Goal: Information Seeking & Learning: Find specific fact

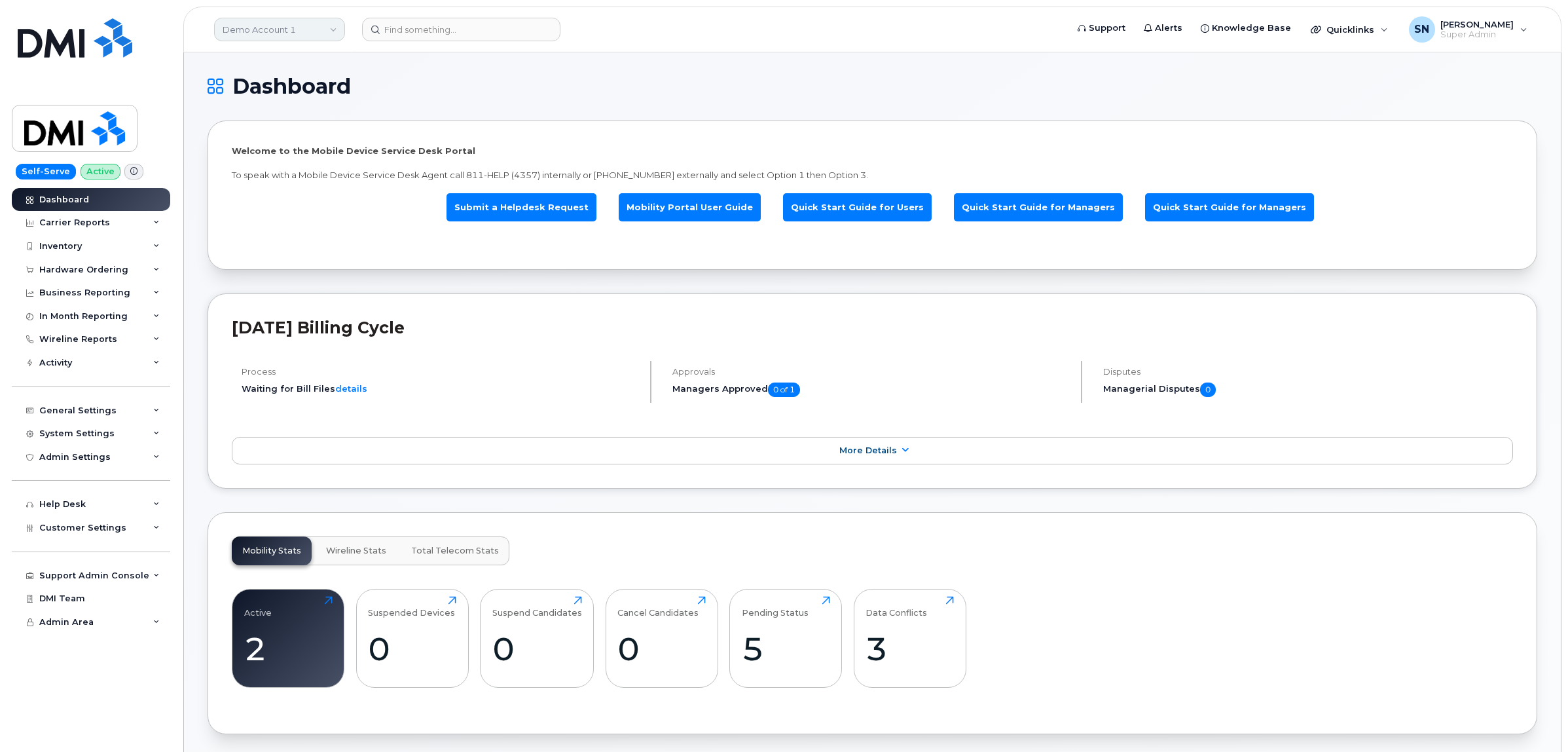
click at [250, 33] on link "Demo Account 1" at bounding box center [280, 29] width 131 height 24
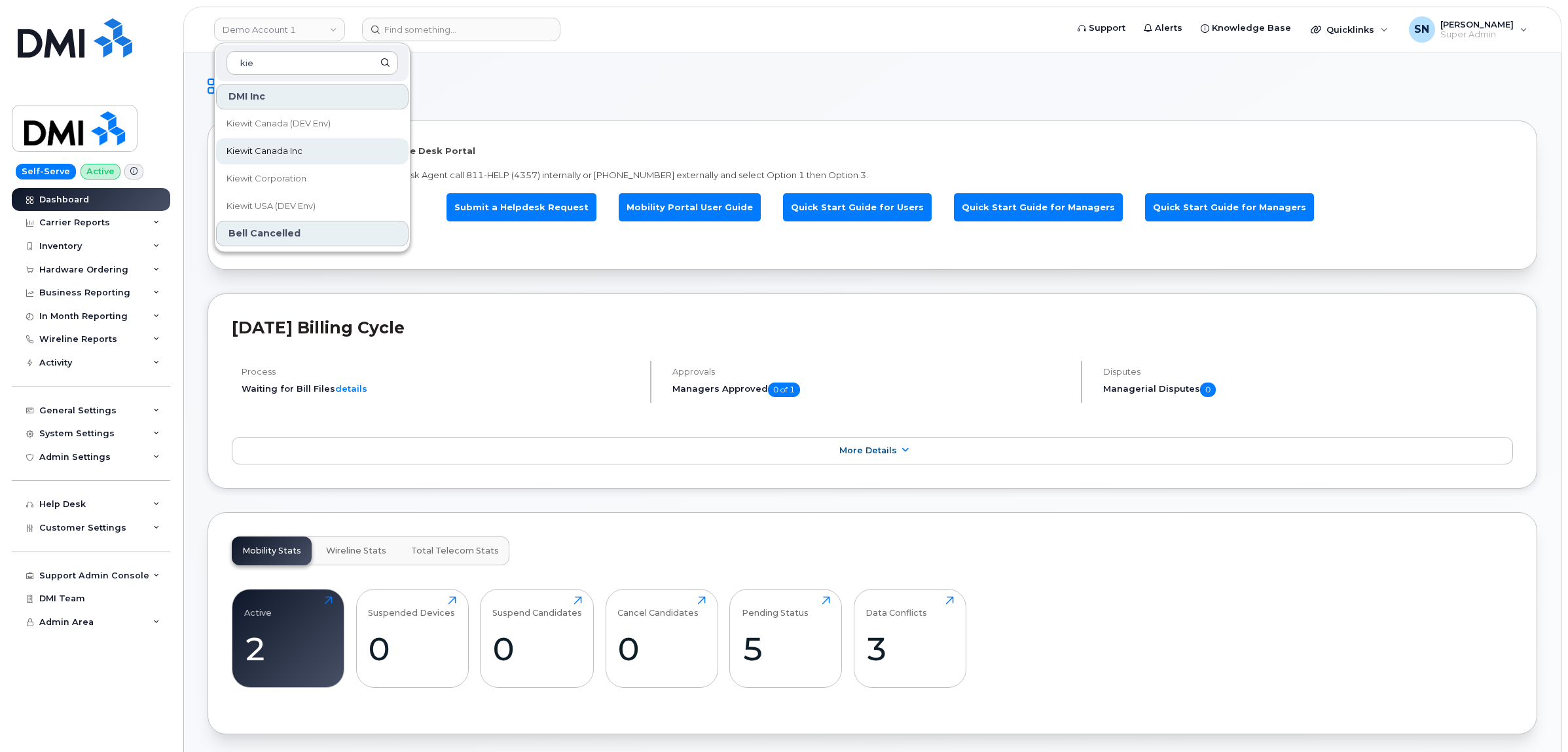
type input "kie"
click at [276, 156] on span "Kiewit Canada Inc" at bounding box center [265, 151] width 76 height 13
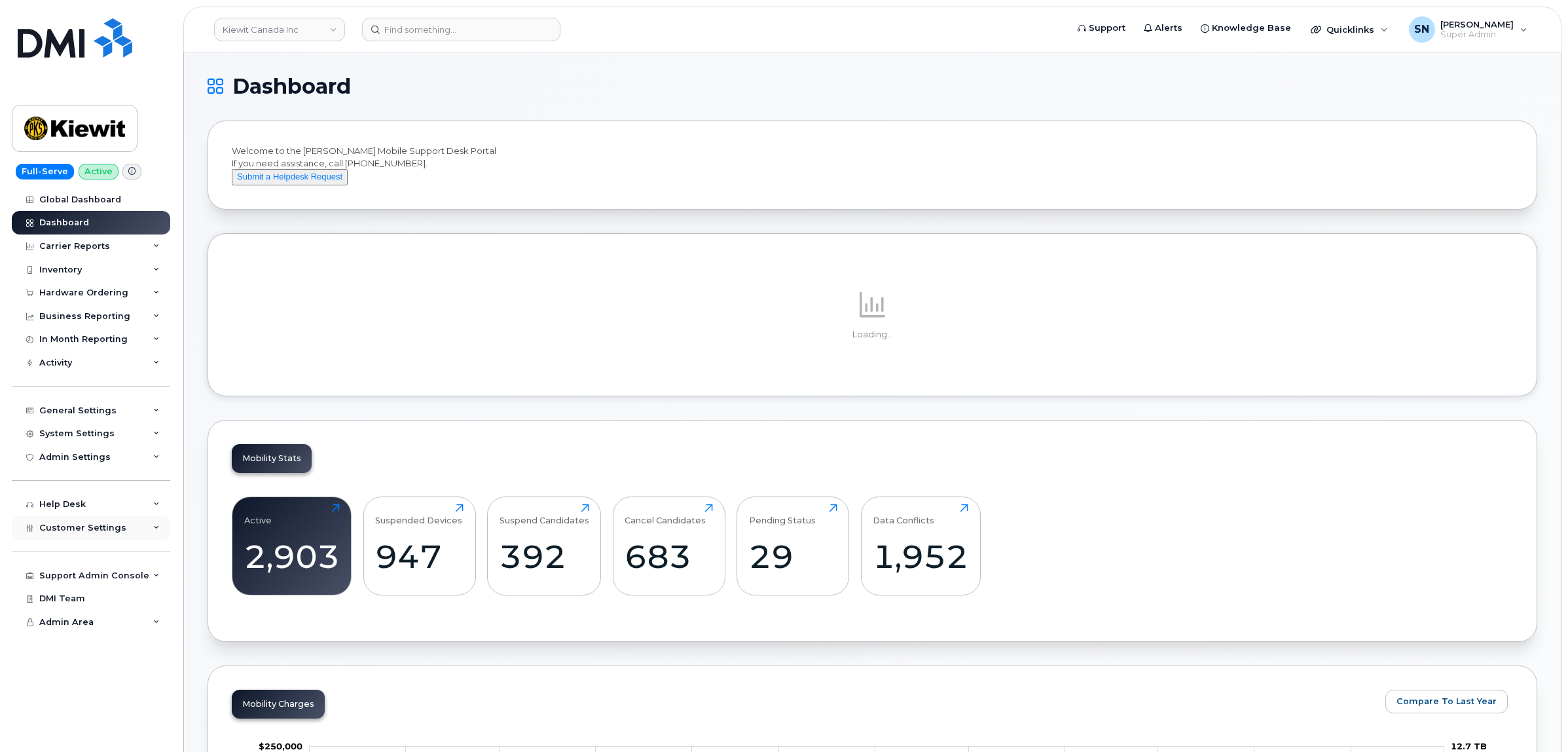
drag, startPoint x: 92, startPoint y: 528, endPoint x: 92, endPoint y: 536, distance: 8.0
drag, startPoint x: 92, startPoint y: 536, endPoint x: 74, endPoint y: 535, distance: 18.0
click at [74, 533] on span "Customer Settings" at bounding box center [82, 528] width 87 height 10
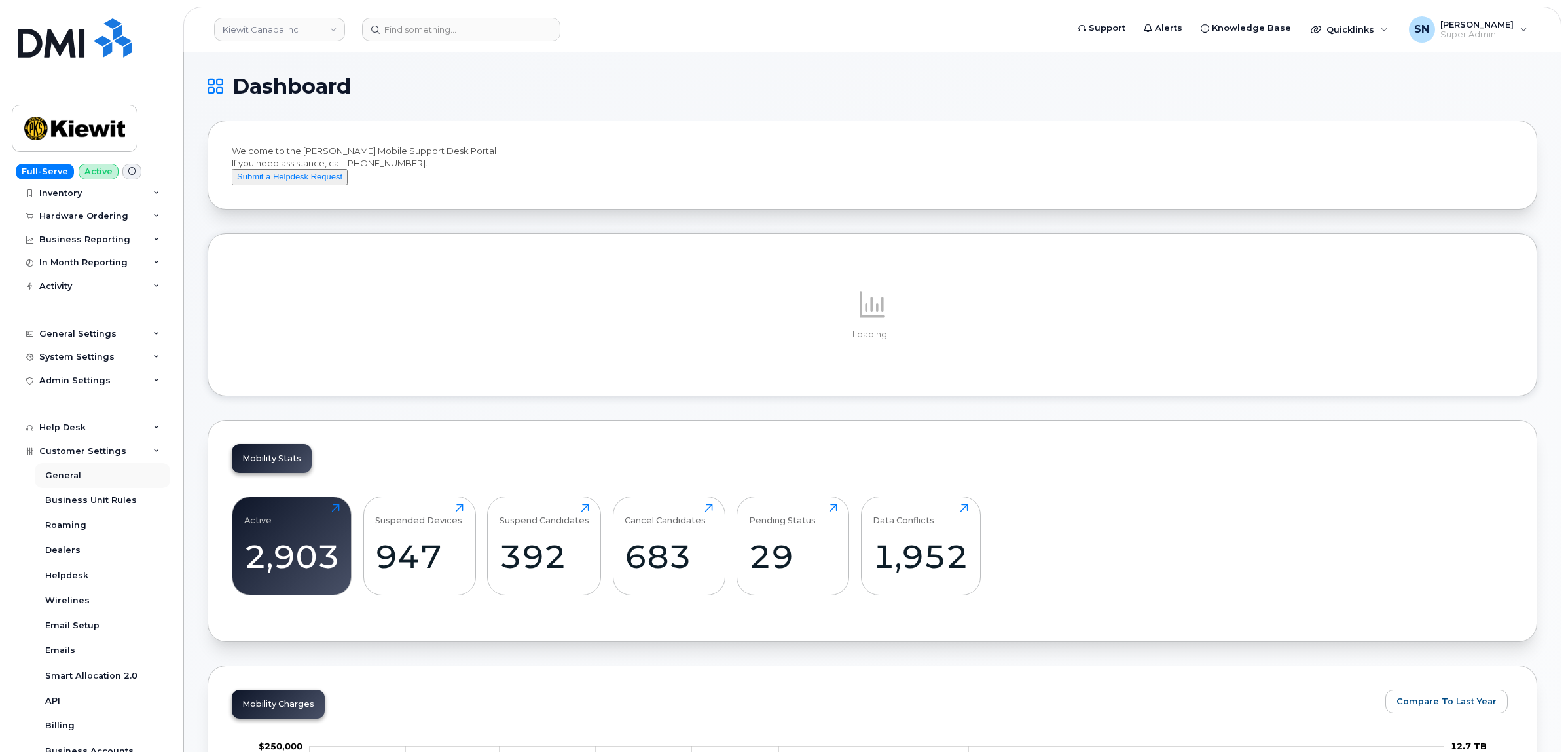
scroll to position [164, 0]
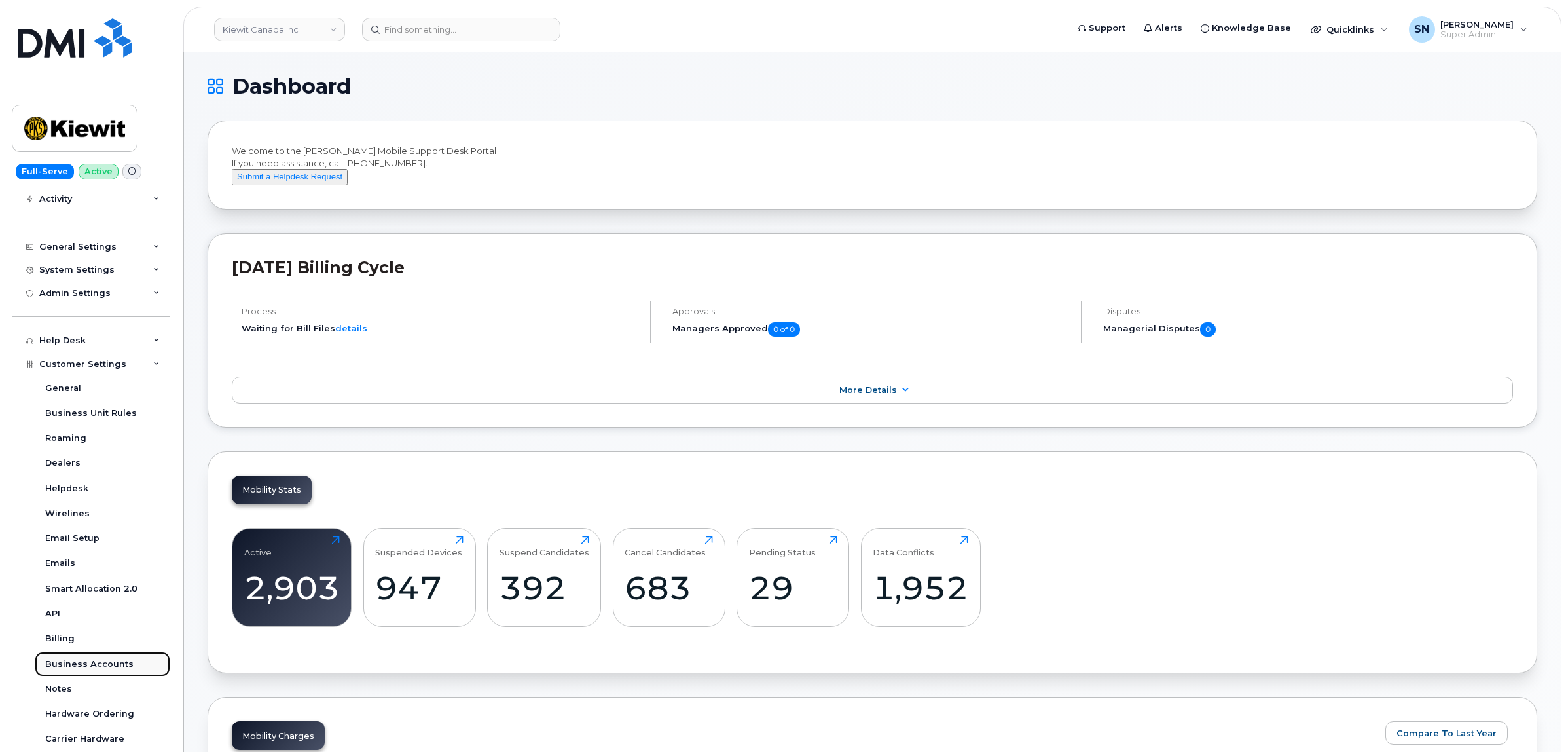
click at [88, 658] on link "Business Accounts" at bounding box center [102, 664] width 136 height 24
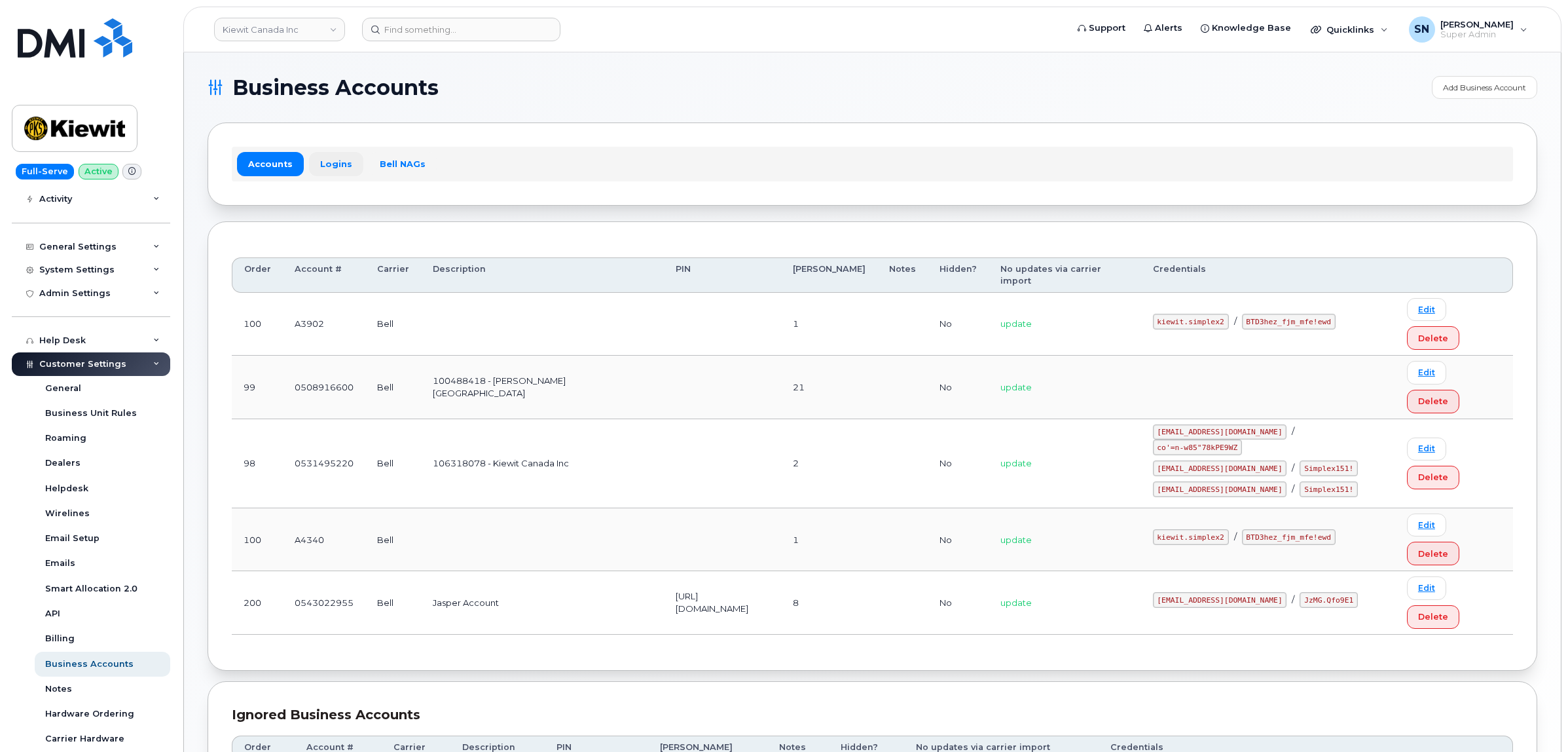
click at [333, 164] on link "Logins" at bounding box center [337, 164] width 55 height 24
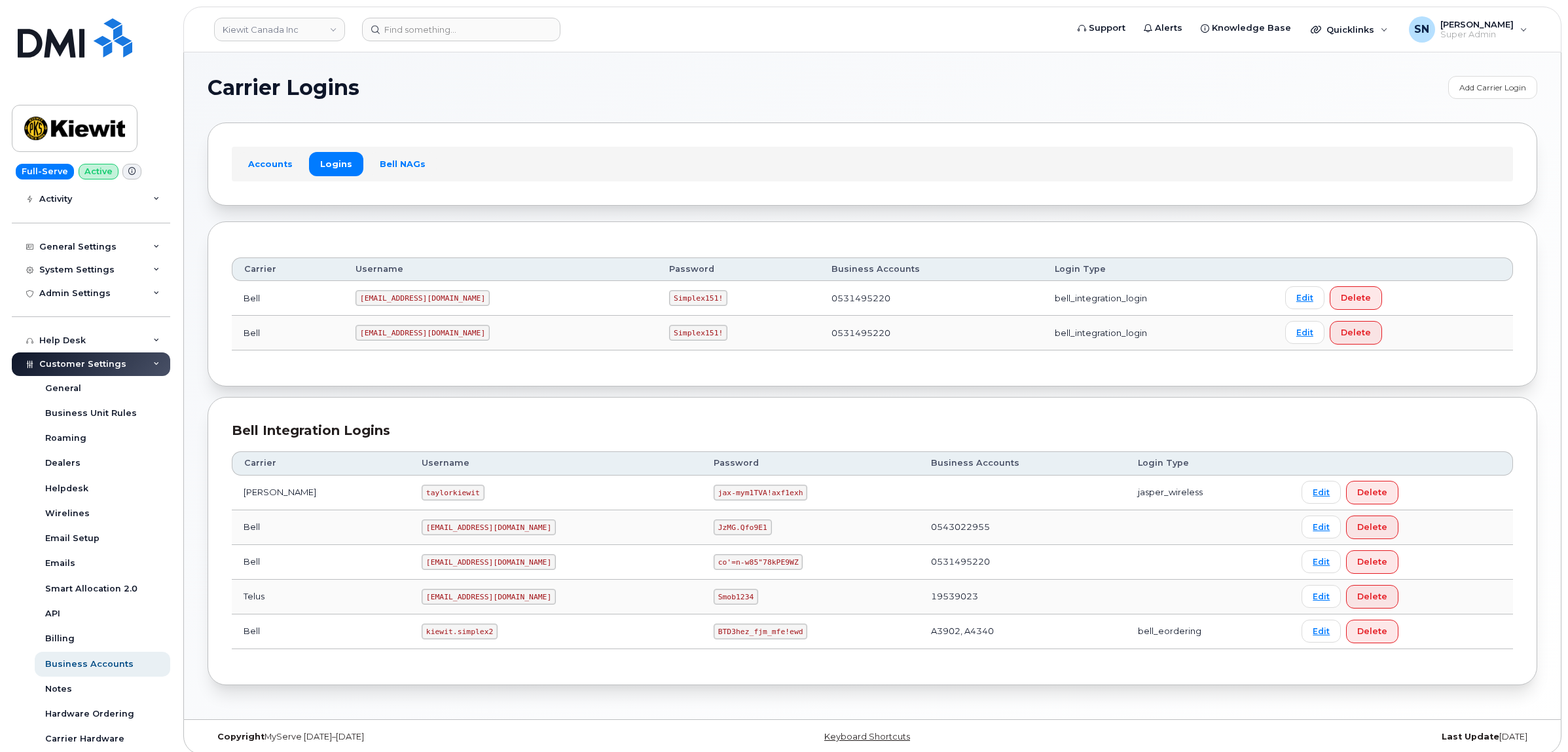
drag, startPoint x: 577, startPoint y: 109, endPoint x: 407, endPoint y: 5, distance: 199.3
click at [576, 106] on section "Carrier Logins Add Carrier Login Accounts Logins Bell NAGs Carrier Username Pas…" at bounding box center [872, 381] width 1330 height 609
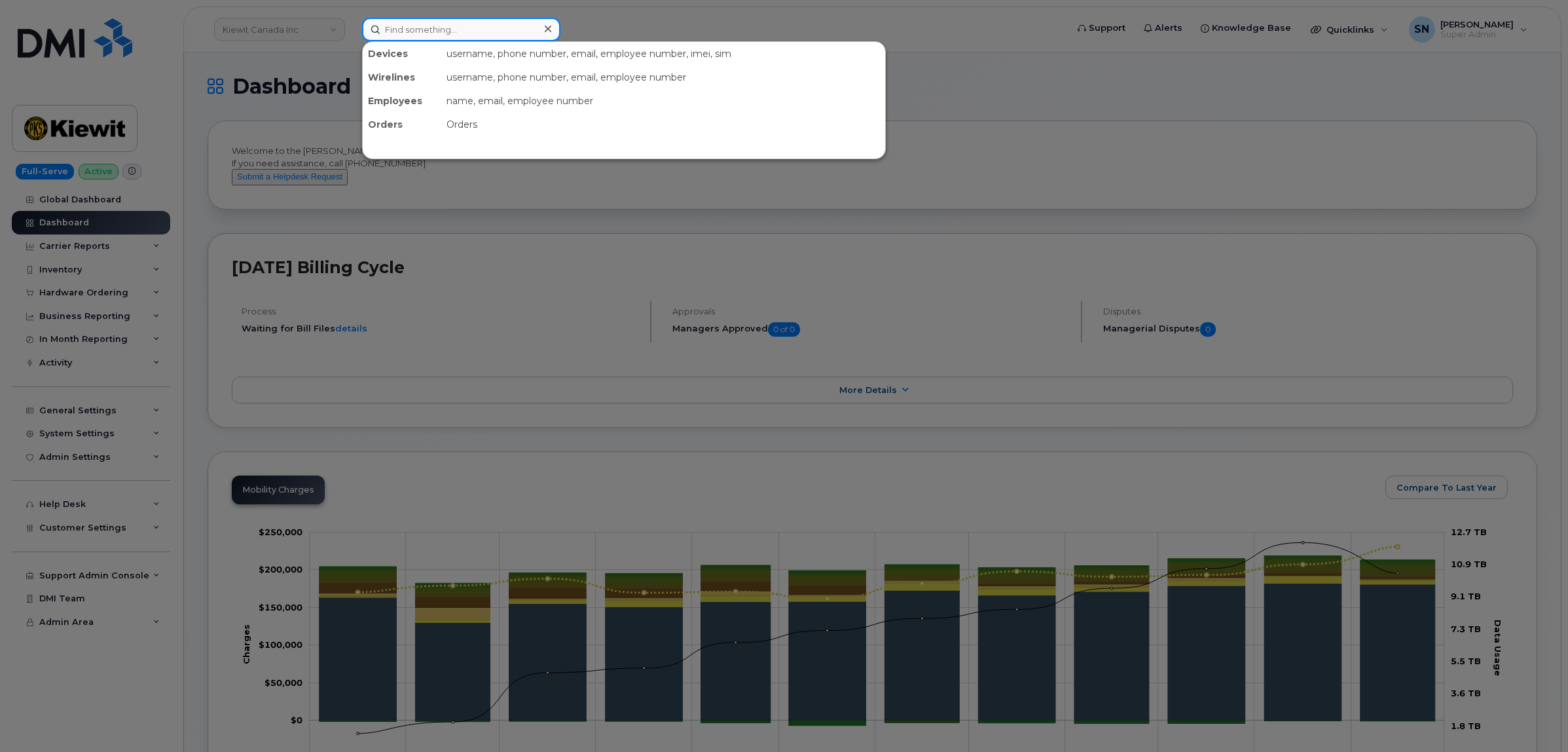
click at [478, 27] on input at bounding box center [461, 29] width 199 height 24
paste input "5062527863"
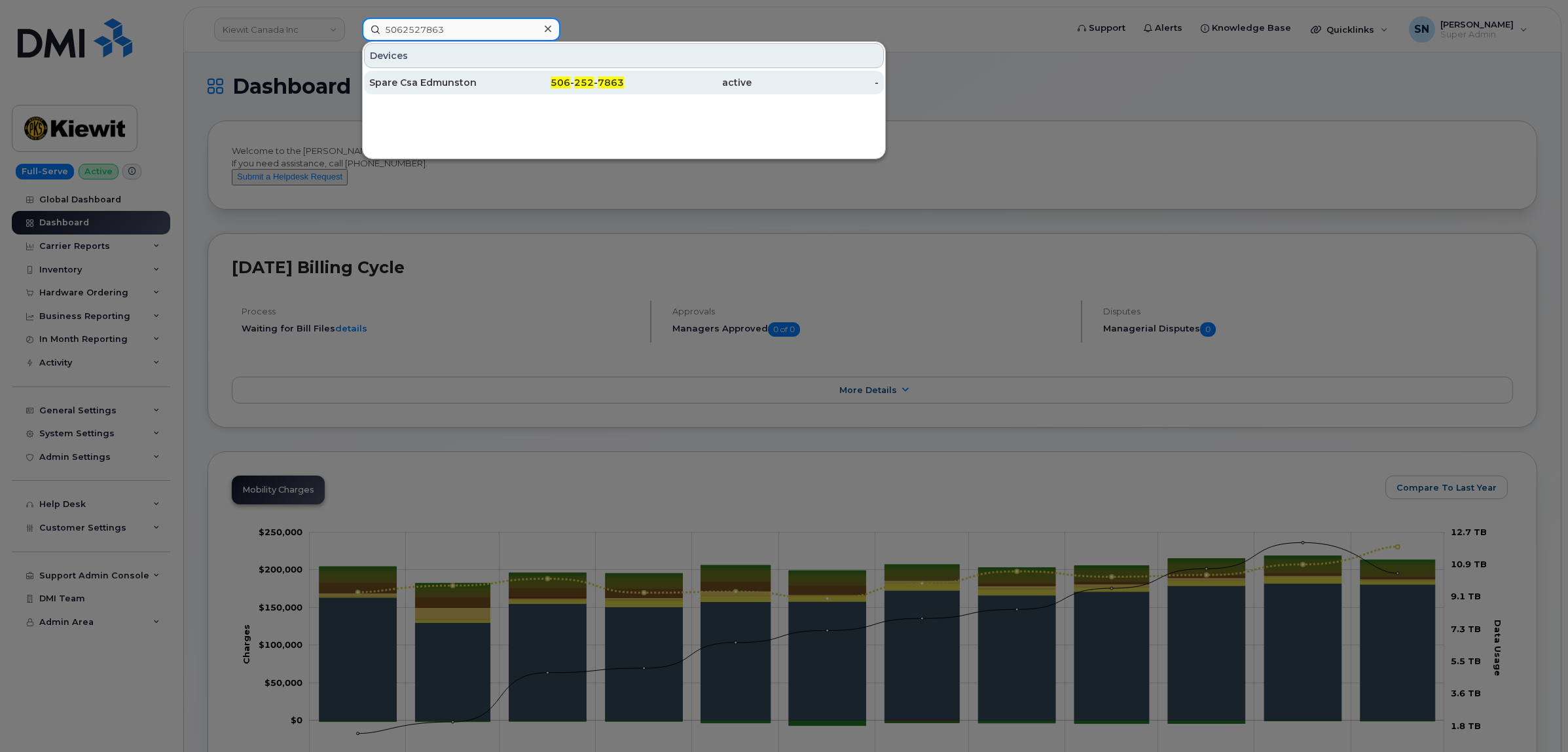
type input "5062527863"
click at [482, 82] on div "Spare Csa Edmunston" at bounding box center [433, 82] width 127 height 13
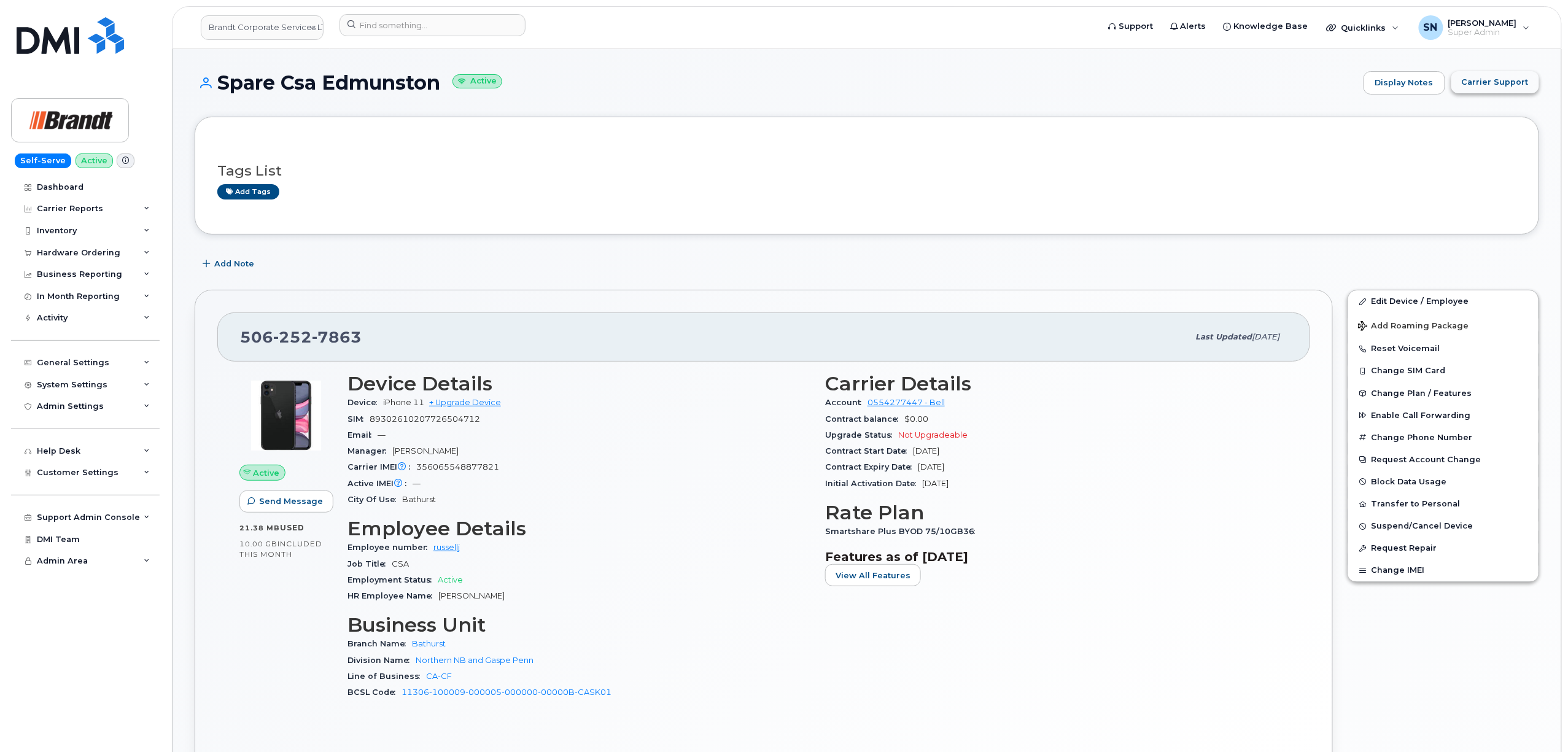
click at [1493, 79] on span "Carrier Support" at bounding box center [1495, 82] width 67 height 12
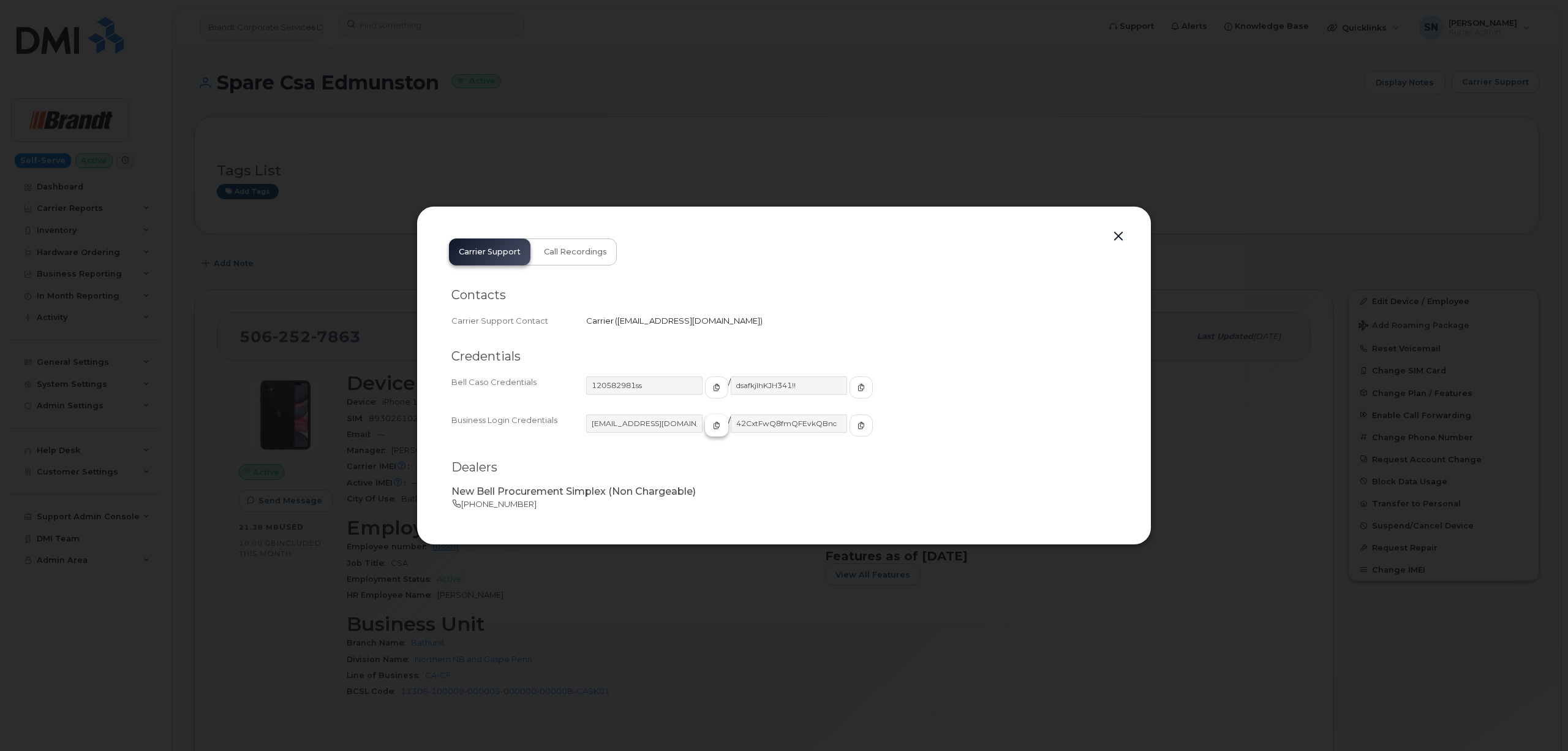
click at [713, 421] on icon "button" at bounding box center [717, 425] width 7 height 7
drag, startPoint x: 834, startPoint y: 425, endPoint x: 821, endPoint y: 428, distance: 13.3
click at [858, 425] on icon "button" at bounding box center [861, 425] width 7 height 7
click at [1124, 231] on button "button" at bounding box center [1119, 236] width 18 height 17
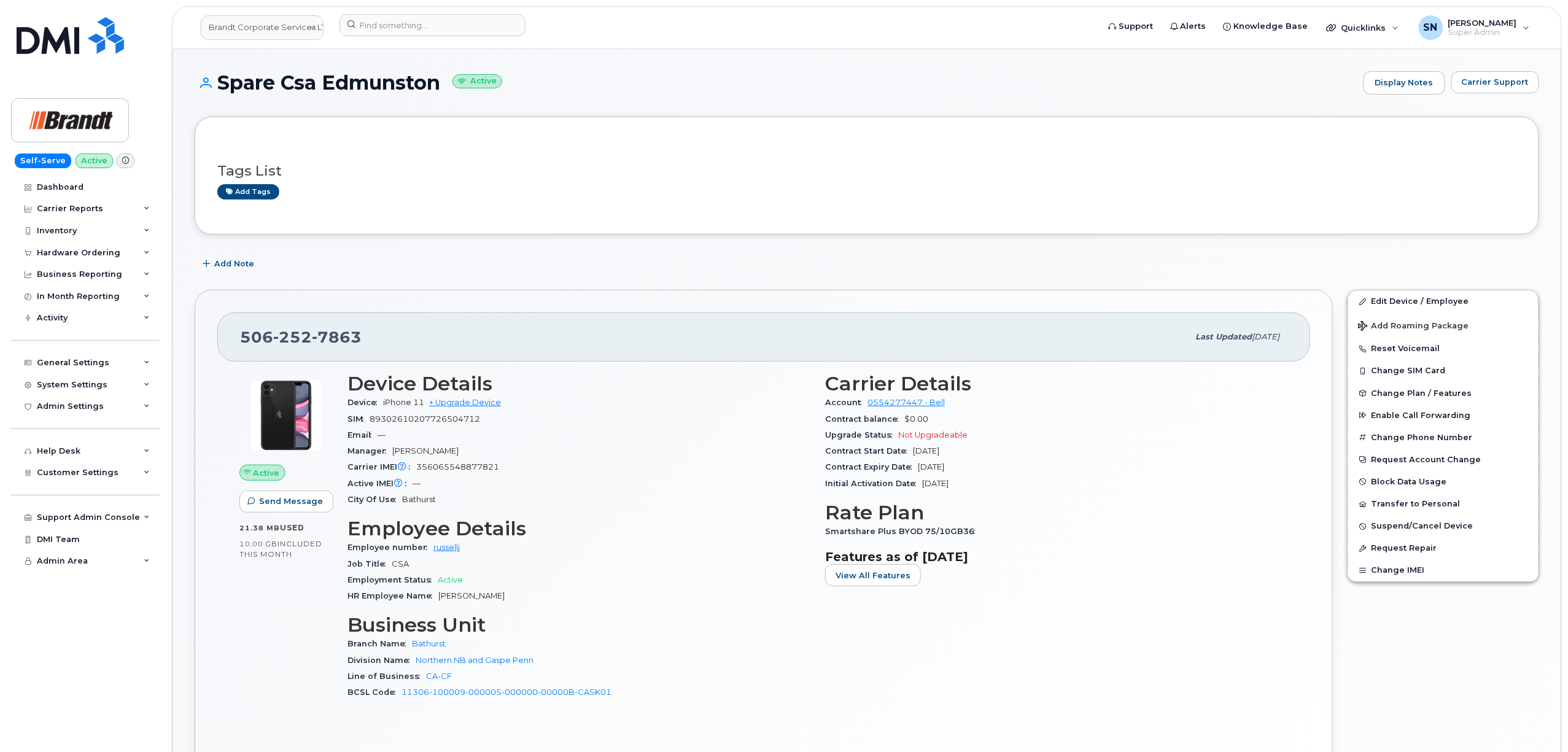
click at [738, 260] on div "Add Note" at bounding box center [866, 264] width 1344 height 22
click at [1491, 83] on span "Carrier Support" at bounding box center [1495, 82] width 67 height 12
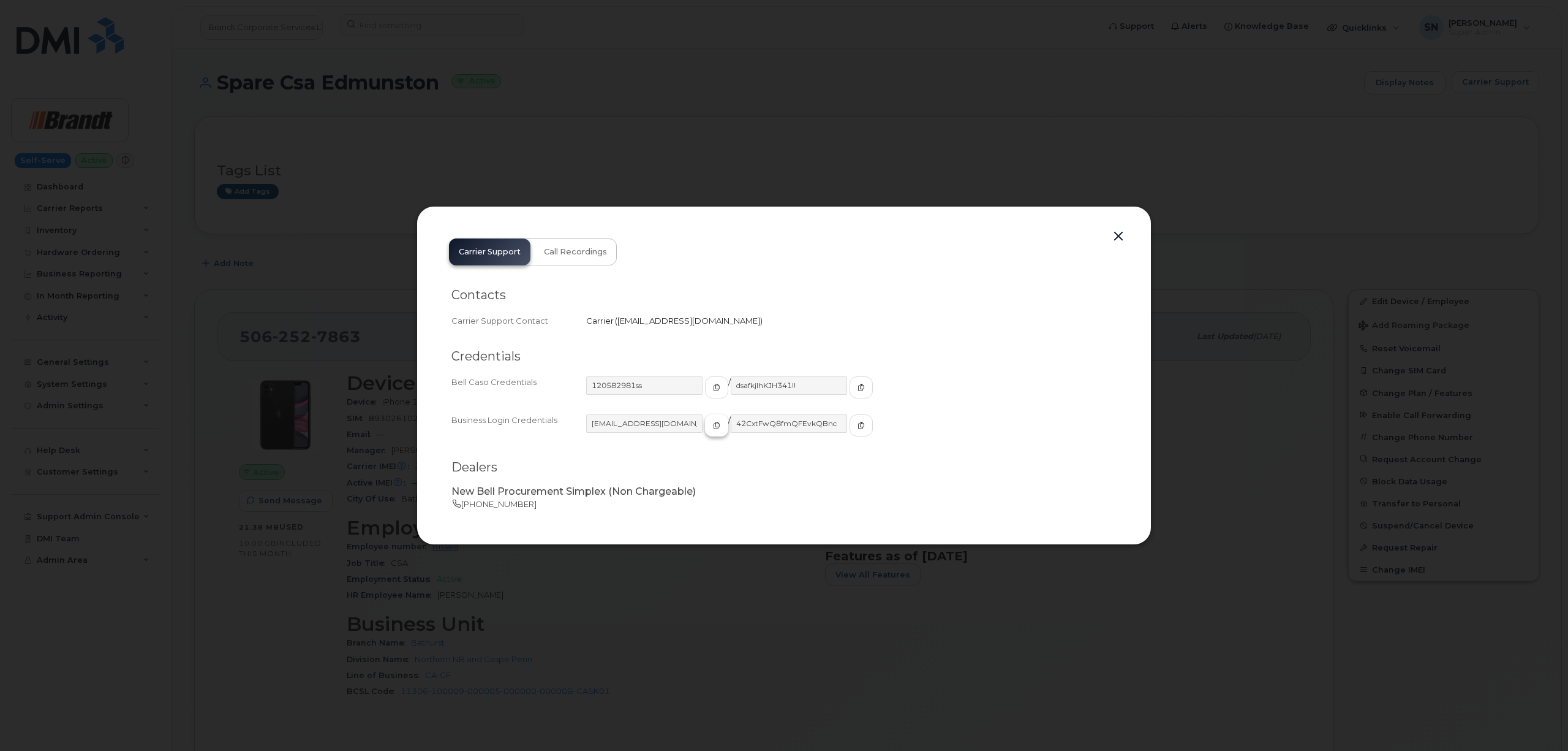
click at [713, 425] on icon "button" at bounding box center [717, 425] width 7 height 7
click at [817, 429] on input "42CxtFwQ8fmQFEvkQBnc" at bounding box center [789, 423] width 117 height 18
click at [849, 428] on button "button" at bounding box center [860, 425] width 23 height 22
click at [1122, 234] on button "button" at bounding box center [1119, 236] width 18 height 17
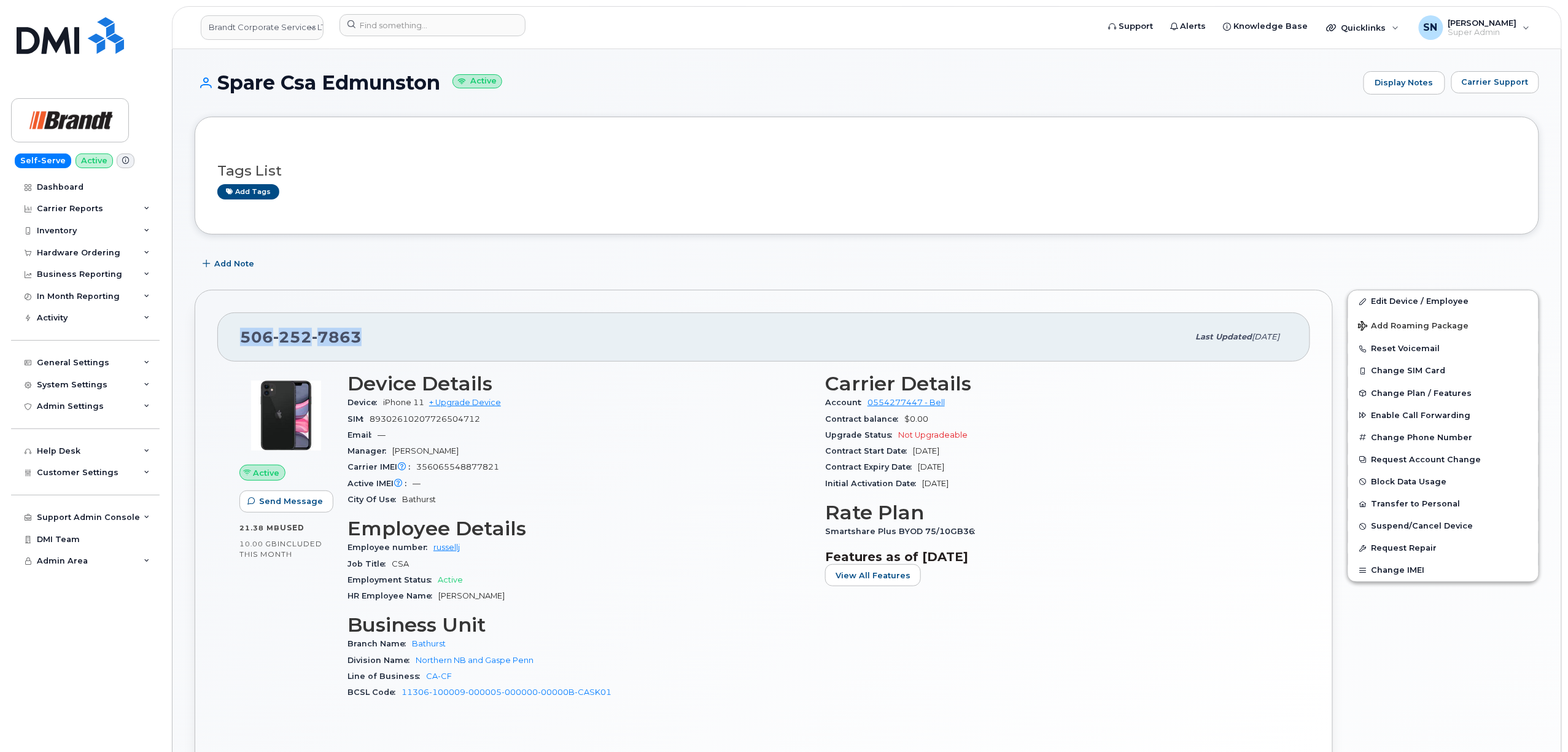
drag, startPoint x: 244, startPoint y: 339, endPoint x: 376, endPoint y: 331, distance: 132.2
click at [376, 331] on div "506 252 7863" at bounding box center [715, 337] width 949 height 26
copy span "506 252 7863"
click at [1518, 79] on span "Carrier Support" at bounding box center [1495, 82] width 67 height 12
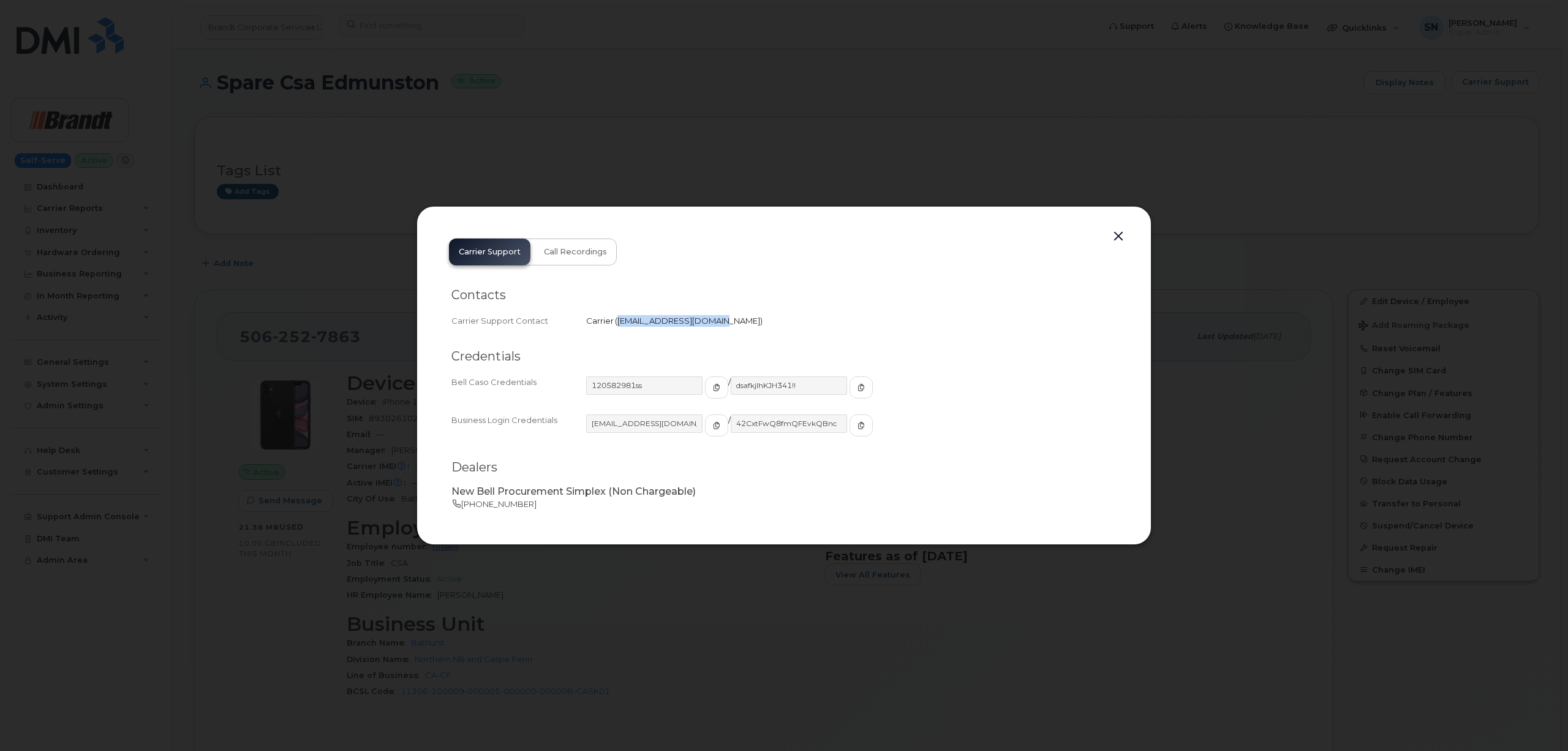
drag, startPoint x: 616, startPoint y: 321, endPoint x: 707, endPoint y: 325, distance: 91.1
click at [707, 325] on div "Carrier   corpclientcare@bell.ca" at bounding box center [850, 321] width 530 height 12
copy span "corpclientcare@bell.ca"
click at [1122, 243] on button "button" at bounding box center [1119, 236] width 18 height 17
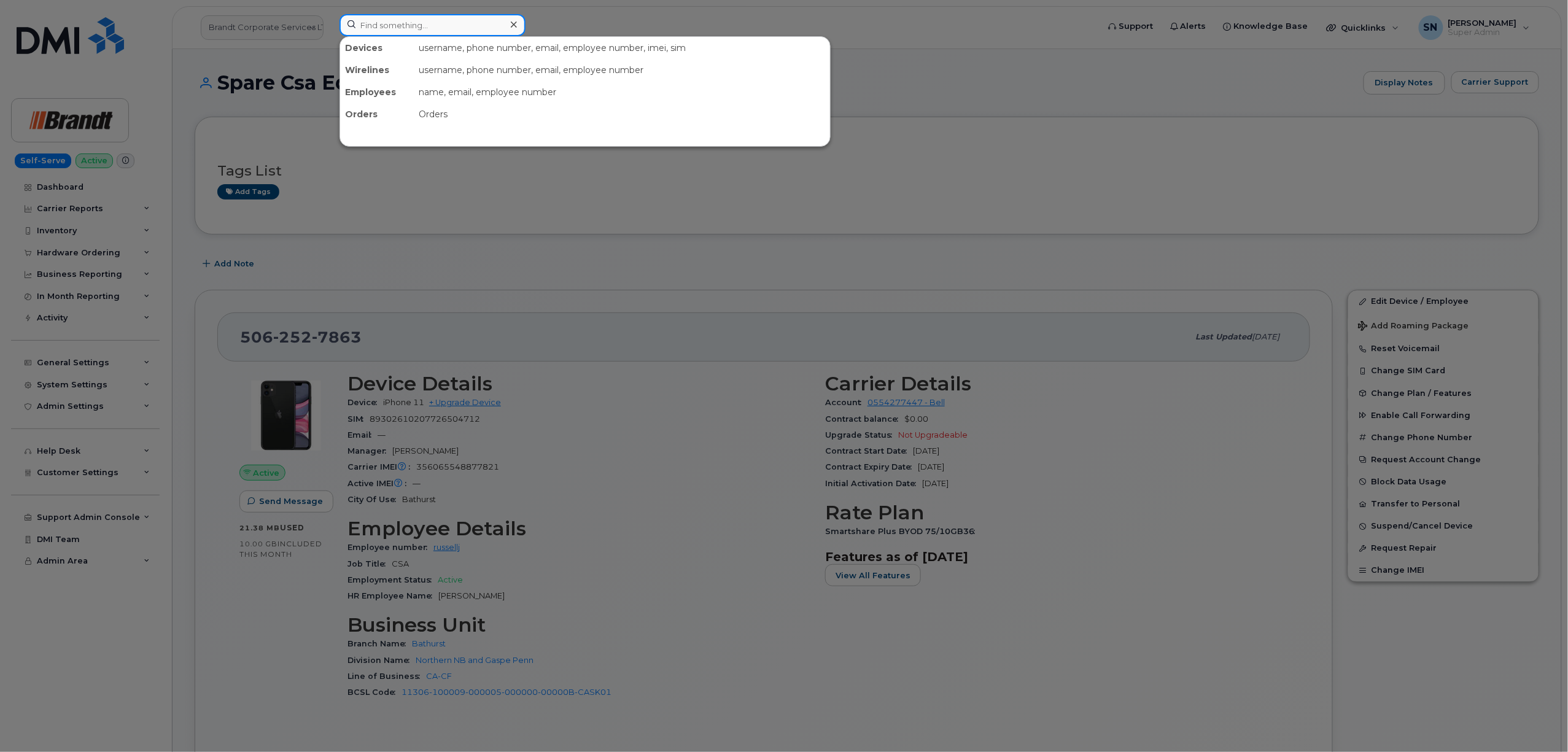
click at [455, 17] on input at bounding box center [432, 25] width 186 height 22
paste input "3065702785"
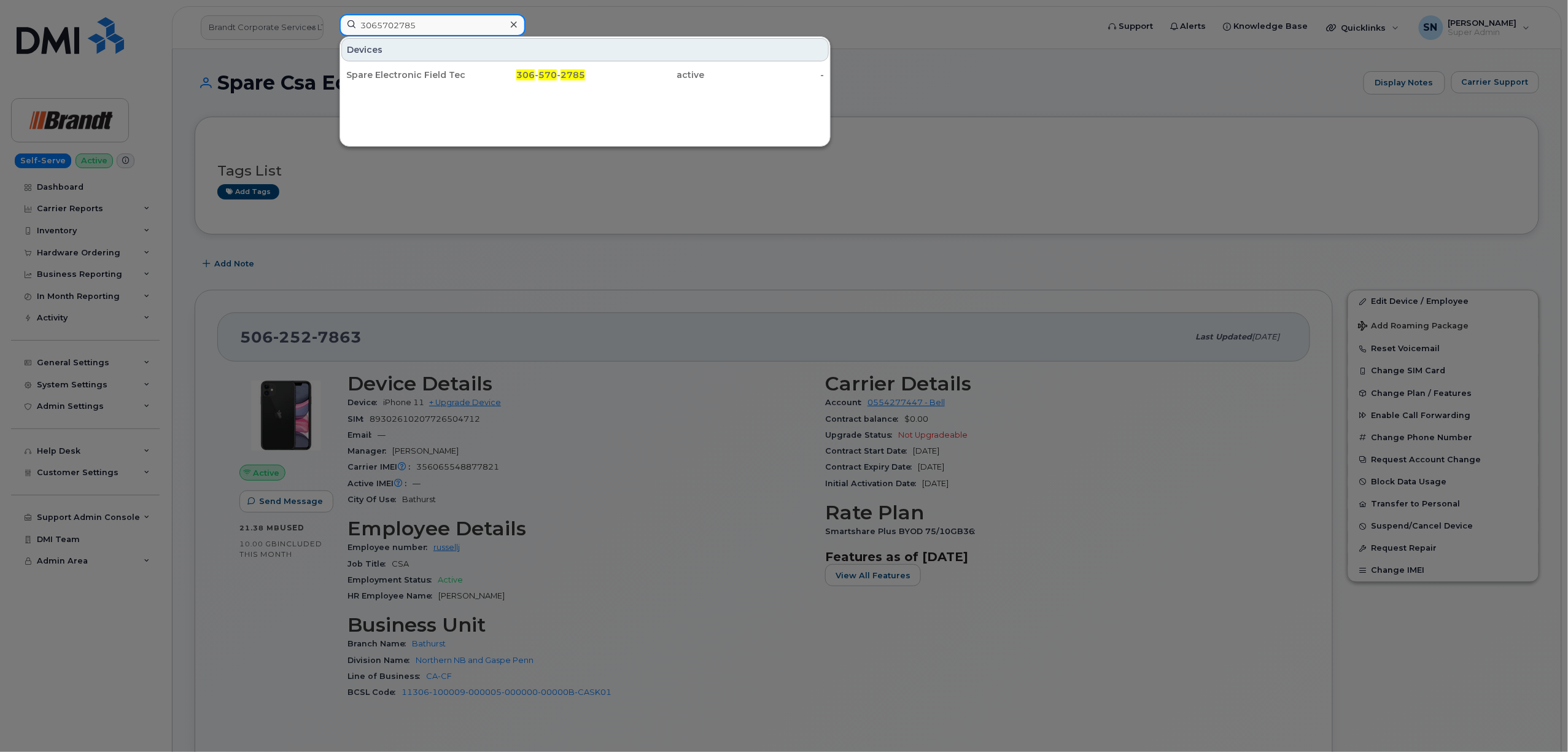
type input "3065702785"
click at [511, 17] on div at bounding box center [513, 24] width 17 height 17
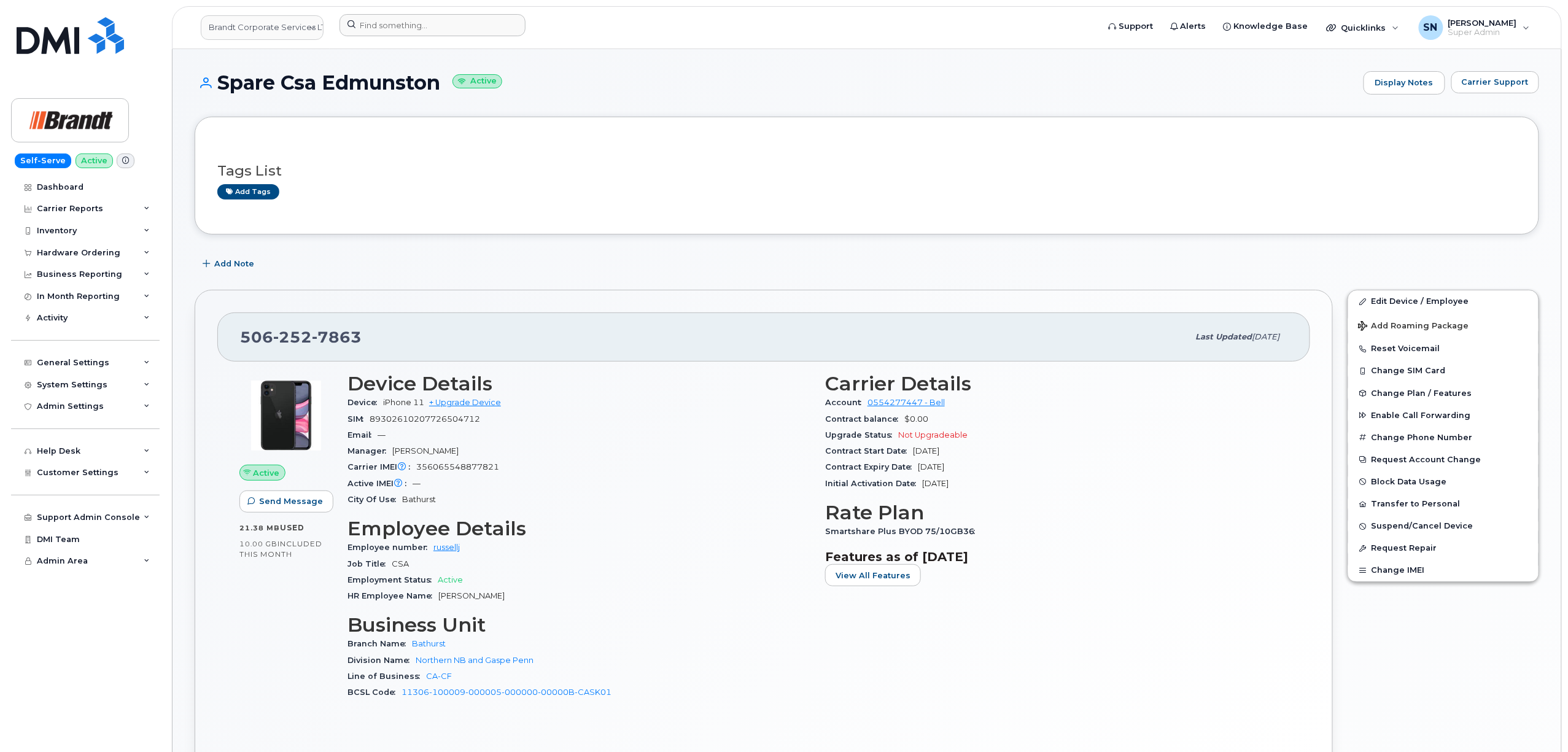
copy h1 "Spare Csa Edmunston"
drag, startPoint x: 219, startPoint y: 83, endPoint x: 436, endPoint y: 77, distance: 217.1
click at [445, 81] on h1 "Spare Csa Edmunston Active" at bounding box center [775, 82] width 1162 height 21
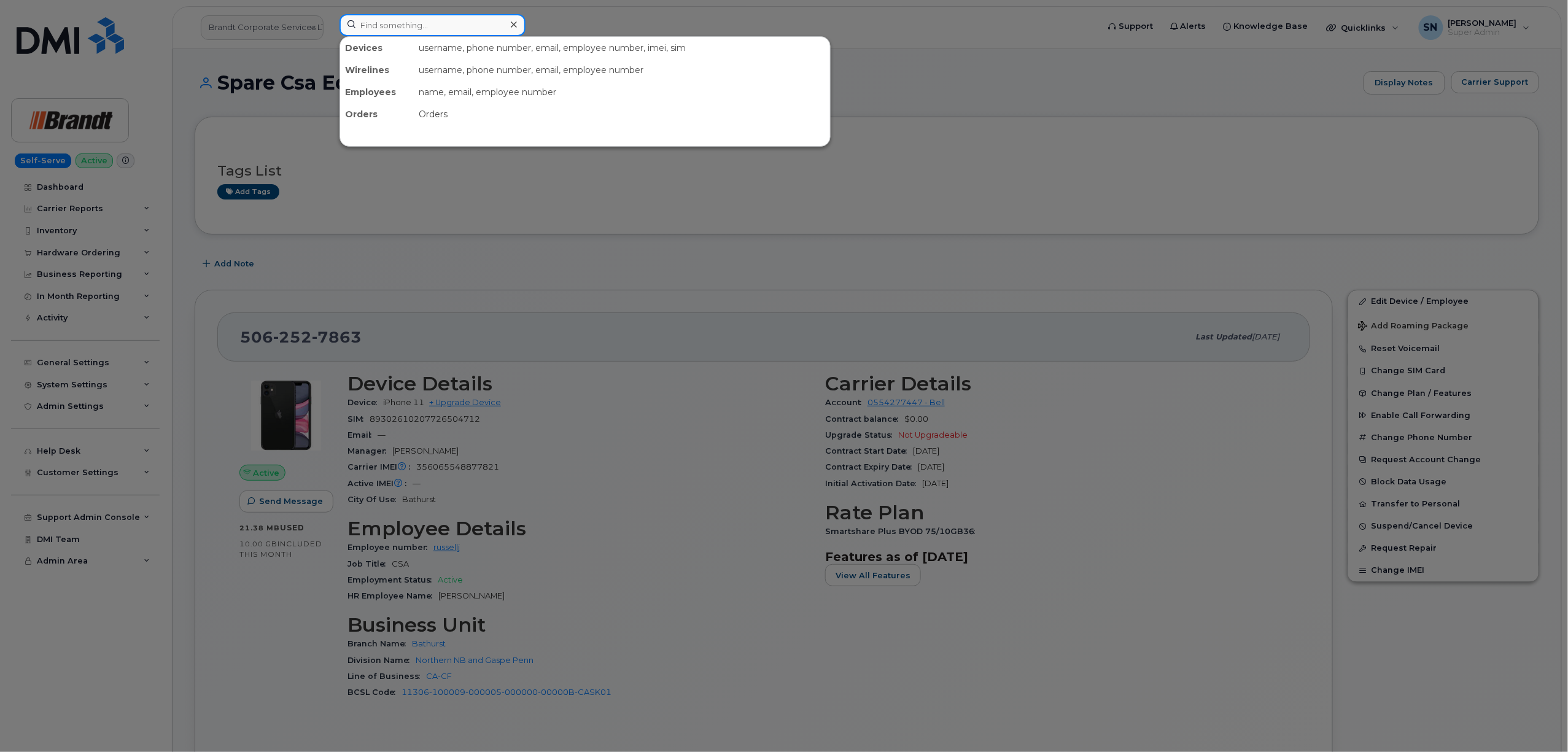
click at [482, 28] on input at bounding box center [432, 25] width 186 height 22
paste input "3065196478"
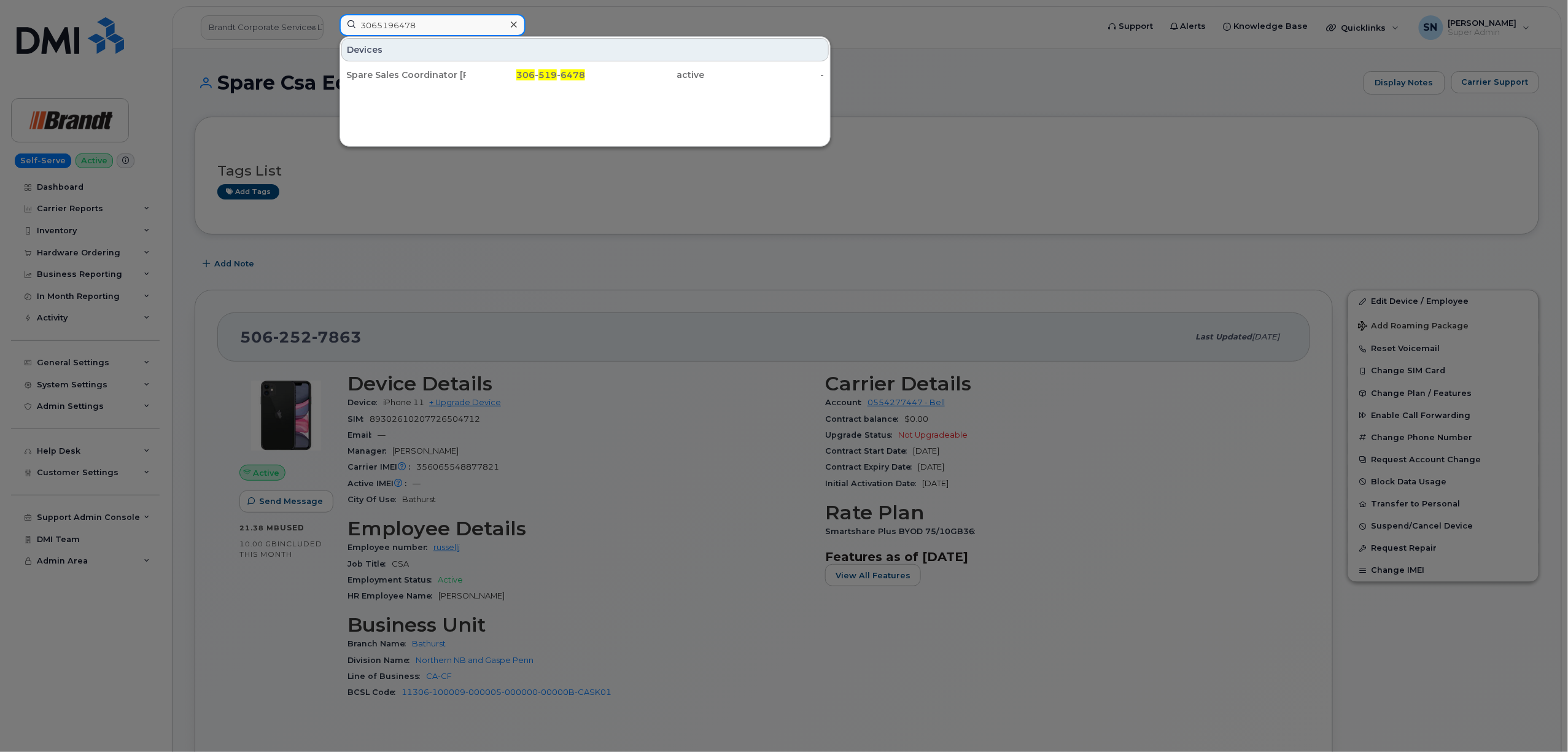
type input "3065196478"
click at [391, 72] on div "Spare Sales Coordinator Regina" at bounding box center [406, 74] width 119 height 12
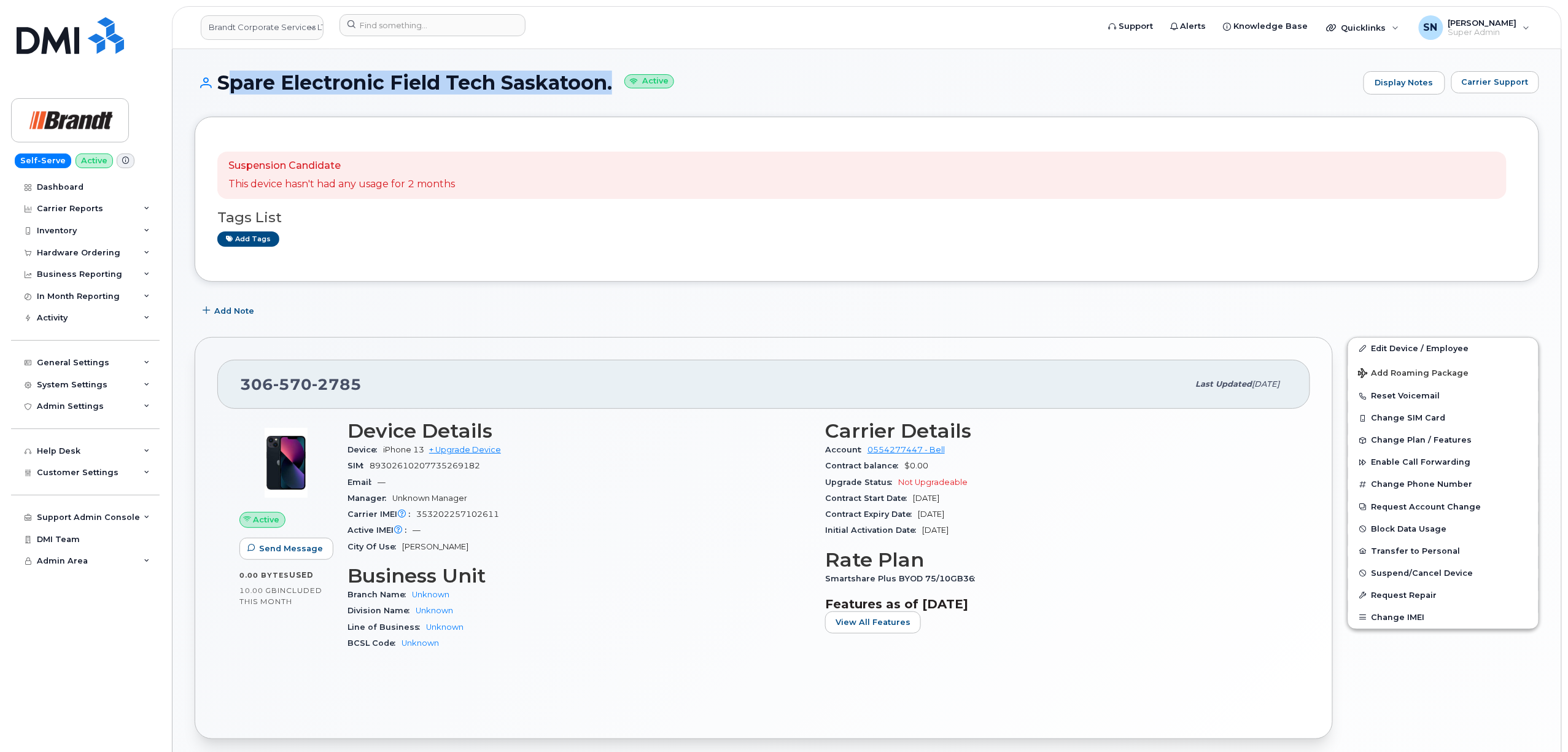
drag, startPoint x: 220, startPoint y: 77, endPoint x: 606, endPoint y: 91, distance: 386.3
click at [606, 91] on h1 "Spare Electronic Field Tech Saskatoon. Active" at bounding box center [775, 82] width 1162 height 21
copy h1 "Spare Electronic Field Tech Saskatoon"
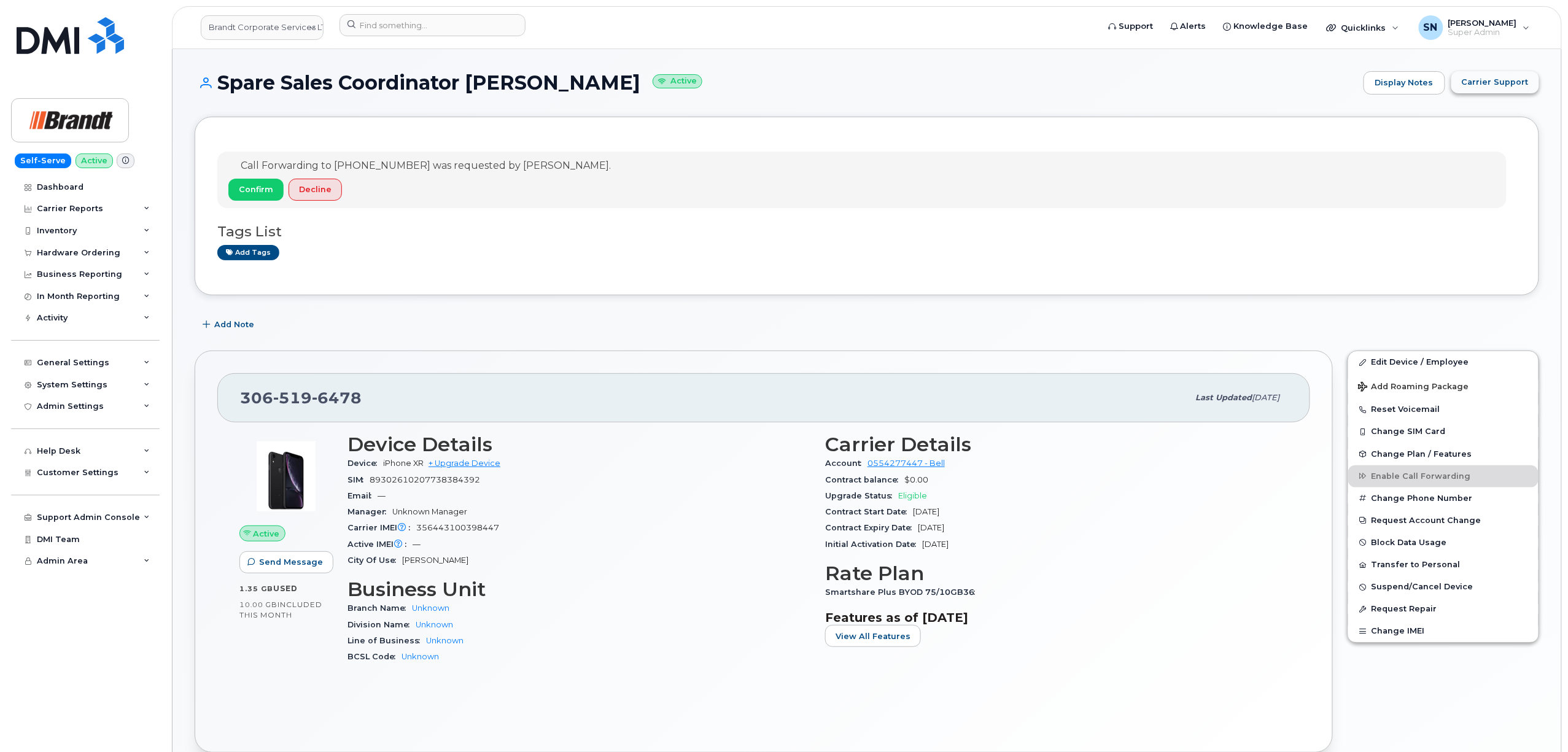
click at [1480, 77] on span "Carrier Support" at bounding box center [1495, 82] width 67 height 12
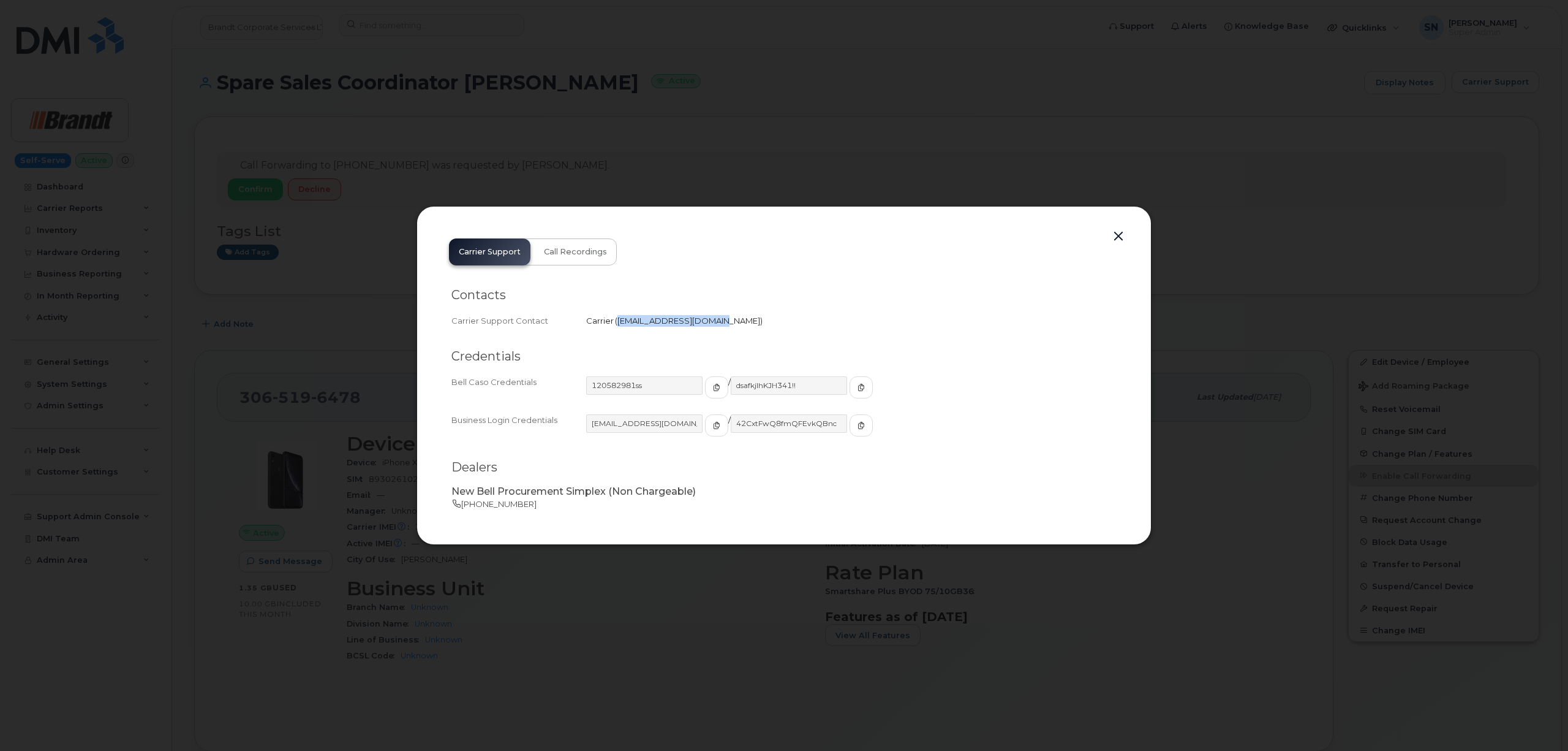
drag, startPoint x: 618, startPoint y: 319, endPoint x: 706, endPoint y: 329, distance: 88.6
click at [706, 329] on div "Carrier Support Contact Carrier   [EMAIL_ADDRESS][DOMAIN_NAME]" at bounding box center [784, 321] width 665 height 16
copy span "[EMAIL_ADDRESS][DOMAIN_NAME]"
drag, startPoint x: 1120, startPoint y: 234, endPoint x: 1096, endPoint y: 234, distance: 24.0
click at [1120, 234] on button "button" at bounding box center [1119, 236] width 18 height 17
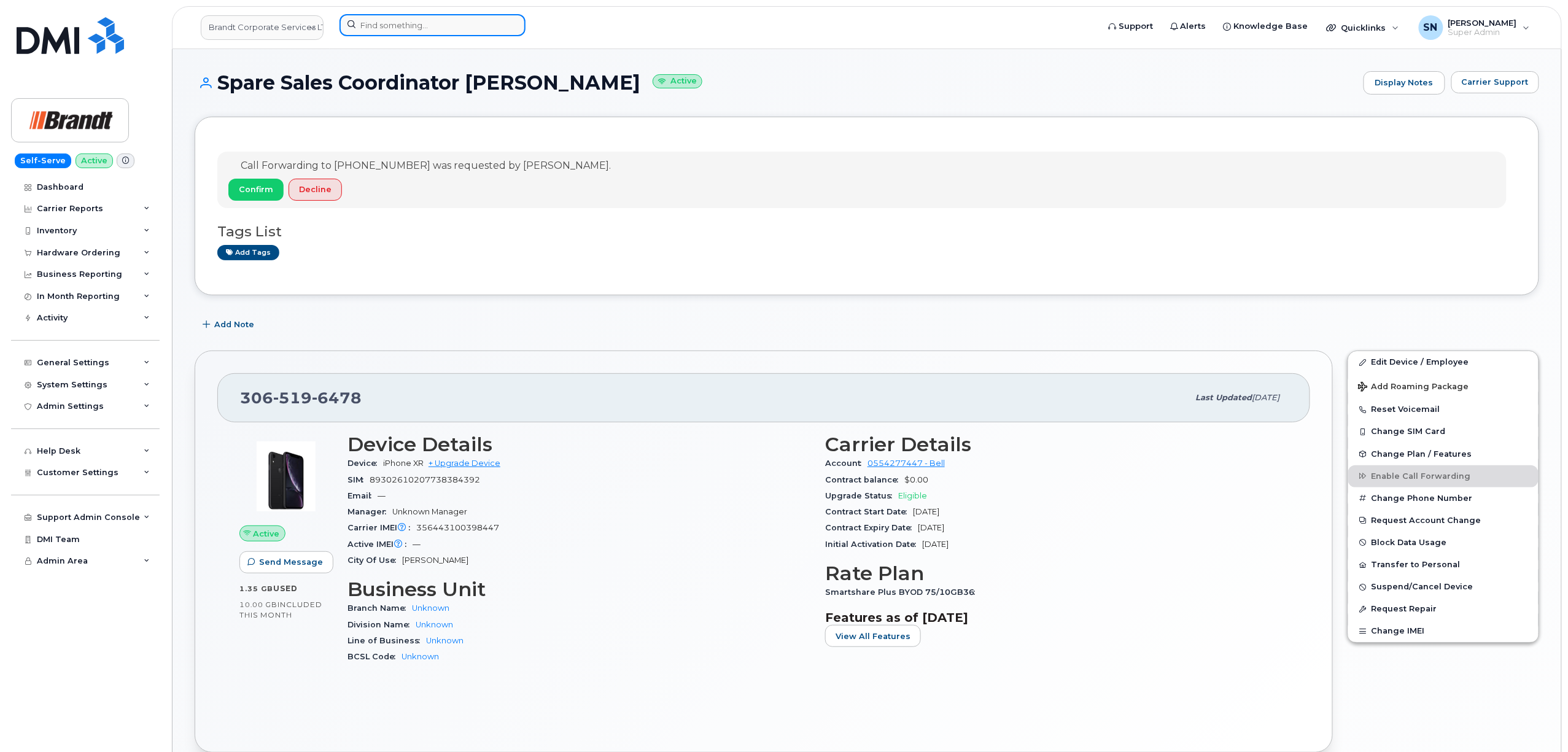
click at [484, 30] on input at bounding box center [432, 25] width 186 height 22
paste input "5068507326"
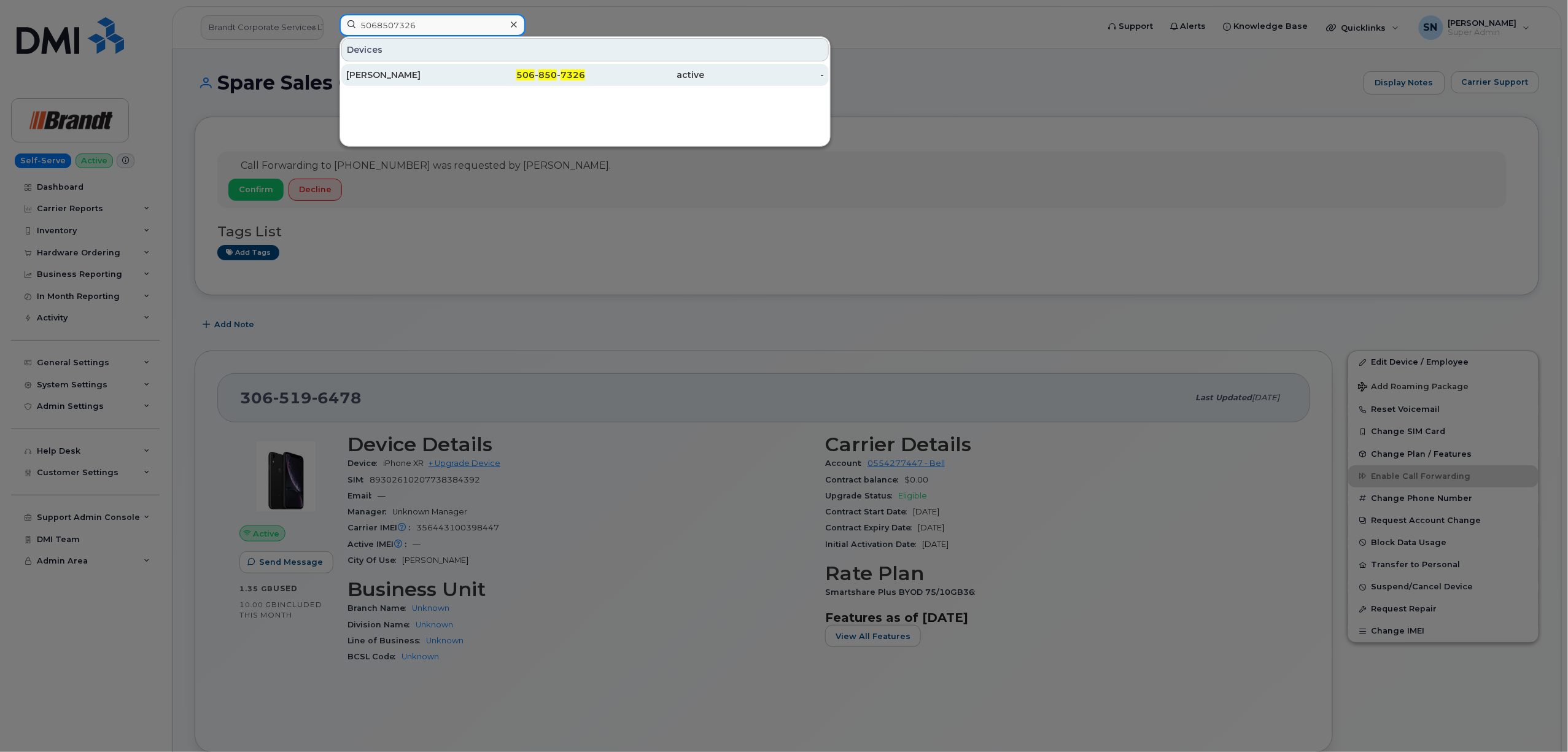
type input "5068507326"
click at [377, 83] on div "[PERSON_NAME]" at bounding box center [406, 75] width 119 height 22
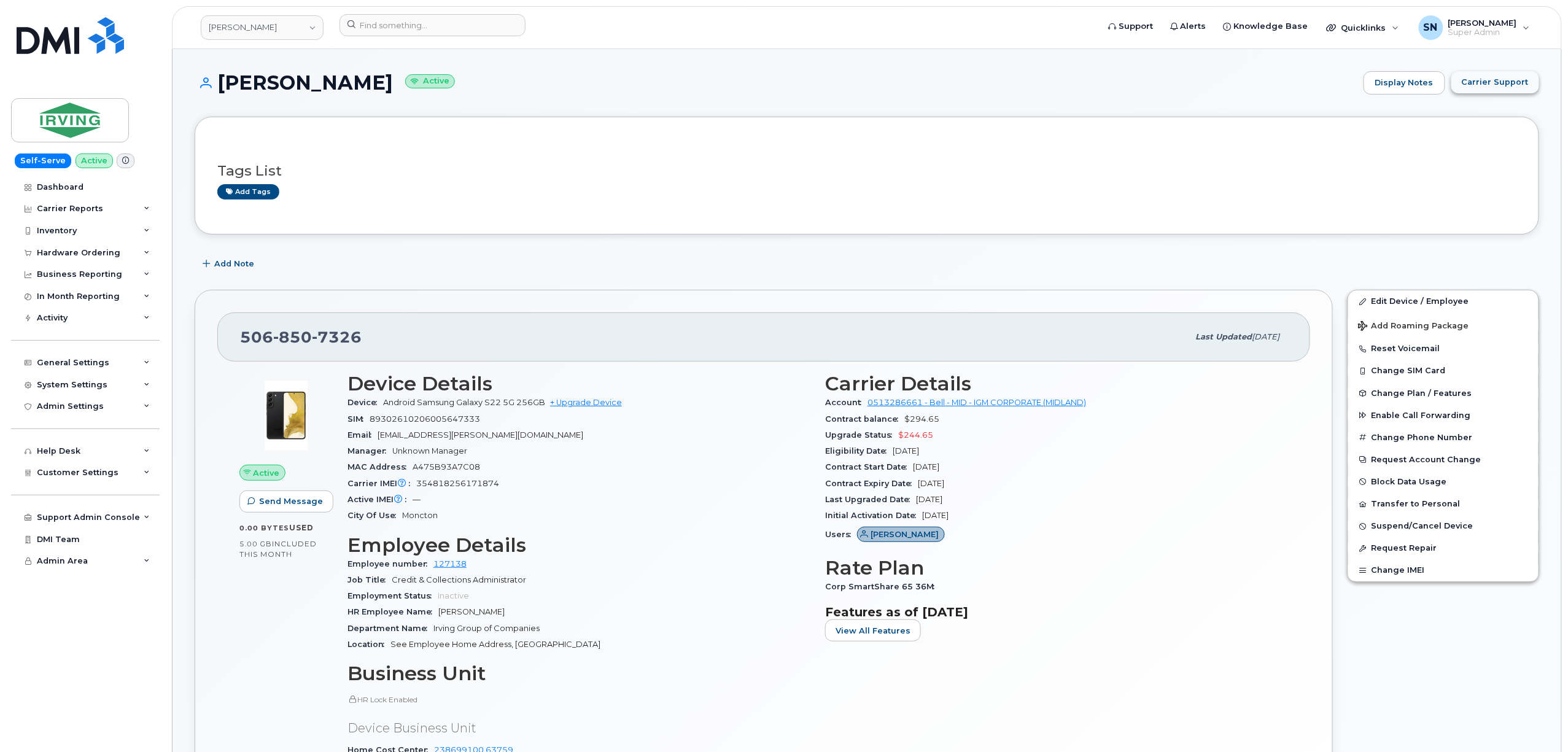
click at [1471, 91] on button "Carrier Support" at bounding box center [1496, 83] width 88 height 22
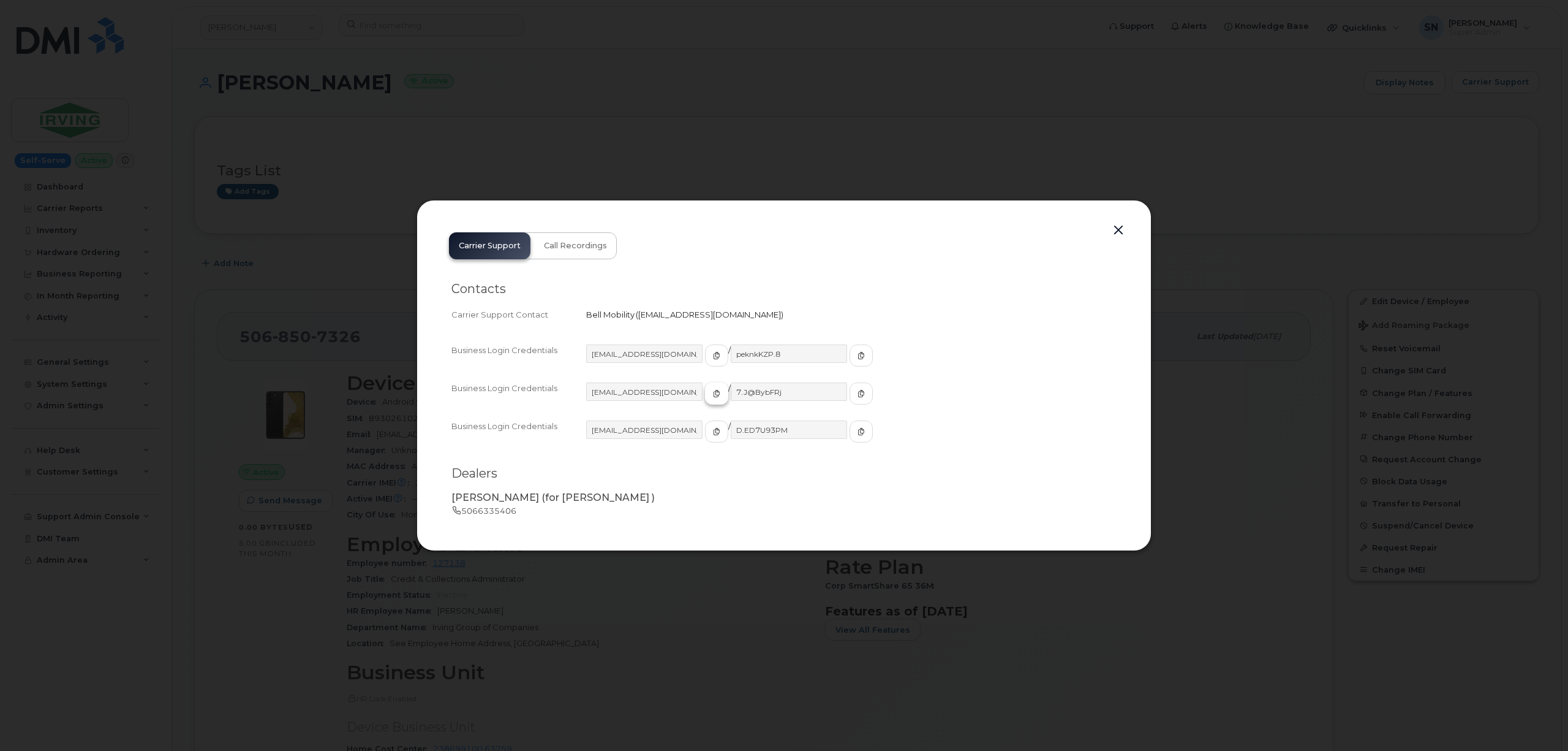
click at [705, 400] on button "button" at bounding box center [716, 394] width 23 height 22
click at [858, 393] on icon "button" at bounding box center [861, 394] width 7 height 7
click at [1117, 233] on button "button" at bounding box center [1119, 230] width 18 height 17
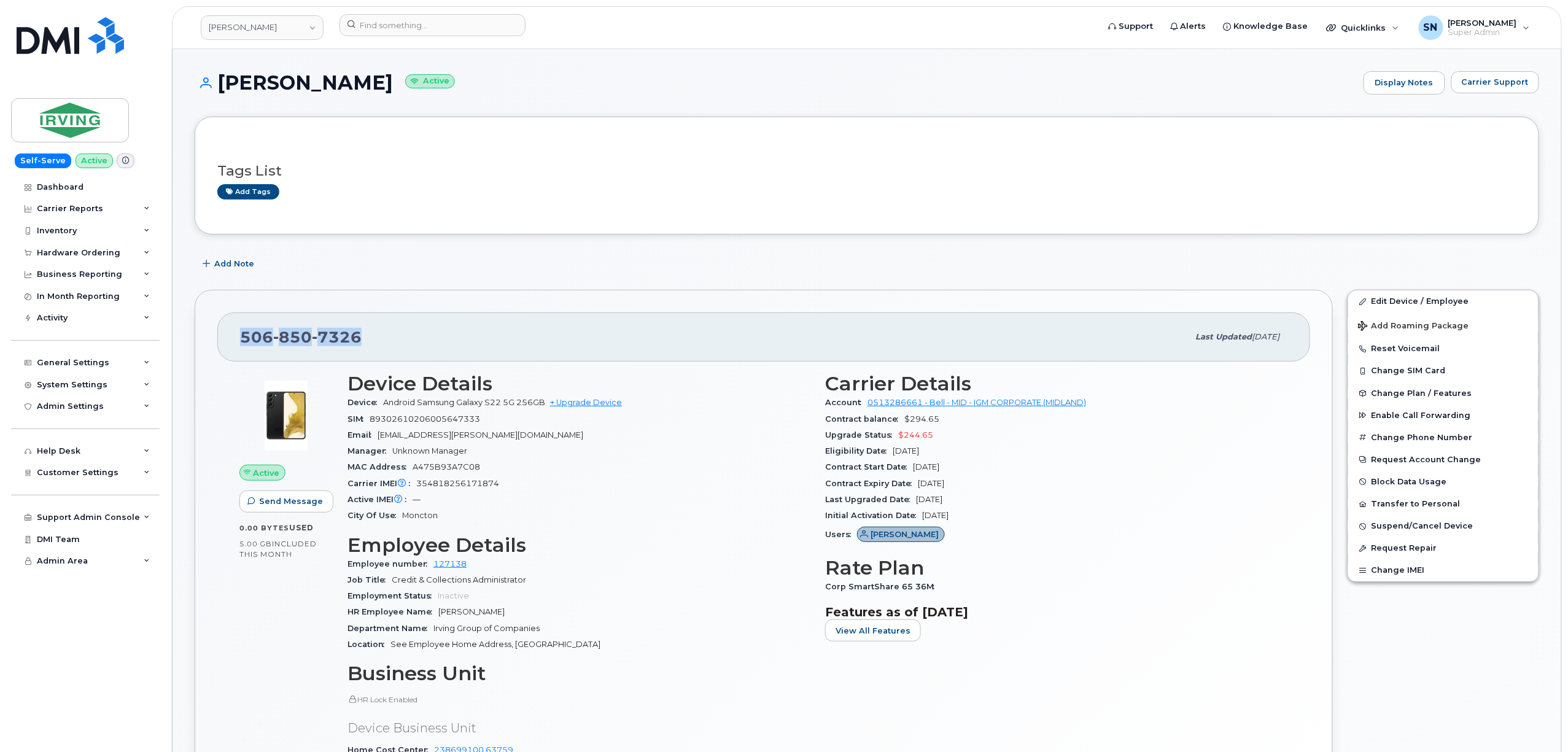
drag, startPoint x: 247, startPoint y: 340, endPoint x: 379, endPoint y: 342, distance: 132.0
click at [379, 342] on div "506 850 7326 Last updated Sep 18, 2025" at bounding box center [763, 337] width 1093 height 50
copy span "506 850 7326"
click at [1518, 83] on span "Carrier Support" at bounding box center [1495, 82] width 67 height 12
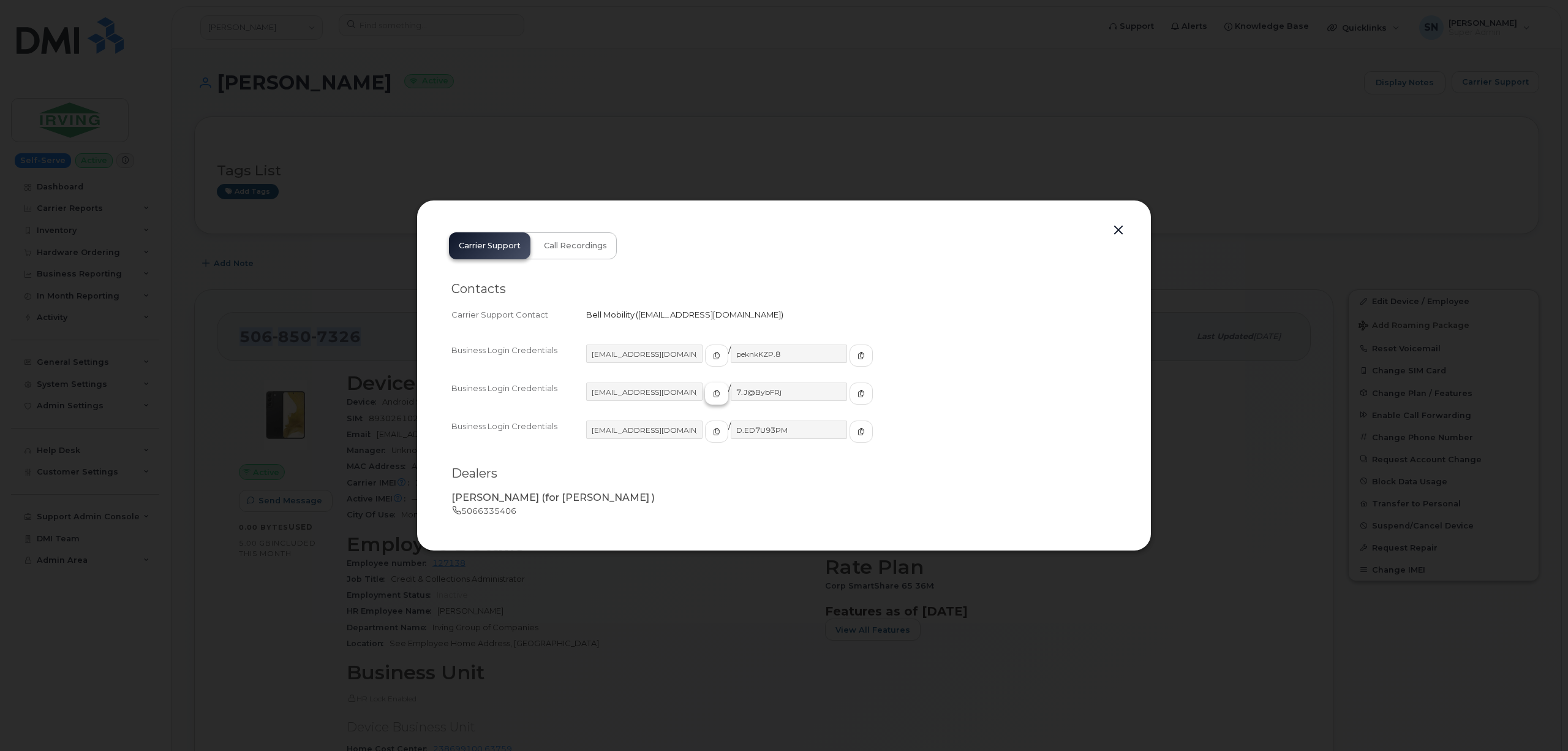
click at [711, 397] on span "button" at bounding box center [717, 394] width 11 height 11
click at [856, 388] on span "button" at bounding box center [861, 394] width 11 height 11
click at [1123, 231] on button "button" at bounding box center [1119, 230] width 18 height 17
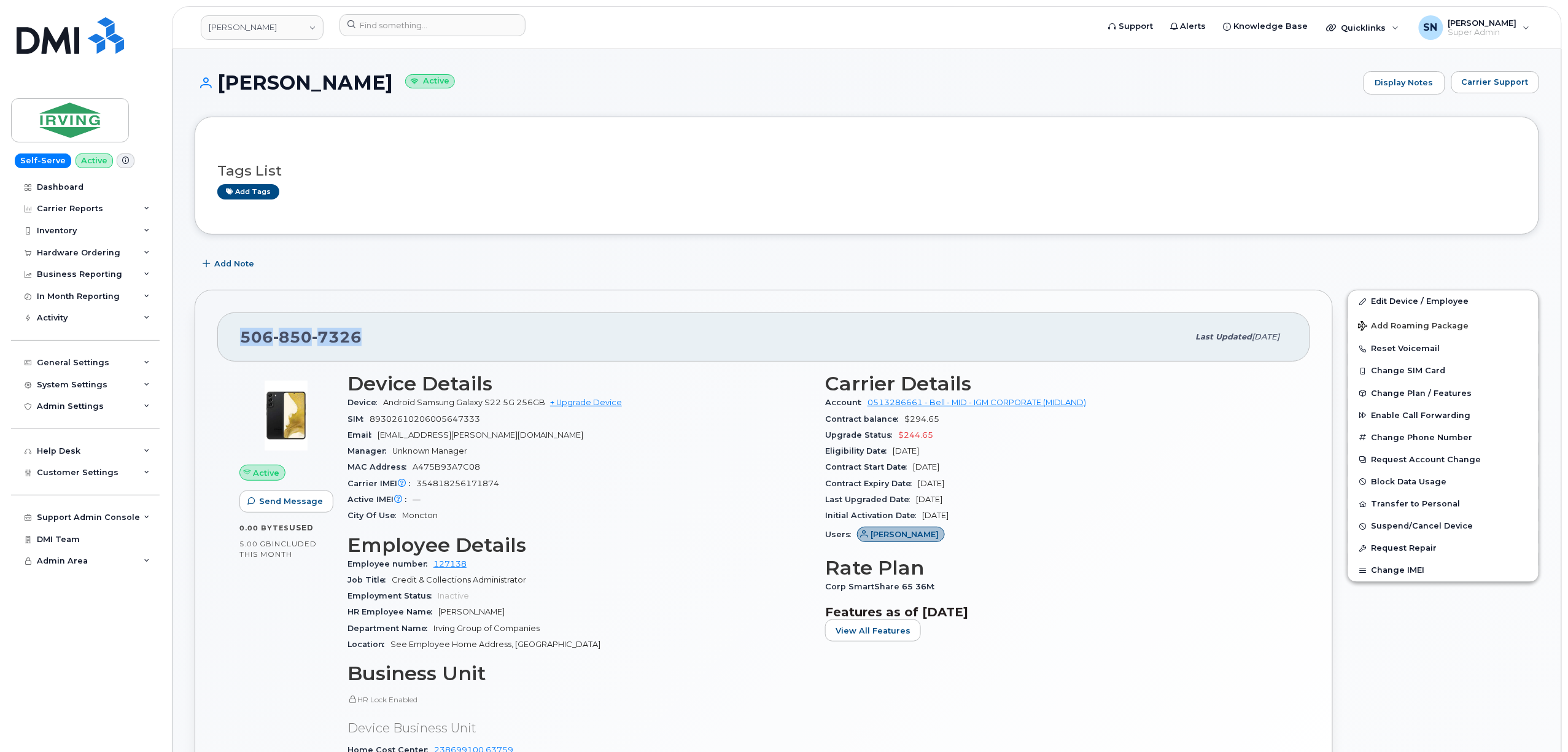
click at [581, 307] on div "506 850 7326 Last updated Sep 18, 2025 Active Send Message 0.00 Bytes  used 5.0…" at bounding box center [763, 568] width 1138 height 556
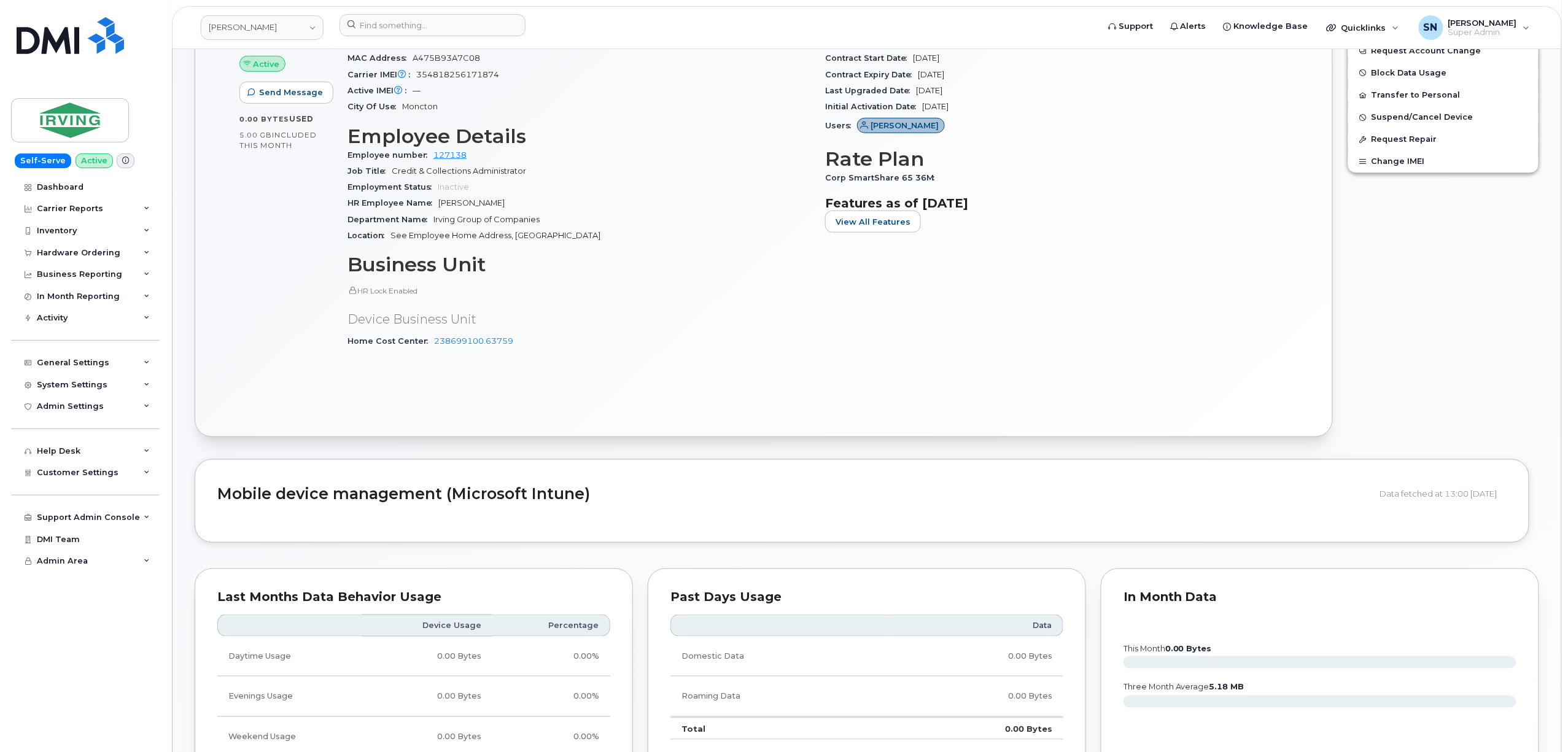
scroll to position [736, 0]
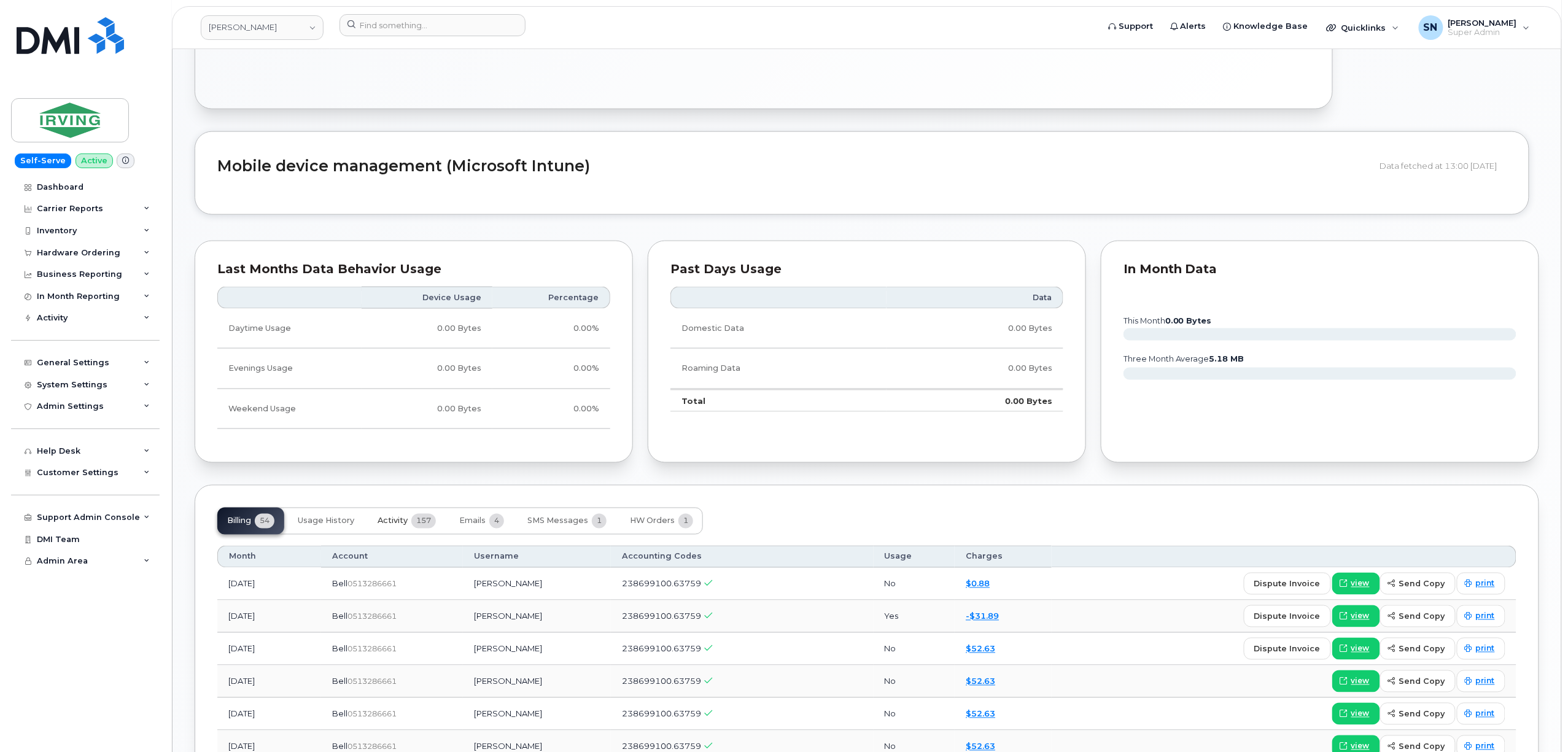
click at [392, 525] on span "Activity" at bounding box center [392, 521] width 30 height 10
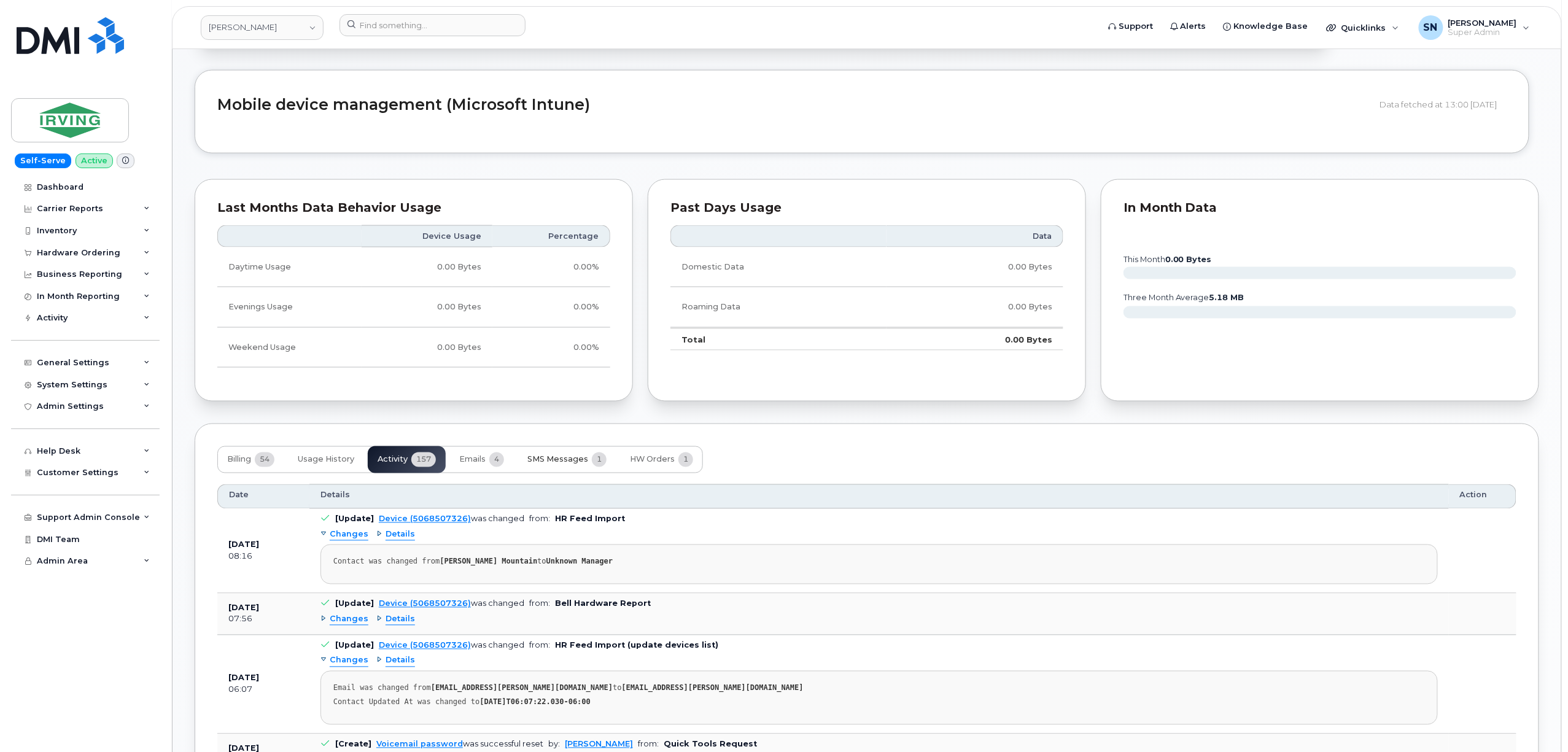
scroll to position [879, 0]
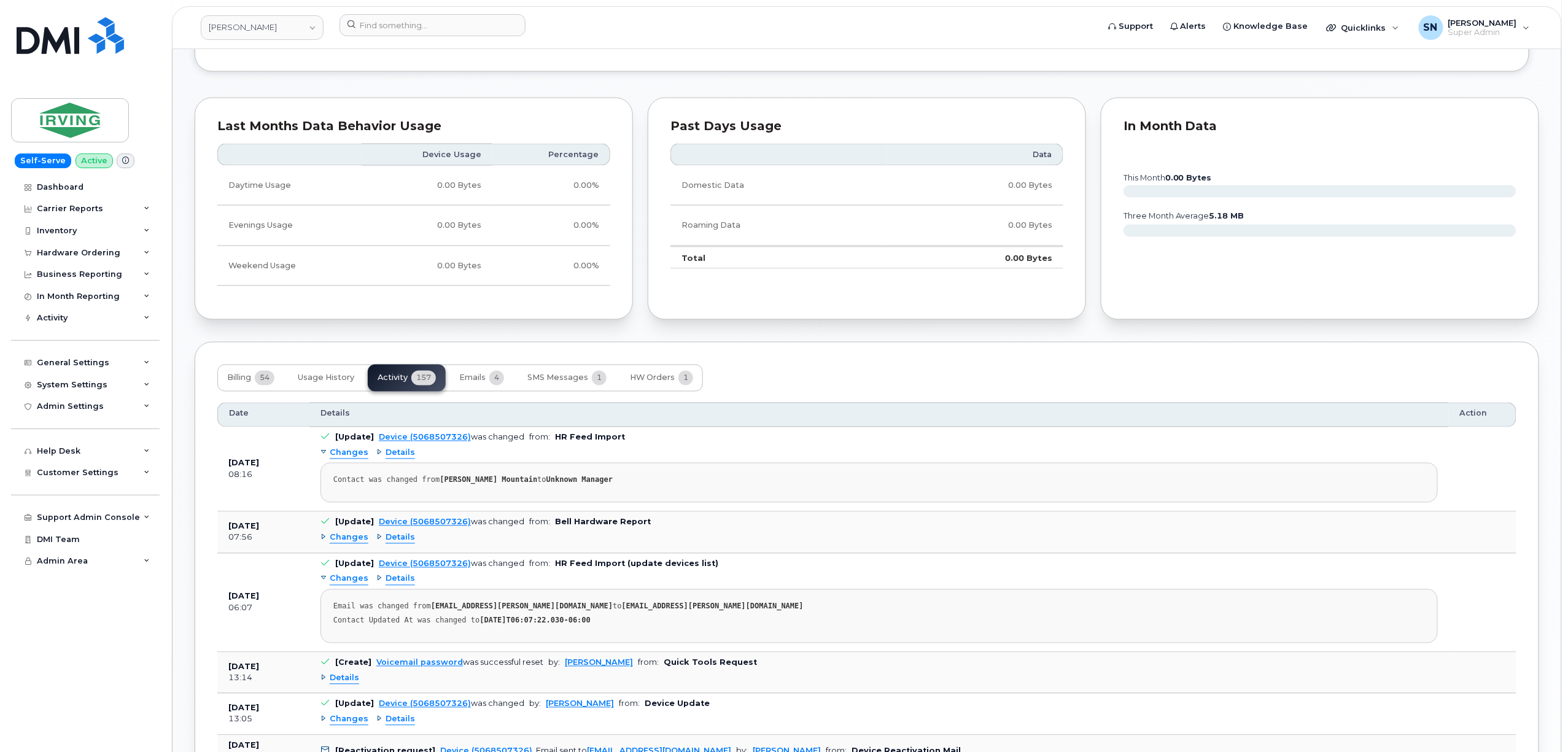
click at [342, 541] on span "Changes" at bounding box center [349, 537] width 39 height 12
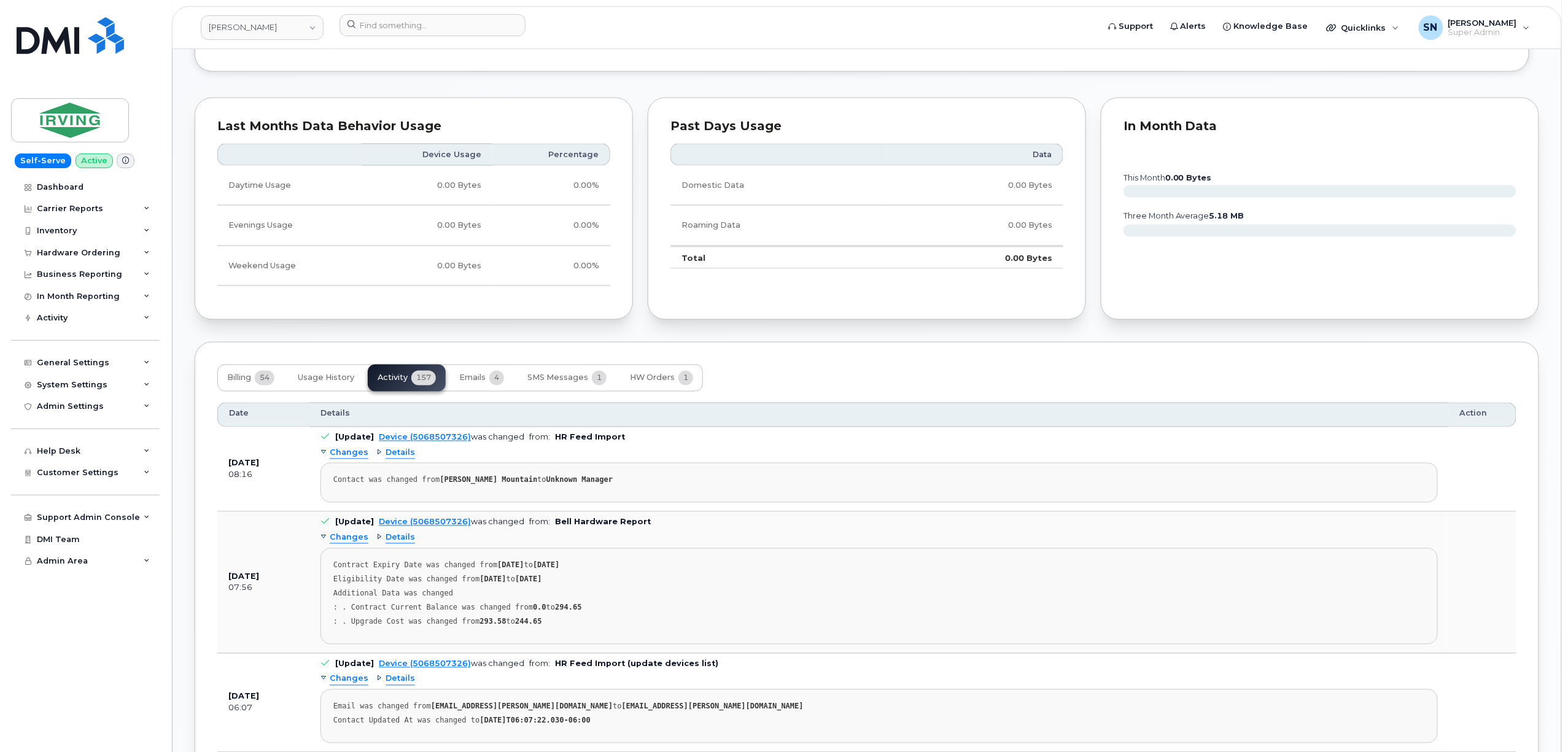
click at [342, 541] on span "Changes" at bounding box center [349, 537] width 39 height 12
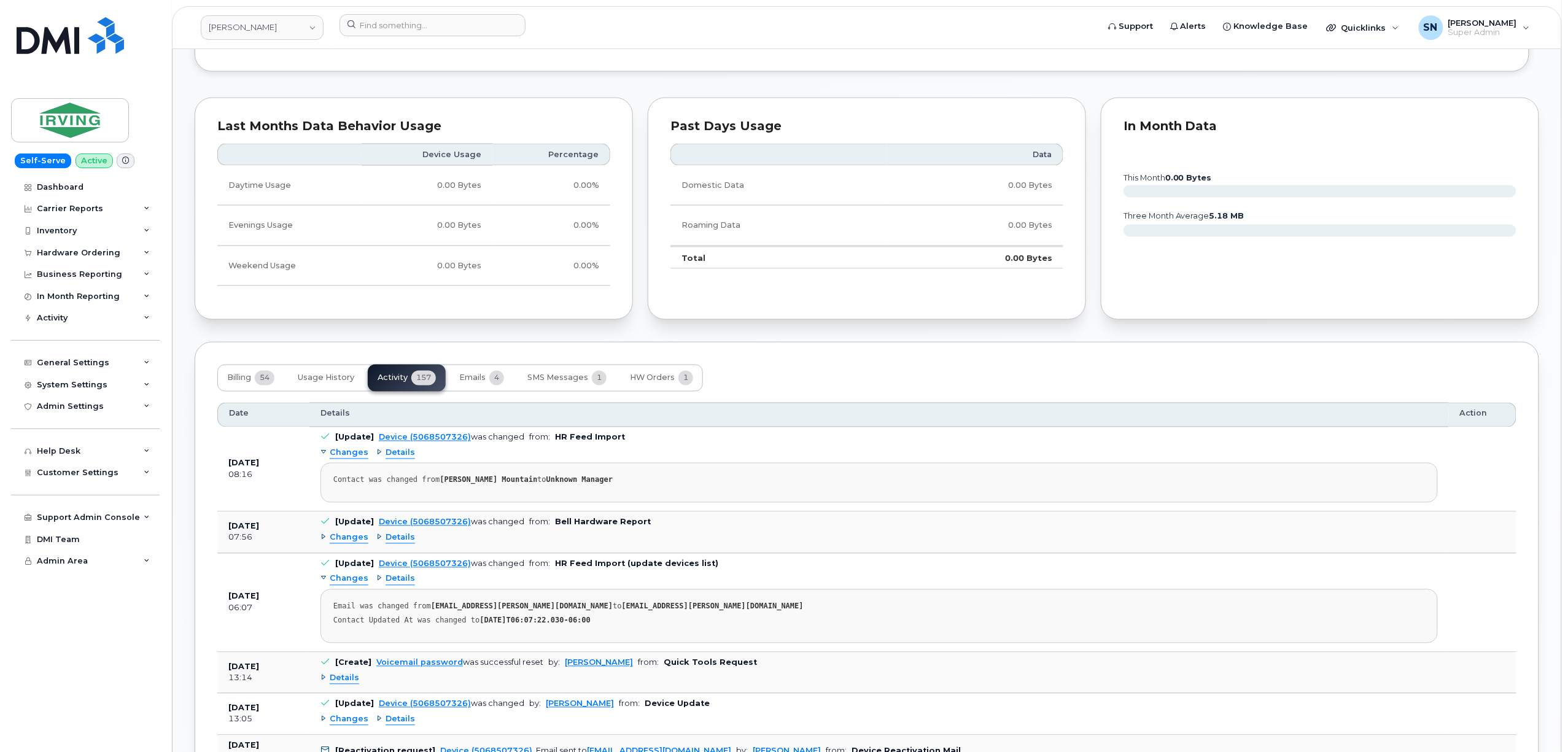
click at [342, 541] on span "Changes" at bounding box center [349, 537] width 39 height 12
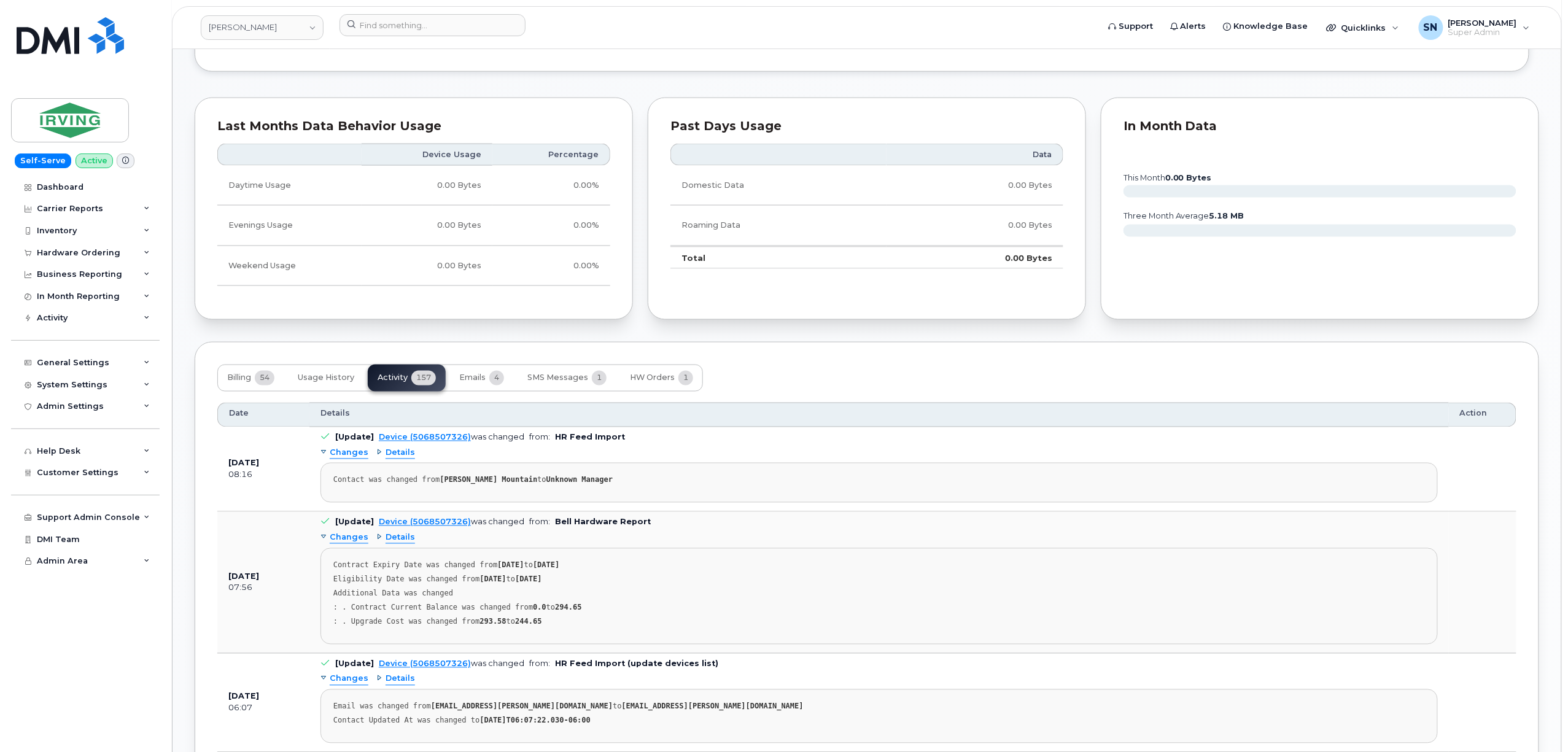
click at [342, 541] on span "Changes" at bounding box center [349, 537] width 39 height 12
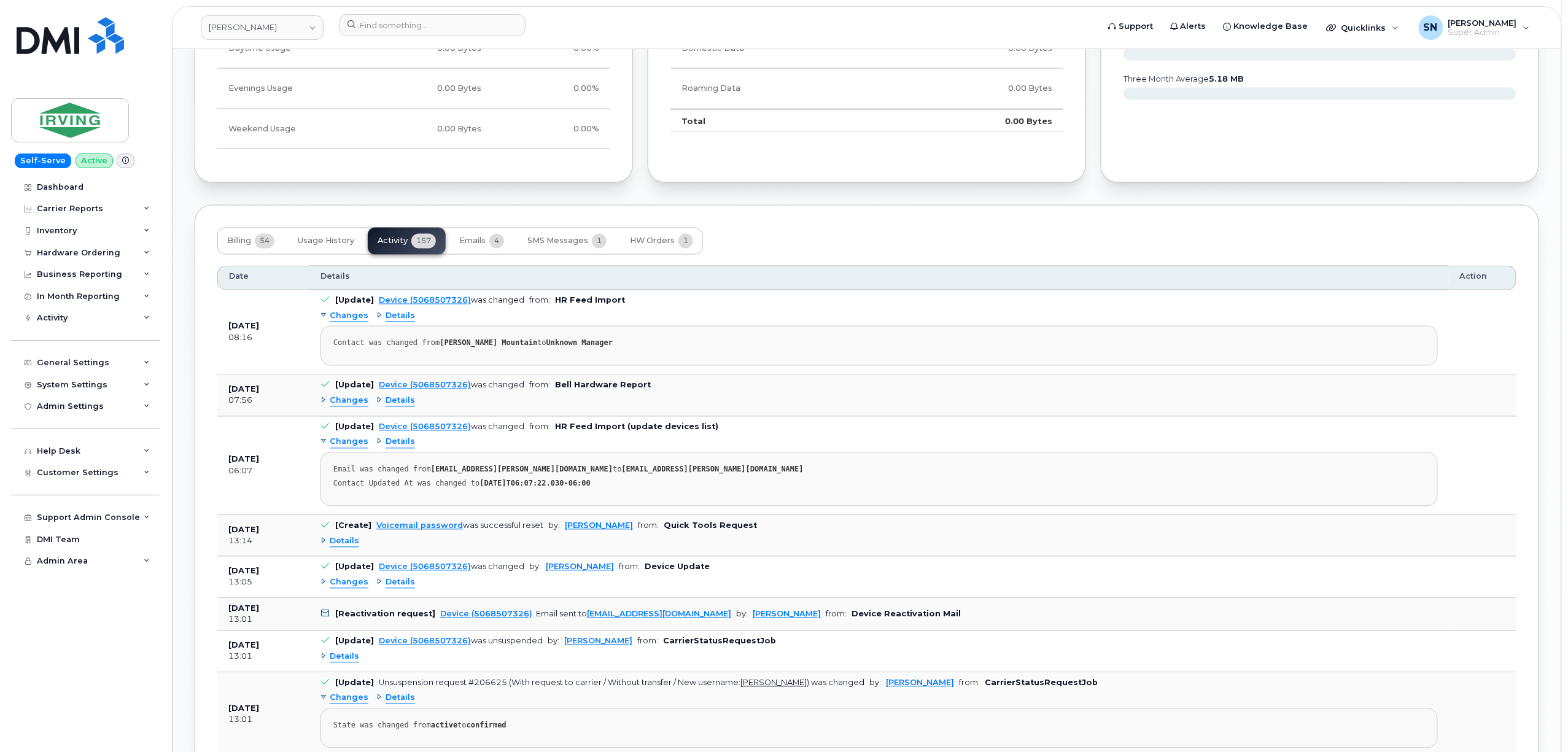
scroll to position [1043, 0]
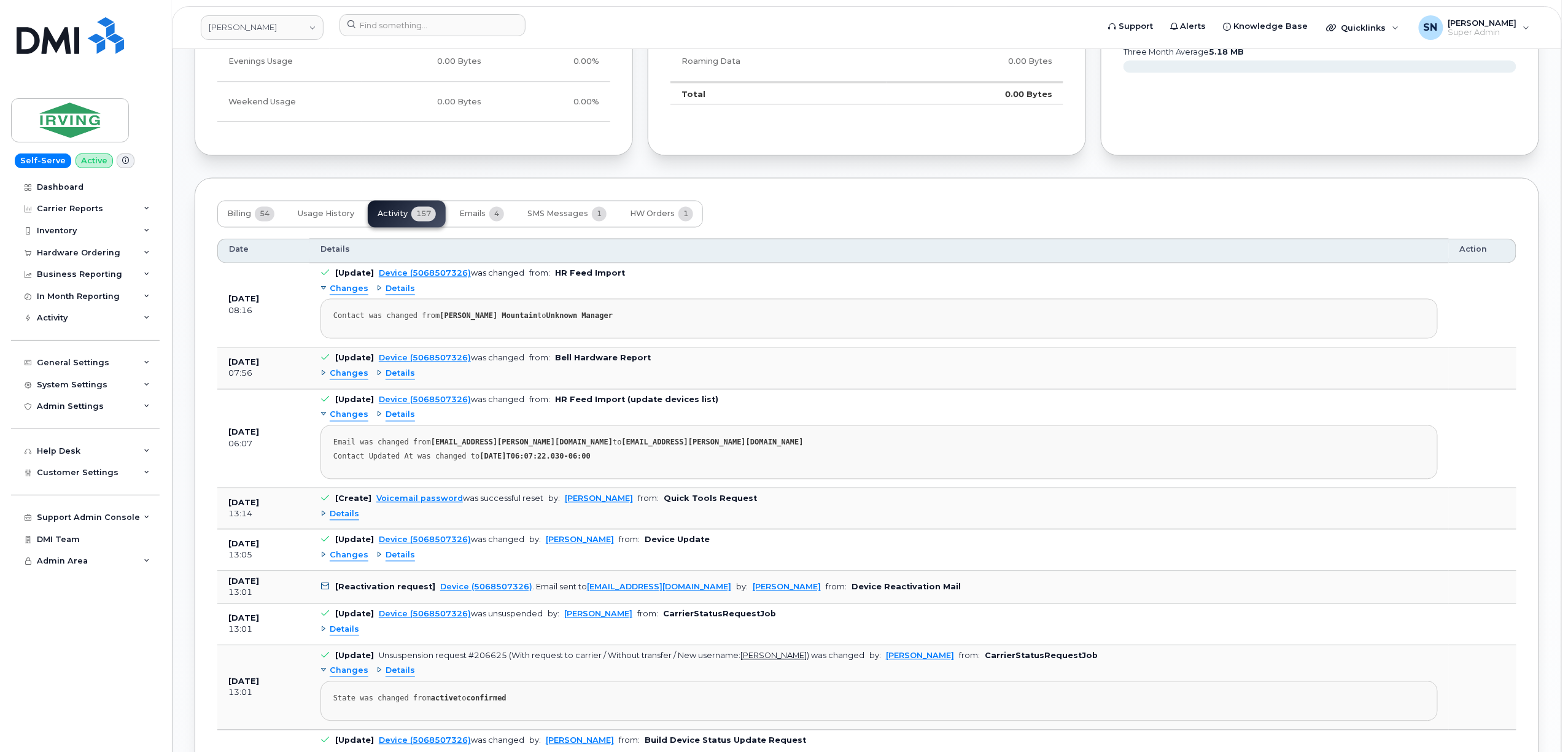
click at [351, 520] on span "Details" at bounding box center [344, 514] width 29 height 12
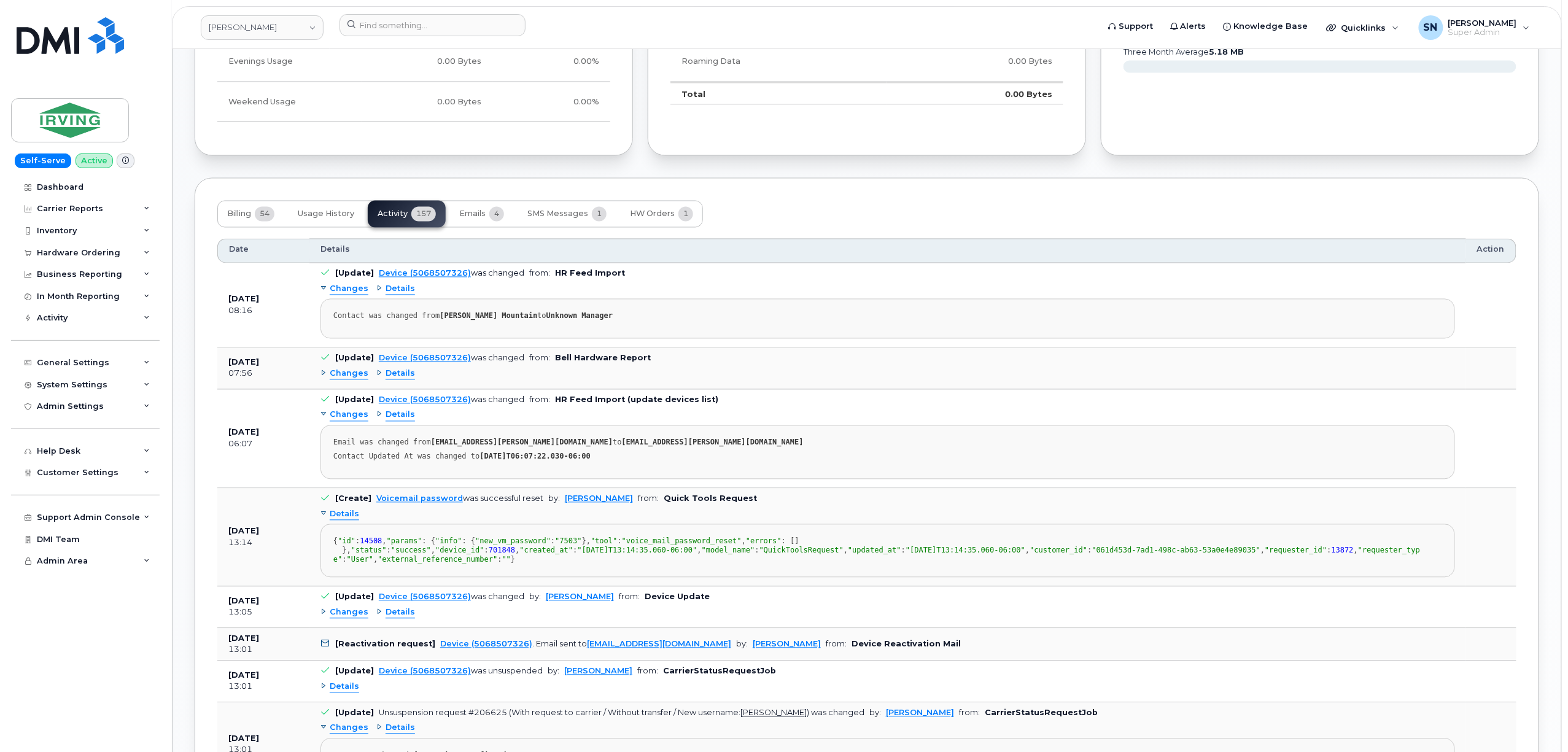
click at [351, 520] on span "Details" at bounding box center [344, 514] width 29 height 12
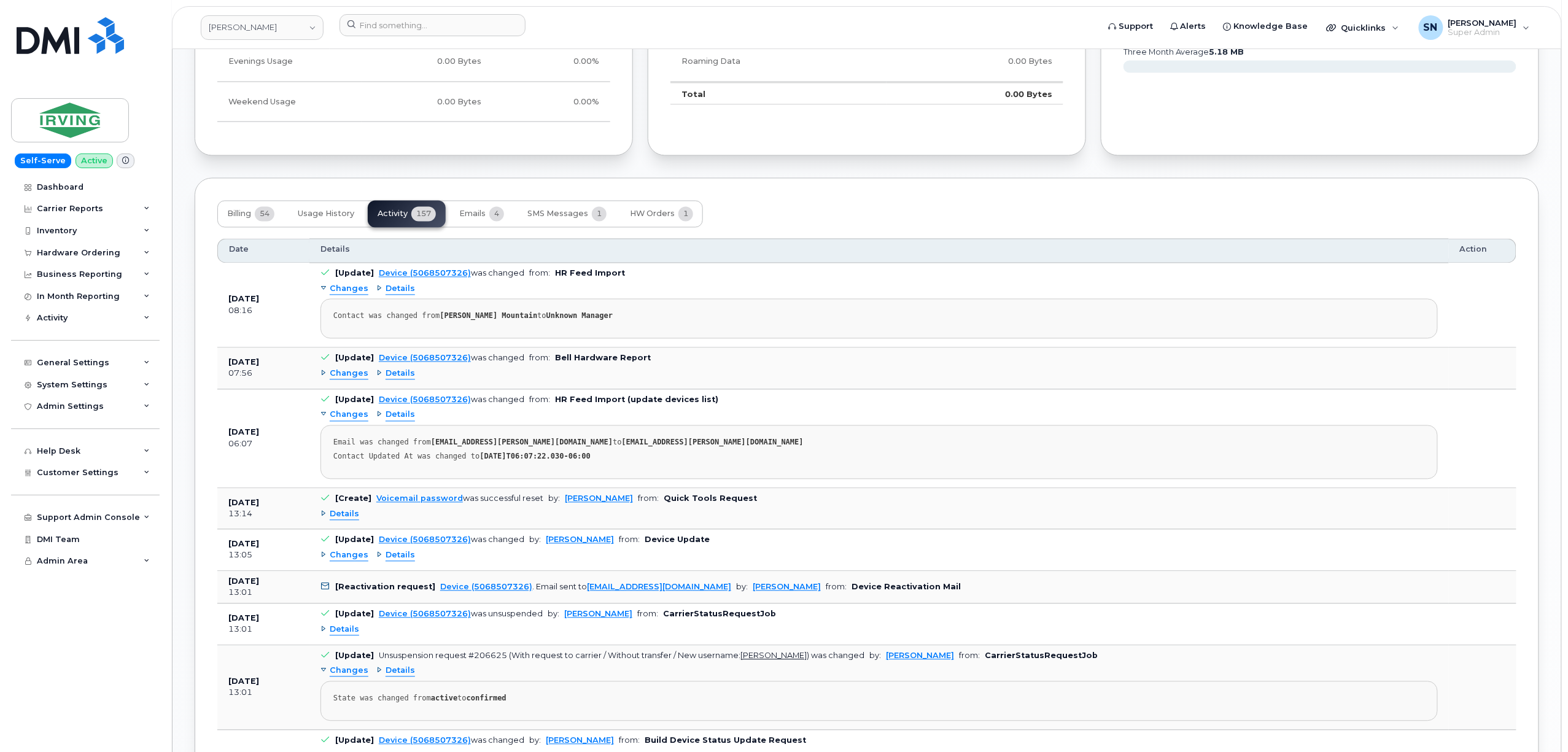
click at [356, 561] on span "Changes" at bounding box center [349, 556] width 39 height 12
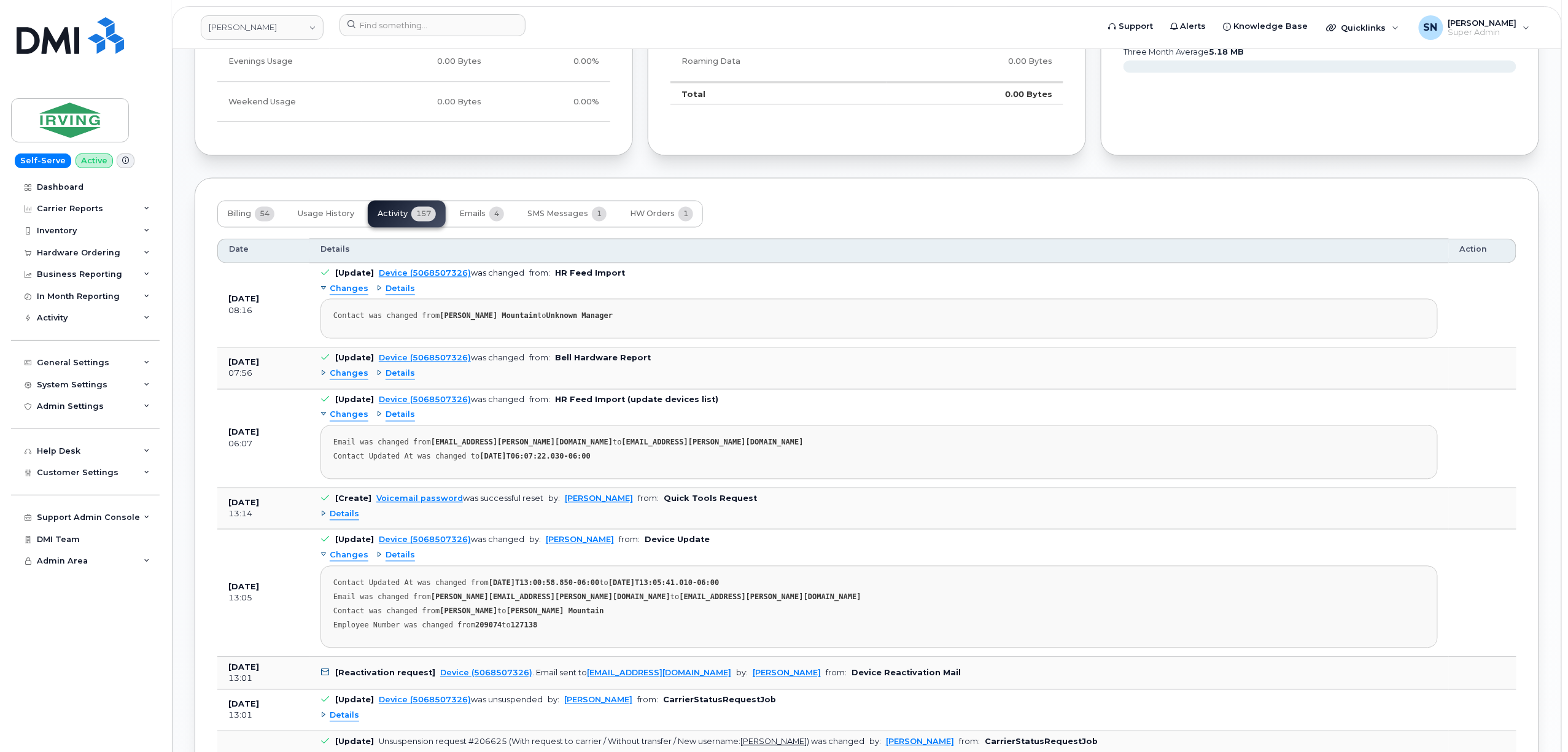
click at [356, 561] on span "Changes" at bounding box center [349, 556] width 39 height 12
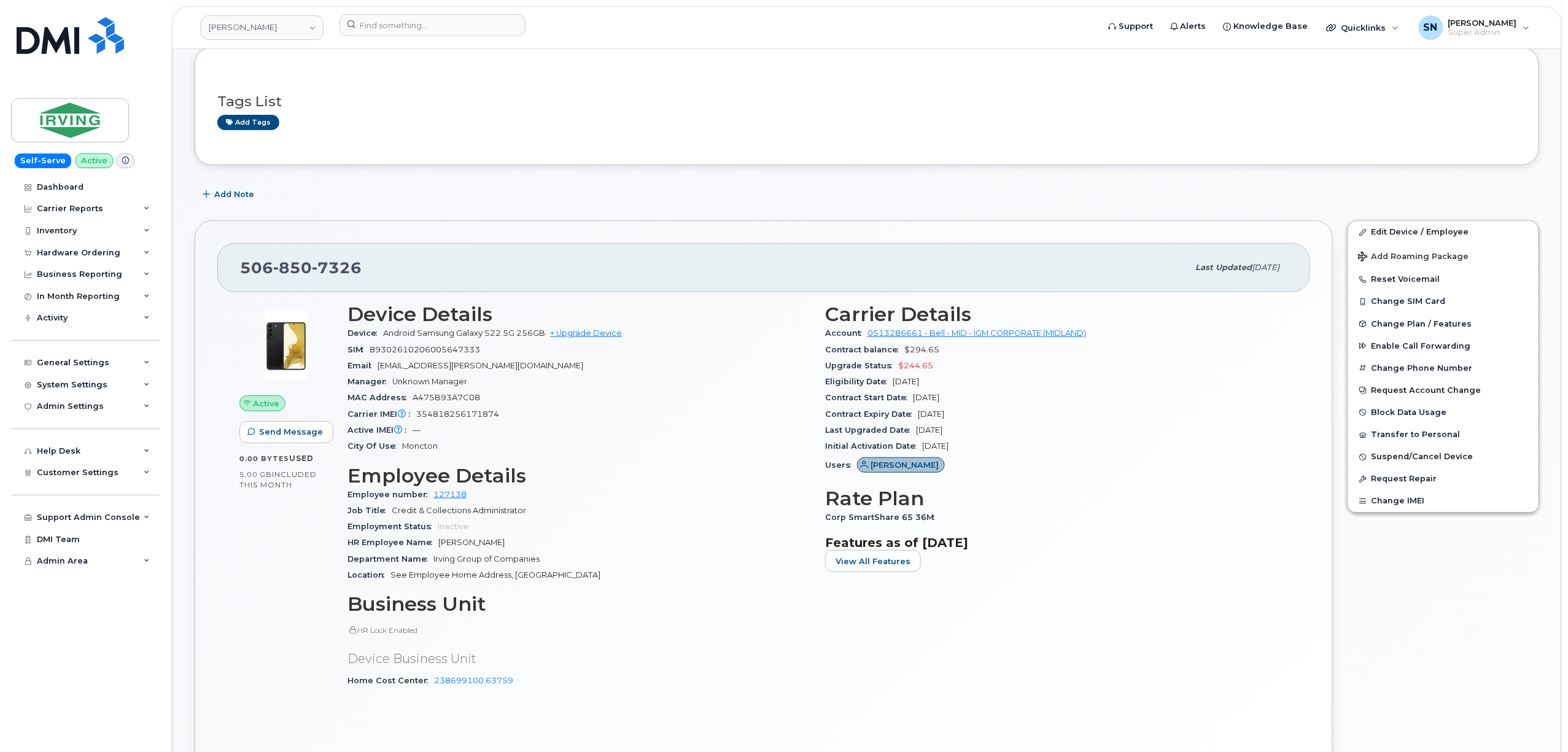
scroll to position [0, 0]
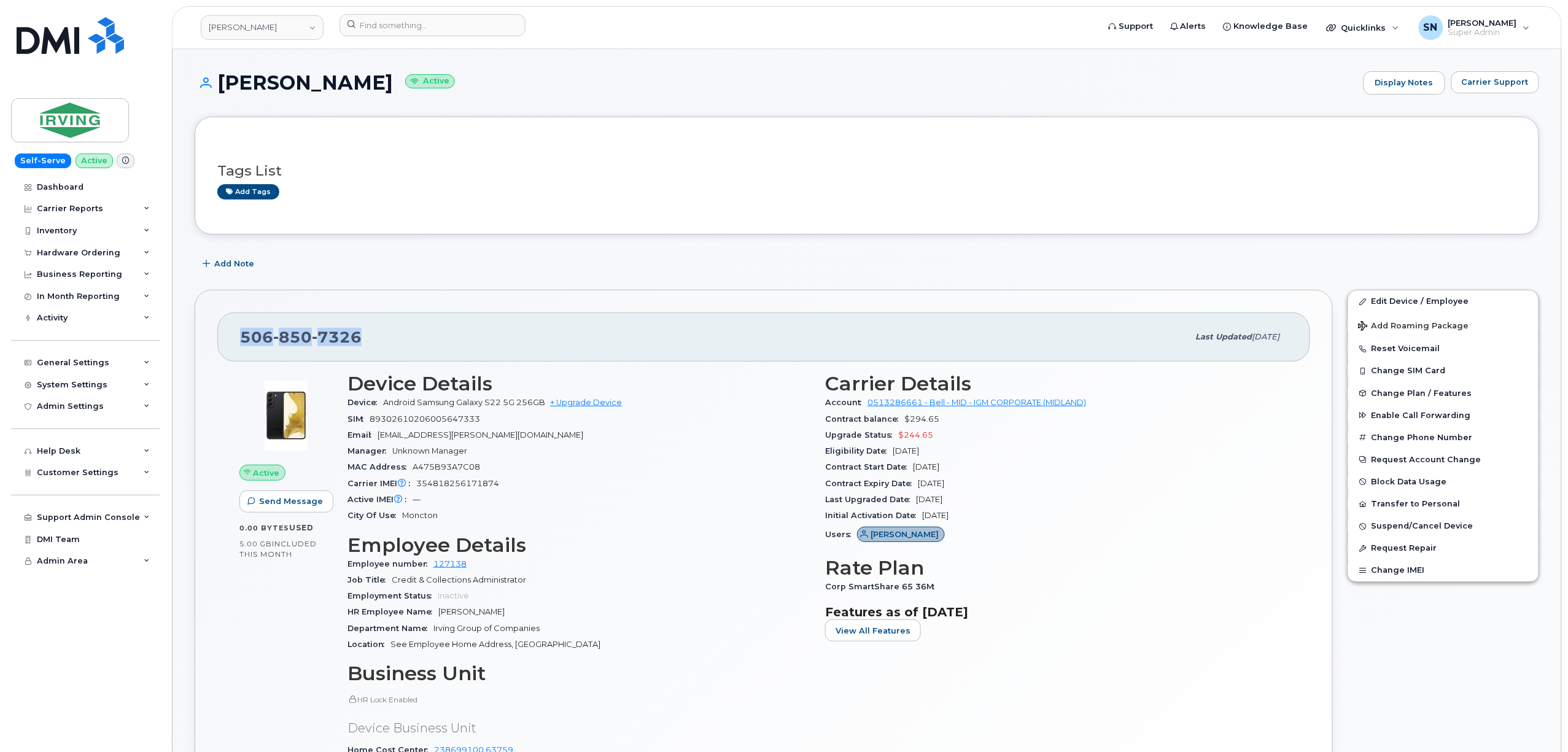
drag, startPoint x: 242, startPoint y: 338, endPoint x: 359, endPoint y: 345, distance: 117.2
click at [359, 345] on span "506 850 7326" at bounding box center [301, 337] width 121 height 18
copy span "506 850 7326"
click at [1498, 87] on span "Carrier Support" at bounding box center [1495, 82] width 67 height 12
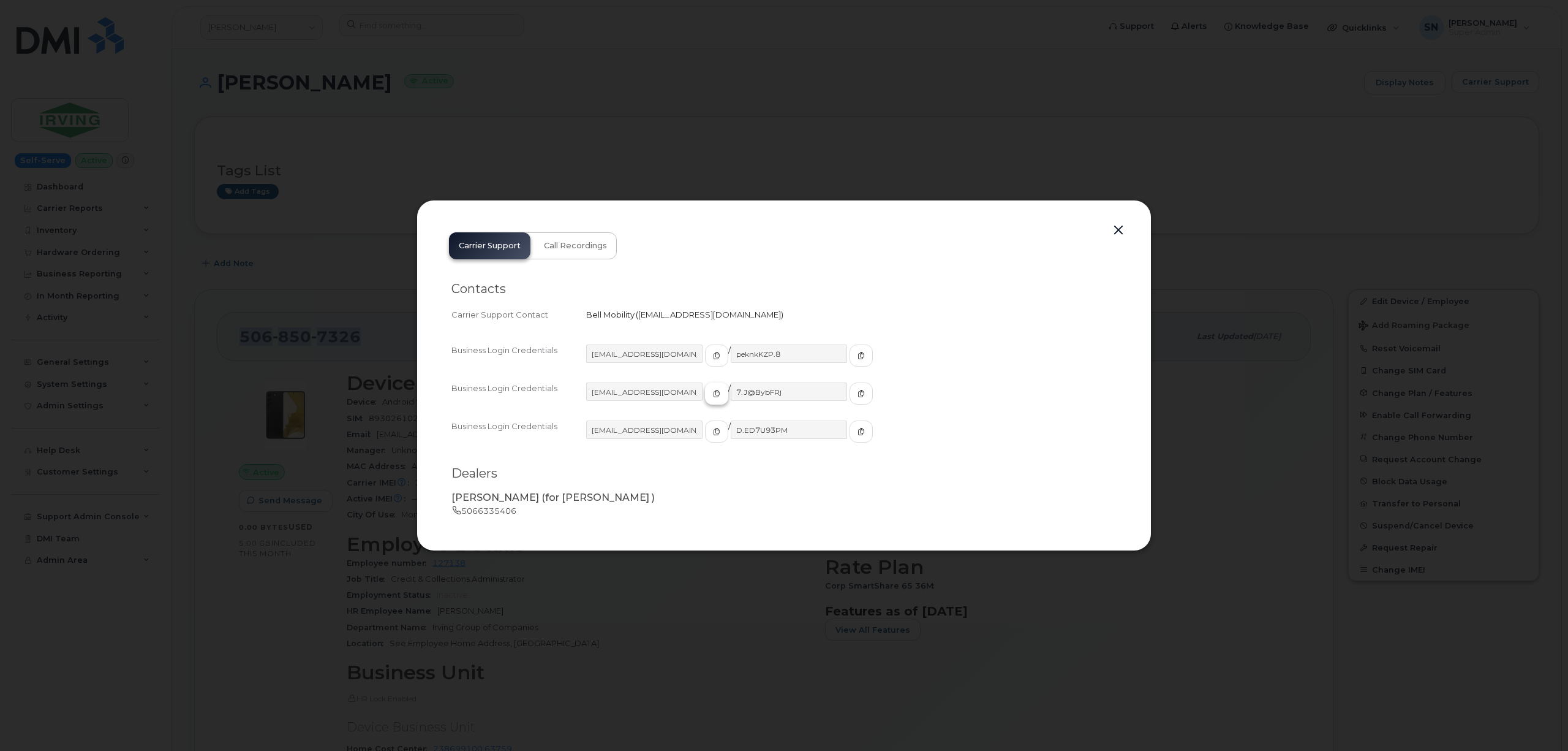
click at [713, 396] on icon "button" at bounding box center [717, 394] width 7 height 7
click at [858, 397] on icon "button" at bounding box center [861, 394] width 7 height 7
drag, startPoint x: 1116, startPoint y: 234, endPoint x: 1075, endPoint y: 242, distance: 41.8
click at [1116, 234] on button "button" at bounding box center [1119, 230] width 18 height 17
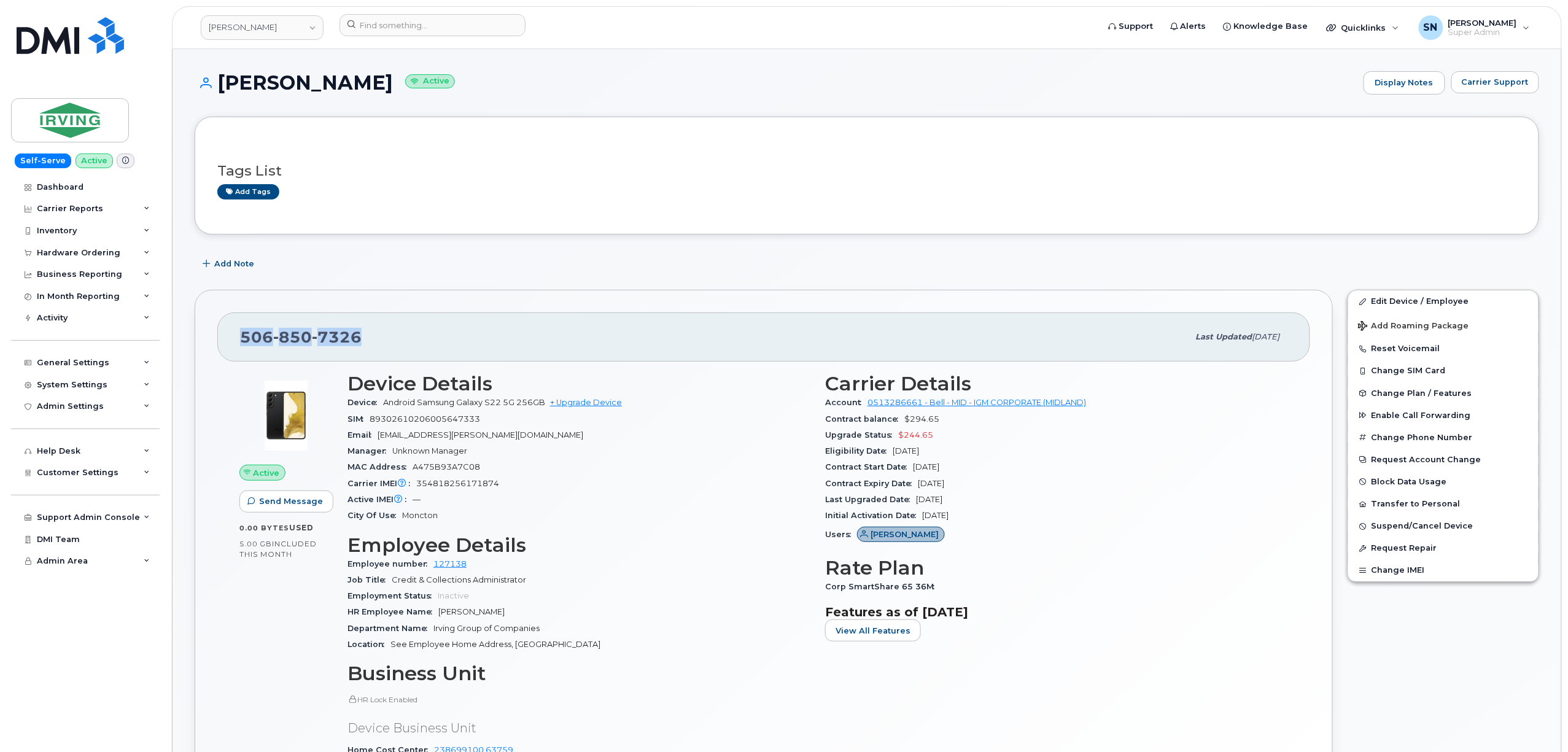
copy span "506 850 7326"
drag, startPoint x: 217, startPoint y: 72, endPoint x: 276, endPoint y: 81, distance: 59.7
click at [276, 81] on h1 "Roger McCaie Active" at bounding box center [775, 82] width 1162 height 21
copy h1 "Roger"
click at [337, 80] on h1 "Roger McCaie Active" at bounding box center [775, 82] width 1162 height 21
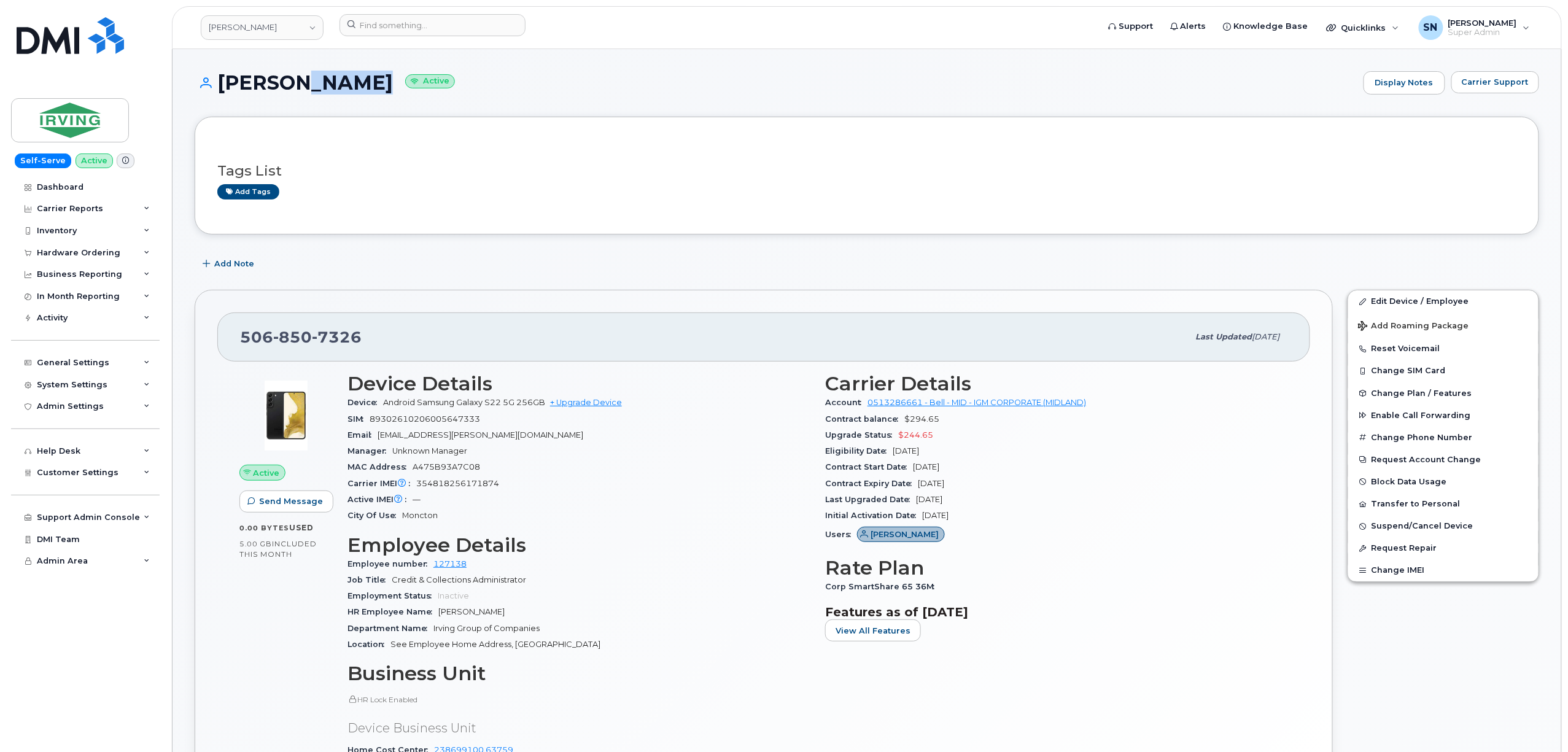
click at [337, 80] on h1 "Roger McCaie Active" at bounding box center [775, 82] width 1162 height 21
copy h1 "McCaie"
drag, startPoint x: 217, startPoint y: 77, endPoint x: 367, endPoint y: 84, distance: 150.2
click at [367, 84] on h1 "Roger McCaie Active" at bounding box center [775, 82] width 1162 height 21
copy h1 "Roger McCaie"
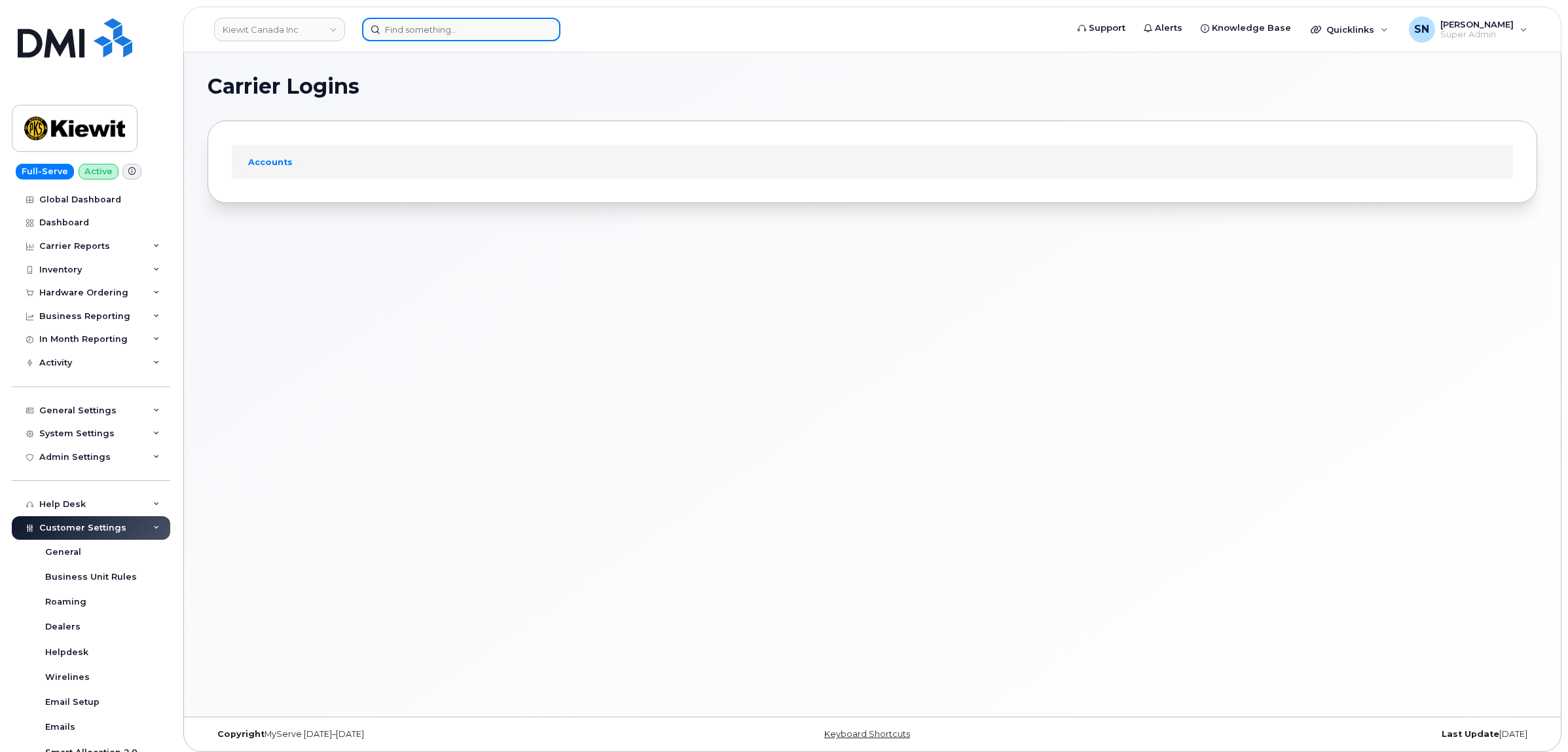
click at [408, 30] on input at bounding box center [461, 29] width 199 height 24
paste input "5147968228"
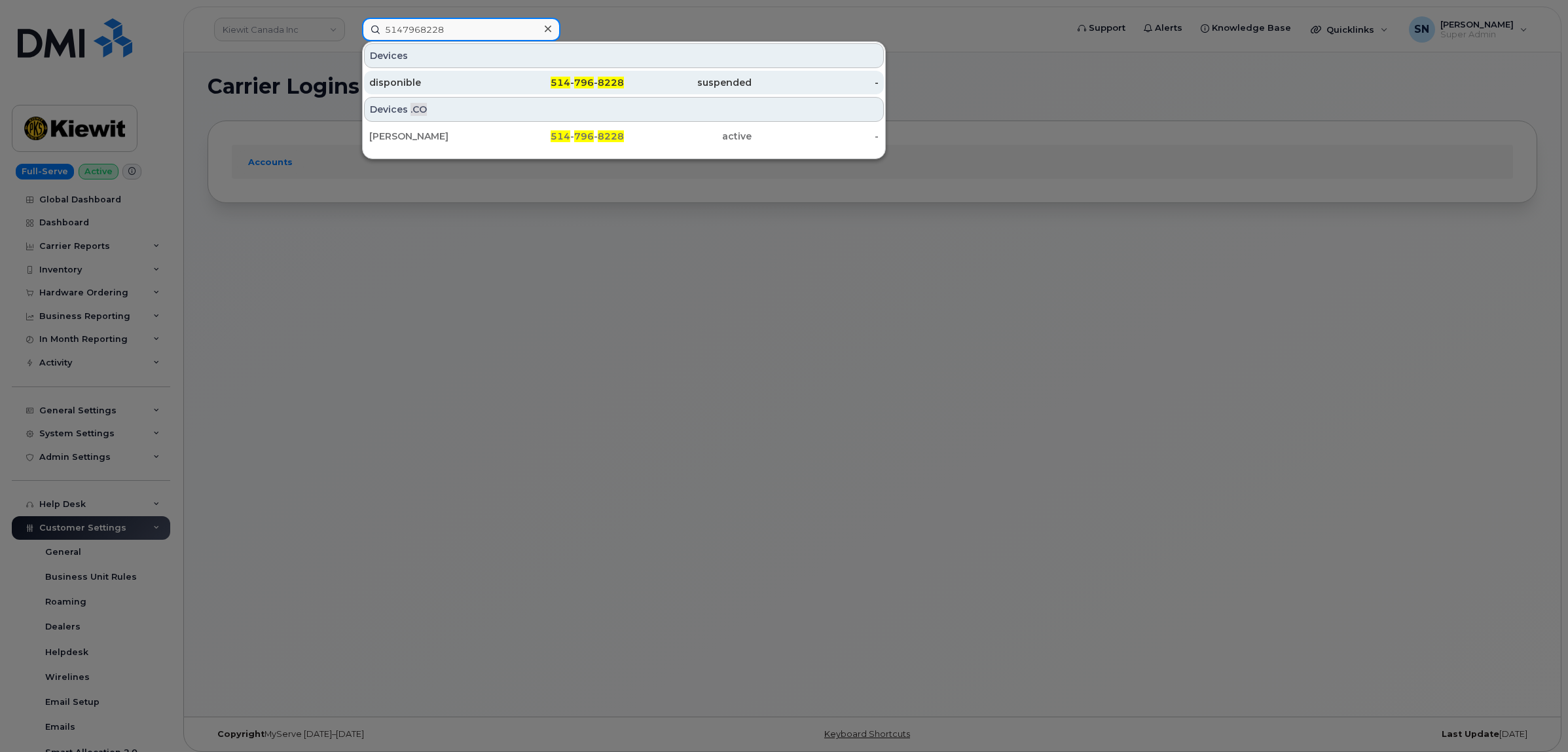
type input "5147968228"
click at [446, 80] on div "disponible" at bounding box center [433, 82] width 127 height 13
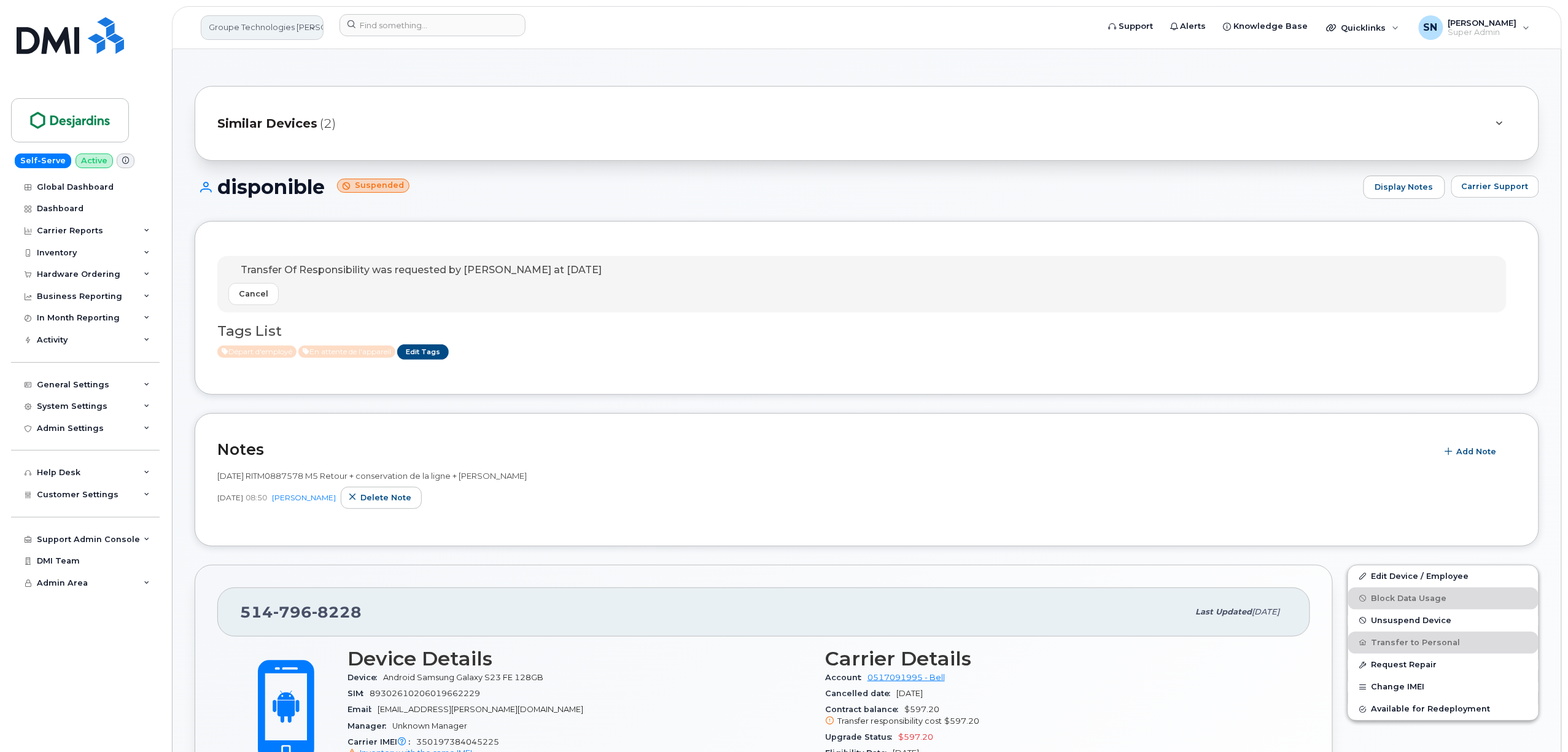
drag, startPoint x: 298, startPoint y: 11, endPoint x: 300, endPoint y: 27, distance: 16.1
click at [298, 17] on header "Groupe Technologies Desjardins Support Alerts Knowledge Base Quicklinks Suspend…" at bounding box center [866, 28] width 1390 height 43
click at [301, 30] on link "Groupe Technologies Desjardins" at bounding box center [262, 28] width 123 height 25
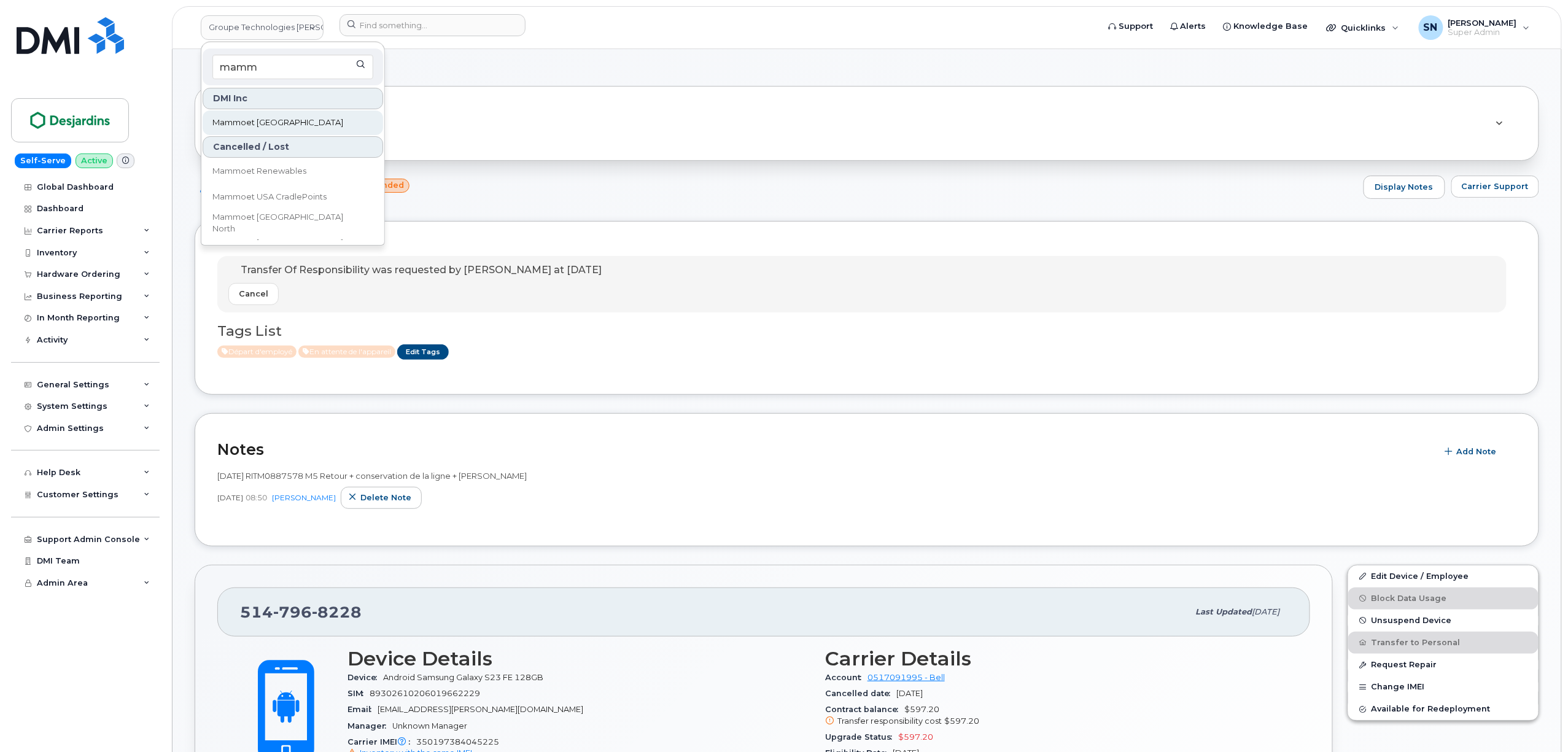
type input "mamm"
click at [298, 127] on link "Mammoet [GEOGRAPHIC_DATA]" at bounding box center [293, 122] width 181 height 25
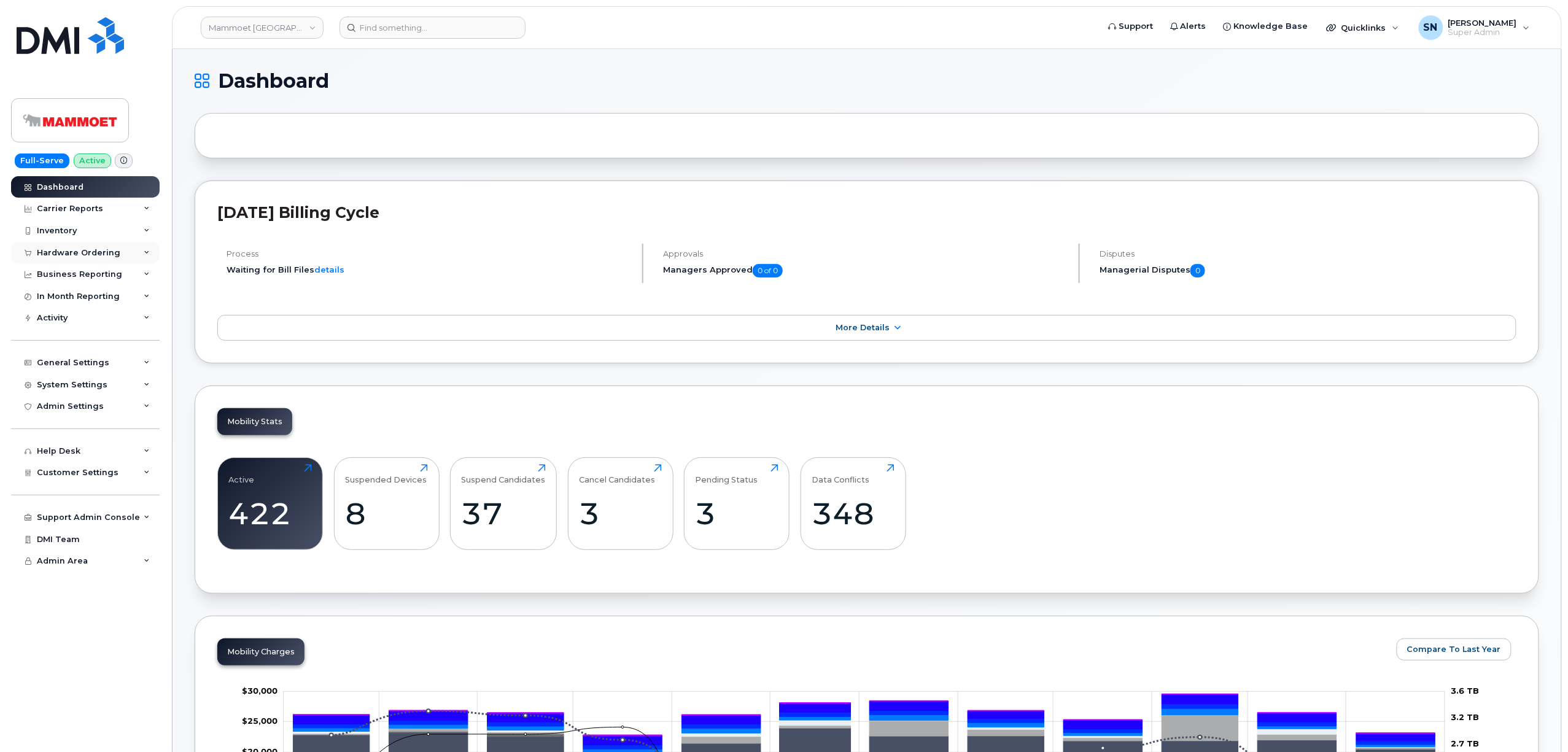
click at [101, 254] on div "Hardware Ordering" at bounding box center [78, 252] width 83 height 10
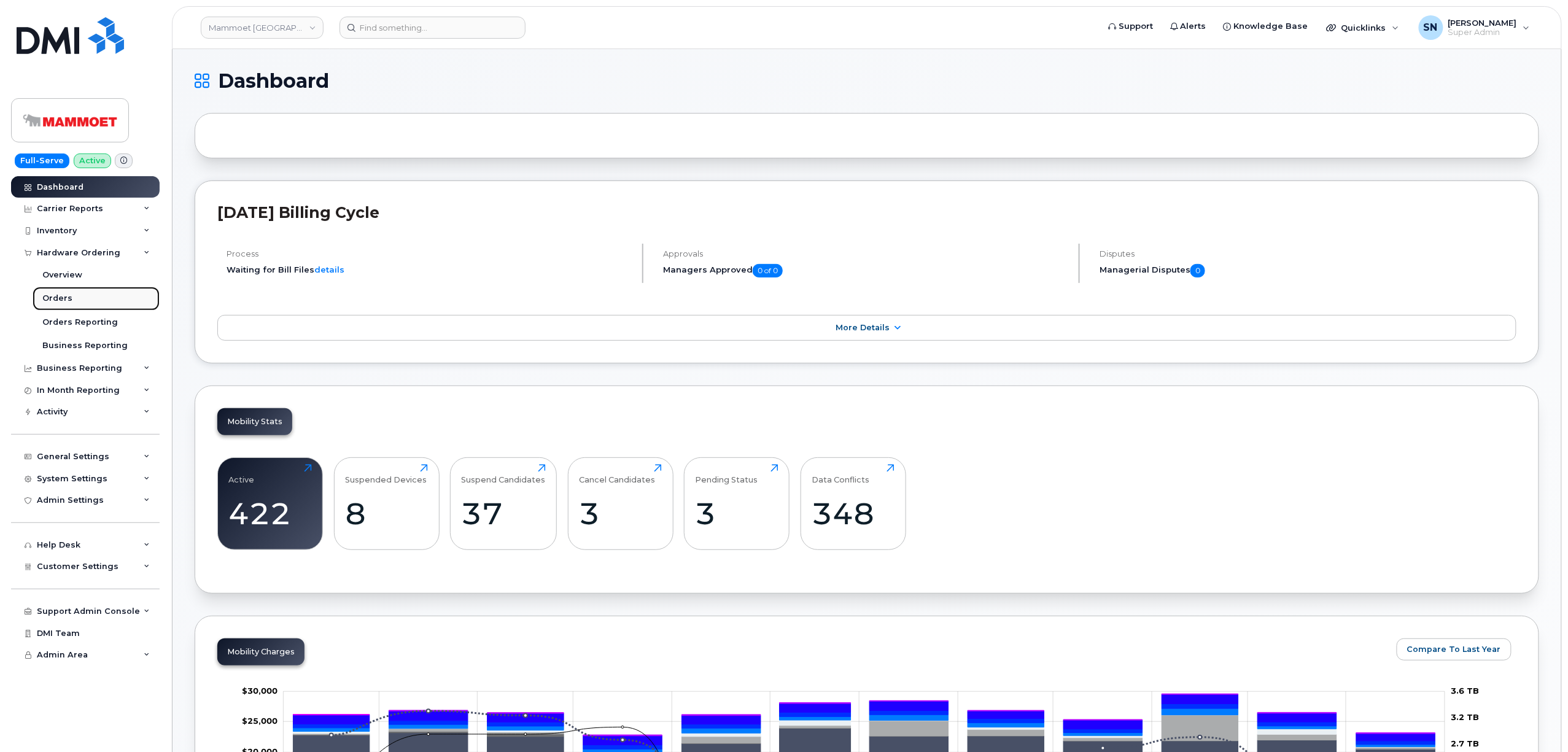
click at [83, 292] on link "Orders" at bounding box center [95, 297] width 128 height 23
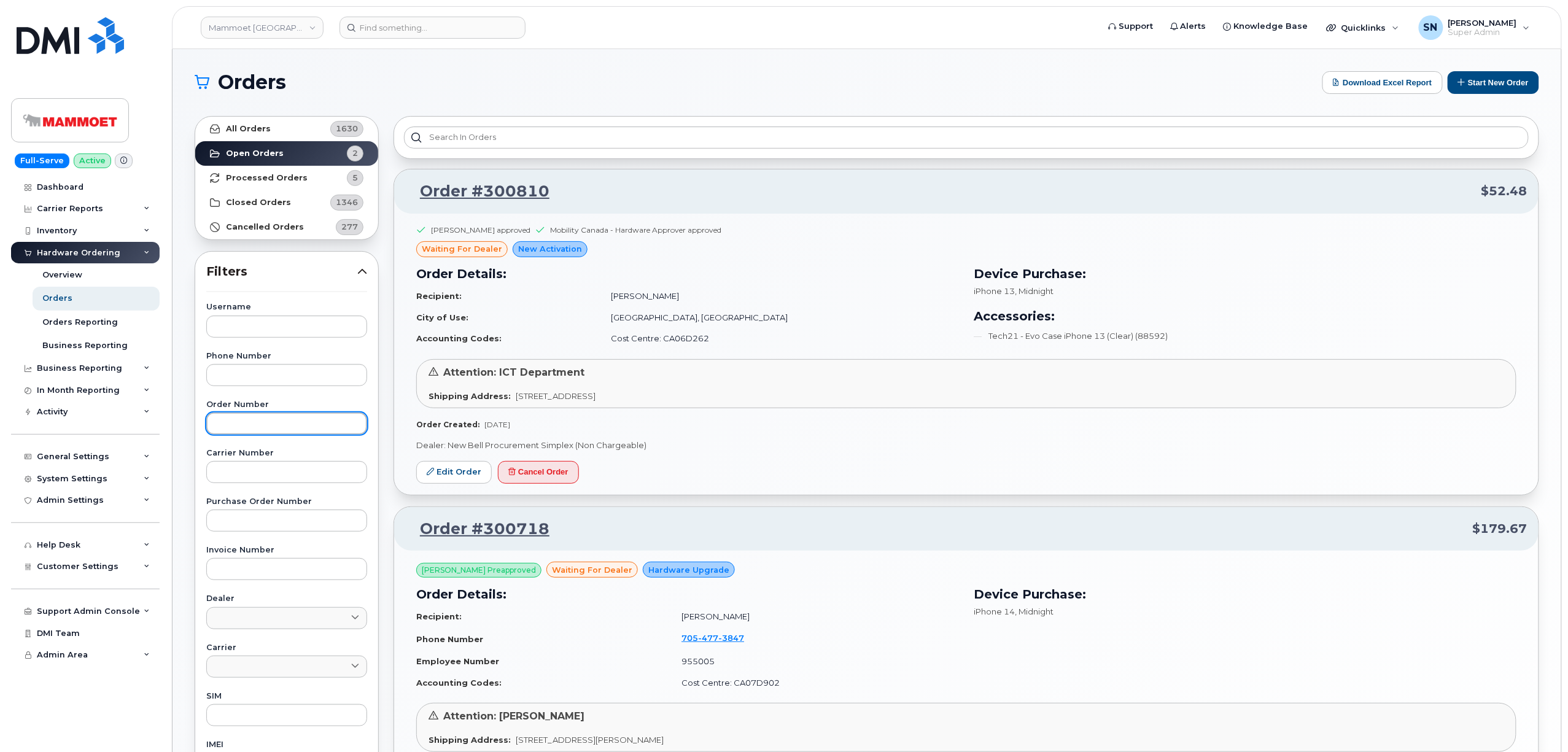
click at [258, 420] on input "text" at bounding box center [286, 424] width 161 height 22
paste input "300718"
type input "300718"
click at [272, 124] on link "All Orders 1630" at bounding box center [286, 128] width 183 height 25
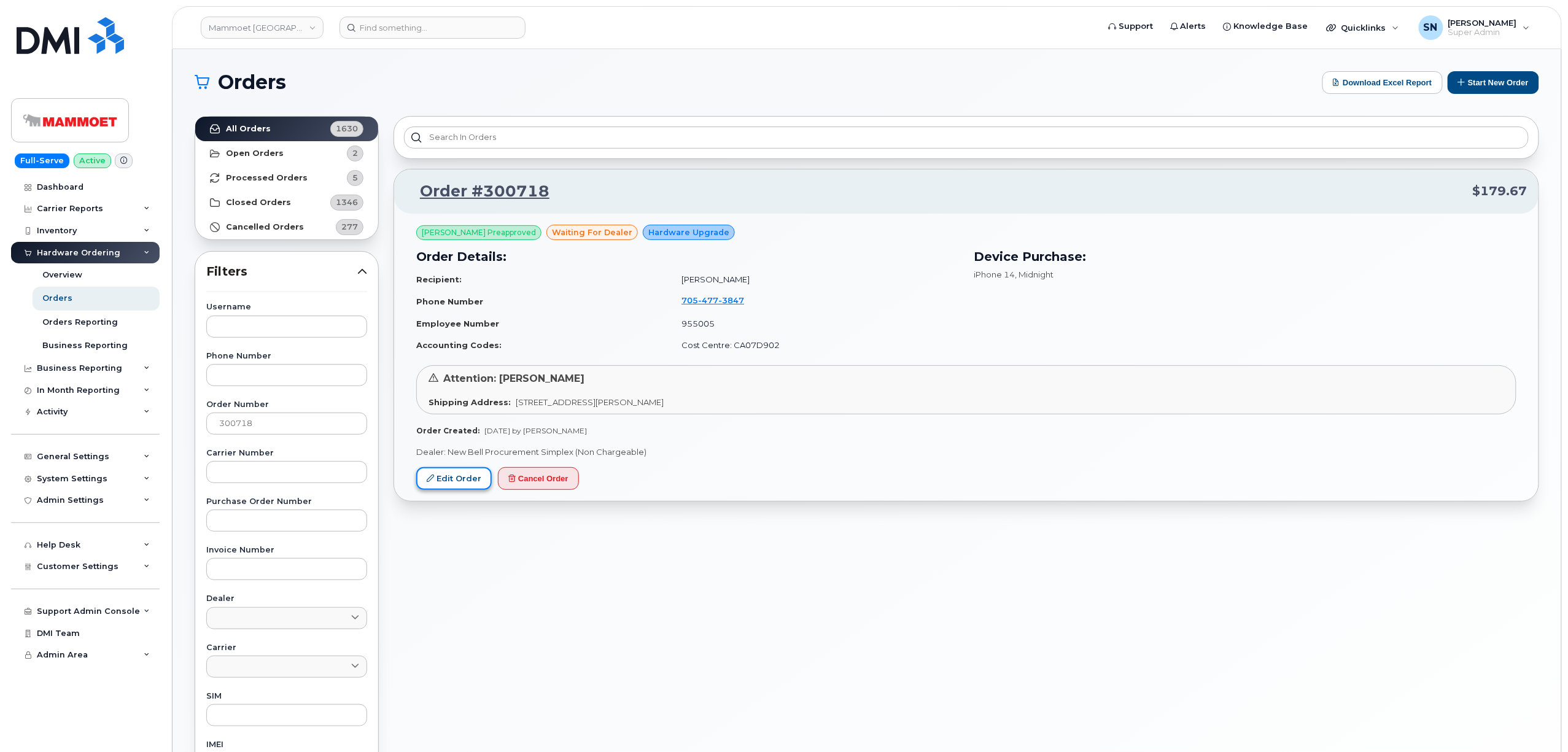
click at [431, 483] on link "Edit Order" at bounding box center [454, 478] width 75 height 23
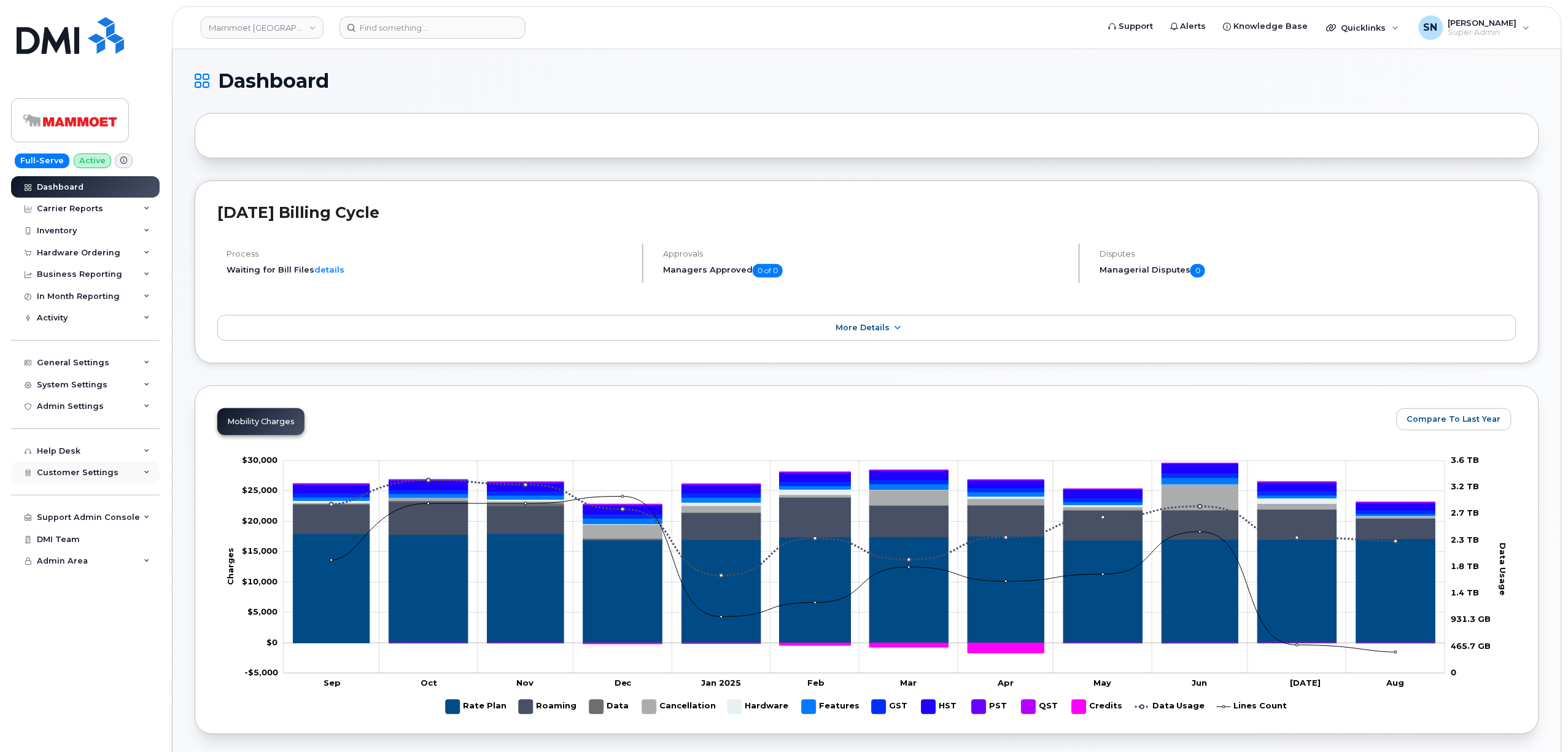
click at [90, 471] on span "Customer Settings" at bounding box center [77, 472] width 82 height 9
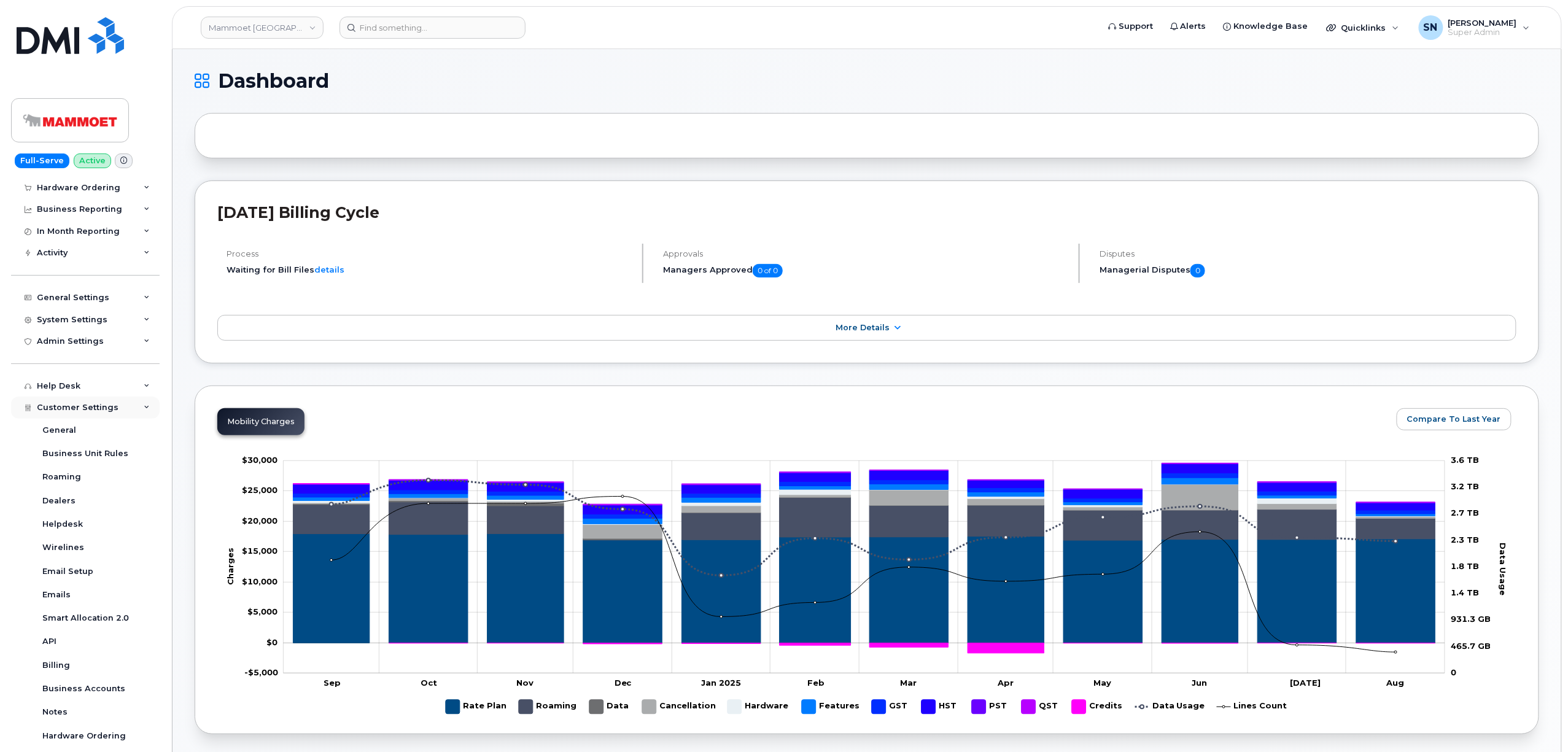
scroll to position [171, 0]
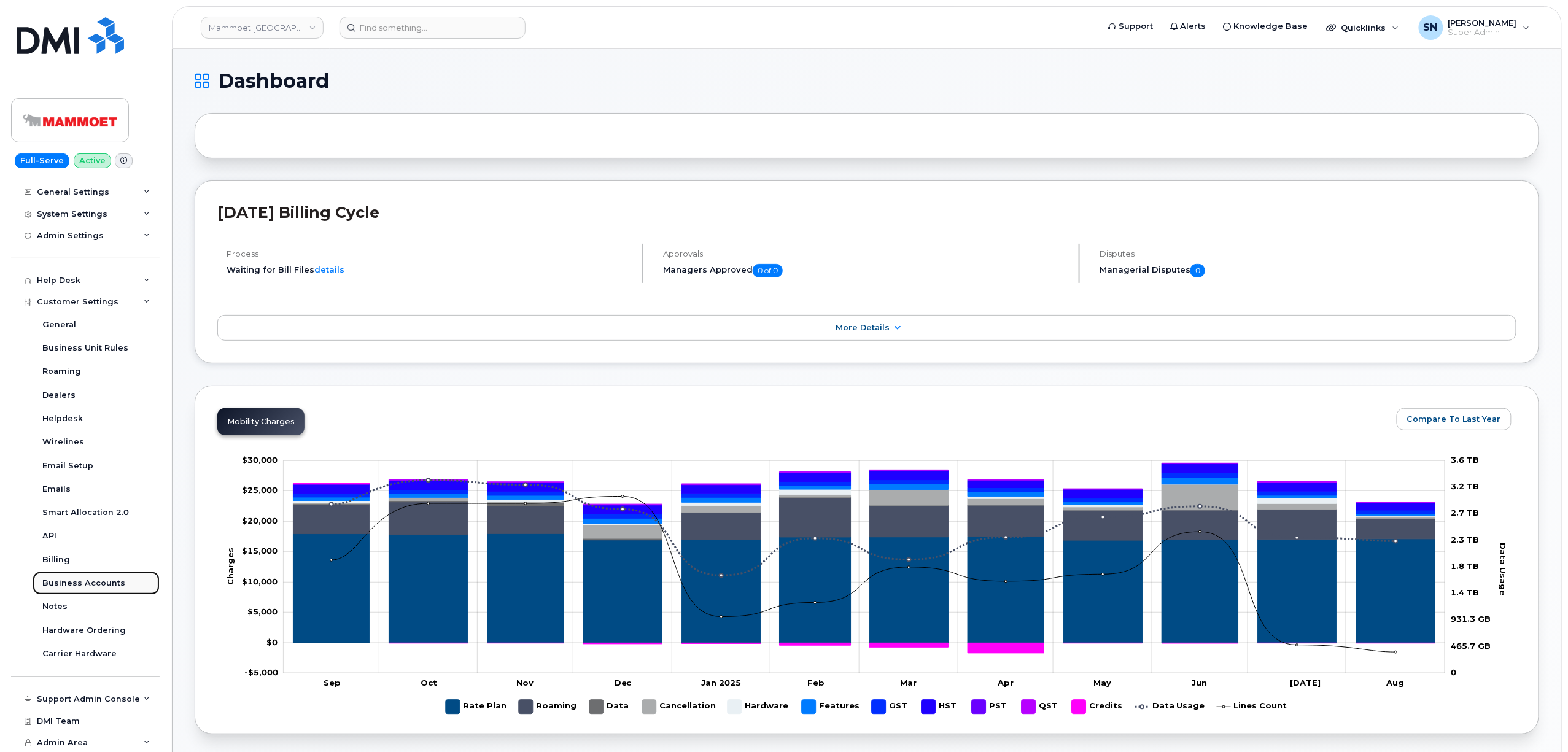
click at [106, 581] on div "Business Accounts" at bounding box center [83, 583] width 83 height 11
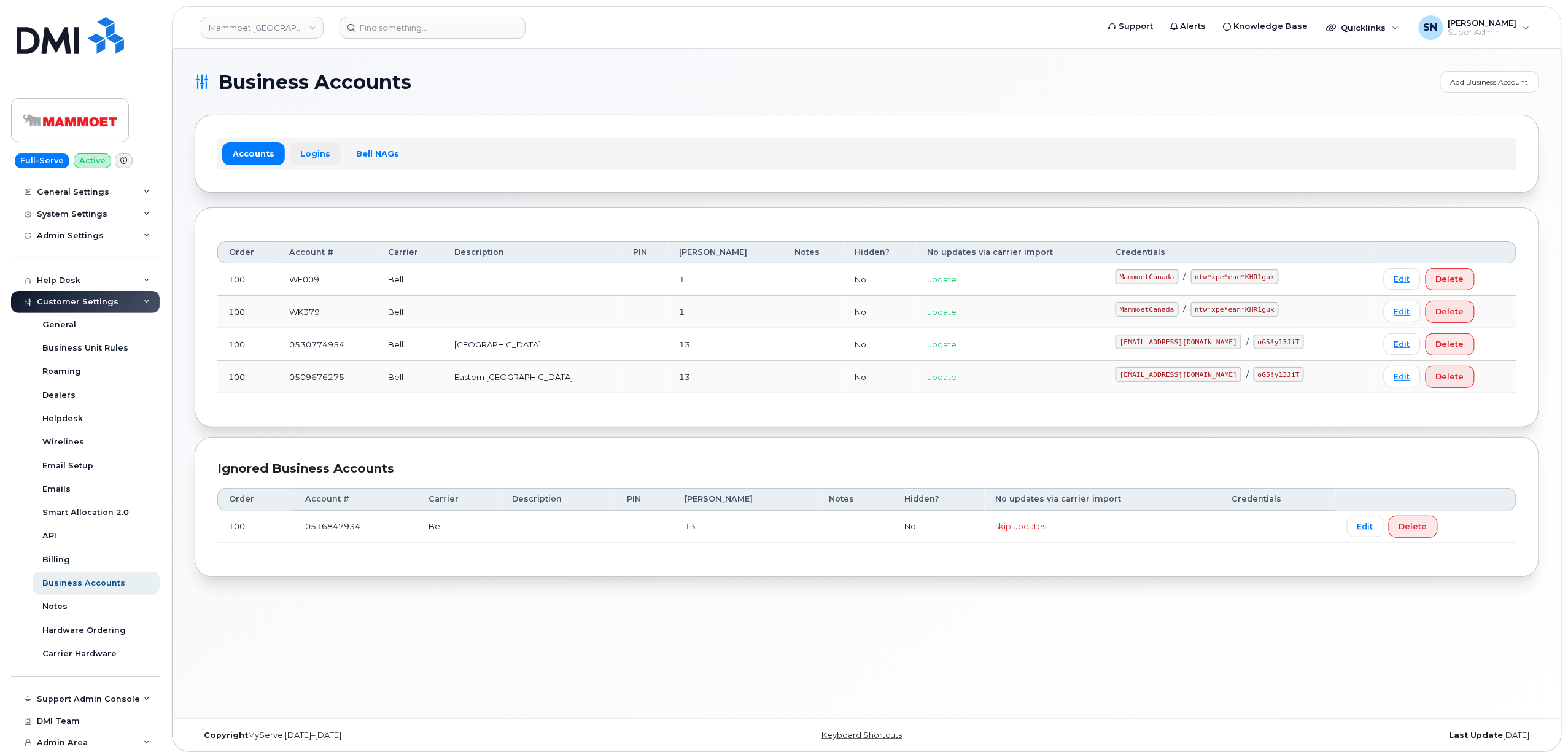
click at [300, 153] on link "Logins" at bounding box center [316, 153] width 51 height 22
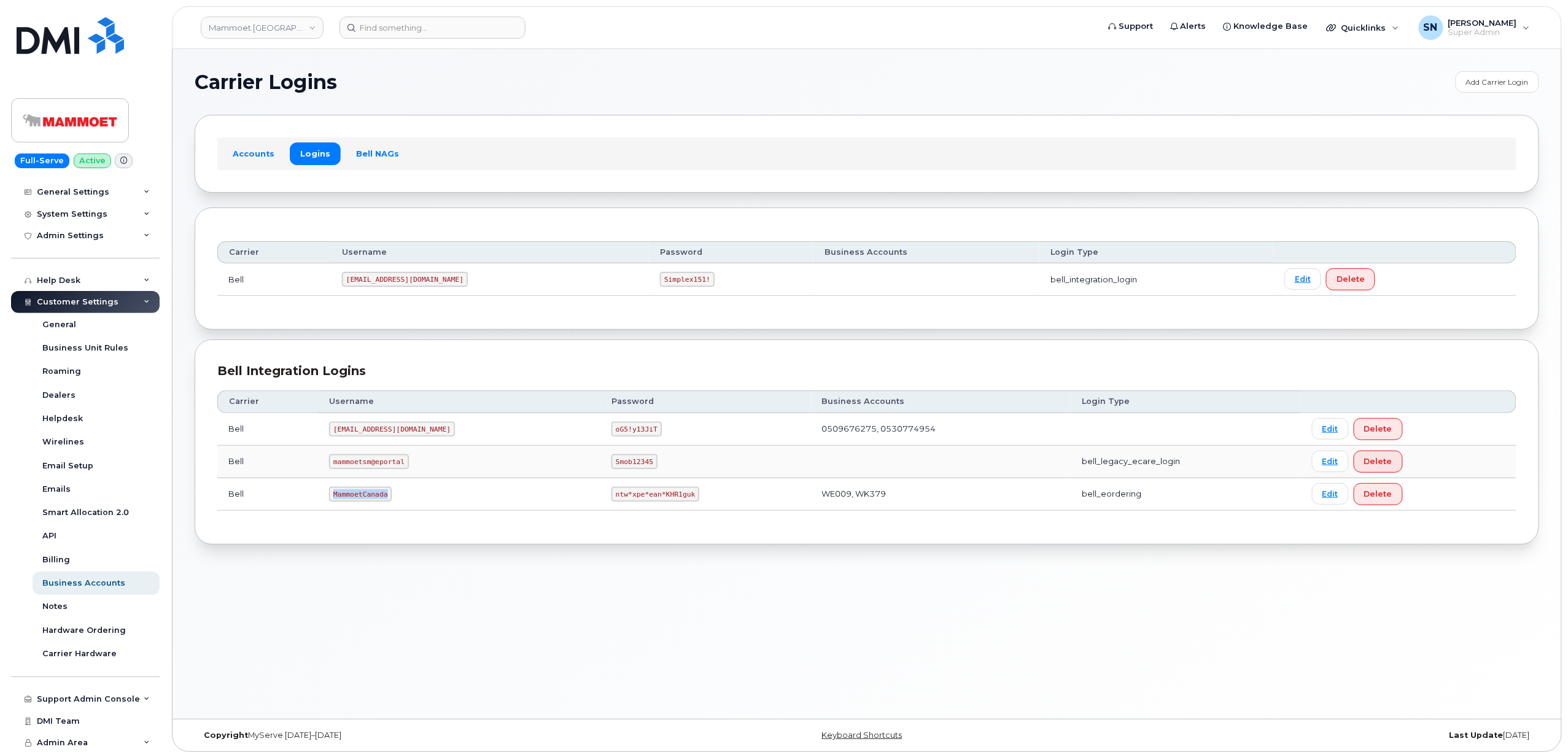
drag, startPoint x: 339, startPoint y: 499, endPoint x: 392, endPoint y: 504, distance: 53.2
click at [392, 504] on td "MammoetCanada" at bounding box center [460, 493] width 283 height 32
copy code "MammoetCanada"
drag, startPoint x: 540, startPoint y: 499, endPoint x: 615, endPoint y: 503, distance: 75.1
click at [615, 502] on code "ntw*xpe*ean*KHR1guk" at bounding box center [655, 494] width 88 height 15
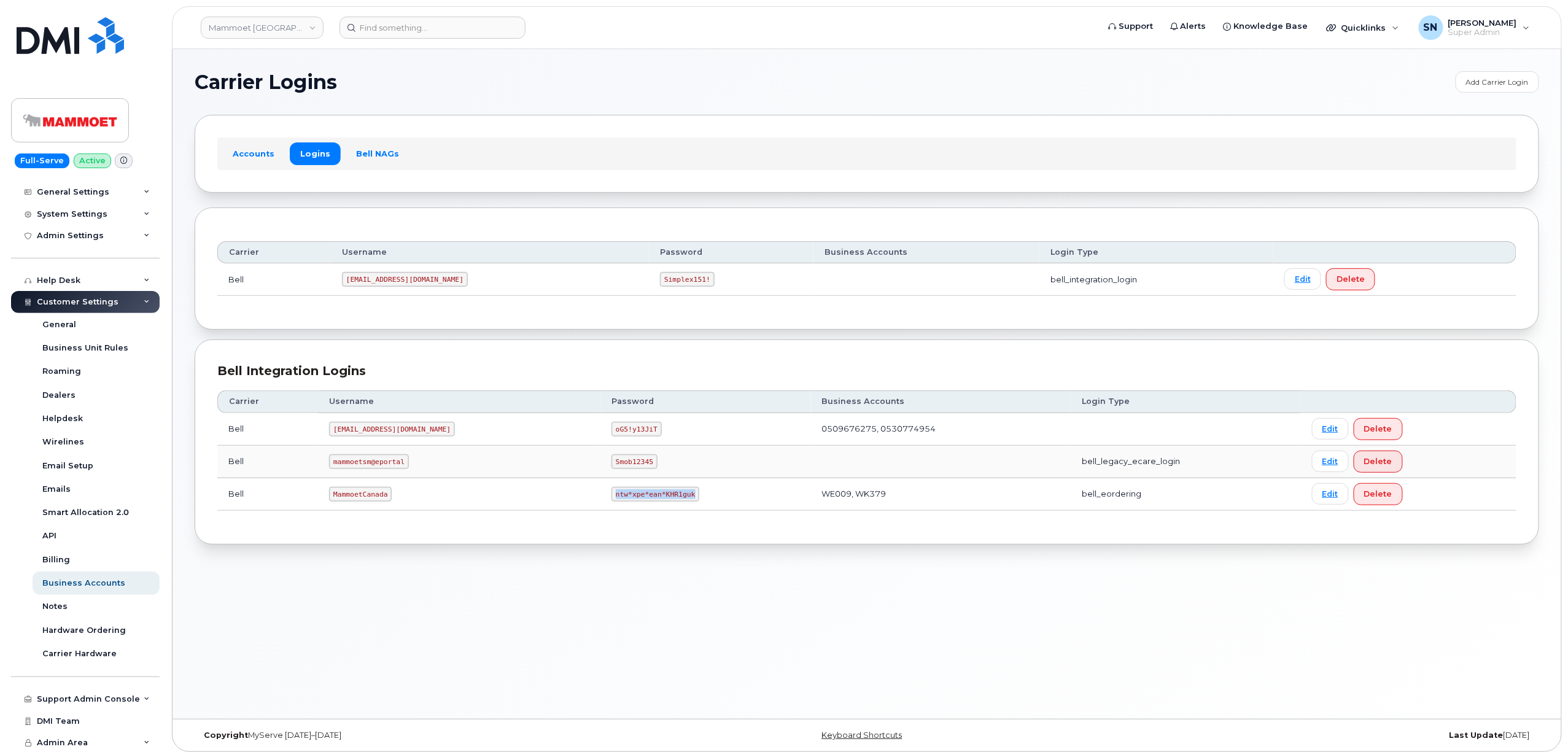
copy code "ntw*xpe*ean*KHR1guk"
click at [509, 103] on section "Carrier Logins Add Carrier Login Accounts Logins Bell NAGs Carrier Username Pas…" at bounding box center [866, 308] width 1344 height 473
click at [470, 26] on input at bounding box center [432, 28] width 186 height 22
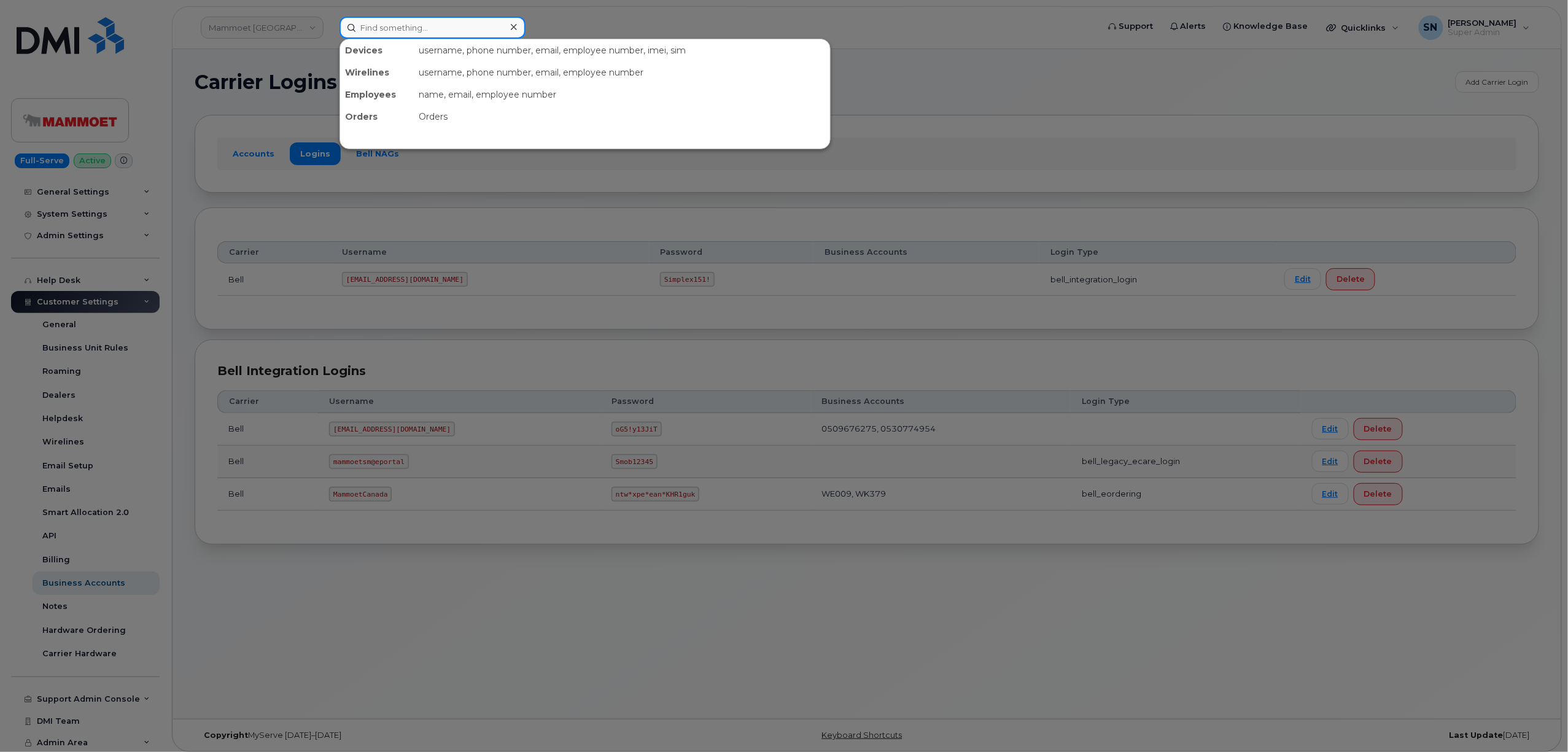
paste input "780.913.1121"
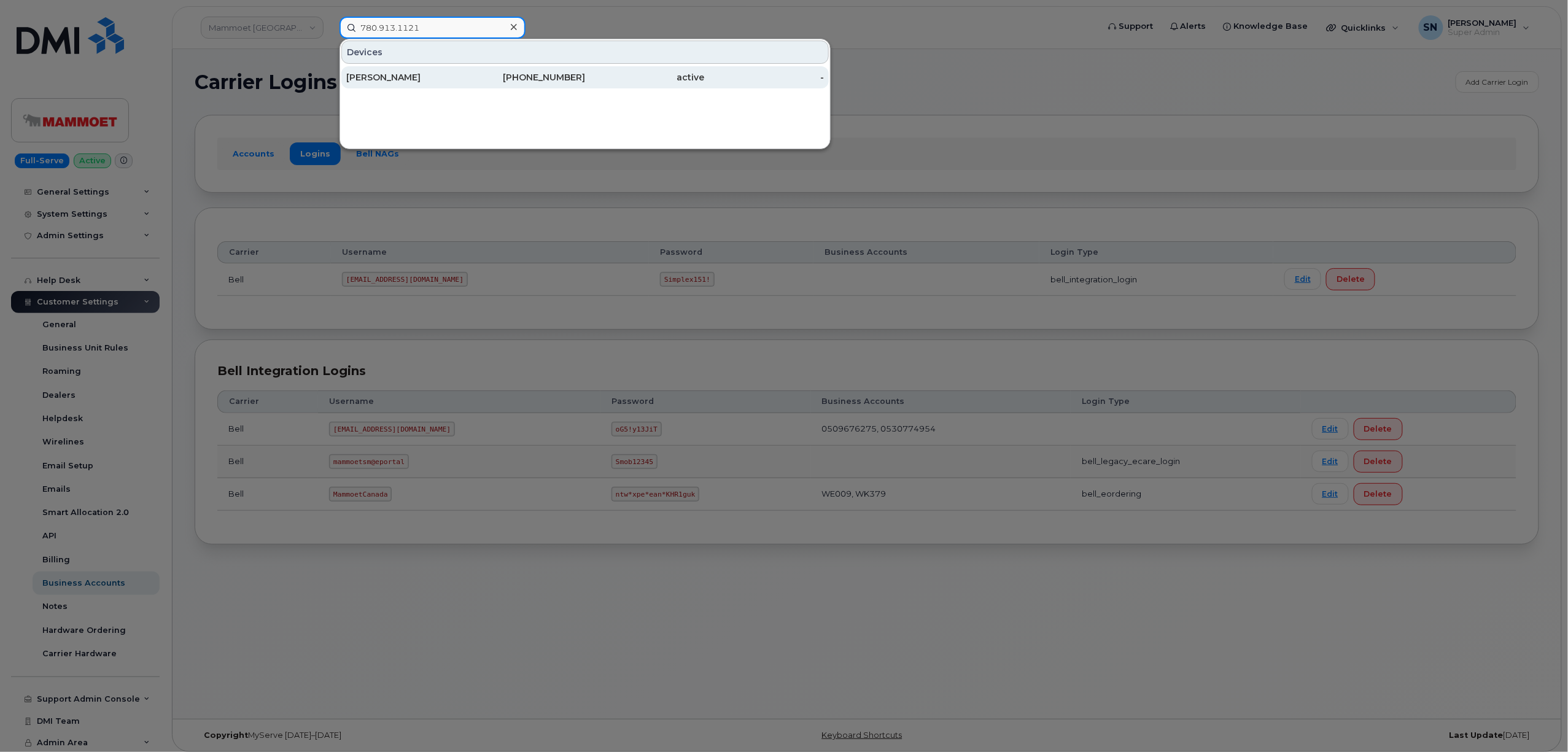
type input "780.913.1121"
click at [401, 72] on div "Shawn Hough" at bounding box center [406, 77] width 119 height 12
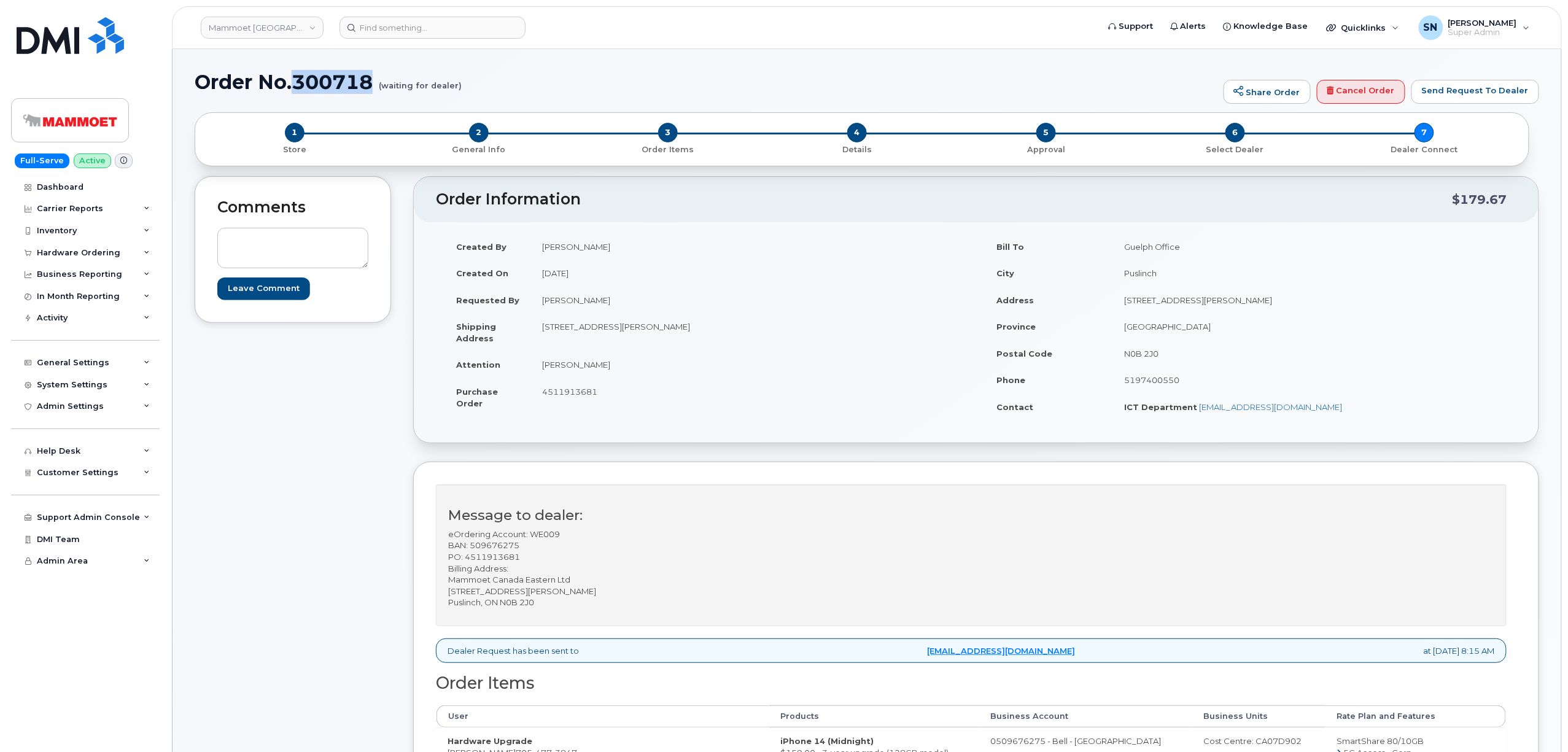
drag, startPoint x: 300, startPoint y: 81, endPoint x: 371, endPoint y: 88, distance: 71.3
click at [371, 88] on h1 "Order No.300718 (waiting for dealer)" at bounding box center [706, 82] width 1023 height 21
copy h1 "300718"
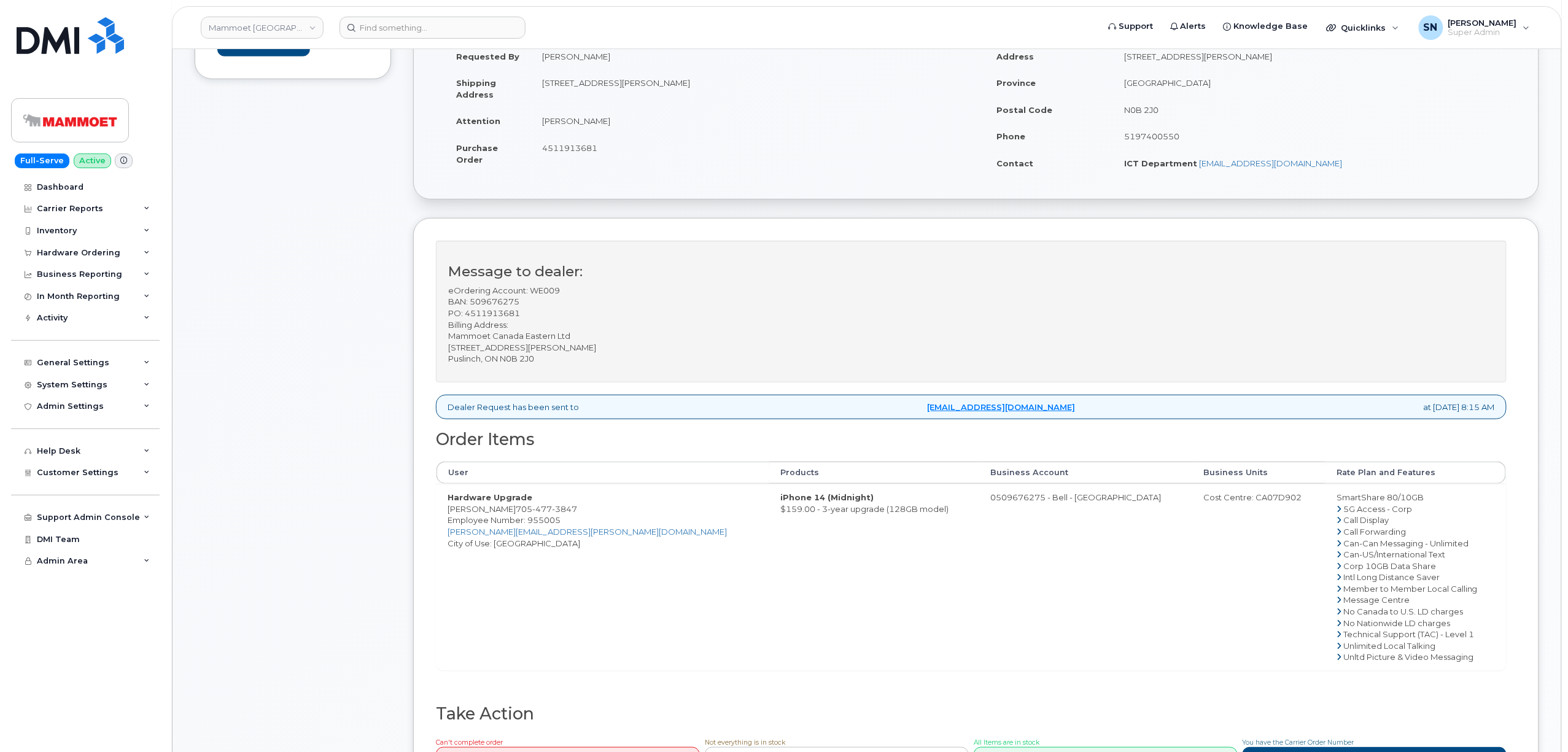
scroll to position [163, 0]
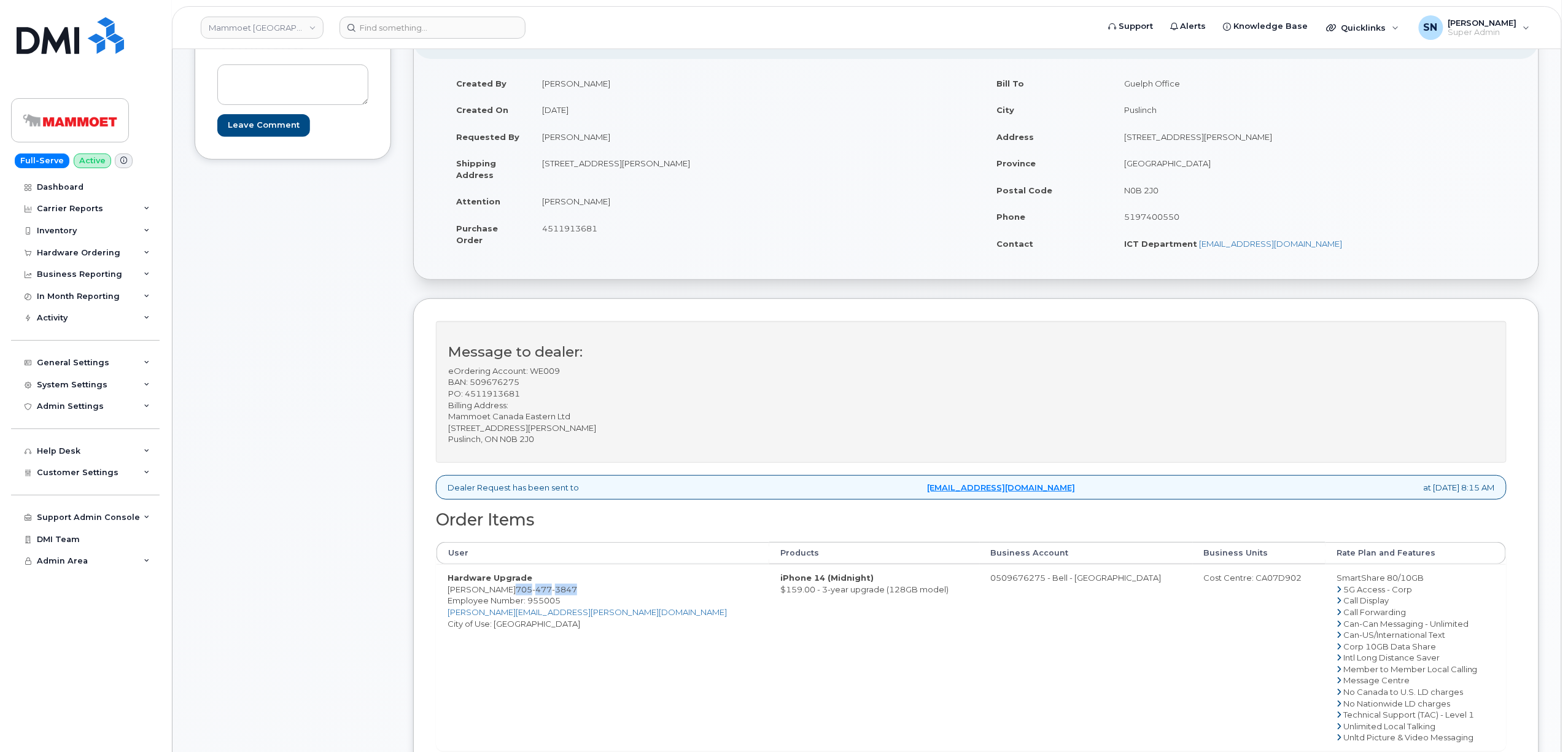
drag, startPoint x: 517, startPoint y: 592, endPoint x: 590, endPoint y: 596, distance: 73.1
click at [590, 596] on td "Hardware Upgrade [PERSON_NAME] [PHONE_NUMBER] Employee Number: 955005 [PERSON_N…" at bounding box center [603, 657] width 333 height 186
copy span "[PHONE_NUMBER]"
drag, startPoint x: 442, startPoint y: 592, endPoint x: 515, endPoint y: 592, distance: 73.0
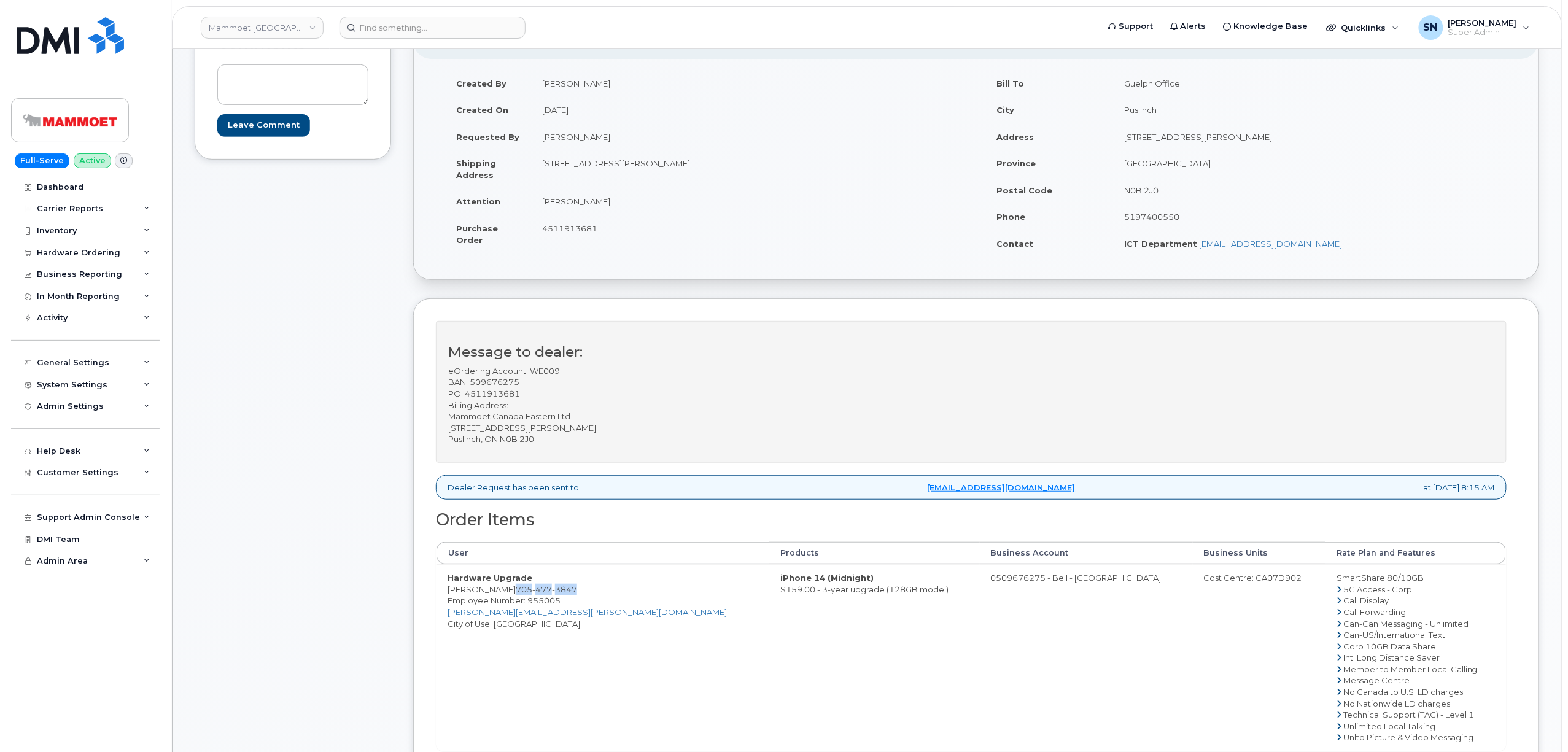
click at [515, 592] on td "Hardware Upgrade [PERSON_NAME] [PHONE_NUMBER] Employee Number: 955005 [PERSON_N…" at bounding box center [603, 657] width 333 height 186
copy td "[PERSON_NAME]"
drag, startPoint x: 921, startPoint y: 584, endPoint x: 968, endPoint y: 592, distance: 47.7
click at [980, 592] on td "0509676275 - Bell - [GEOGRAPHIC_DATA]" at bounding box center [1086, 657] width 213 height 186
copy td "509676275"
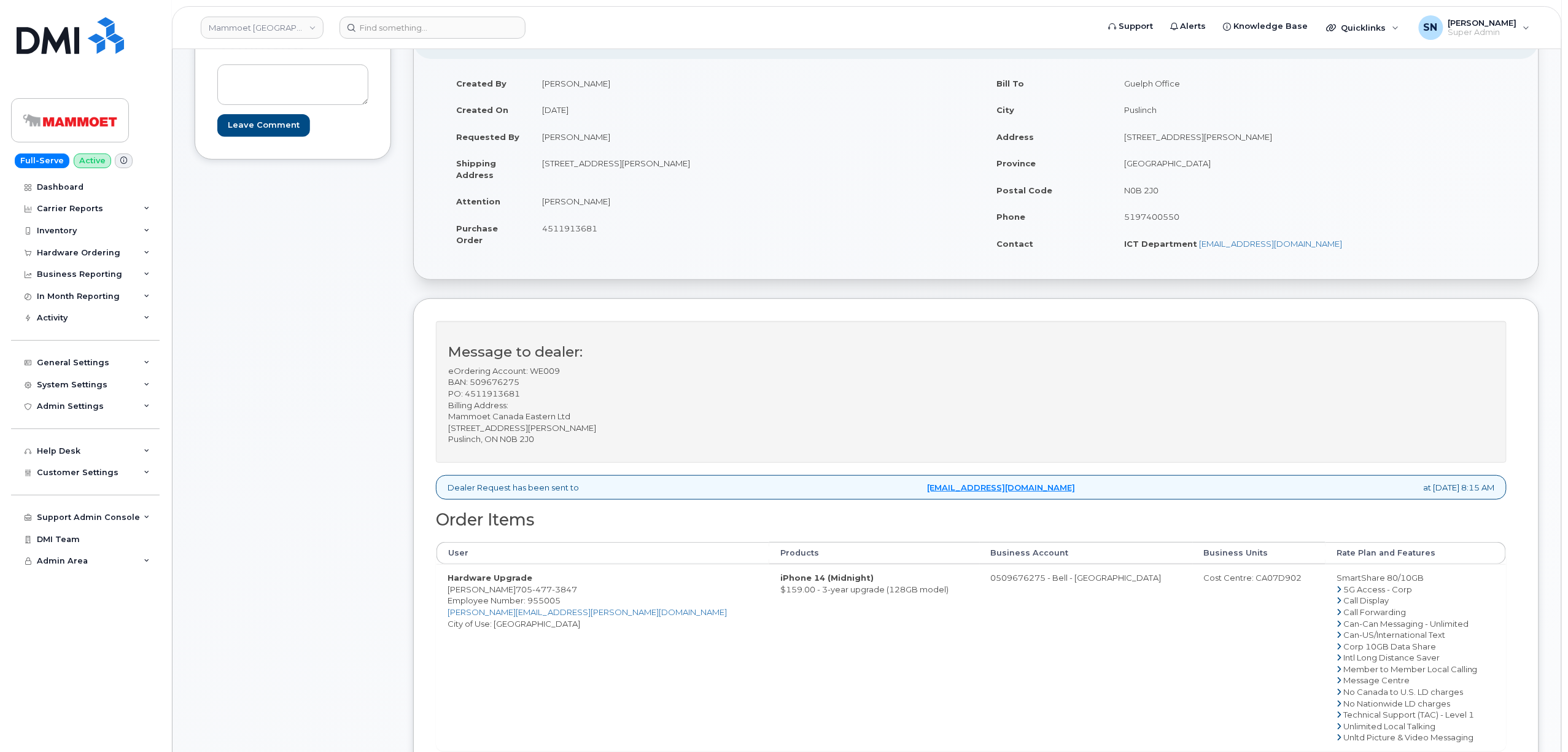
click at [1214, 580] on div "Cost Centre: CA07D902" at bounding box center [1259, 578] width 111 height 12
copy div "CA07D902"
drag, startPoint x: 587, startPoint y: 166, endPoint x: 618, endPoint y: 171, distance: 31.4
click at [618, 171] on td "[STREET_ADDRESS][PERSON_NAME]" at bounding box center [749, 168] width 436 height 38
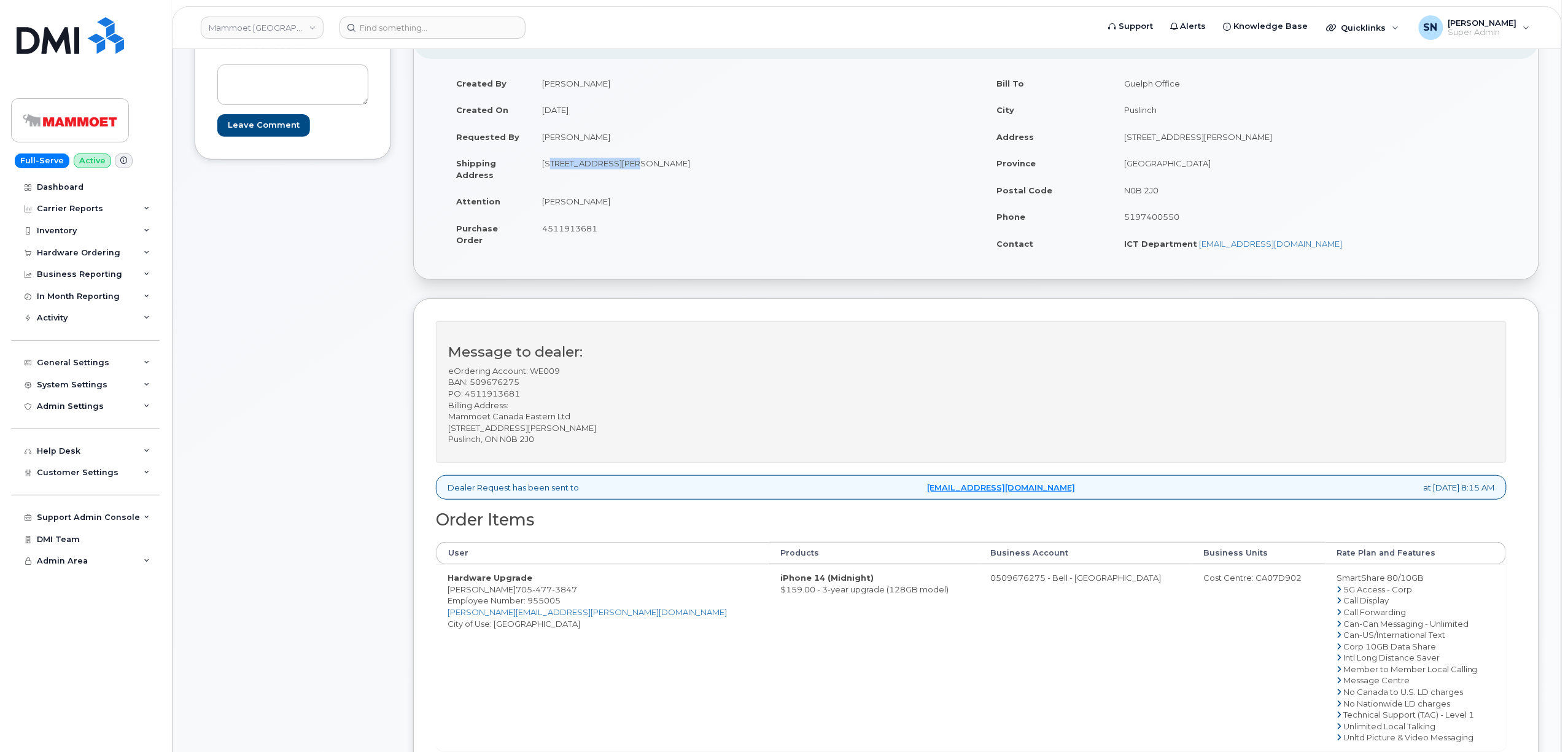
copy td "[STREET_ADDRESS][PERSON_NAME]"
drag, startPoint x: 691, startPoint y: 162, endPoint x: 727, endPoint y: 171, distance: 37.1
click at [727, 171] on td "[STREET_ADDRESS][PERSON_NAME]" at bounding box center [749, 168] width 436 height 38
copy td "P3E 5P4"
drag, startPoint x: 539, startPoint y: 197, endPoint x: 606, endPoint y: 211, distance: 68.4
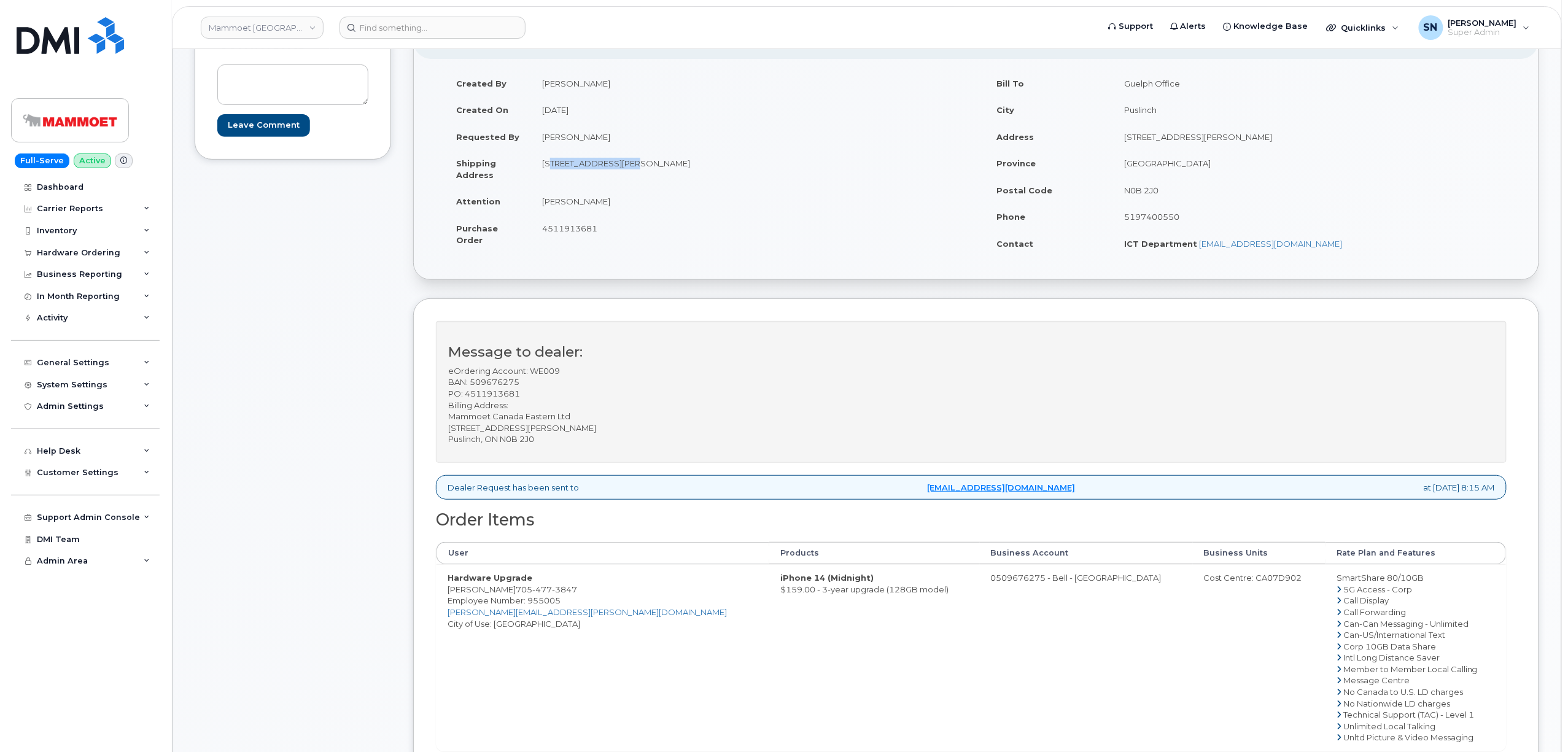
click at [606, 211] on td "[PERSON_NAME]" at bounding box center [749, 201] width 436 height 27
copy td "[PERSON_NAME]"
click at [578, 253] on td "4511913681" at bounding box center [749, 233] width 436 height 38
click at [571, 229] on span "4511913681" at bounding box center [570, 228] width 55 height 10
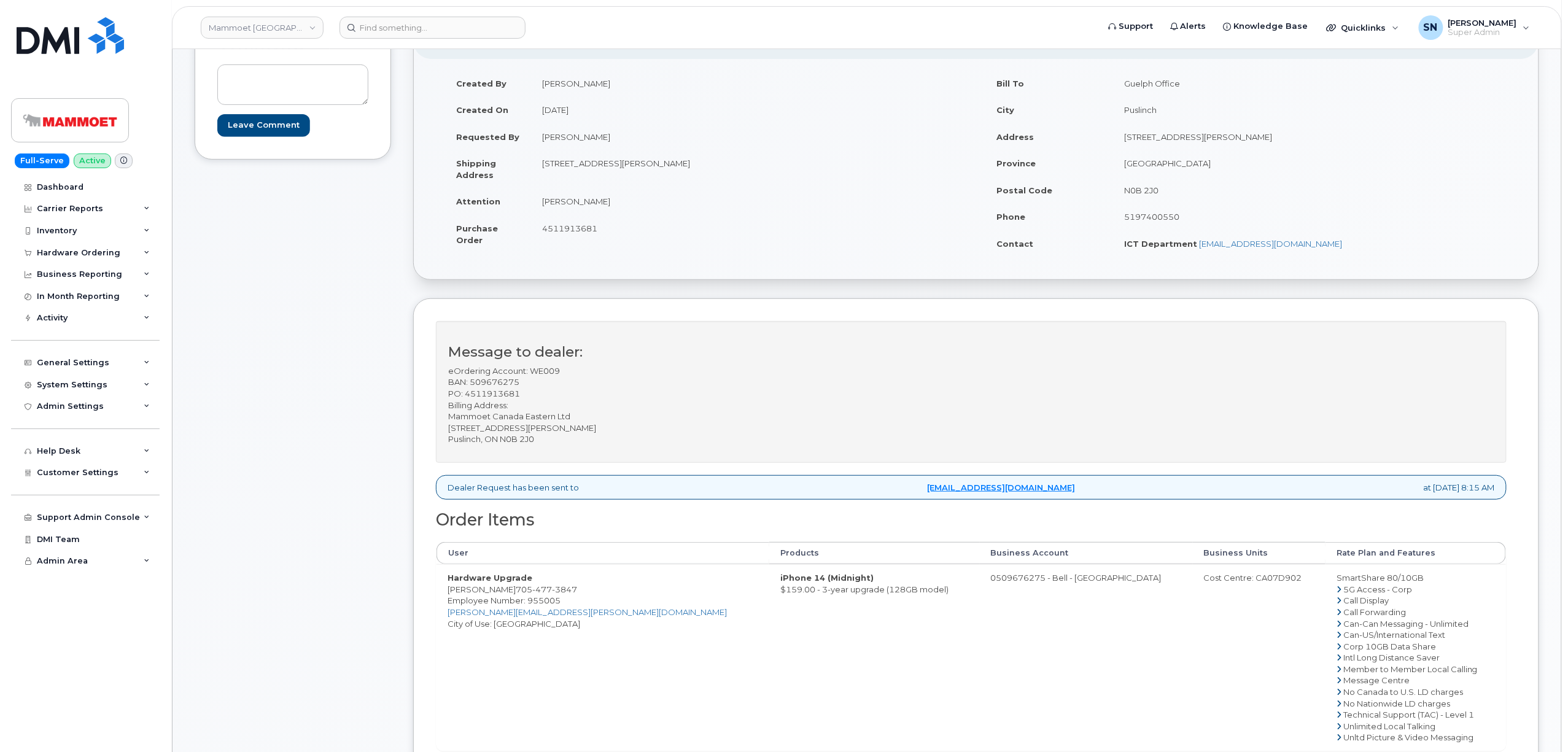
copy span "4511913681"
drag, startPoint x: 450, startPoint y: 594, endPoint x: 592, endPoint y: 592, distance: 142.0
click at [592, 592] on td "Hardware Upgrade [PERSON_NAME] [PHONE_NUMBER] Employee Number: 955005 [PERSON_N…" at bounding box center [603, 657] width 333 height 186
drag, startPoint x: 558, startPoint y: 609, endPoint x: 537, endPoint y: 600, distance: 22.8
click at [556, 604] on td "Hardware Upgrade [PERSON_NAME] [PHONE_NUMBER] Employee Number: 955005 [PERSON_N…" at bounding box center [603, 657] width 333 height 186
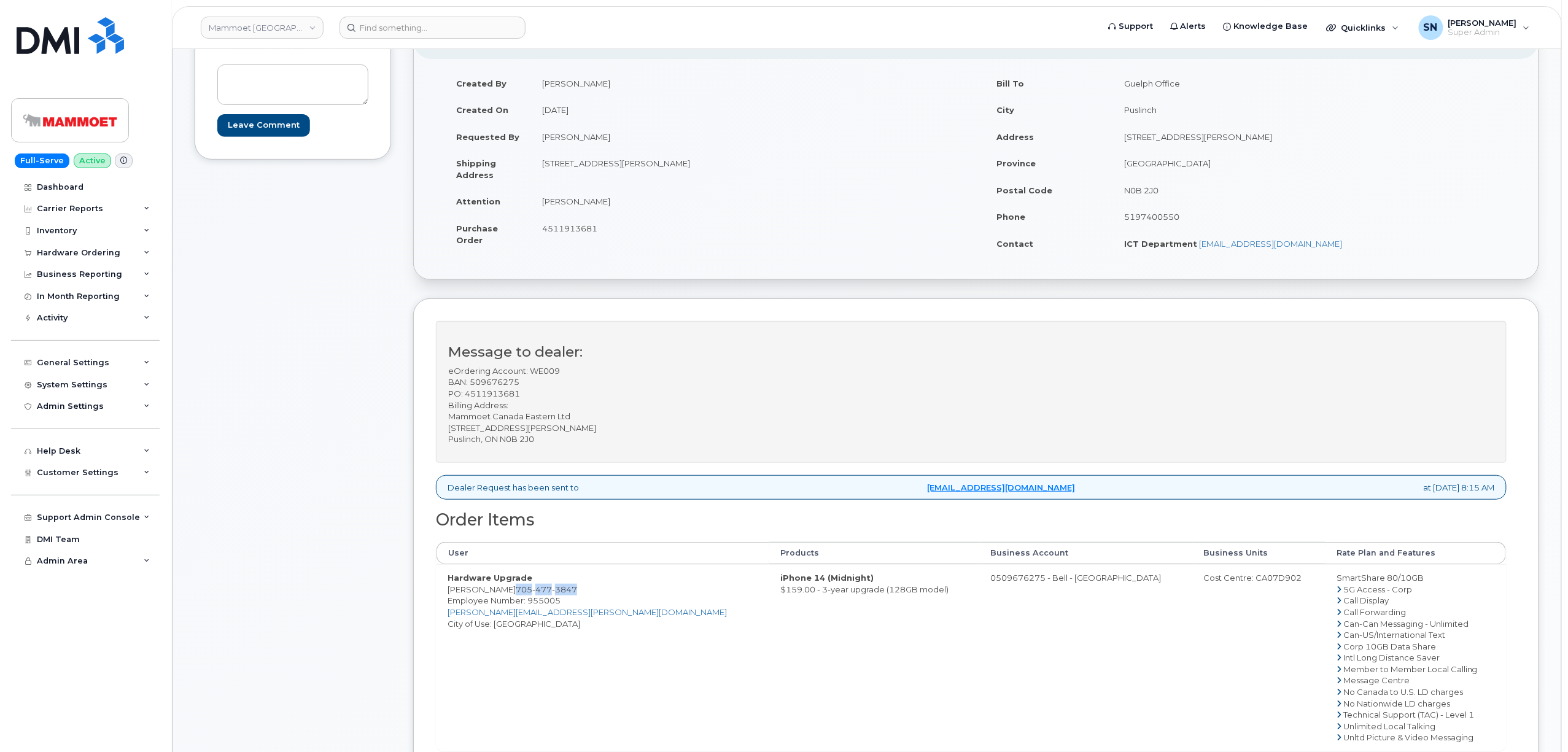
drag, startPoint x: 517, startPoint y: 591, endPoint x: 577, endPoint y: 592, distance: 60.0
click at [577, 592] on span "[PHONE_NUMBER]" at bounding box center [546, 589] width 61 height 10
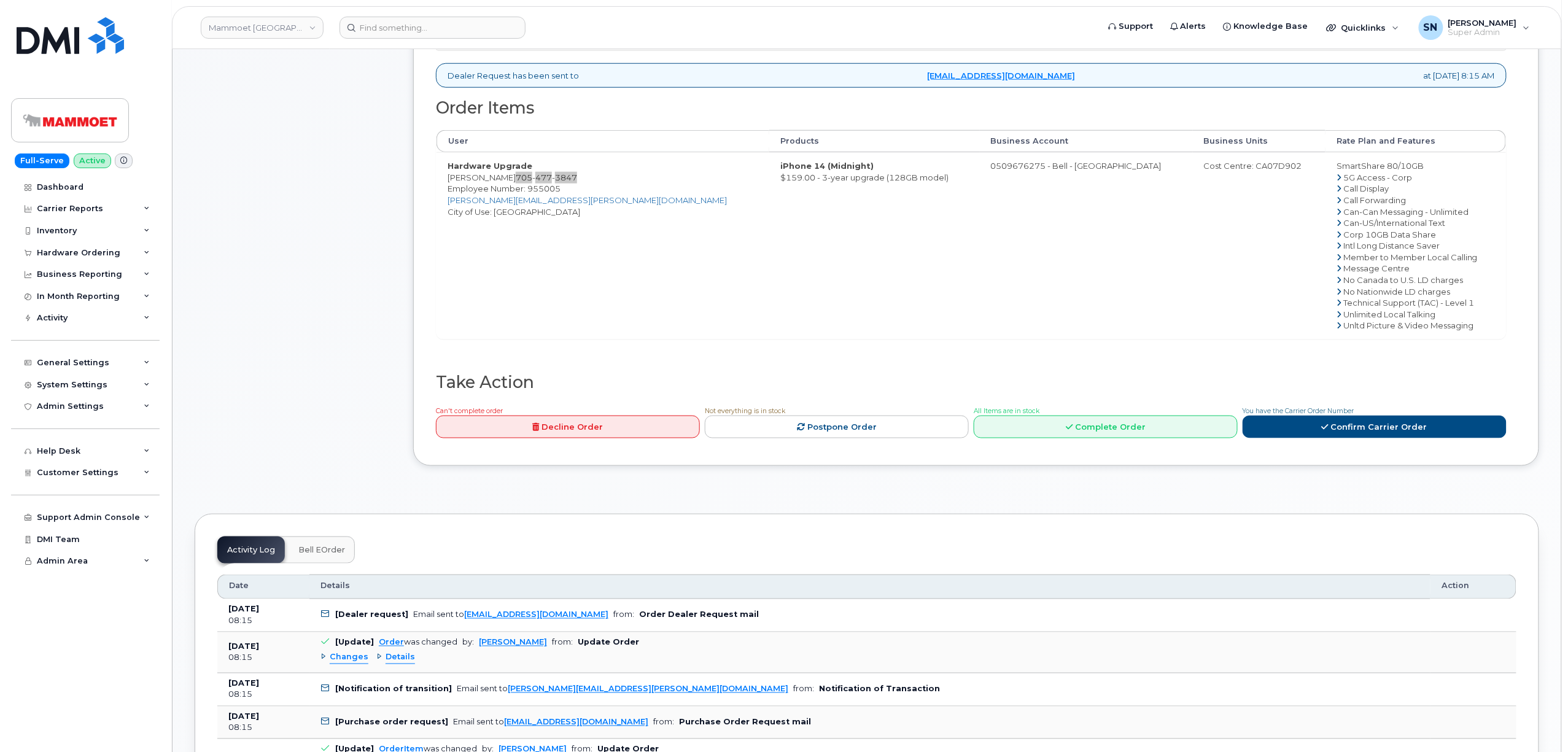
scroll to position [654, 0]
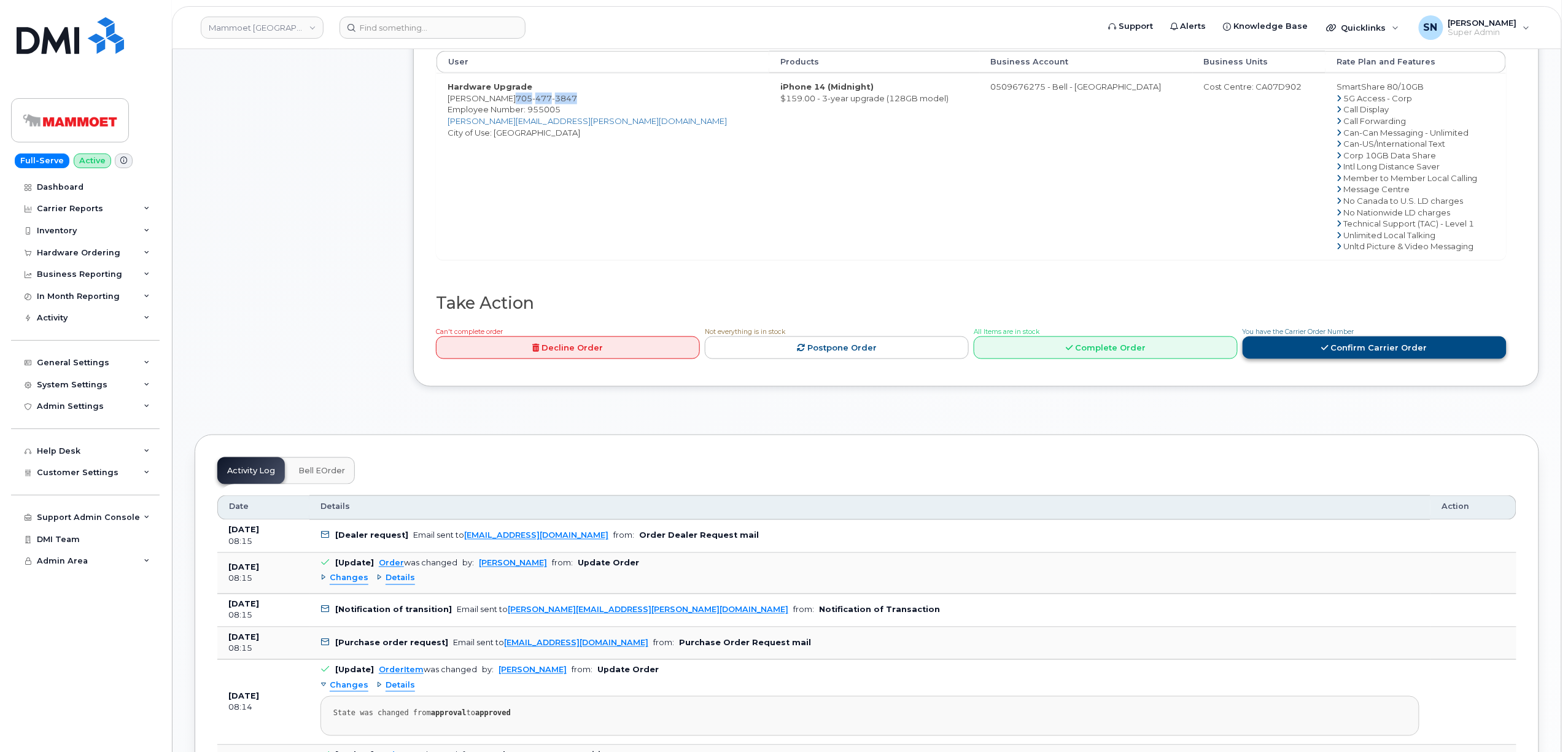
click at [1305, 357] on link "Confirm Carrier Order" at bounding box center [1374, 348] width 264 height 23
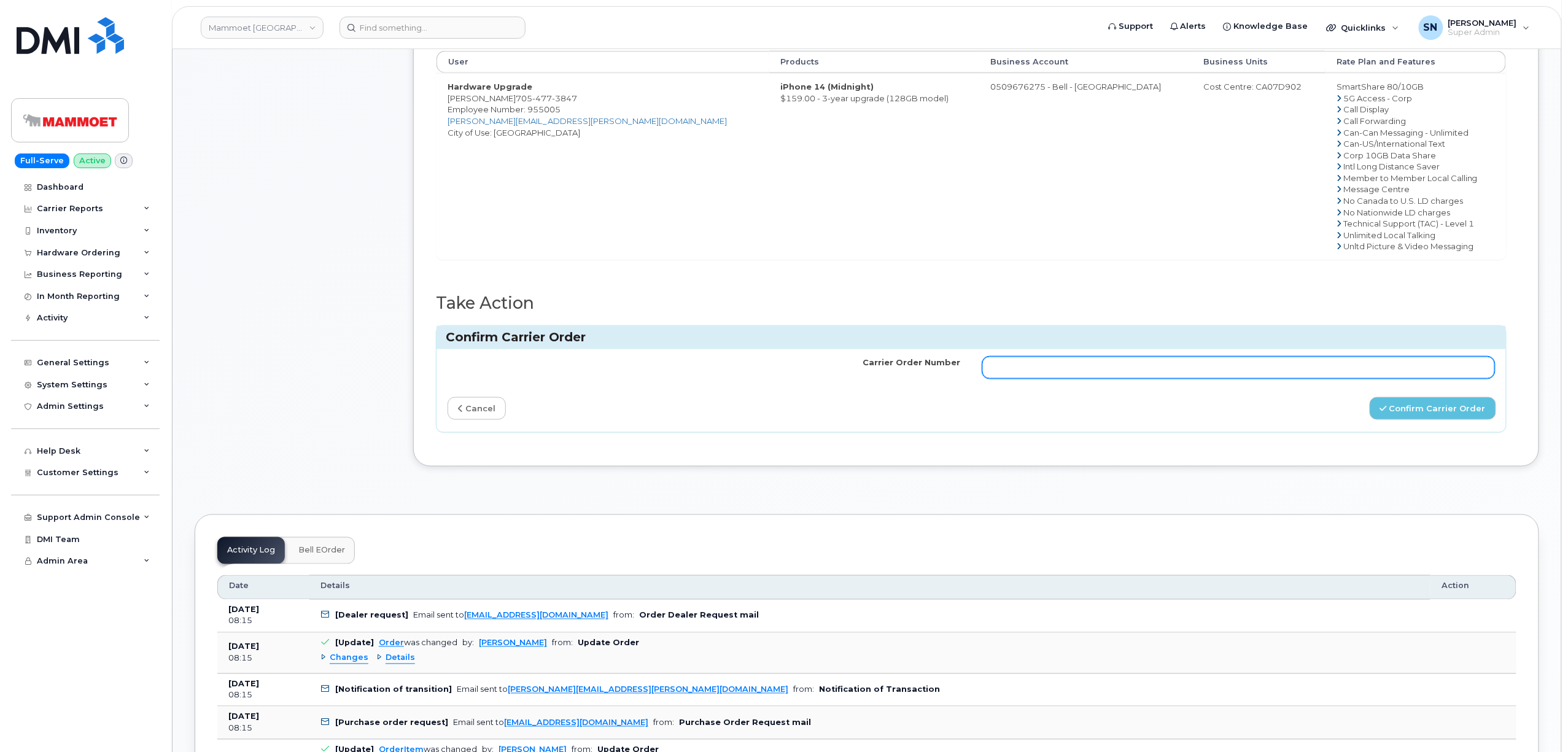
click at [1248, 373] on input "Carrier Order Number" at bounding box center [1239, 368] width 513 height 22
paste input "3018207"
type input "3018207"
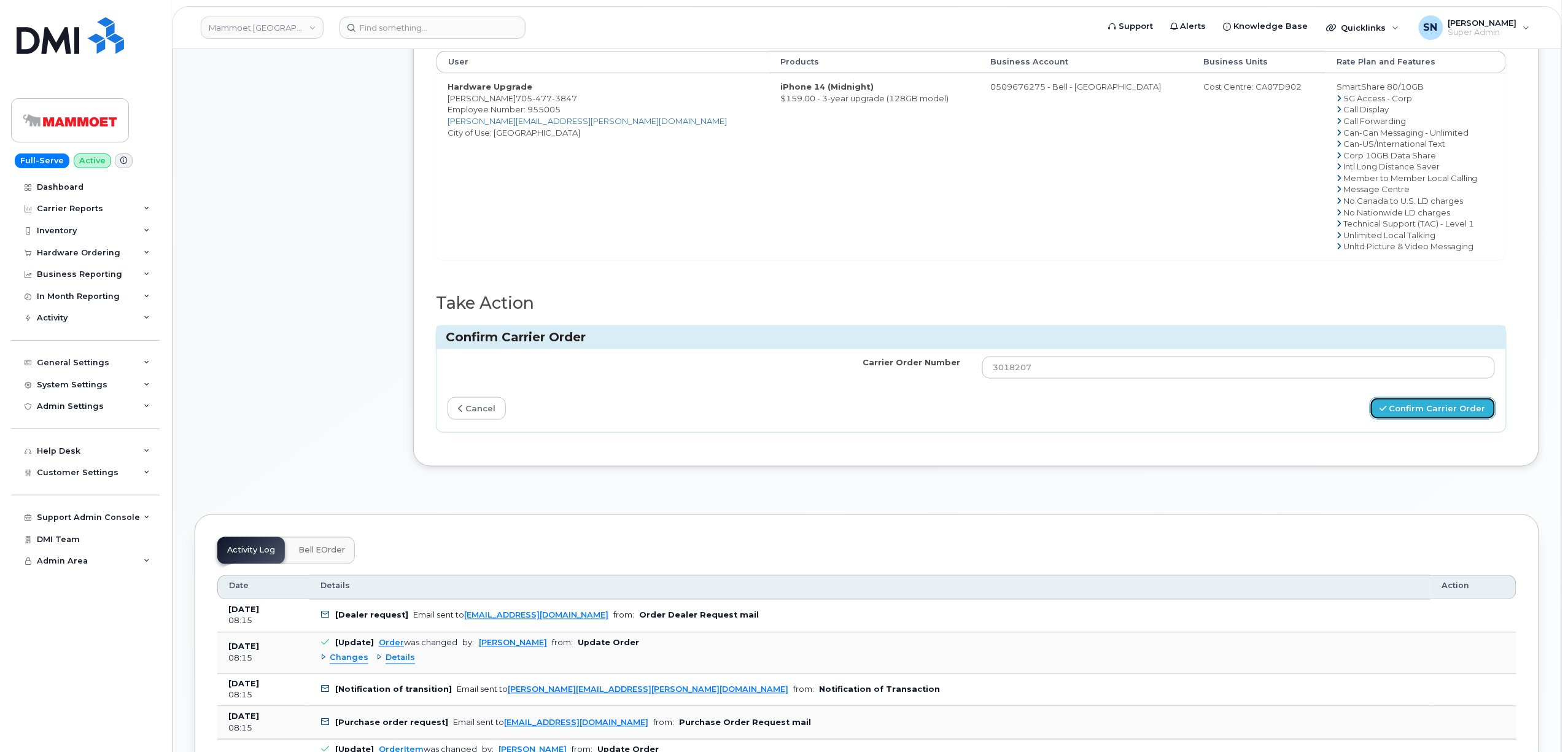
click at [1401, 416] on button "Confirm Carrier Order" at bounding box center [1433, 408] width 127 height 23
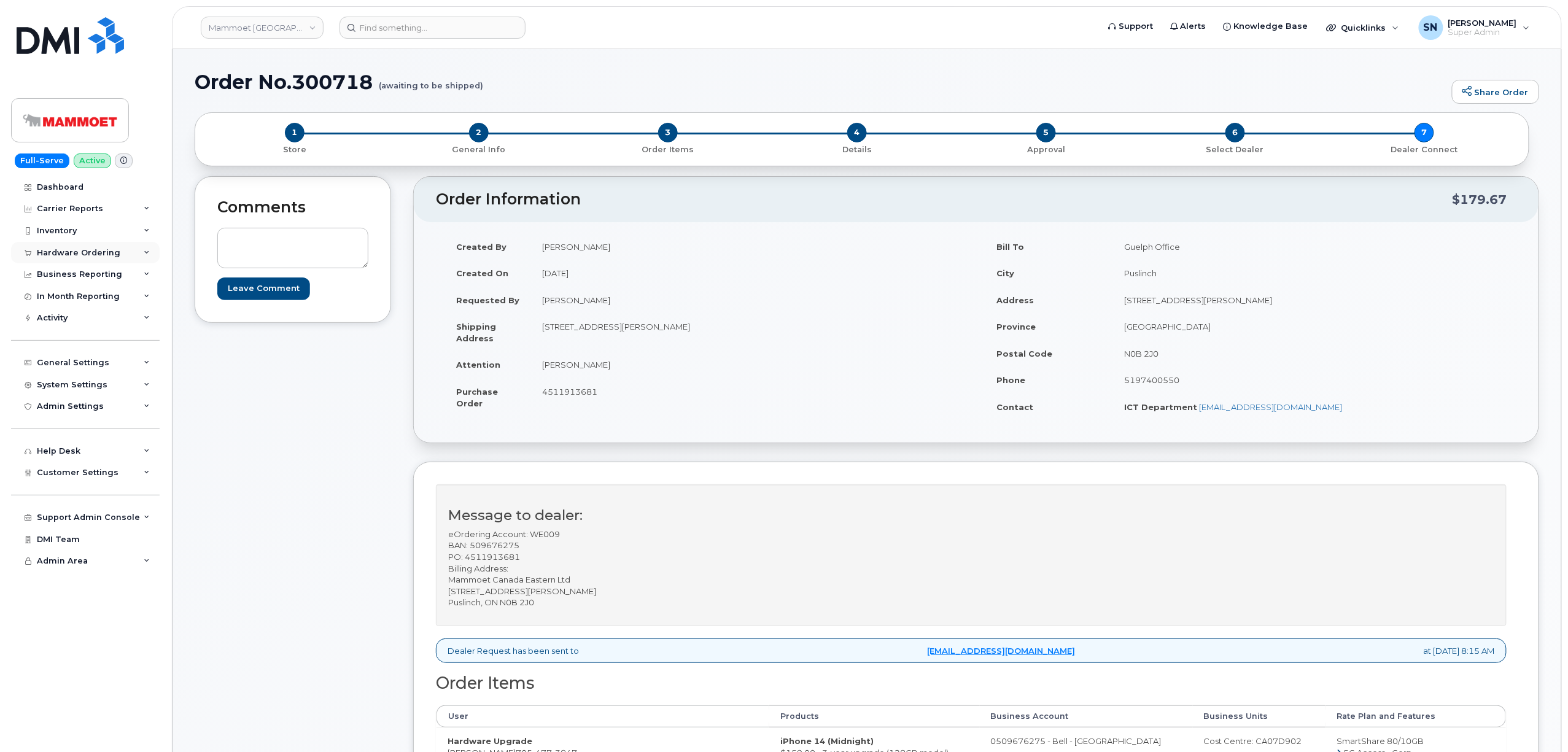
click at [75, 253] on div "Hardware Ordering" at bounding box center [78, 252] width 83 height 10
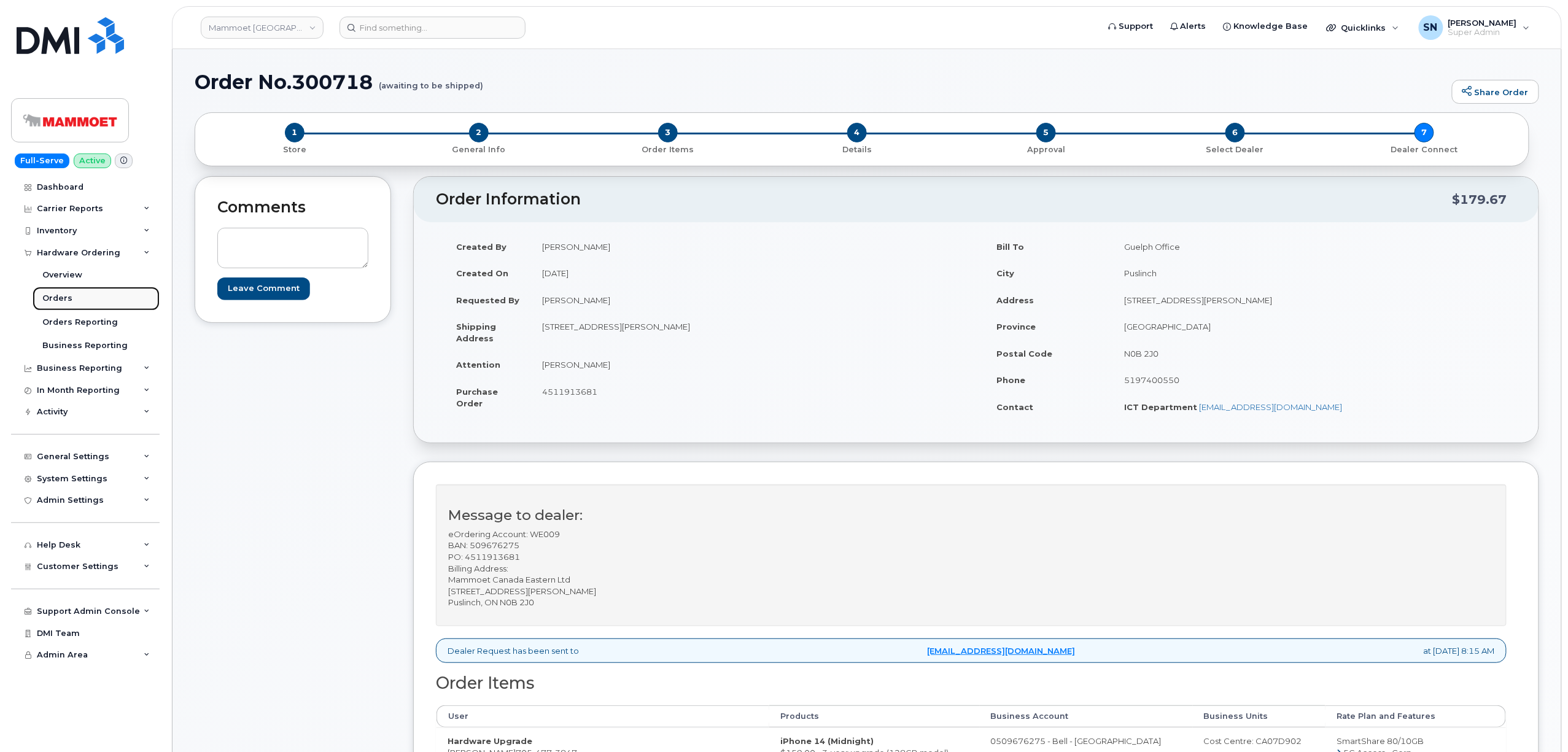
click at [72, 294] on link "Orders" at bounding box center [95, 297] width 128 height 23
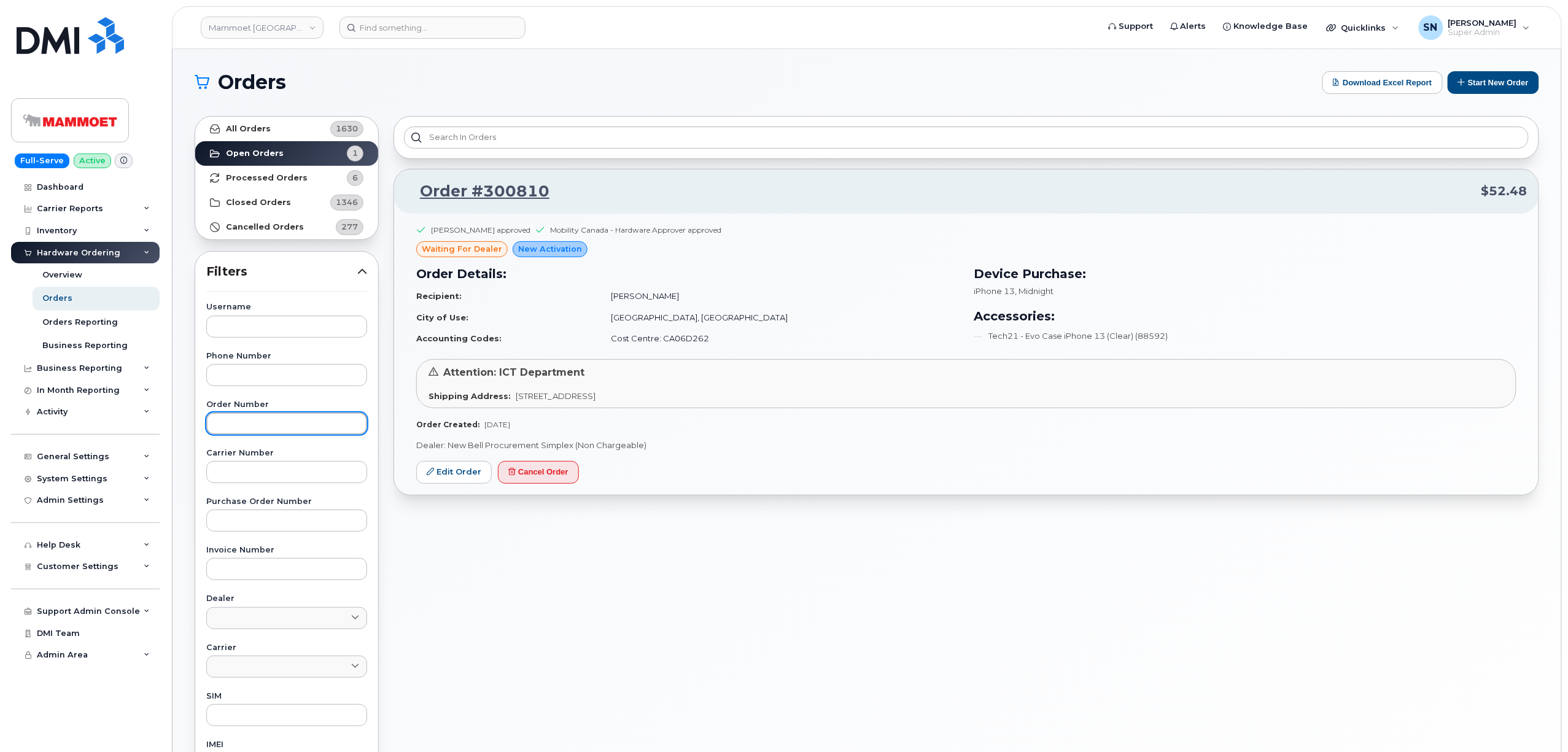
click at [307, 435] on input "text" at bounding box center [286, 424] width 161 height 22
paste input "300810"
type input "300810"
click at [281, 124] on link "All Orders 1630" at bounding box center [286, 128] width 183 height 25
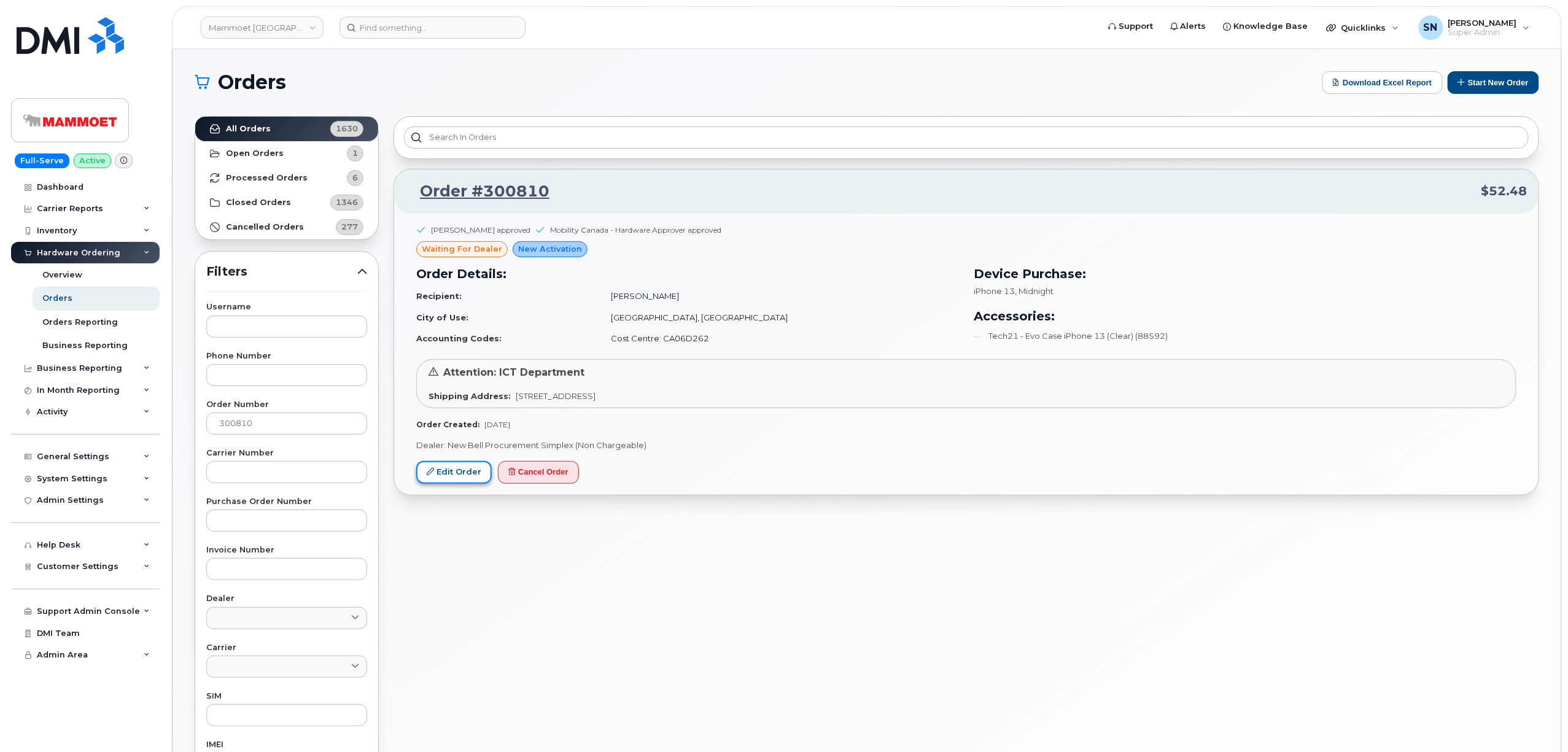
click at [479, 474] on link "Edit Order" at bounding box center [454, 471] width 75 height 23
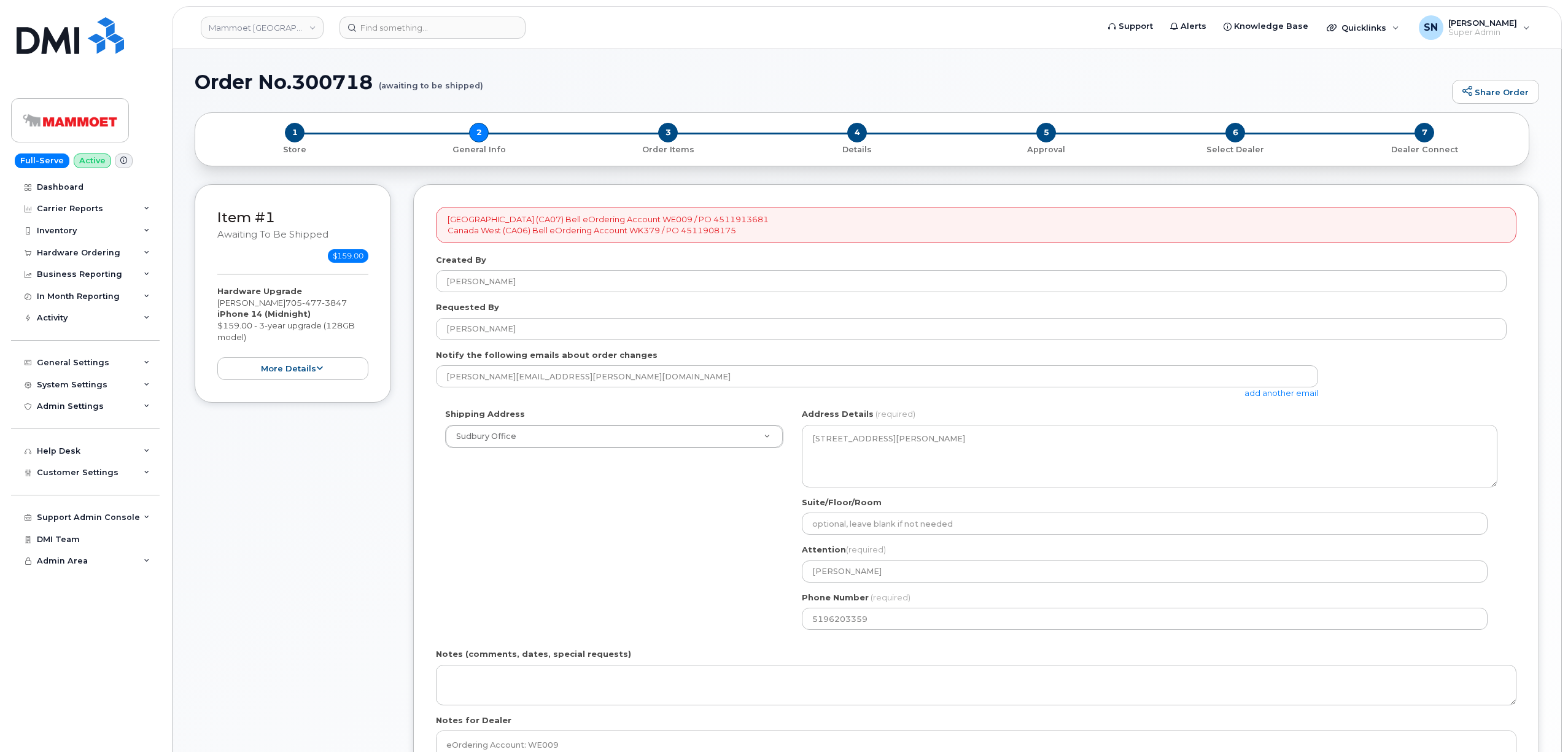
select select
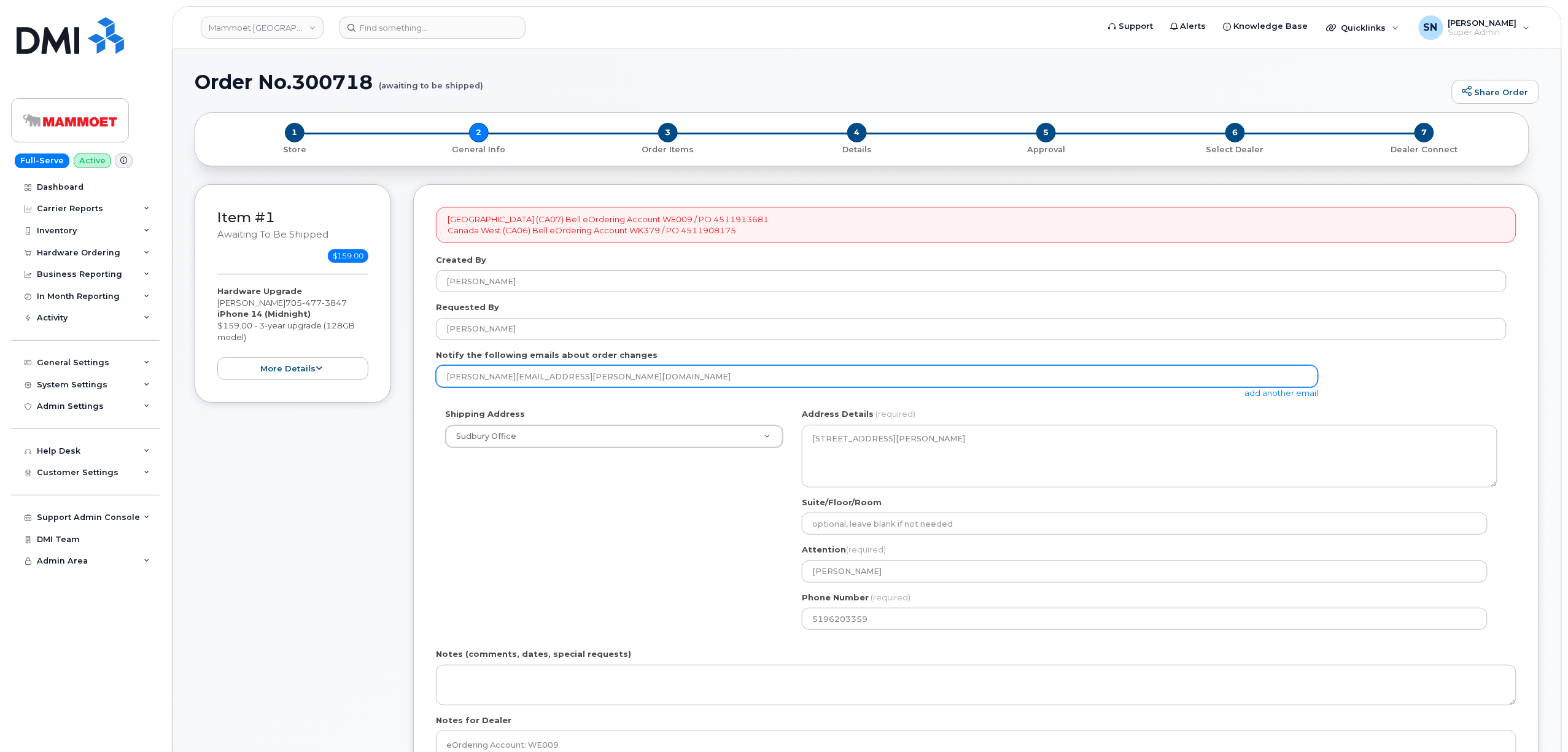
drag, startPoint x: 573, startPoint y: 377, endPoint x: 417, endPoint y: 374, distance: 156.0
click at [417, 374] on div "[GEOGRAPHIC_DATA] (CA07) Bell eOrdering Account WE009 / PO 4511913681 [GEOGRAPH…" at bounding box center [975, 504] width 1126 height 641
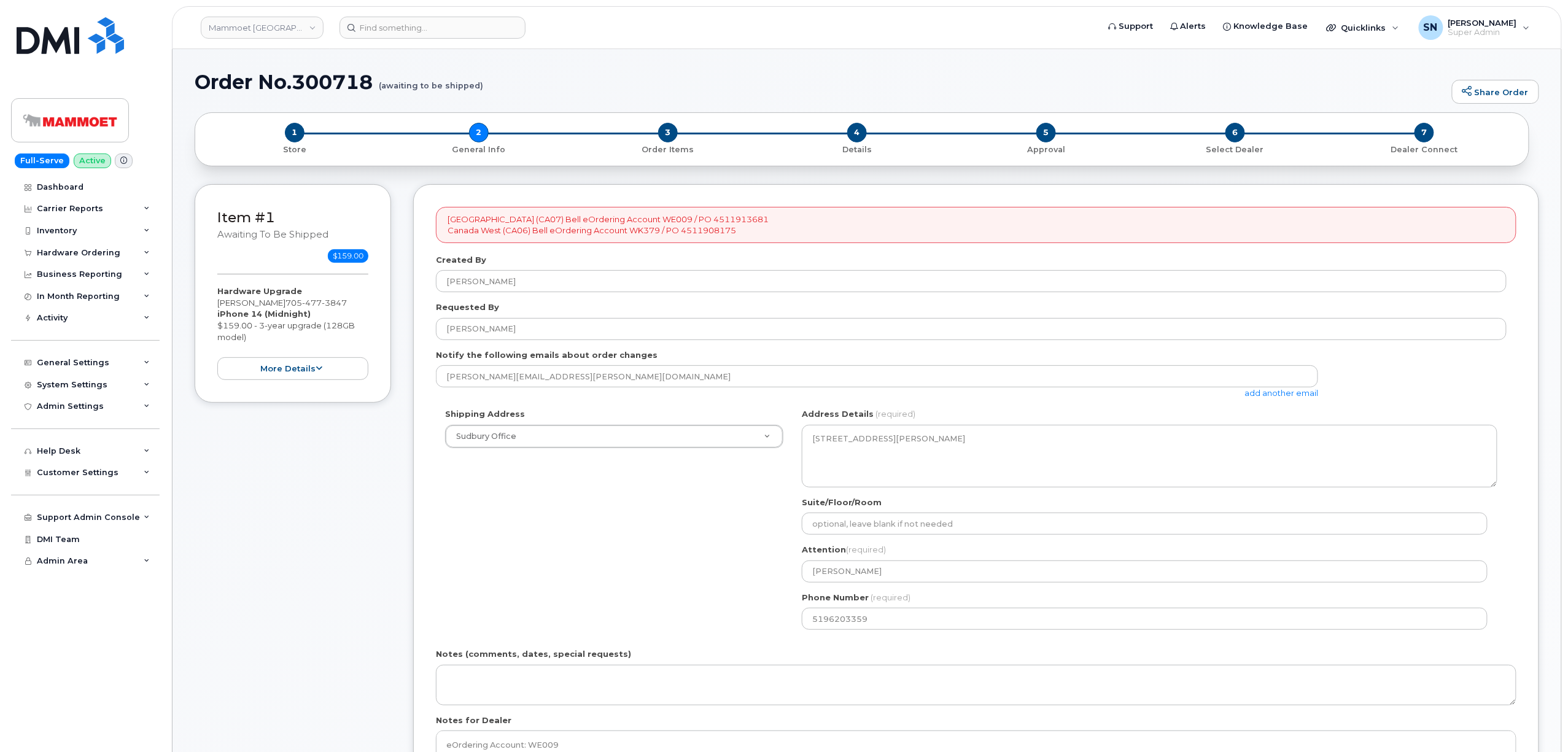
drag, startPoint x: 239, startPoint y: 307, endPoint x: 284, endPoint y: 307, distance: 45.0
click at [284, 307] on div "Hardware Upgrade [PERSON_NAME] [PHONE_NUMBER] iPhone 14 (Midnight) $159.00 - 3-…" at bounding box center [293, 332] width 151 height 94
click at [617, 80] on h1 "Order No.300718 (awaiting to be shipped)" at bounding box center [820, 82] width 1251 height 21
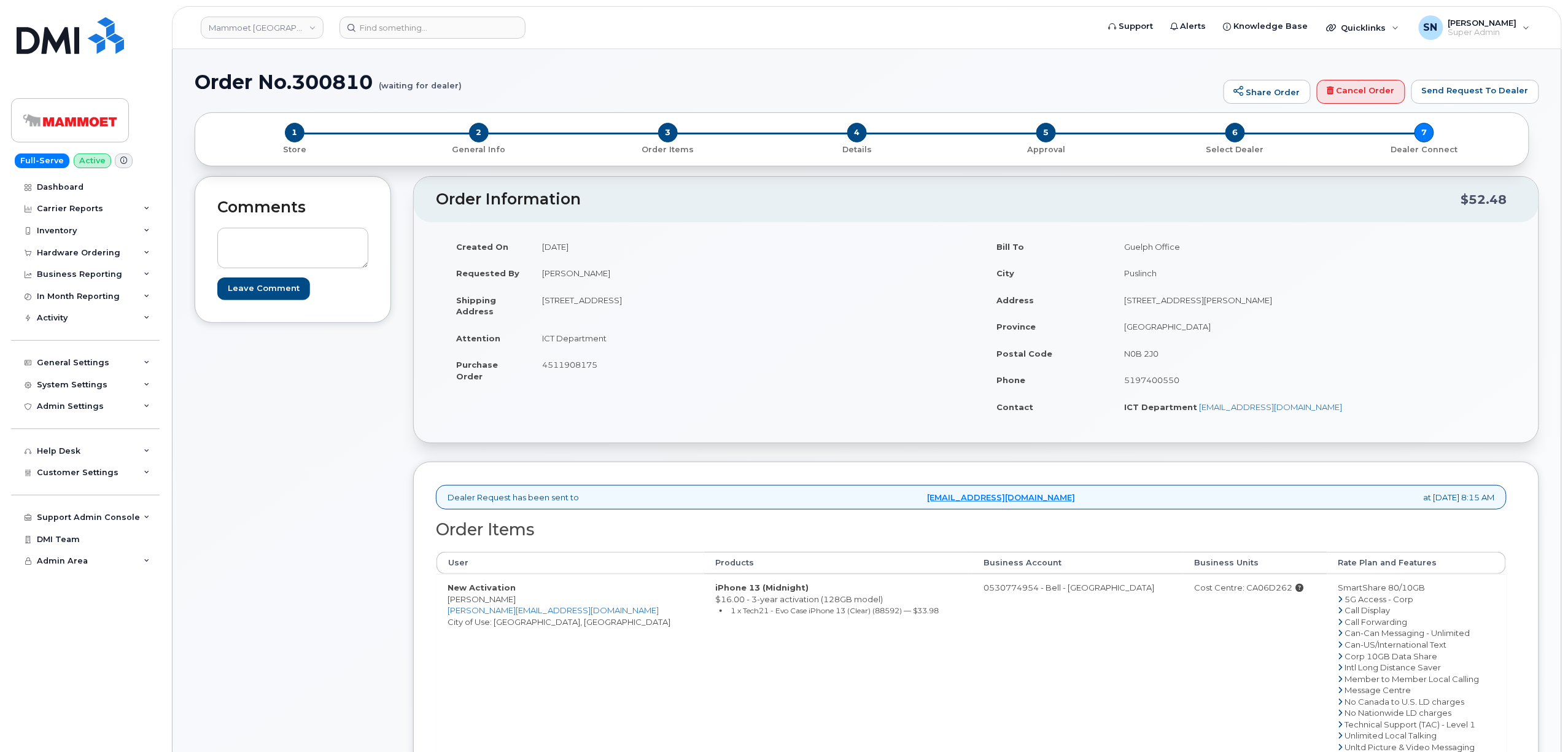
click at [450, 600] on td "New Activation [PERSON_NAME] [PERSON_NAME][EMAIL_ADDRESS][DOMAIN_NAME] City of …" at bounding box center [571, 667] width 268 height 186
drag, startPoint x: 448, startPoint y: 602, endPoint x: 528, endPoint y: 604, distance: 80.0
click at [528, 604] on td "New Activation [PERSON_NAME] [PERSON_NAME][EMAIL_ADDRESS][DOMAIN_NAME] City of …" at bounding box center [571, 667] width 268 height 186
copy td "[PERSON_NAME]"
drag, startPoint x: 961, startPoint y: 590, endPoint x: 1009, endPoint y: 597, distance: 48.5
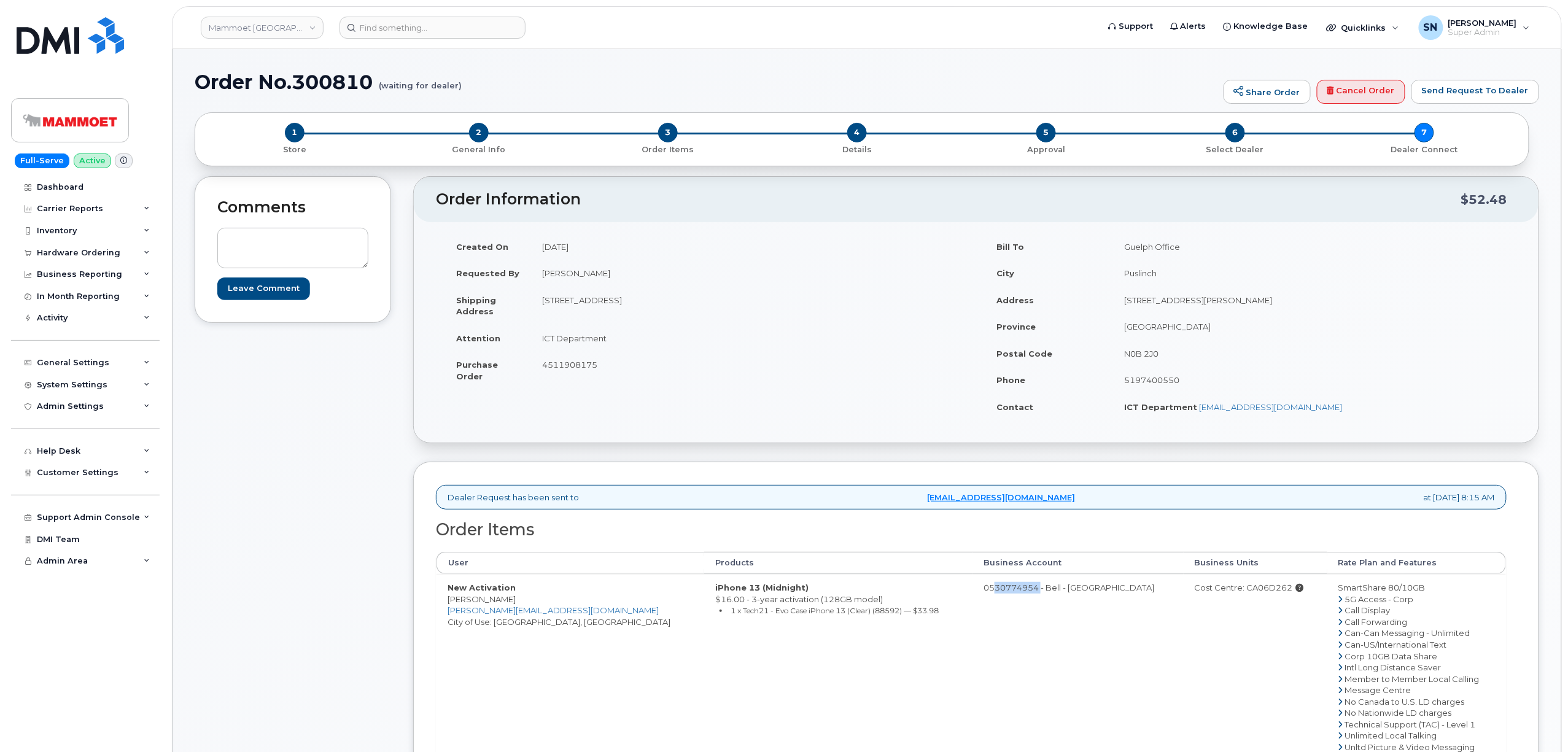
click at [1009, 597] on td "0530774954 - Bell - [GEOGRAPHIC_DATA]" at bounding box center [1077, 667] width 210 height 186
copy td "530774954"
click at [1246, 587] on div "Cost Centre: CA06D262" at bounding box center [1255, 587] width 121 height 12
copy div "CA06D262"
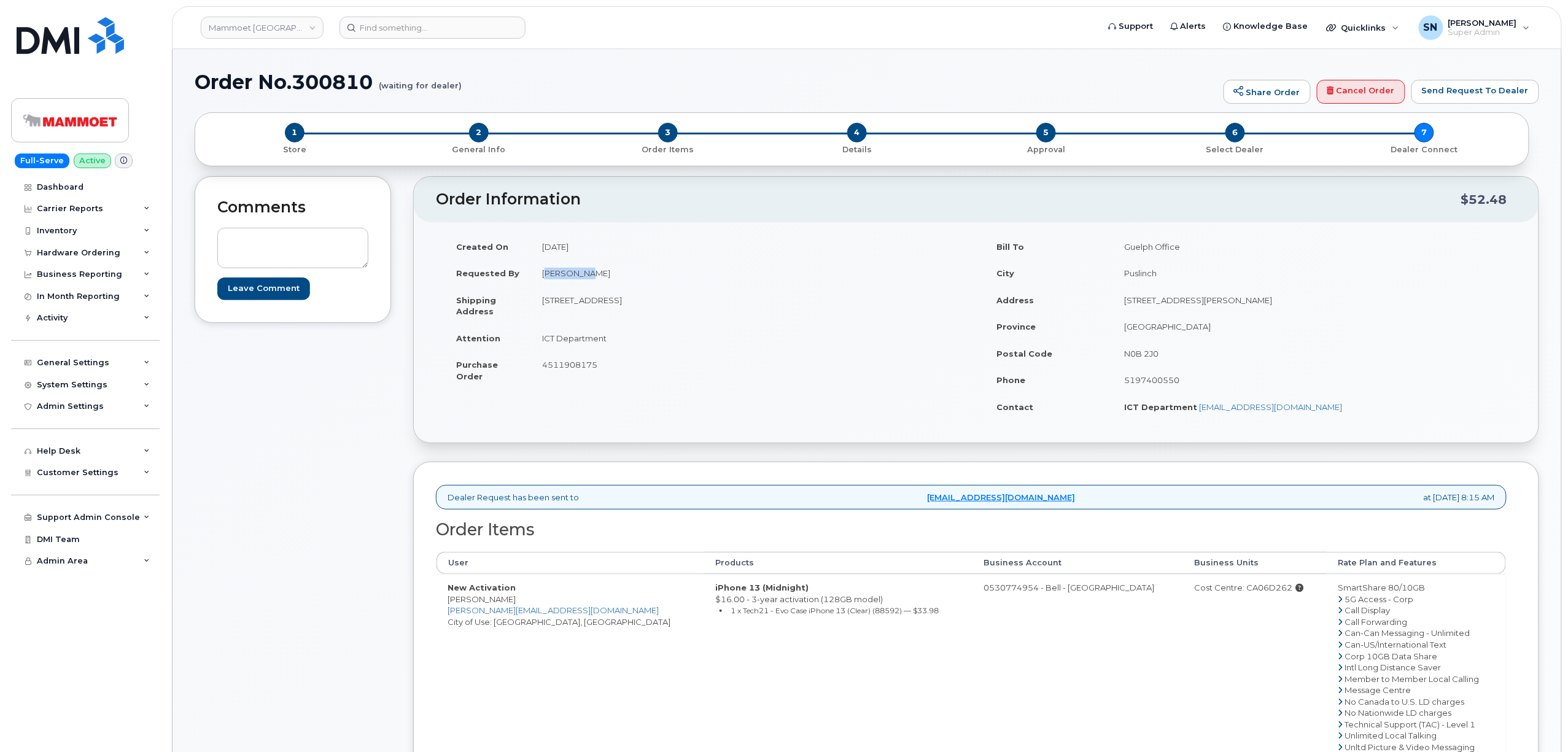
drag, startPoint x: 543, startPoint y: 273, endPoint x: 578, endPoint y: 278, distance: 35.4
click at [578, 278] on td "[PERSON_NAME]" at bounding box center [749, 272] width 436 height 27
copy td "[PERSON_NAME]"
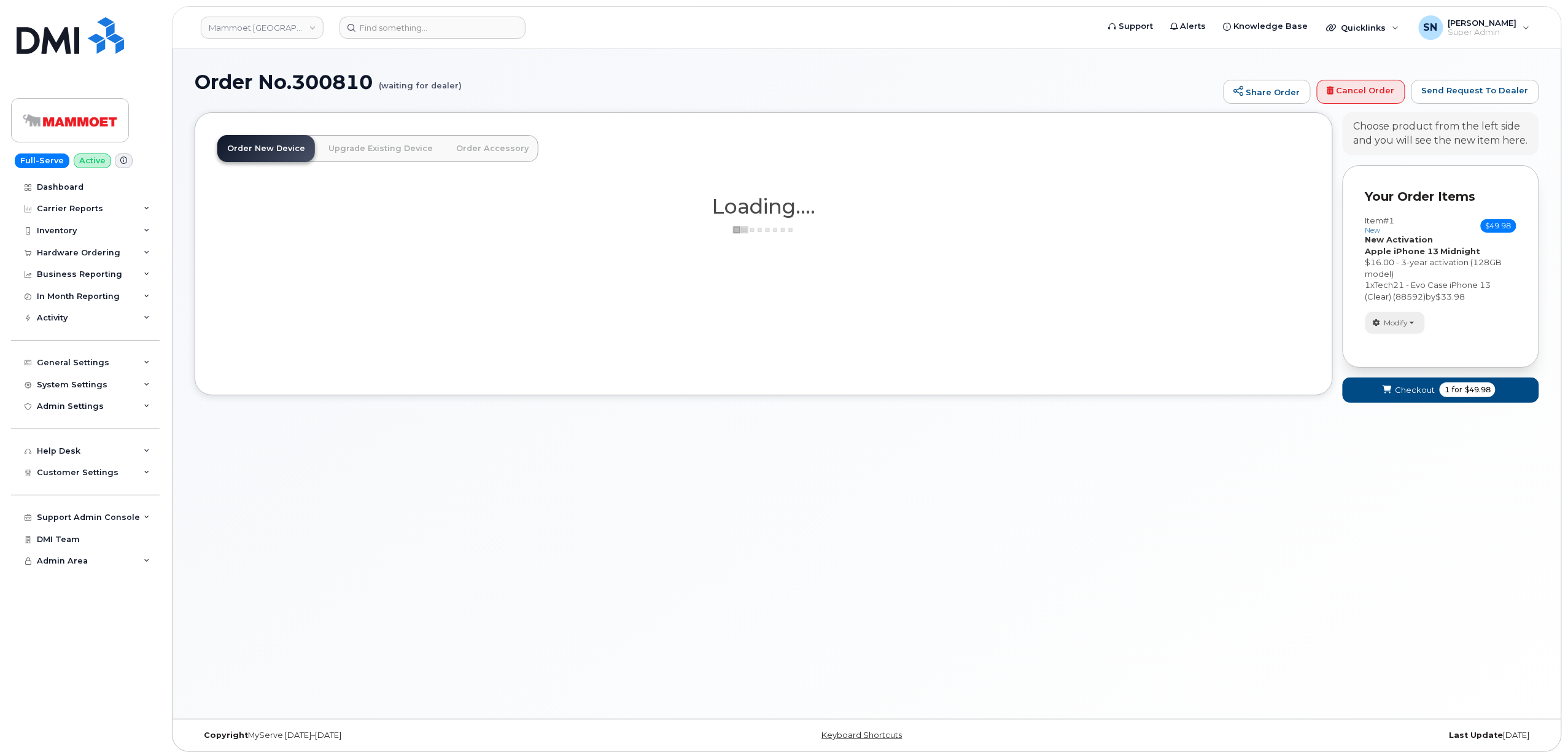
click at [1411, 317] on button "Modify" at bounding box center [1395, 322] width 60 height 21
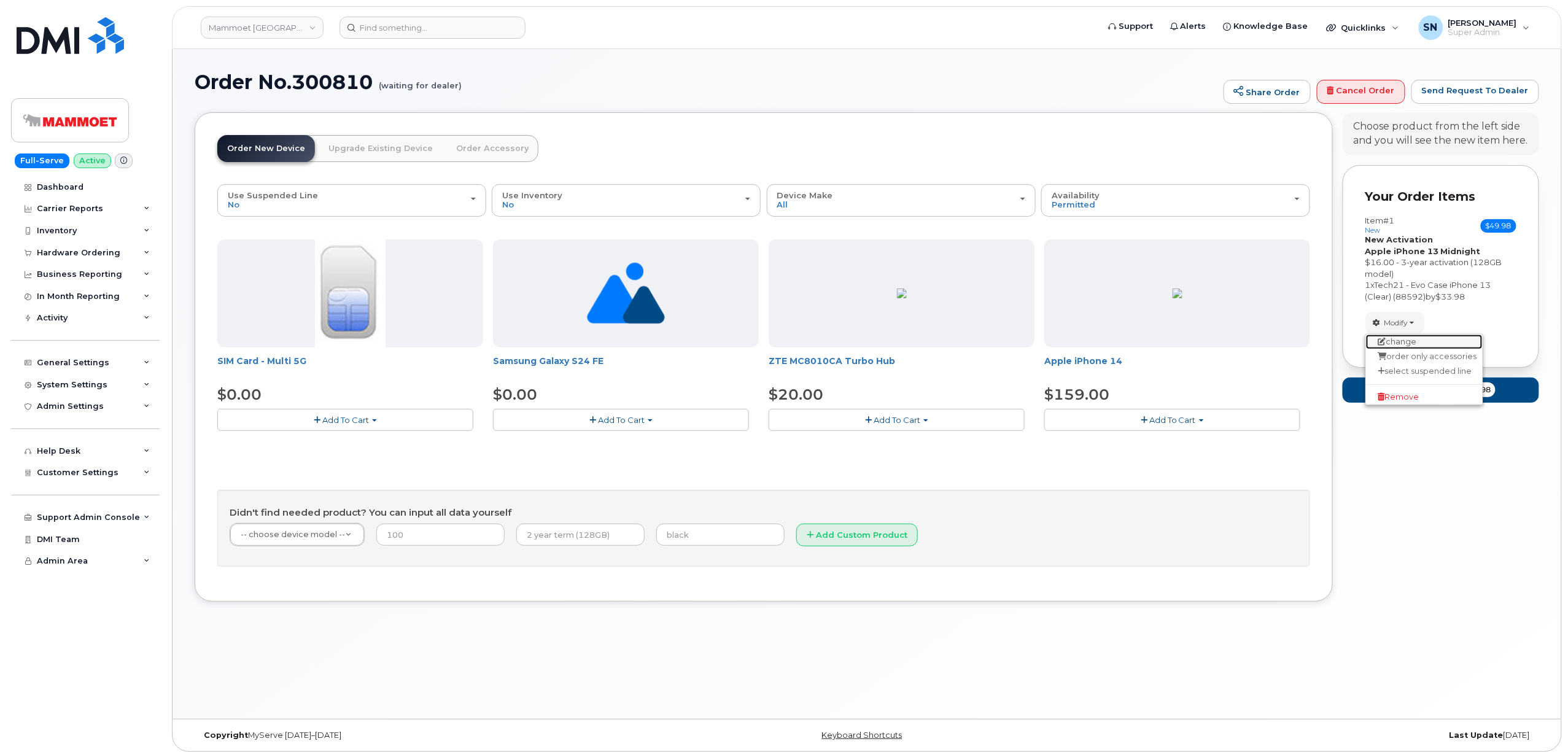
click at [1407, 342] on link "change" at bounding box center [1424, 342] width 117 height 15
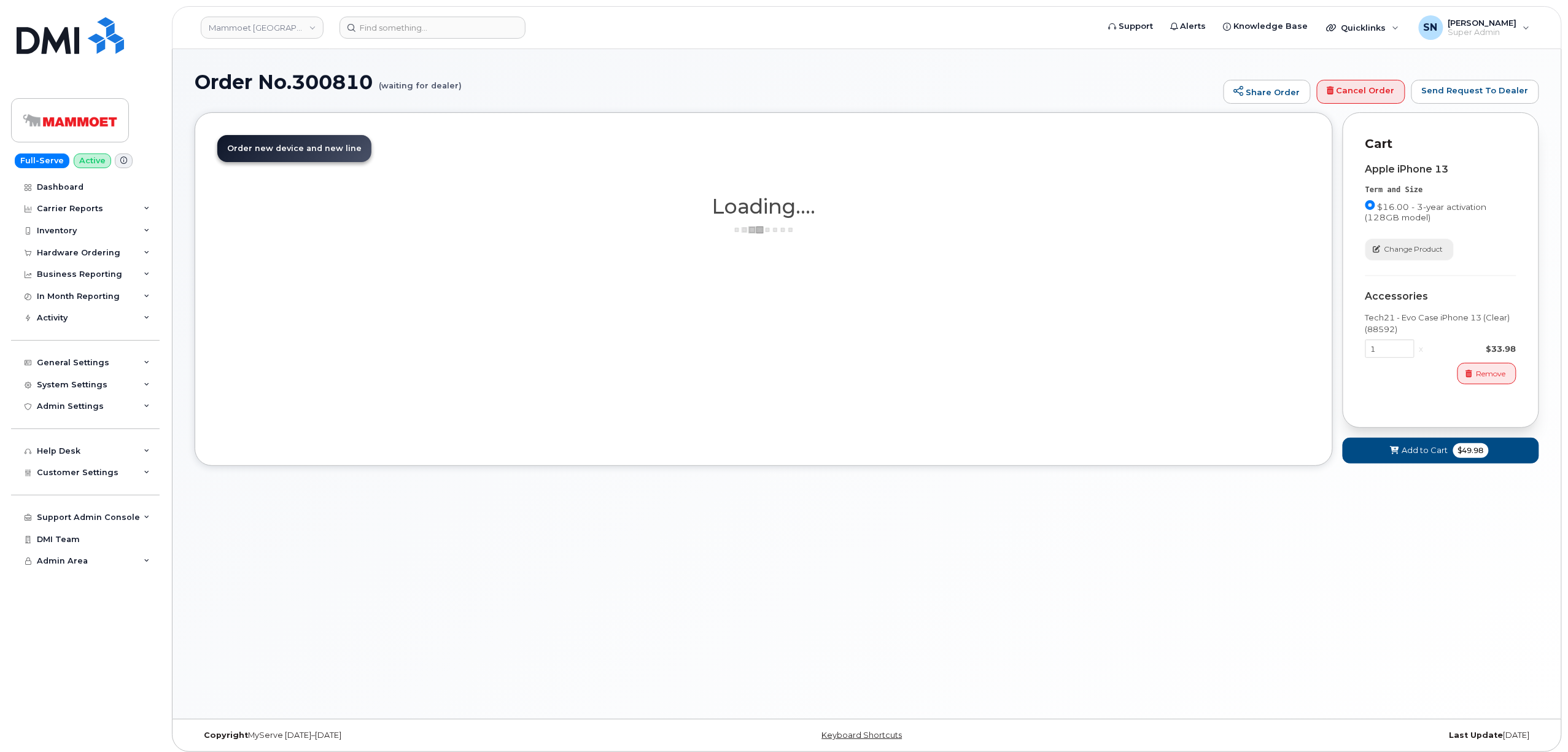
click at [1408, 254] on span "Change Product" at bounding box center [1414, 249] width 59 height 11
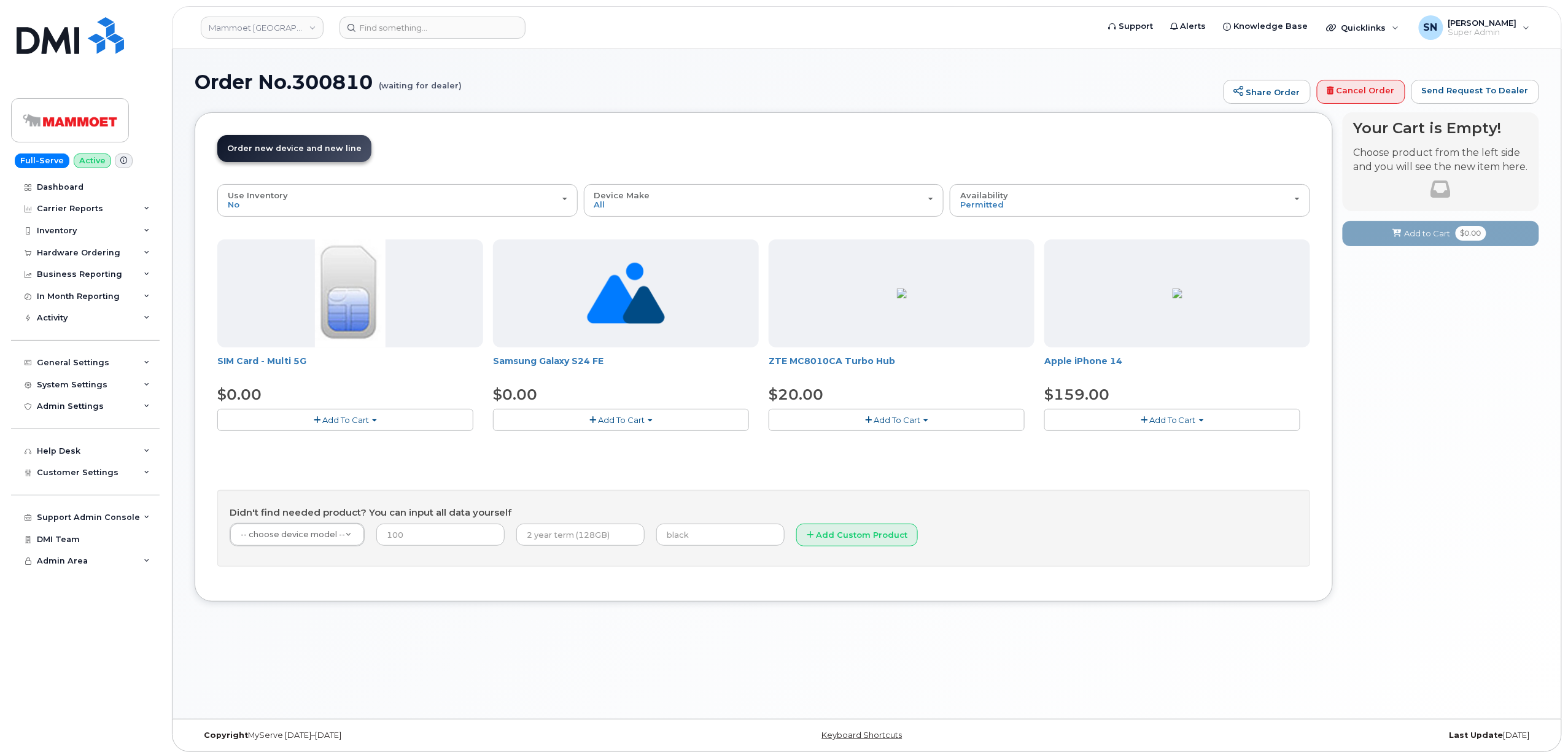
click at [1116, 426] on button "Add To Cart" at bounding box center [1172, 419] width 256 height 21
click at [1118, 442] on link "$159.00 - 3-year activation (128GB model)" at bounding box center [1145, 442] width 197 height 16
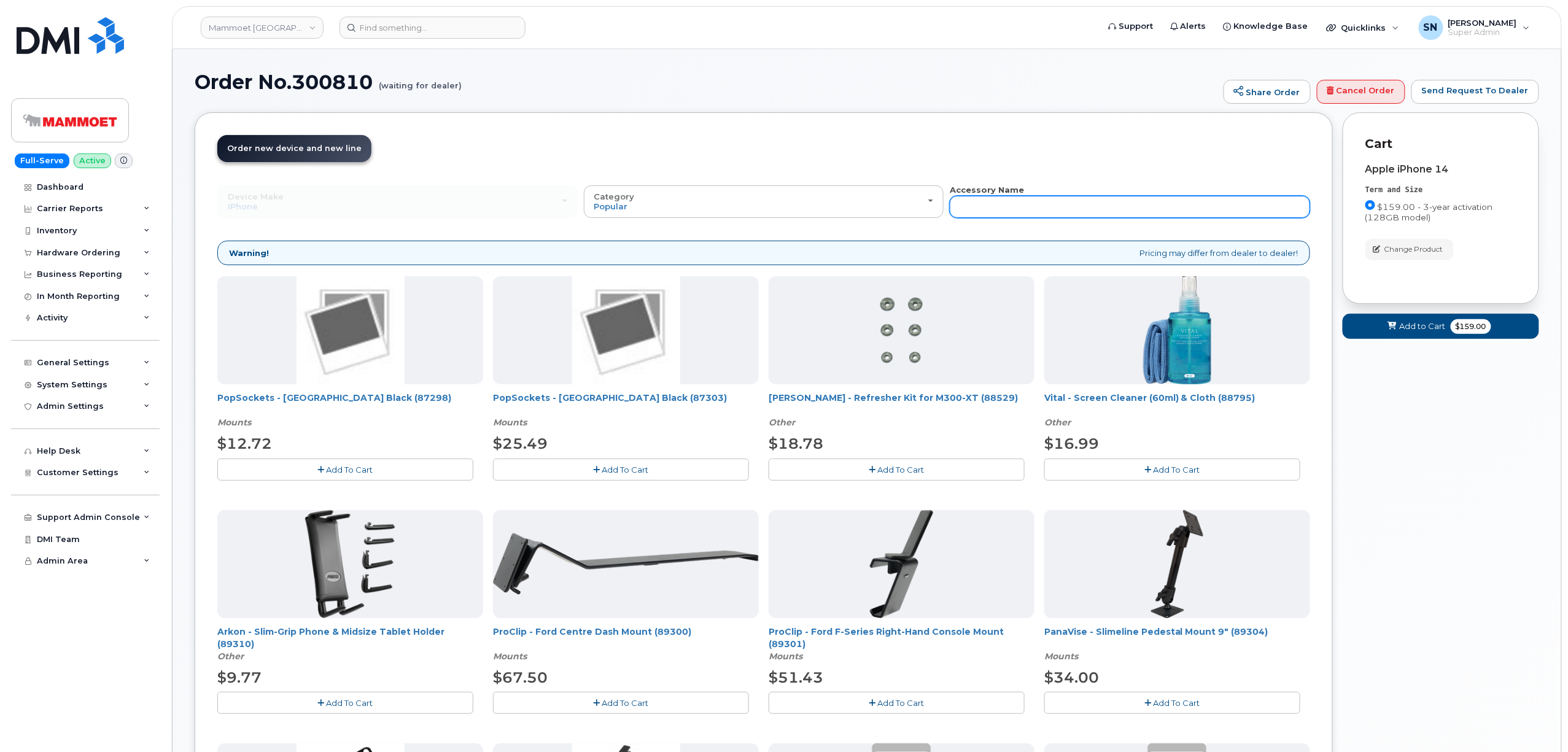
click at [1119, 208] on input "text" at bounding box center [1129, 206] width 361 height 22
paste input "89513"
type input "89513"
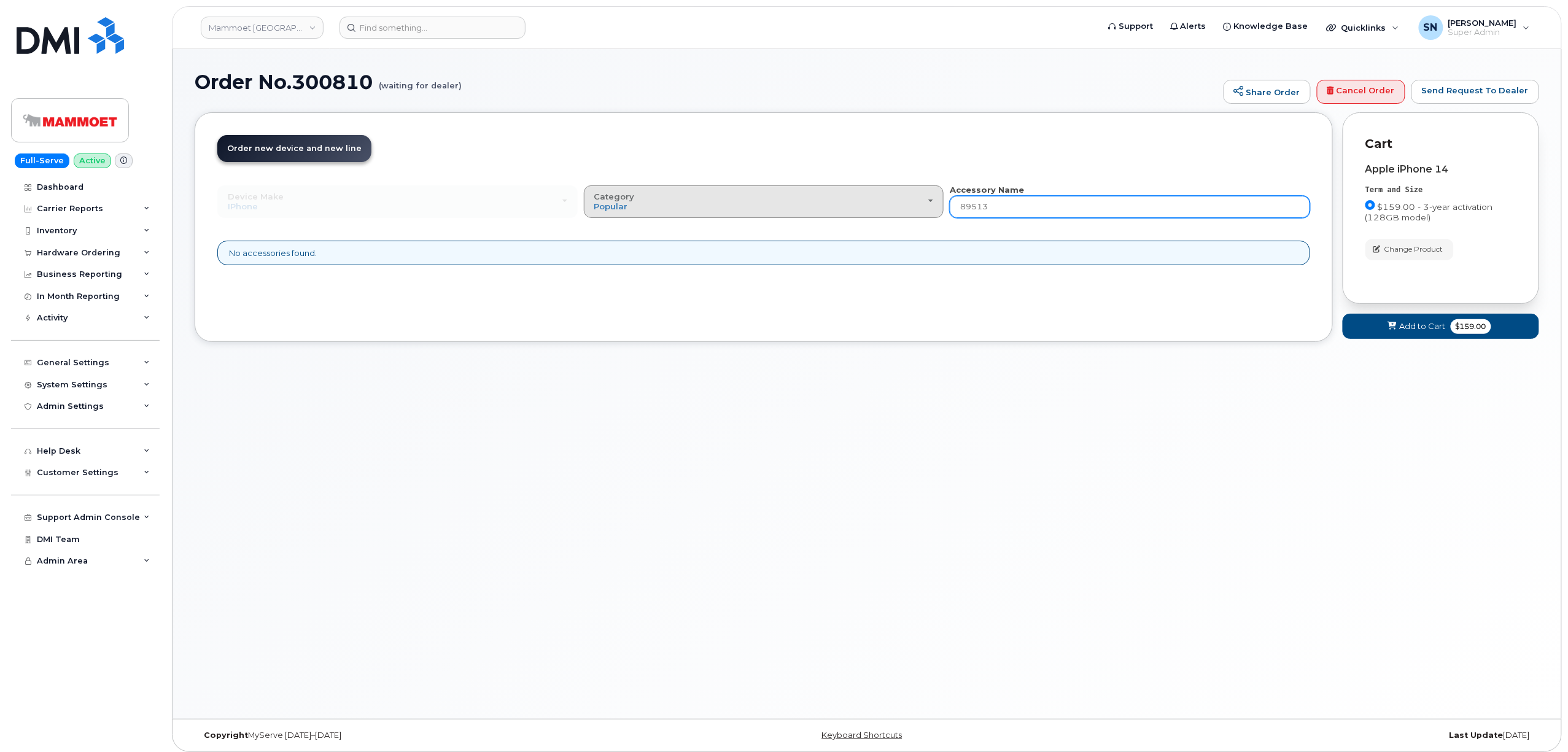
drag, startPoint x: 1019, startPoint y: 211, endPoint x: 924, endPoint y: 204, distance: 95.3
click at [924, 204] on div "Device Make All Aircard Android Cell Phone HUB iPhone Modem Tablet All Aircard …" at bounding box center [763, 201] width 1093 height 34
type input "89513"
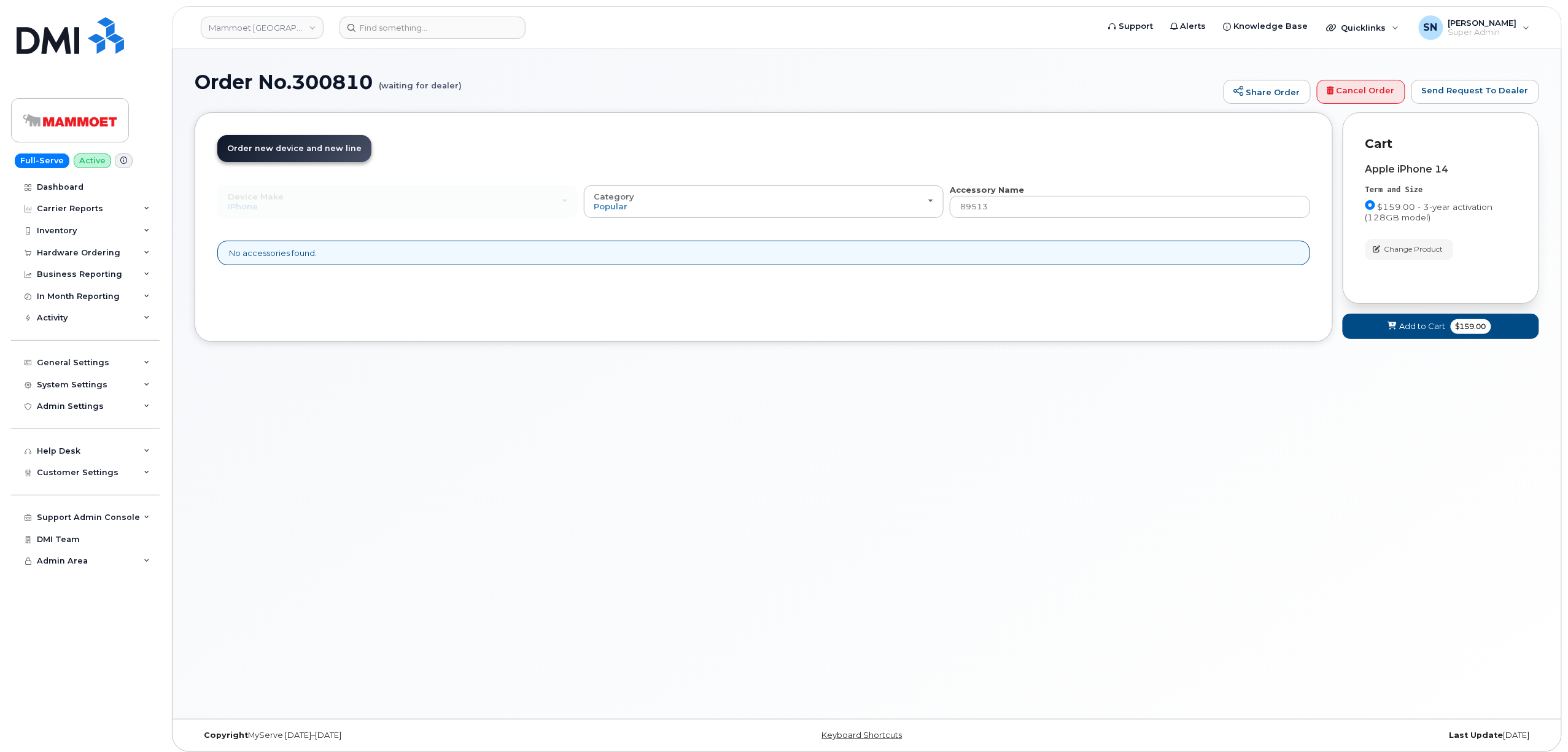
click at [958, 424] on div "Order No.300810 (waiting for dealer) Share Order Cancel Order Send Request To D…" at bounding box center [866, 384] width 1388 height 669
click at [1415, 325] on span "Add to Cart" at bounding box center [1423, 326] width 46 height 12
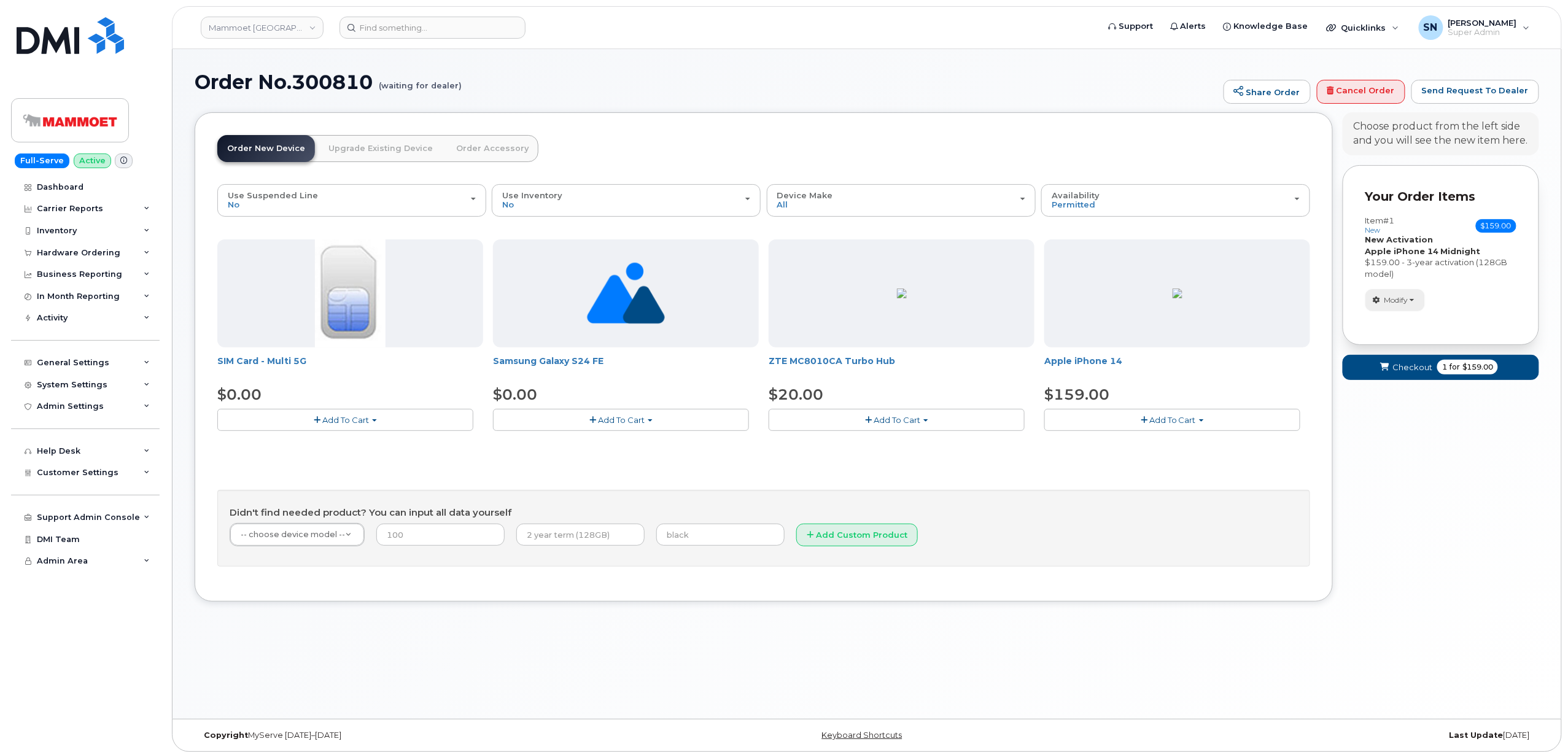
click at [1404, 296] on span "Modify" at bounding box center [1396, 300] width 24 height 11
click at [1412, 324] on link "change" at bounding box center [1424, 319] width 117 height 15
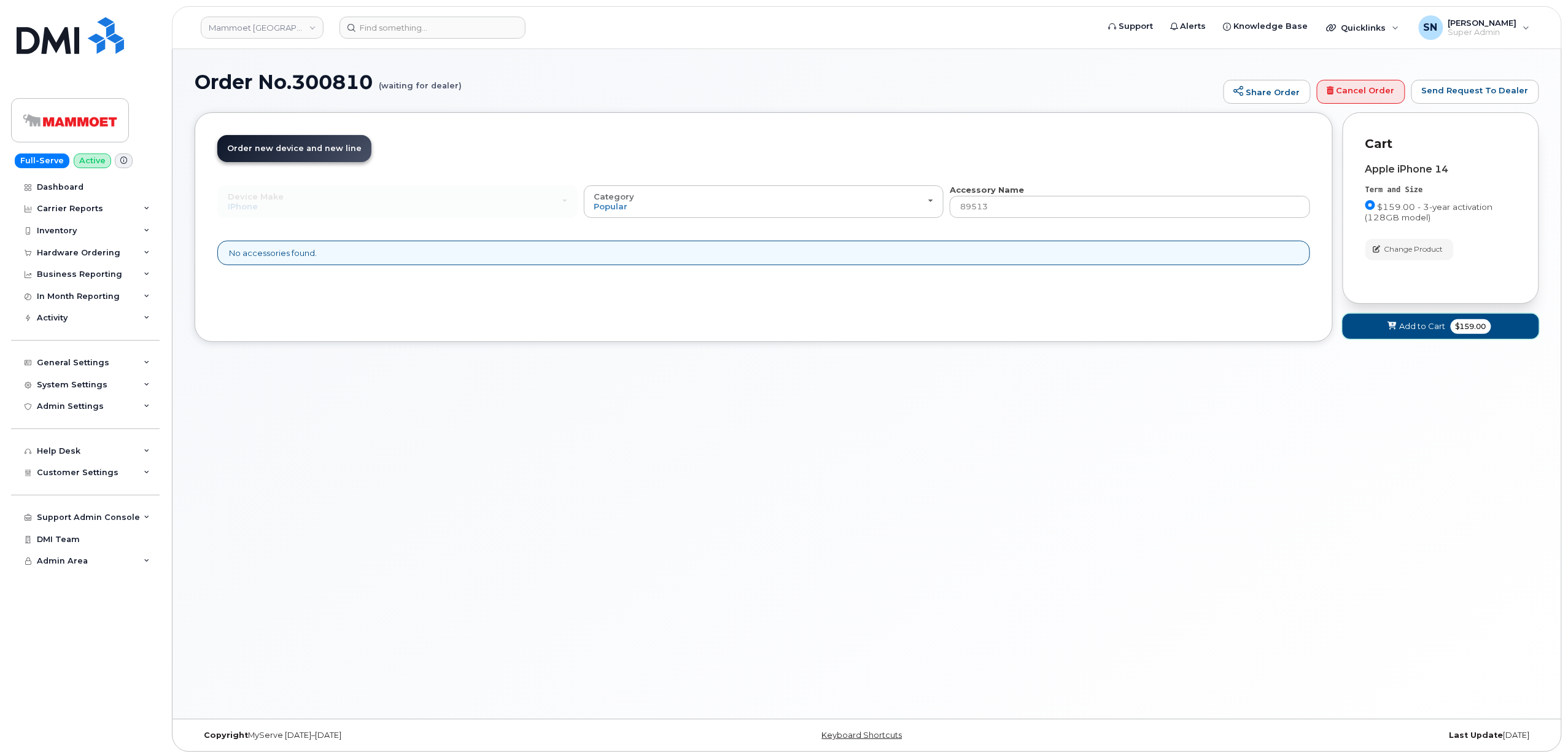
click at [1425, 332] on span "Add to Cart" at bounding box center [1423, 326] width 46 height 12
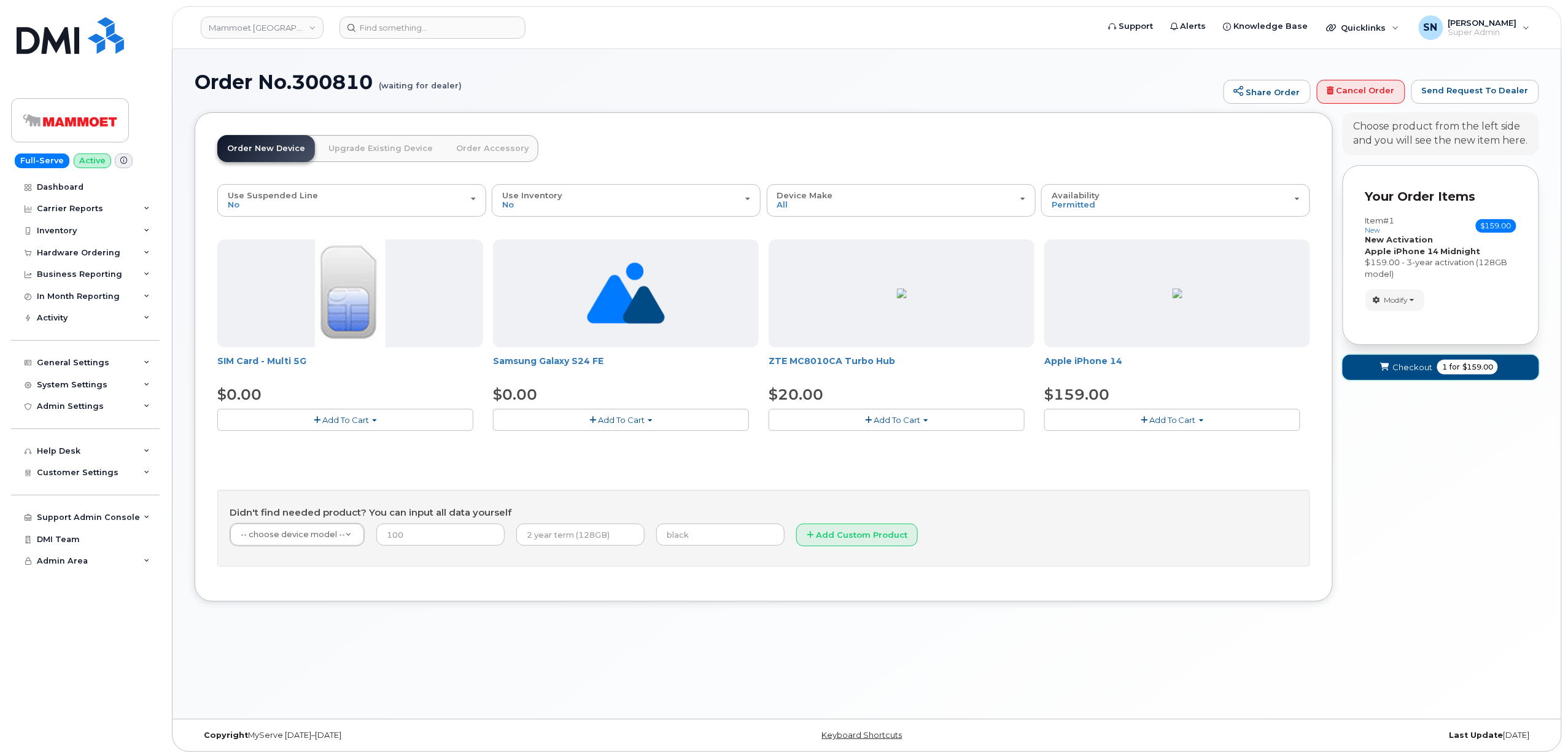
click at [1417, 369] on span "Checkout" at bounding box center [1412, 367] width 39 height 12
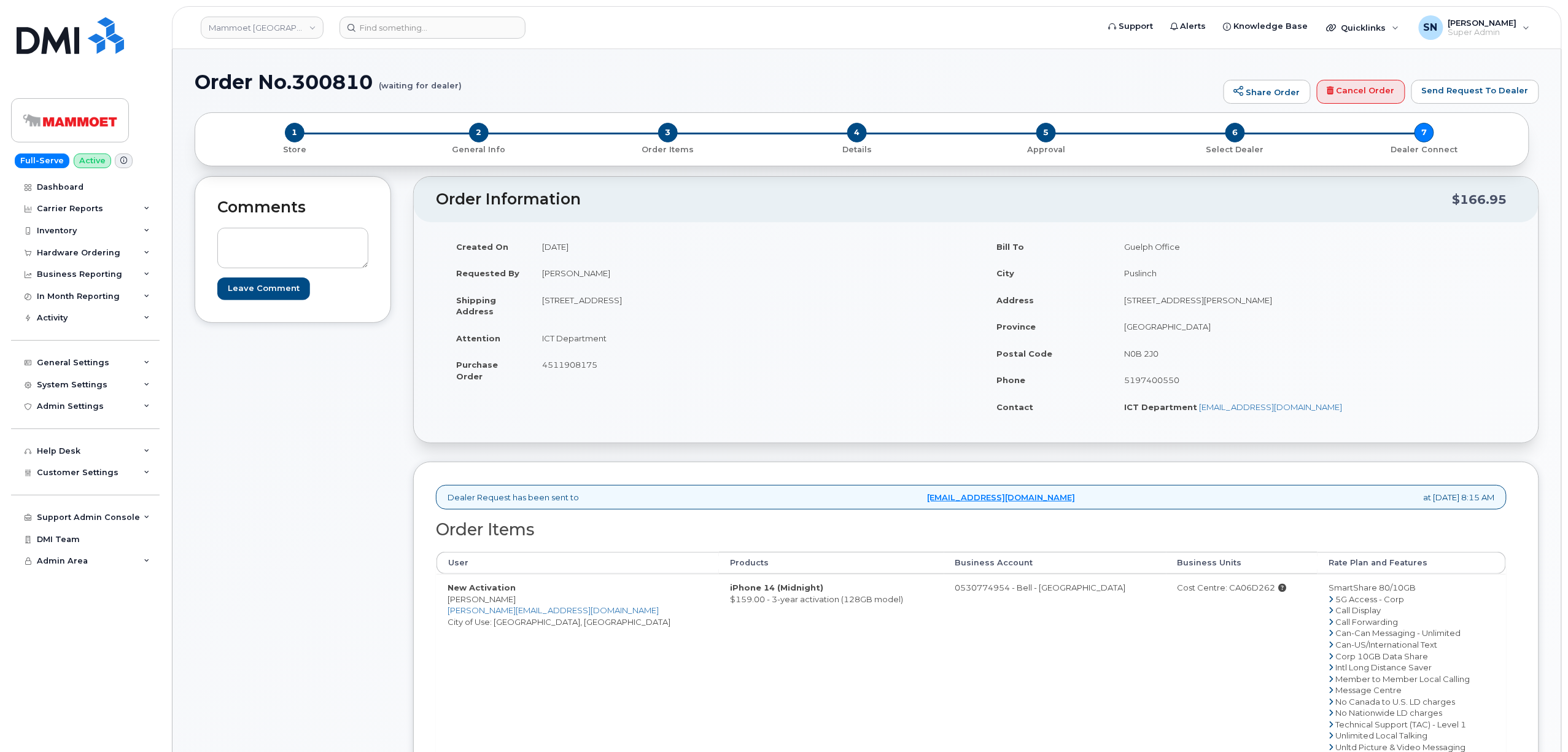
drag, startPoint x: 450, startPoint y: 603, endPoint x: 529, endPoint y: 600, distance: 79.1
click at [529, 600] on td "New Activation Darren Wienmeyer Darren.Wienmeyer@mammoet.com City of Use: Calga…" at bounding box center [578, 667] width 283 height 186
copy td "[PERSON_NAME]"
click at [475, 614] on link "Darren.Wienmeyer@mammoet.com" at bounding box center [553, 610] width 211 height 10
click at [475, 603] on td "New Activation Darren Wienmeyer Darren.Wienmeyer@mammoet.com City of Use: Calga…" at bounding box center [578, 667] width 283 height 186
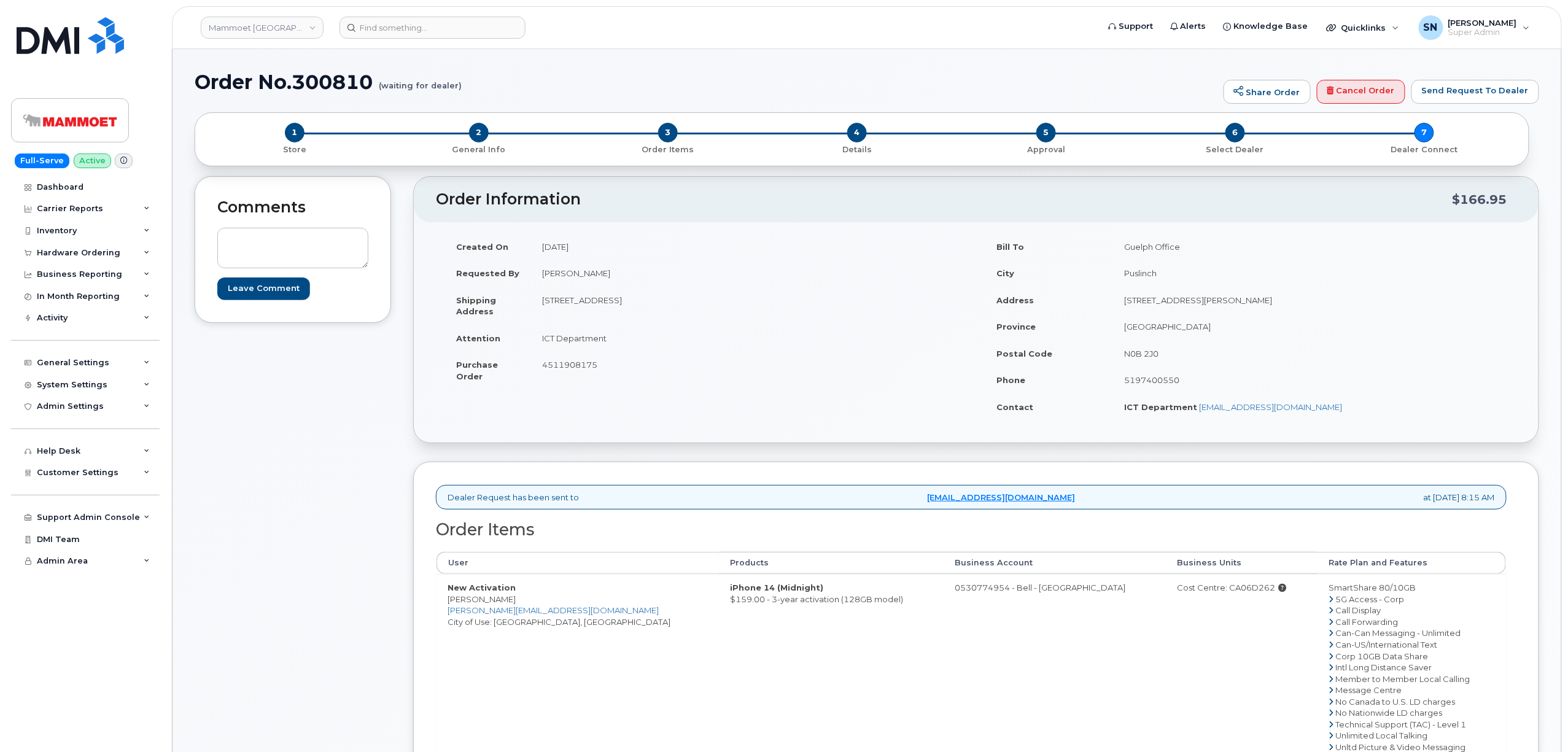
drag, startPoint x: 450, startPoint y: 602, endPoint x: 526, endPoint y: 607, distance: 76.2
click at [526, 607] on td "New Activation Darren Wienmeyer Darren.Wienmeyer@mammoet.com City of Use: Calga…" at bounding box center [578, 667] width 283 height 186
copy td "[PERSON_NAME]"
drag, startPoint x: 544, startPoint y: 302, endPoint x: 606, endPoint y: 307, distance: 62.2
click at [606, 307] on td "[STREET_ADDRESS]" at bounding box center [749, 304] width 436 height 38
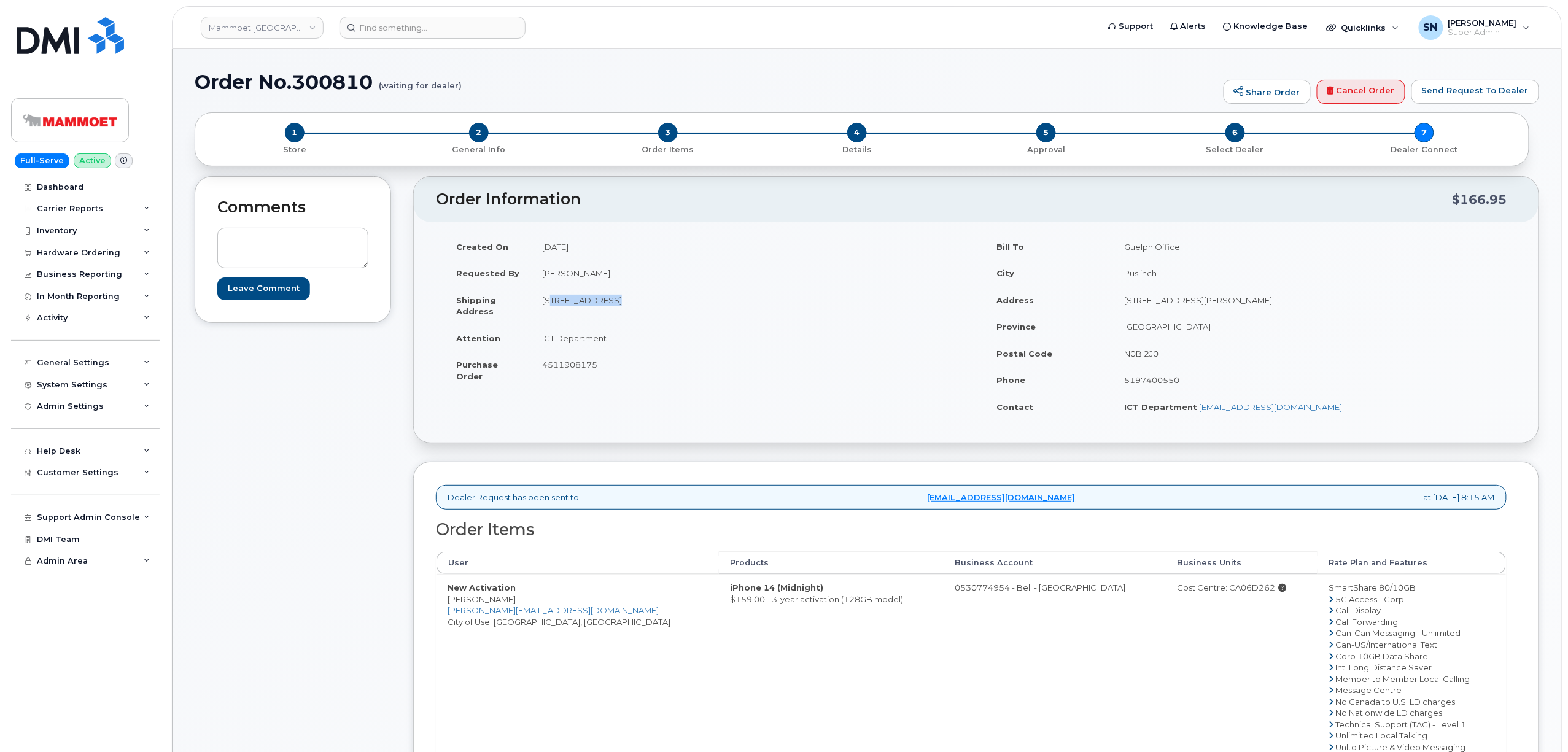
copy td "12920 33 St NE"
drag, startPoint x: 669, startPoint y: 333, endPoint x: 691, endPoint y: 312, distance: 30.4
click at [672, 331] on td "ICT Department" at bounding box center [749, 337] width 436 height 27
drag, startPoint x: 686, startPoint y: 300, endPoint x: 719, endPoint y: 300, distance: 33.0
click at [719, 300] on td "[STREET_ADDRESS]" at bounding box center [749, 304] width 436 height 38
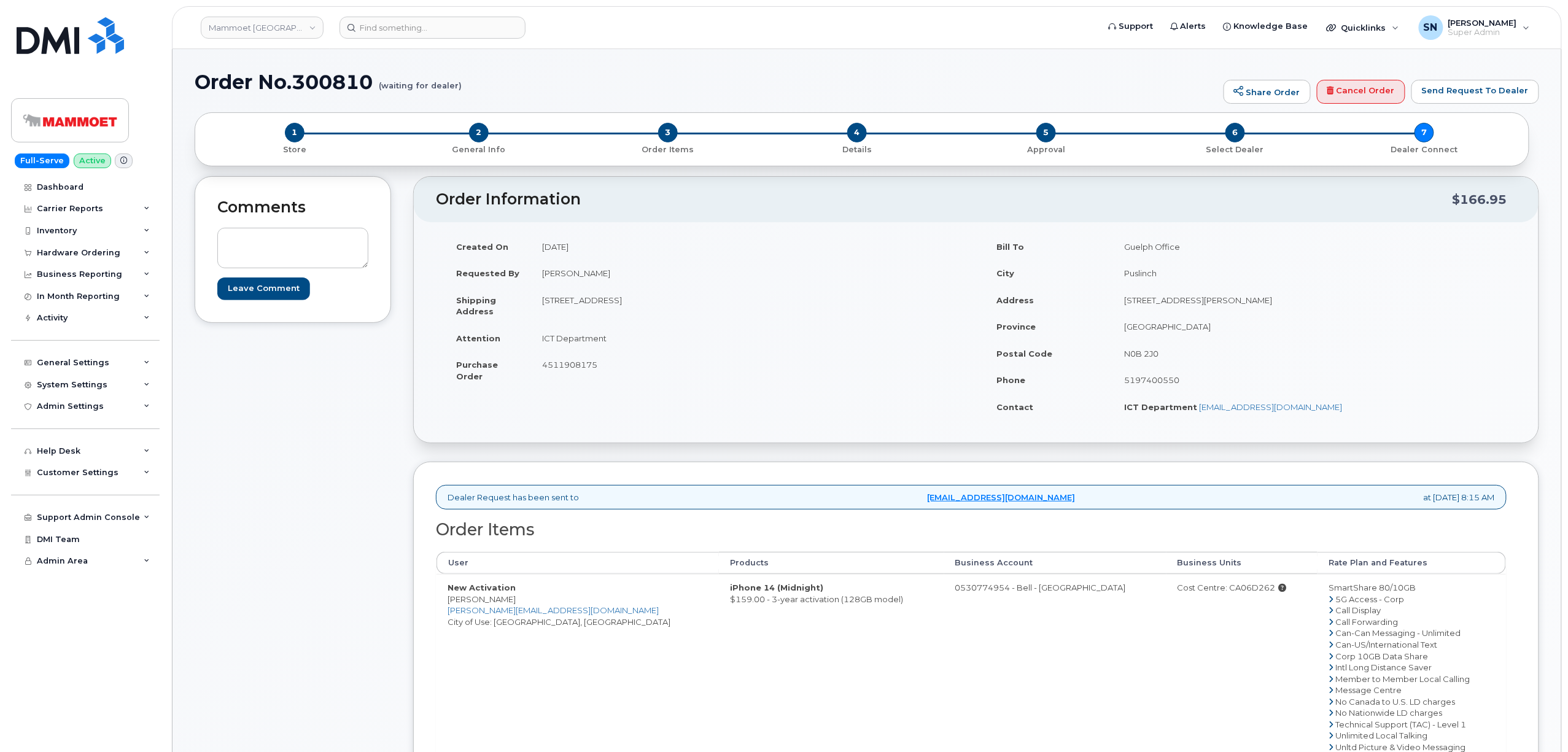
copy td "T6S 1H6"
drag, startPoint x: 541, startPoint y: 338, endPoint x: 607, endPoint y: 340, distance: 66.0
click at [607, 340] on td "ICT Department" at bounding box center [749, 337] width 436 height 27
copy td "ICT Department"
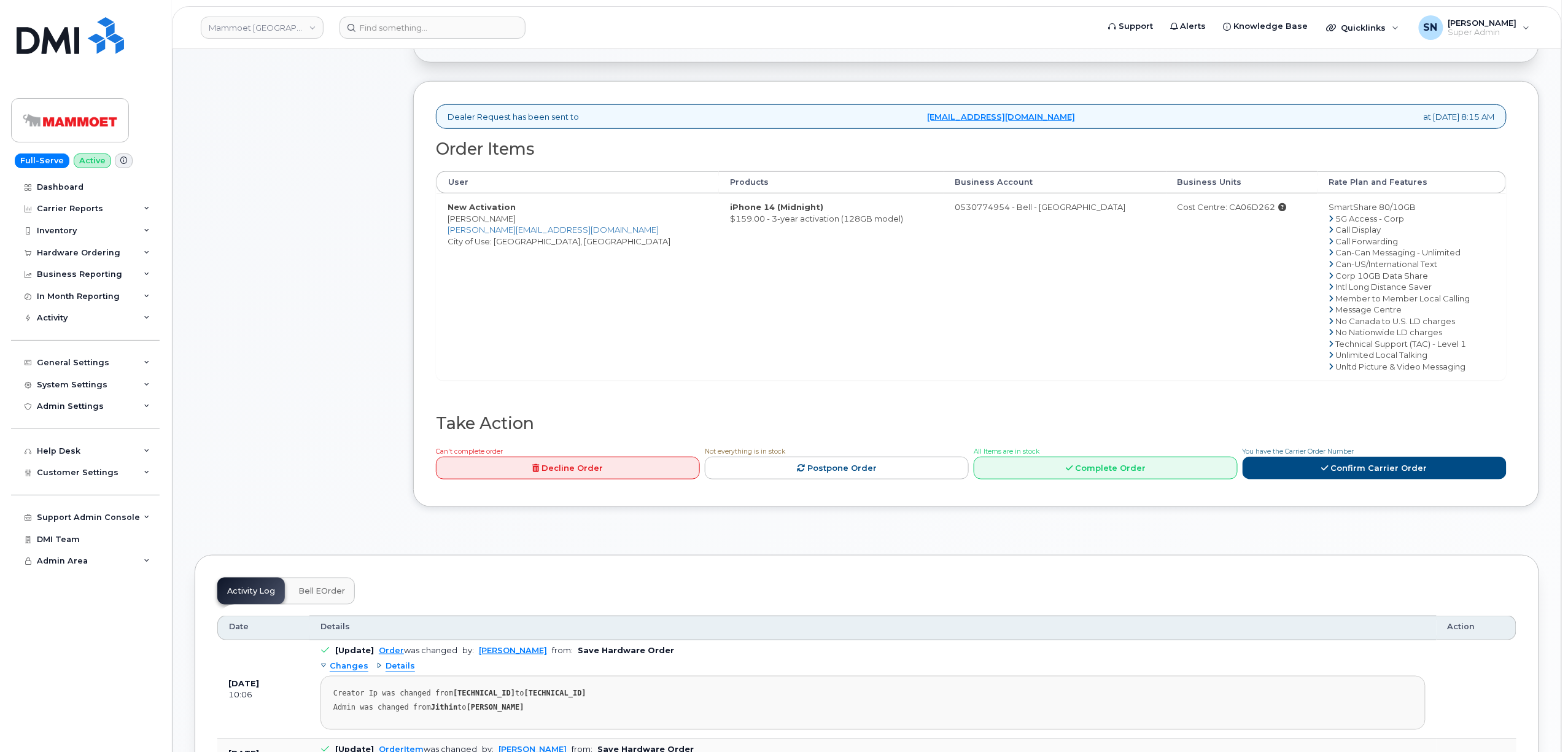
scroll to position [409, 0]
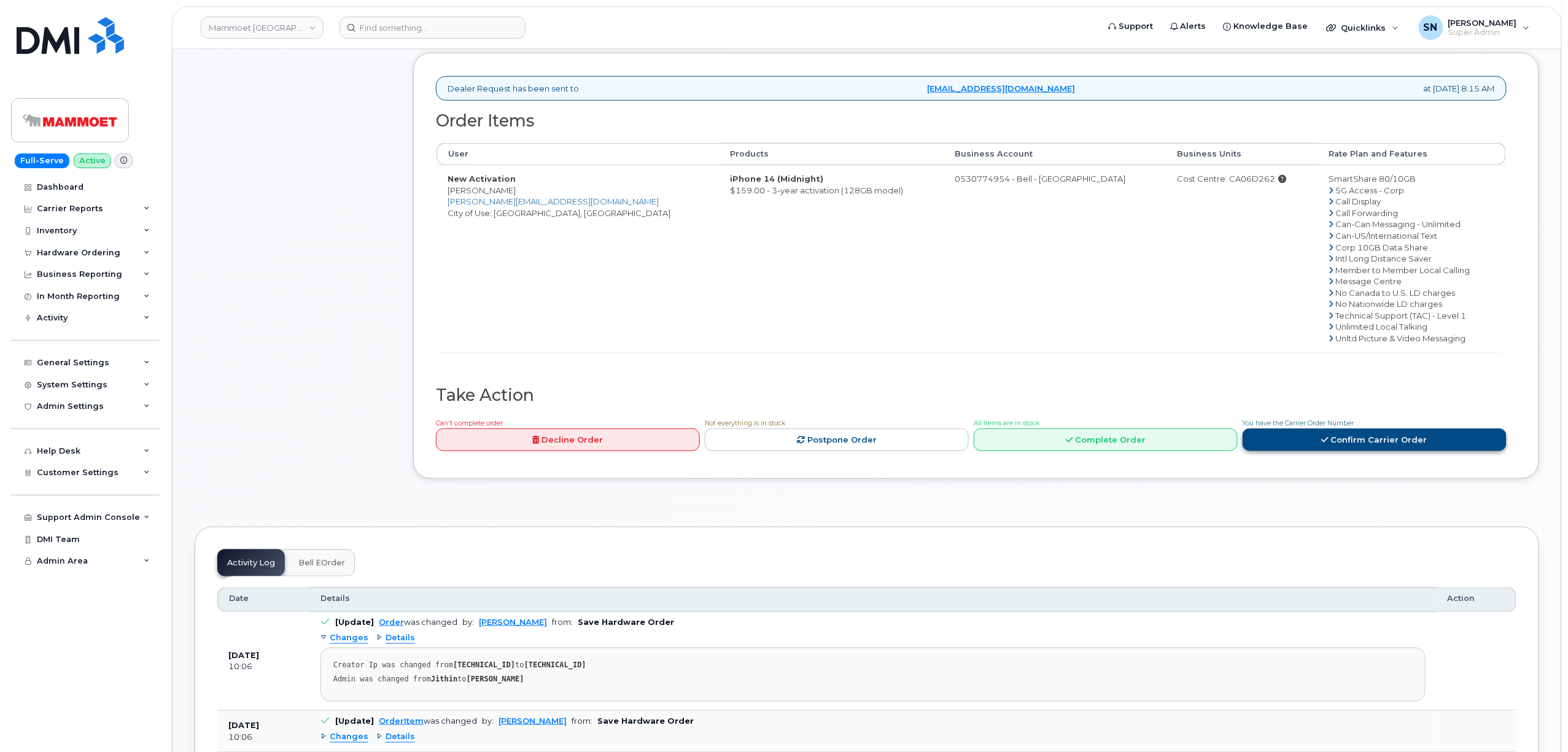
click at [1341, 433] on link "Confirm Carrier Order" at bounding box center [1374, 439] width 264 height 23
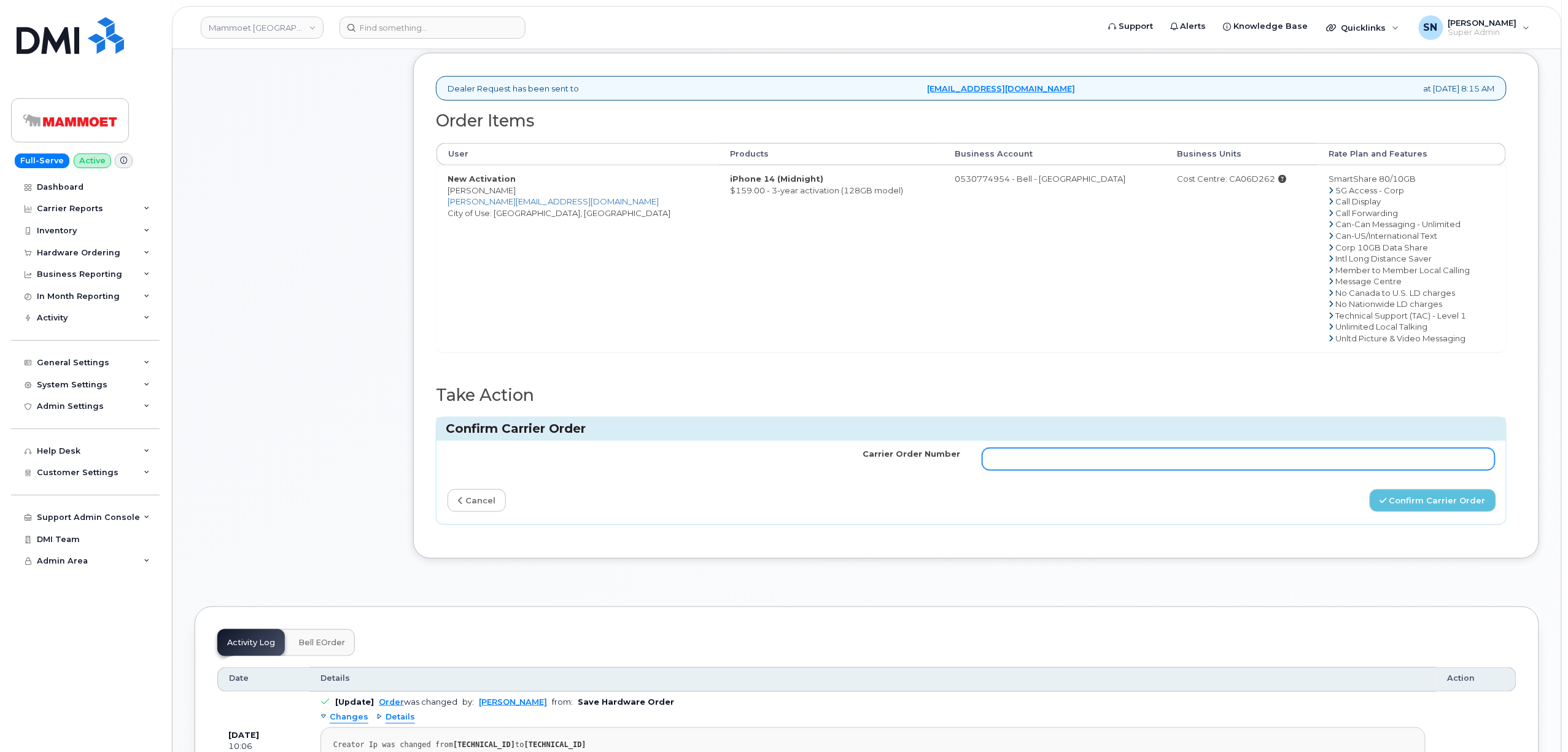
click at [1284, 470] on input "Carrier Order Number" at bounding box center [1239, 459] width 513 height 22
paste input "3018215"
type input "3018215"
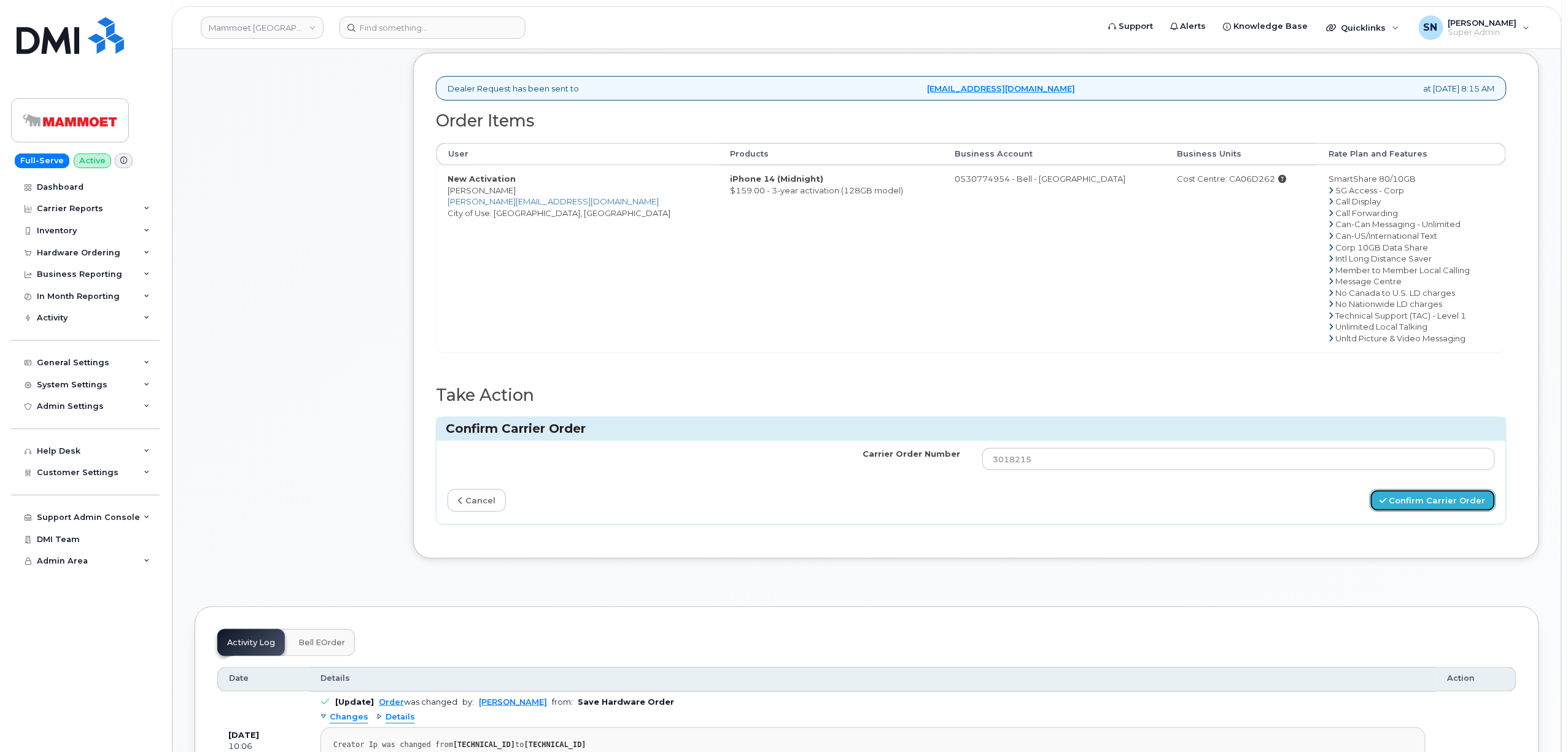
click at [1403, 511] on button "Confirm Carrier Order" at bounding box center [1433, 500] width 127 height 23
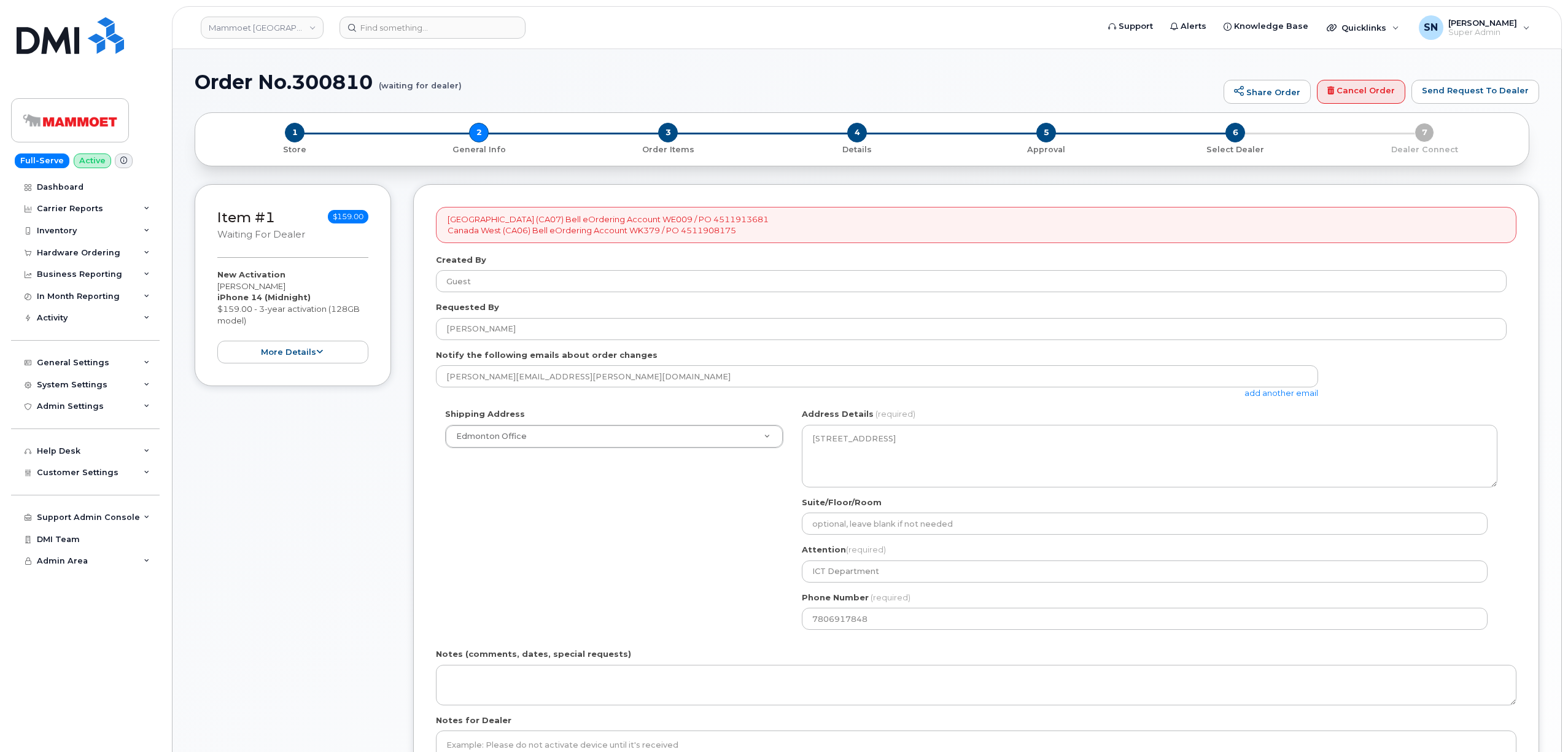
select select
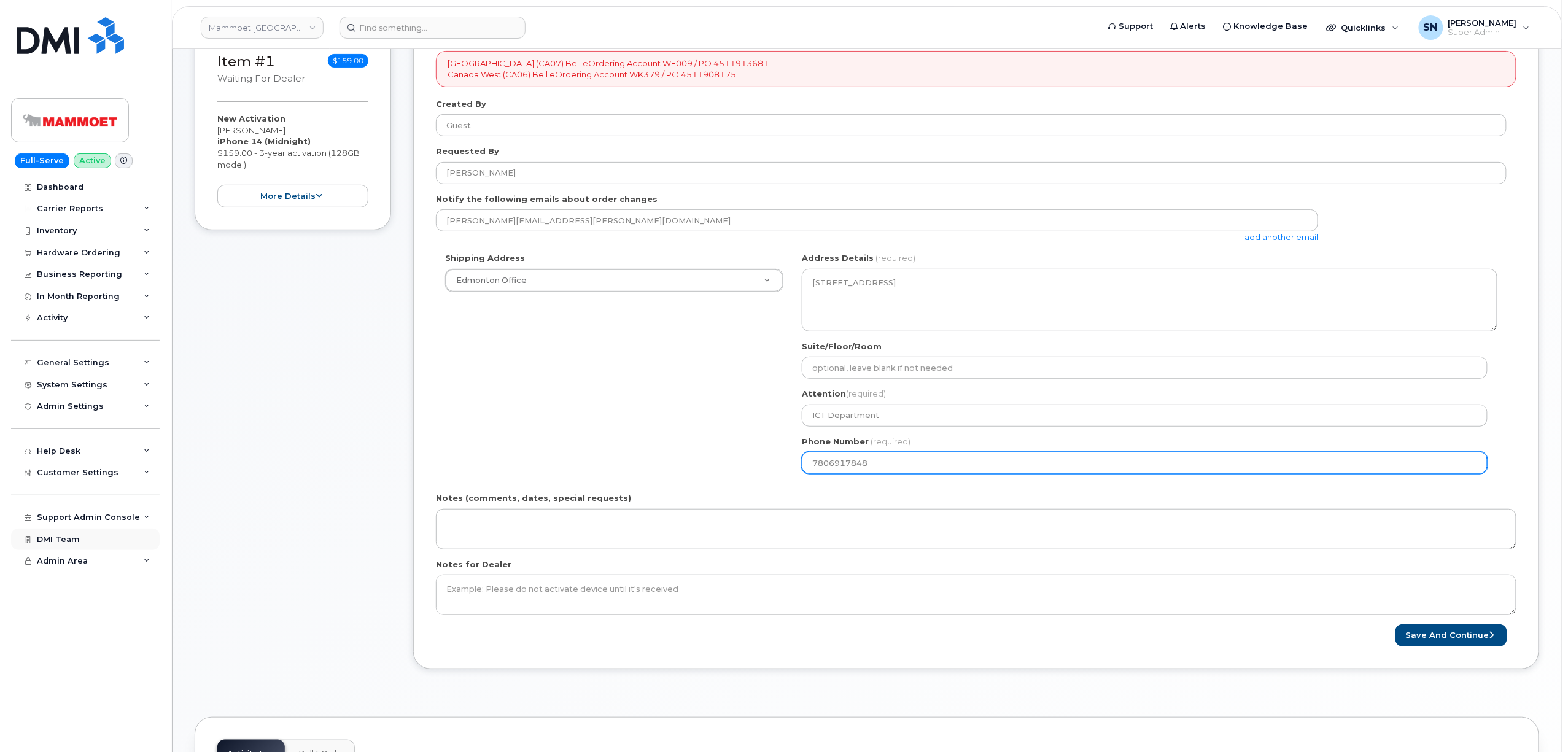
drag, startPoint x: 792, startPoint y: 467, endPoint x: 27, endPoint y: 530, distance: 767.6
click at [773, 467] on div "Shipping Address Edmonton Office New Address [GEOGRAPHIC_DATA] Office [GEOGRAPH…" at bounding box center [971, 368] width 1071 height 231
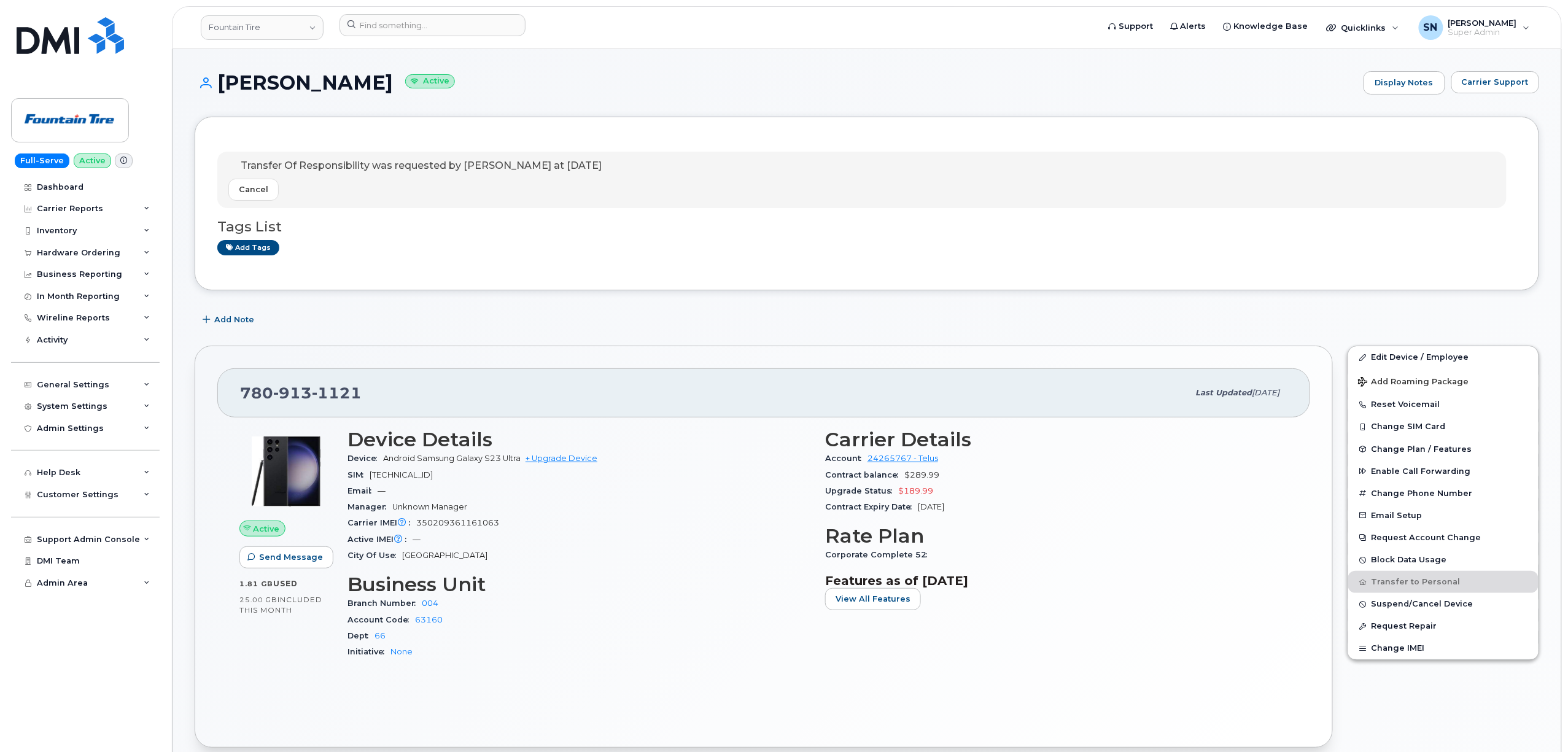
click at [328, 331] on div "Add Note" at bounding box center [866, 320] width 1344 height 22
click at [1484, 94] on div "Carrier Support" at bounding box center [1496, 83] width 88 height 23
click at [1484, 84] on span "Carrier Support" at bounding box center [1495, 82] width 67 height 12
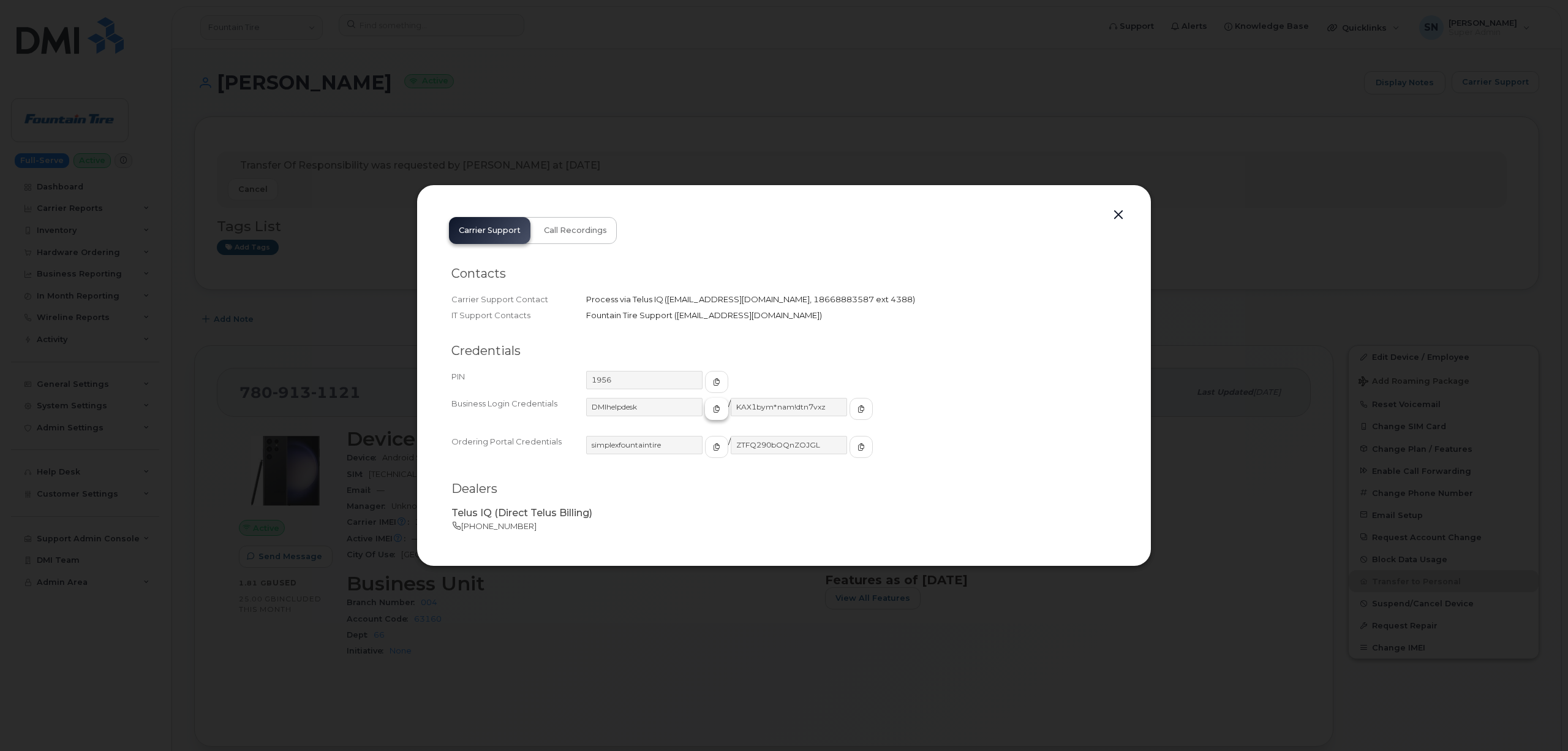
click at [713, 406] on icon "button" at bounding box center [717, 408] width 7 height 7
click at [858, 412] on icon "button" at bounding box center [861, 408] width 7 height 7
drag, startPoint x: 1111, startPoint y: 201, endPoint x: 1118, endPoint y: 214, distance: 14.8
click at [1111, 201] on div "Carrier Support Call Recordings Contacts Carrier Support Contact Process via Te…" at bounding box center [784, 376] width 735 height 383
click at [1119, 216] on button "button" at bounding box center [1119, 214] width 18 height 17
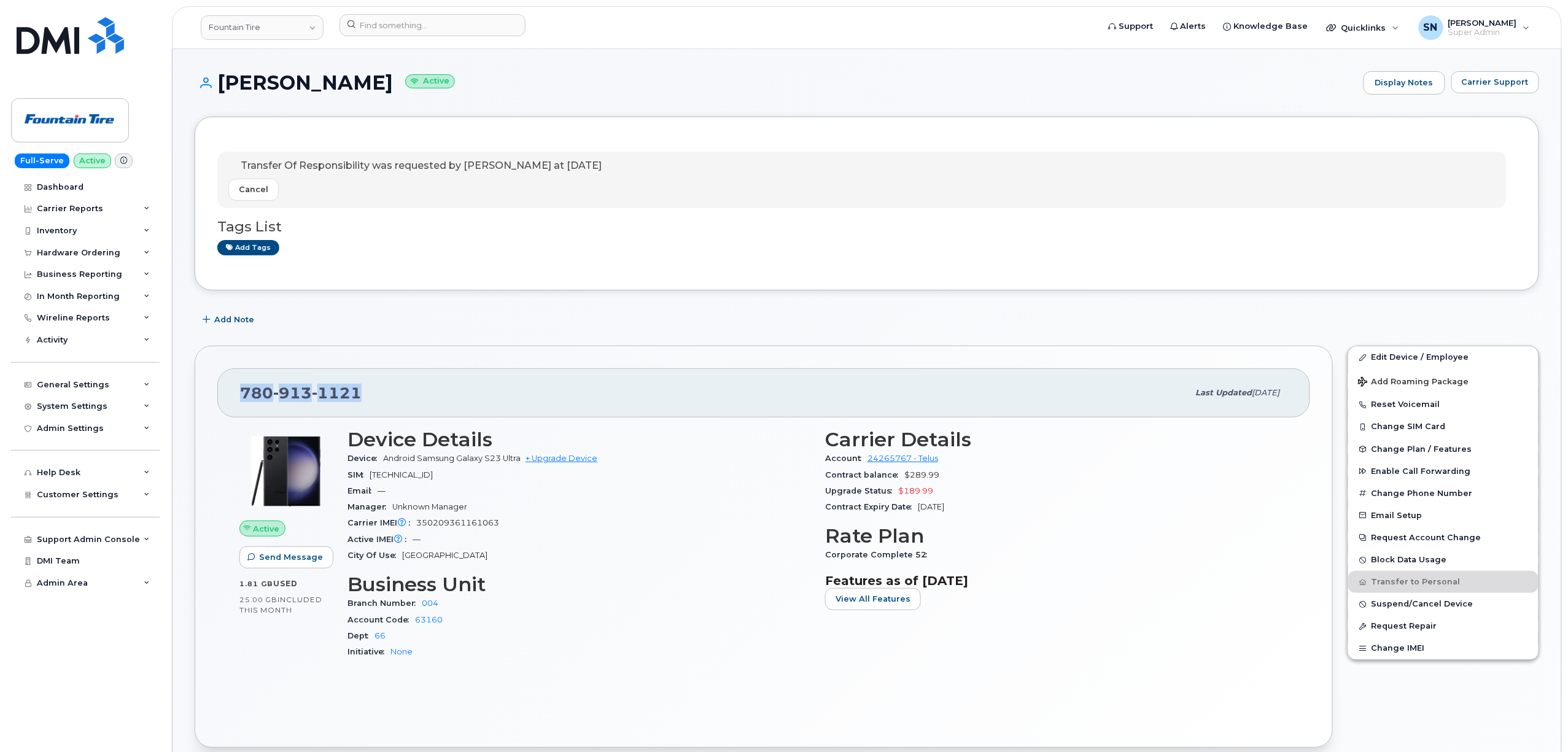
drag, startPoint x: 233, startPoint y: 384, endPoint x: 359, endPoint y: 400, distance: 127.0
click at [359, 400] on div "780 913 1121 Last updated Feb 01, 2024" at bounding box center [763, 393] width 1093 height 50
copy span "780 913 1121"
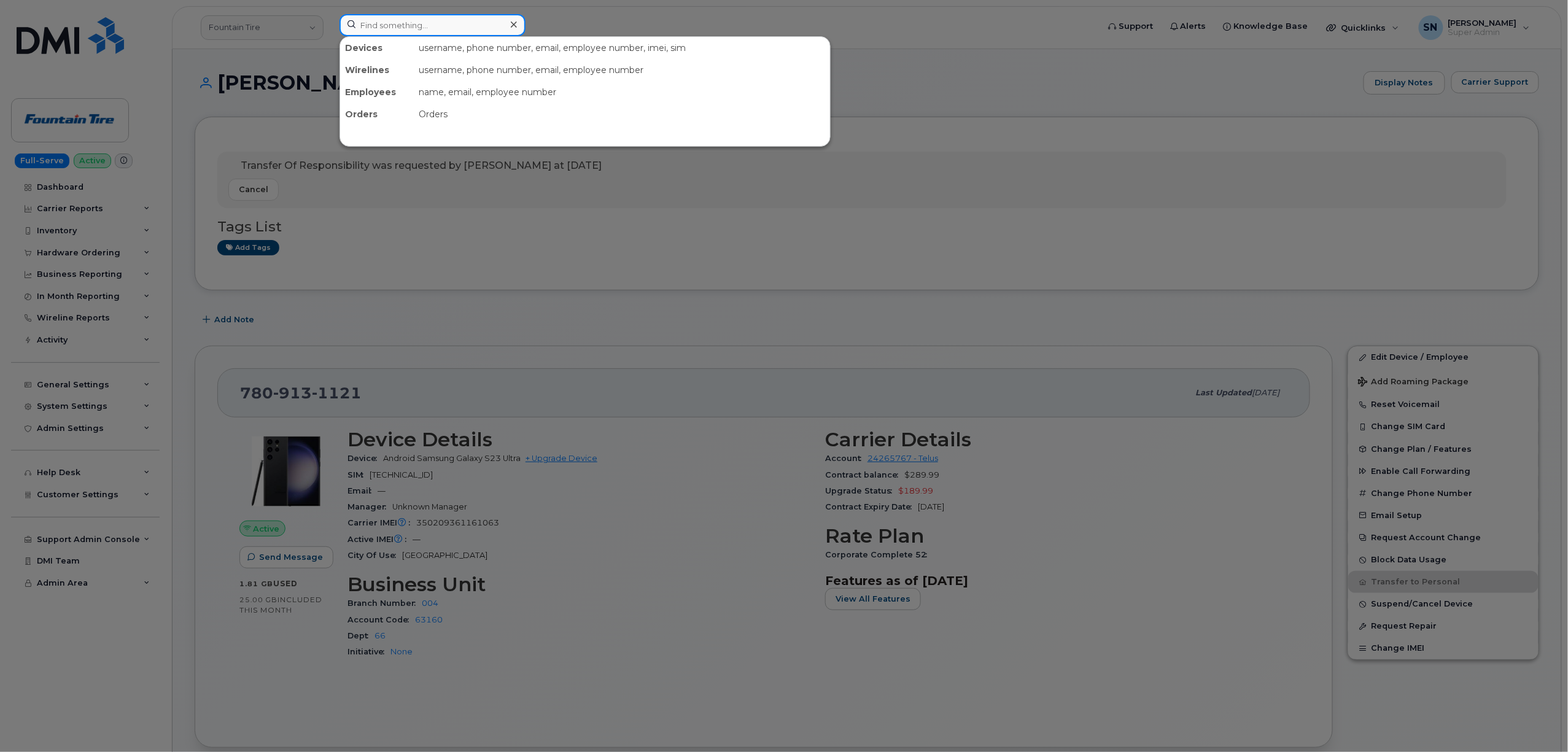
click at [396, 29] on input at bounding box center [432, 25] width 186 height 22
paste input "9024393532"
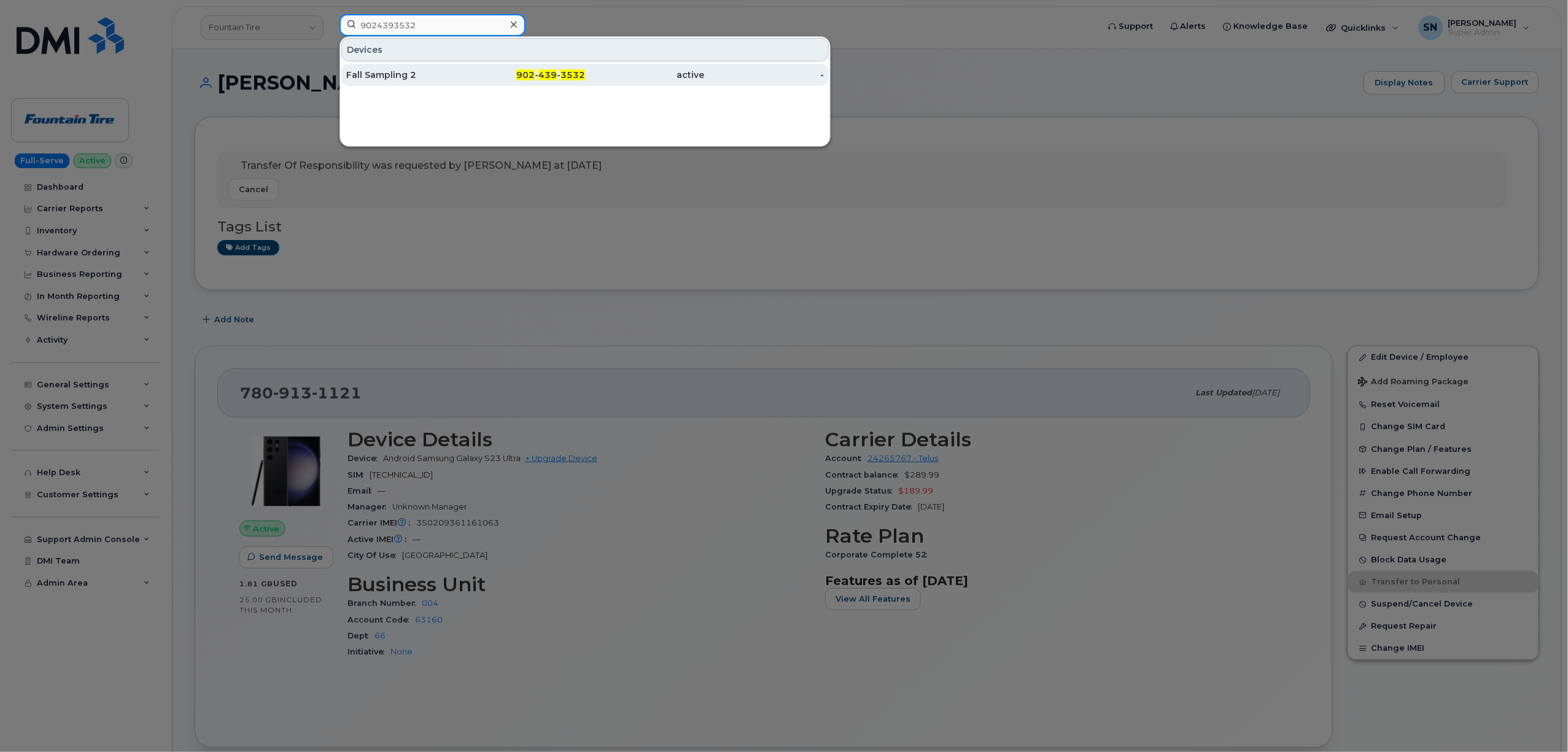
type input "9024393532"
click at [518, 73] on span "902" at bounding box center [526, 75] width 18 height 11
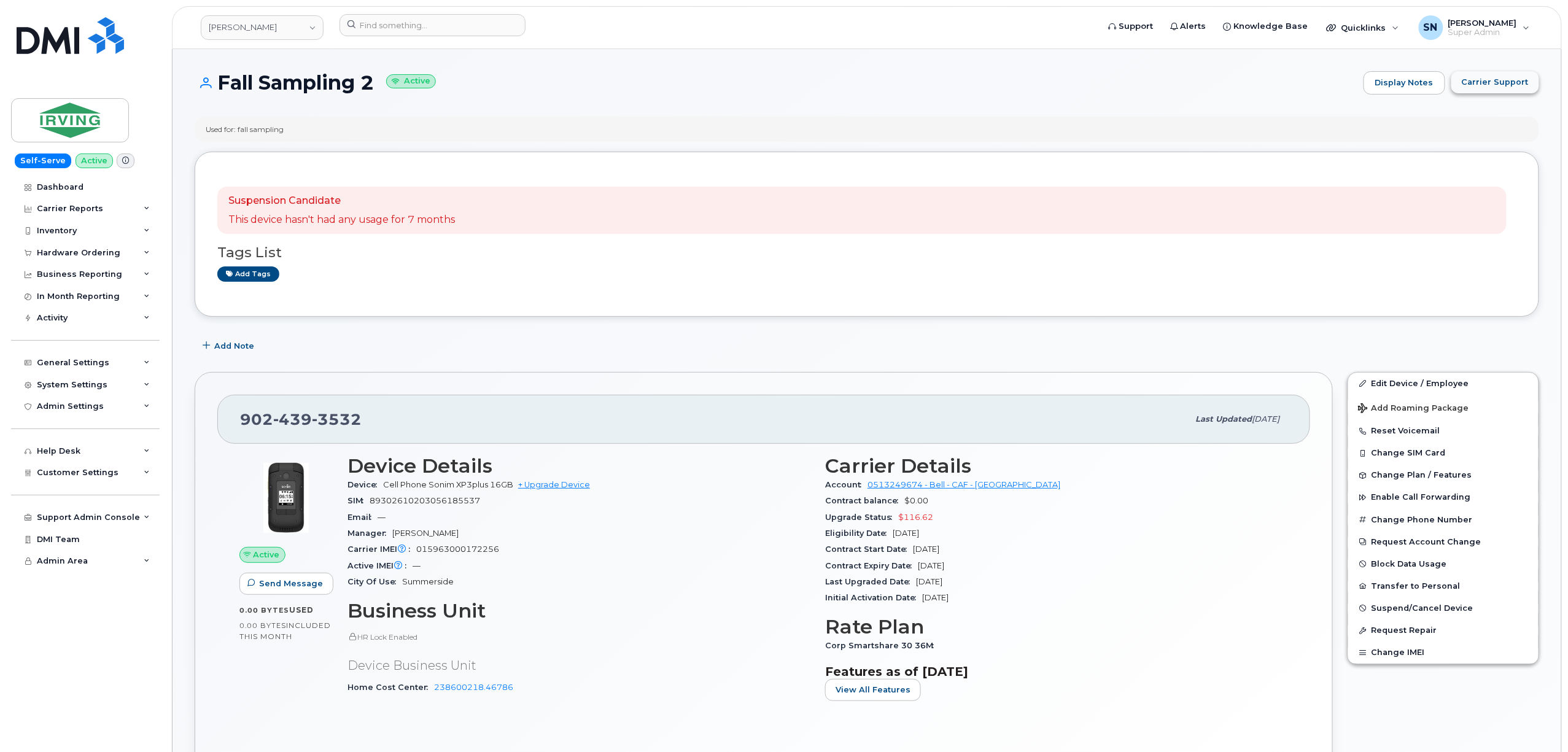
click at [1508, 92] on button "Carrier Support" at bounding box center [1496, 83] width 88 height 22
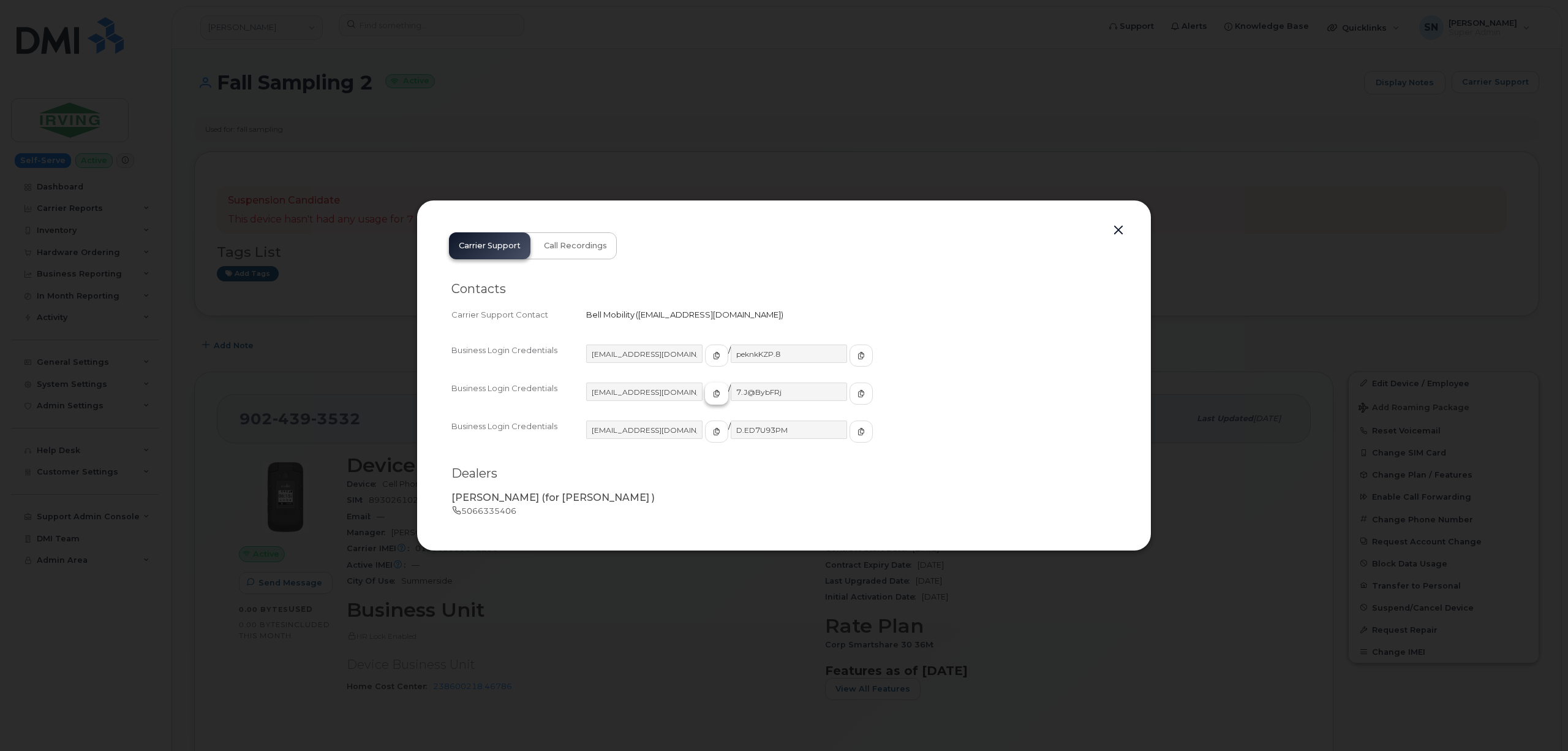
click at [713, 395] on icon "button" at bounding box center [717, 394] width 7 height 7
click at [858, 396] on icon "button" at bounding box center [861, 394] width 7 height 7
click at [1123, 226] on button "button" at bounding box center [1119, 230] width 18 height 17
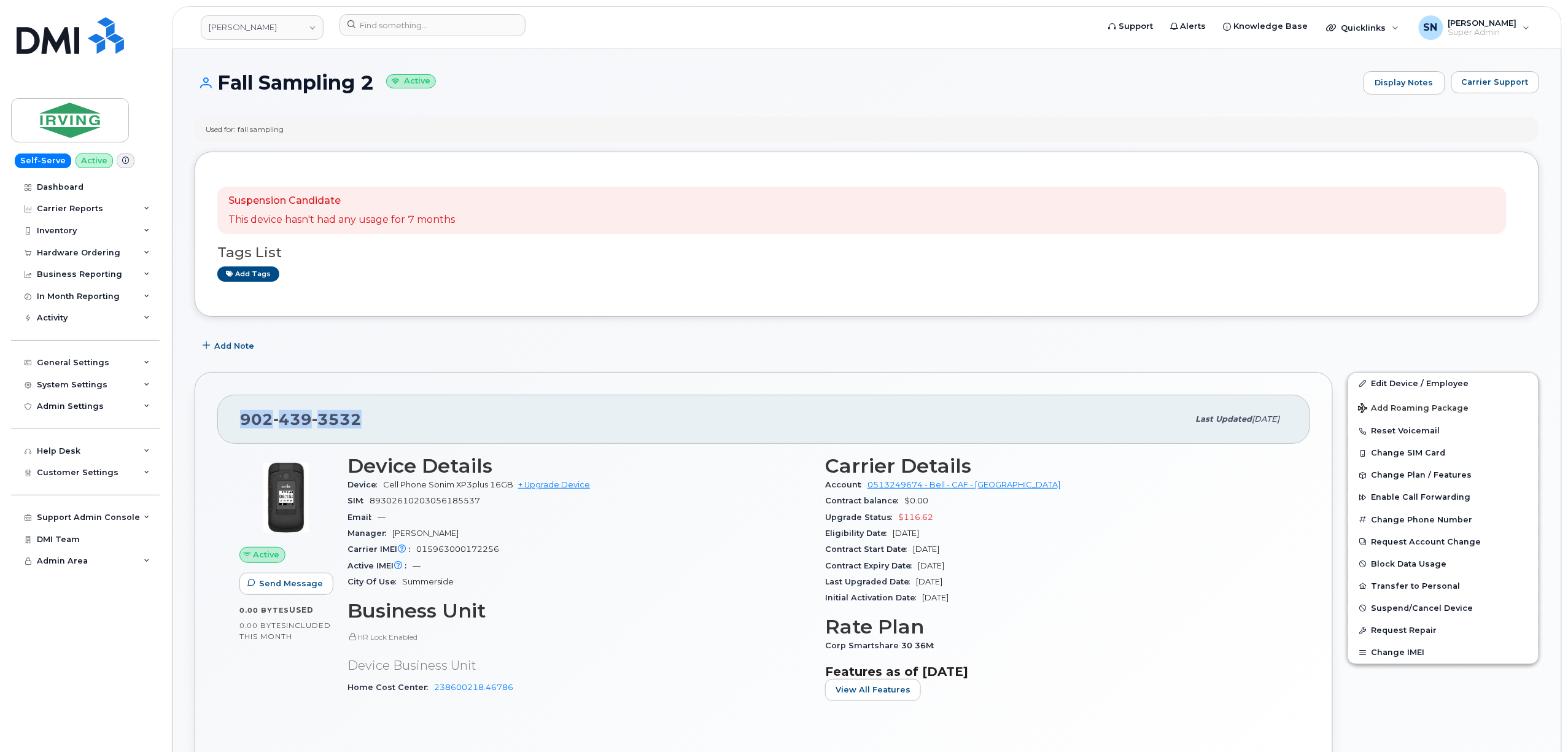
drag, startPoint x: 244, startPoint y: 418, endPoint x: 361, endPoint y: 425, distance: 117.2
click at [361, 425] on div "[PHONE_NUMBER]" at bounding box center [715, 419] width 949 height 26
copy span "[PHONE_NUMBER]"
click at [443, 39] on div at bounding box center [714, 27] width 770 height 27
paste input "9024399314"
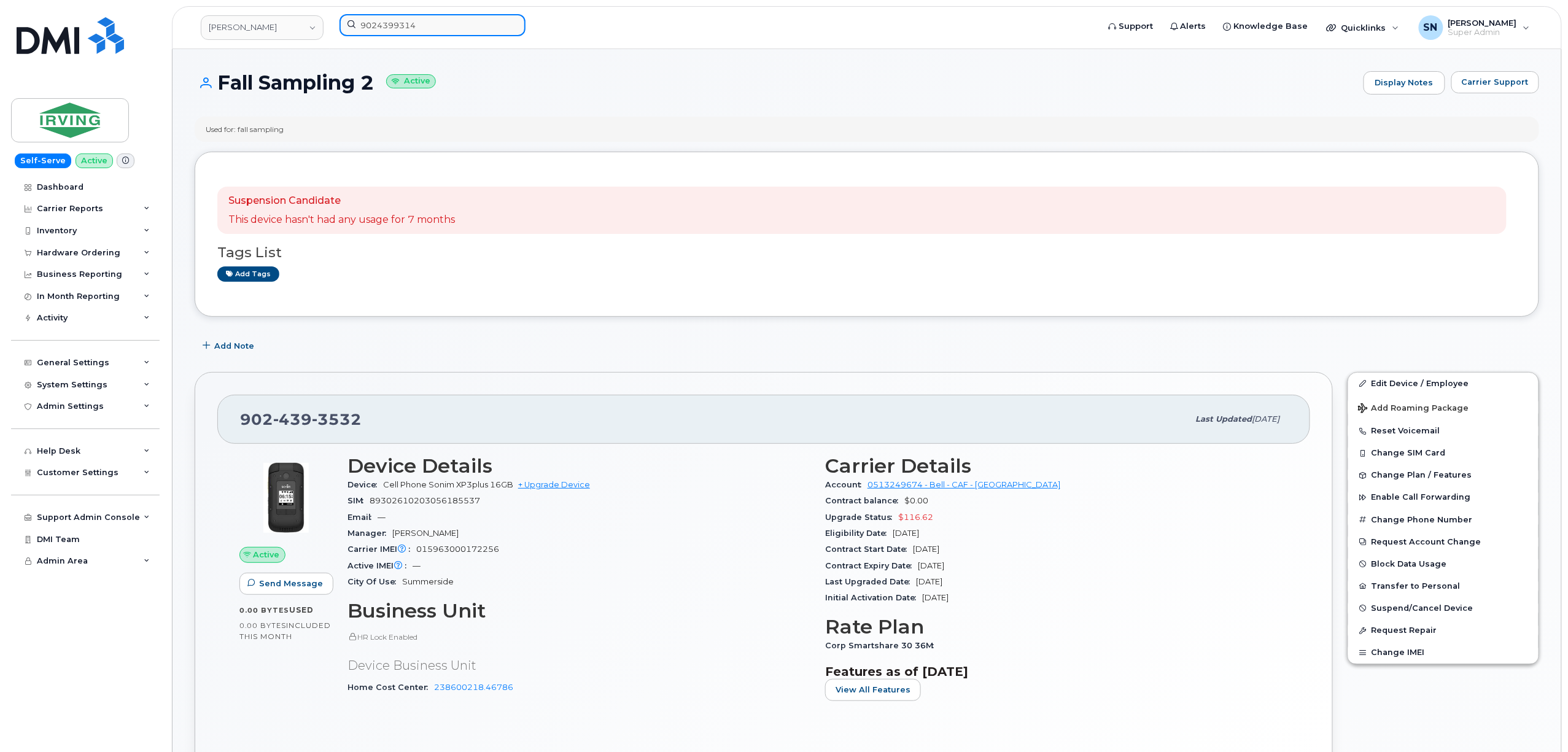
click at [442, 28] on input "9024399314" at bounding box center [432, 25] width 186 height 22
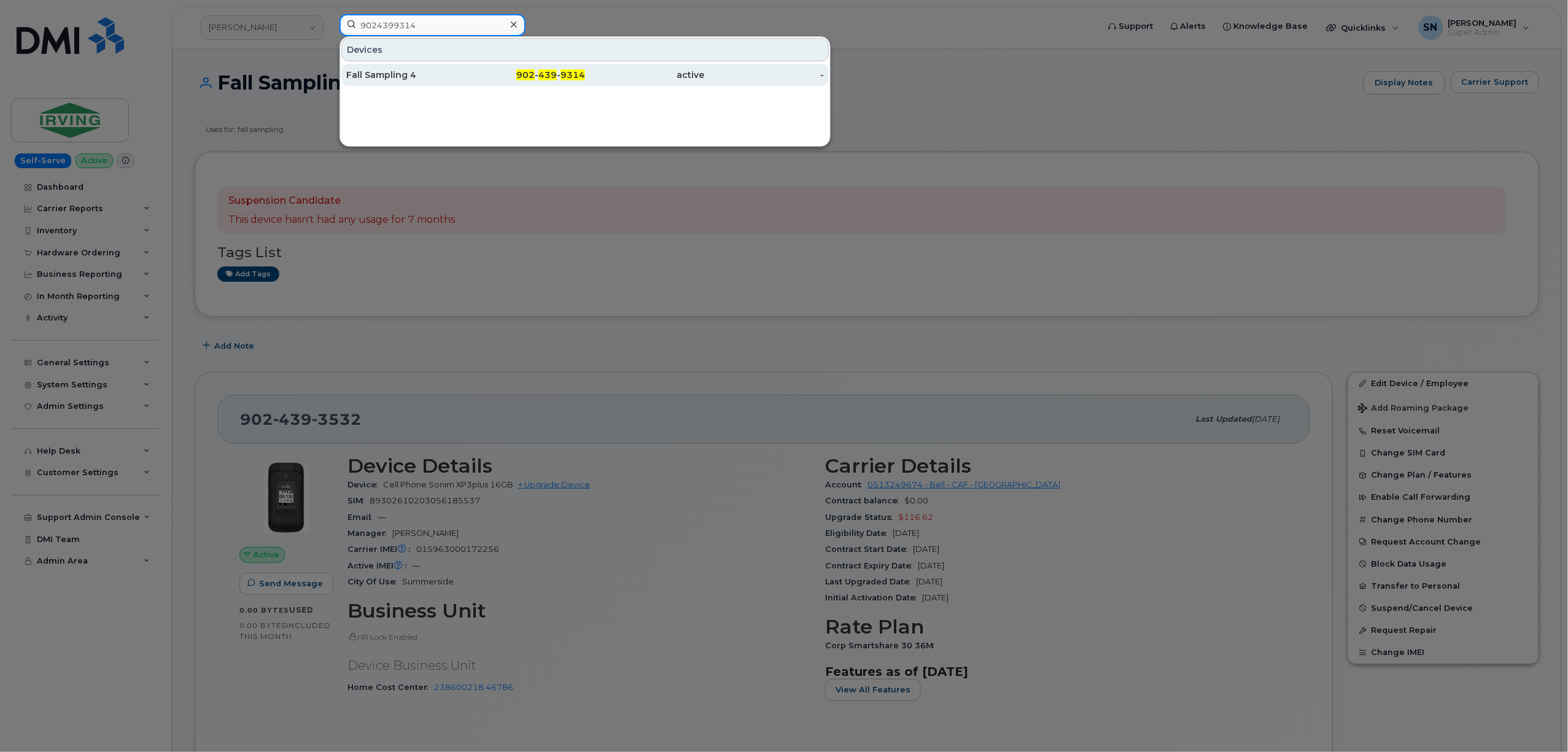
type input "9024399314"
click at [406, 72] on div "Fall Sampling 4" at bounding box center [406, 74] width 119 height 12
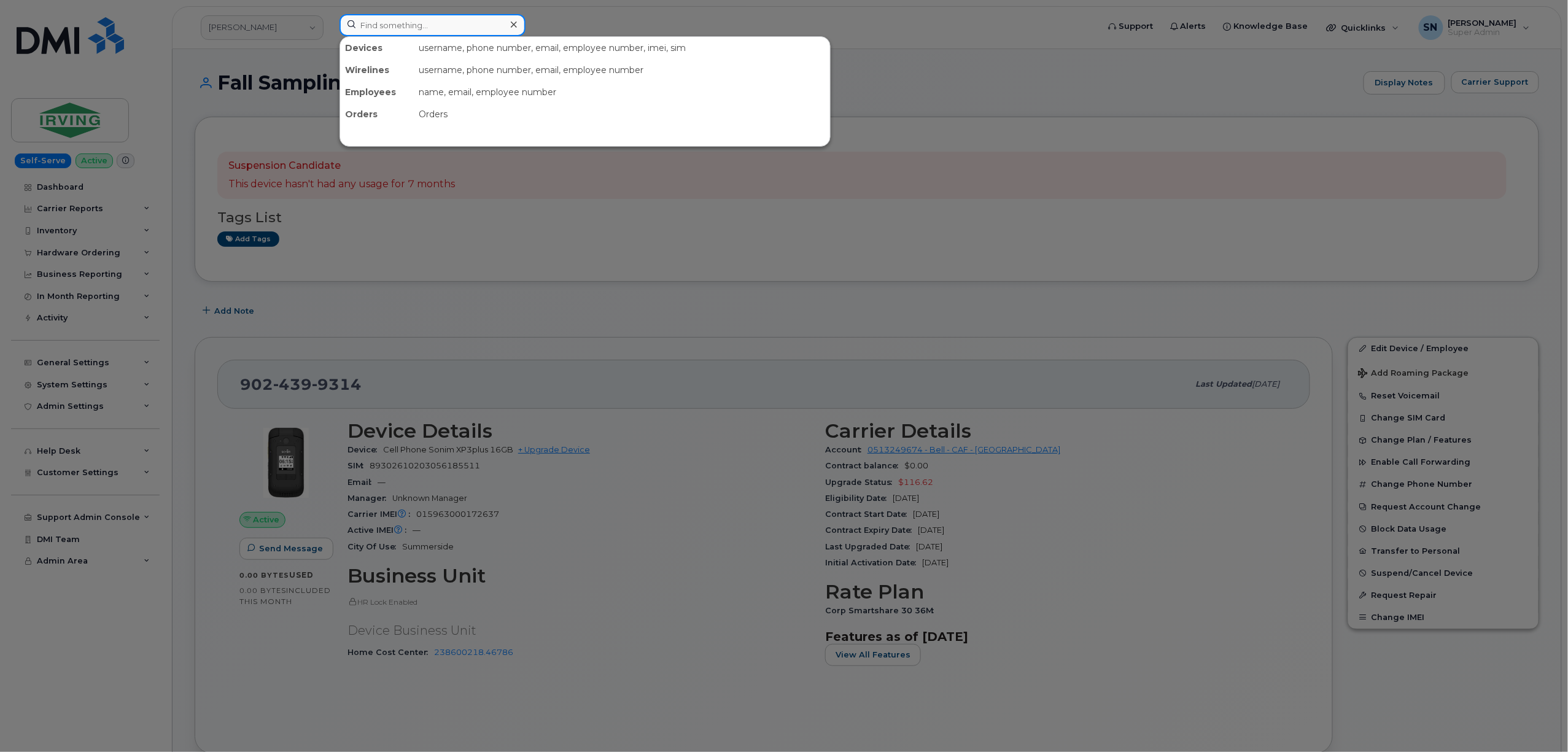
click at [452, 27] on input at bounding box center [432, 25] width 186 height 22
paste input "9024390531"
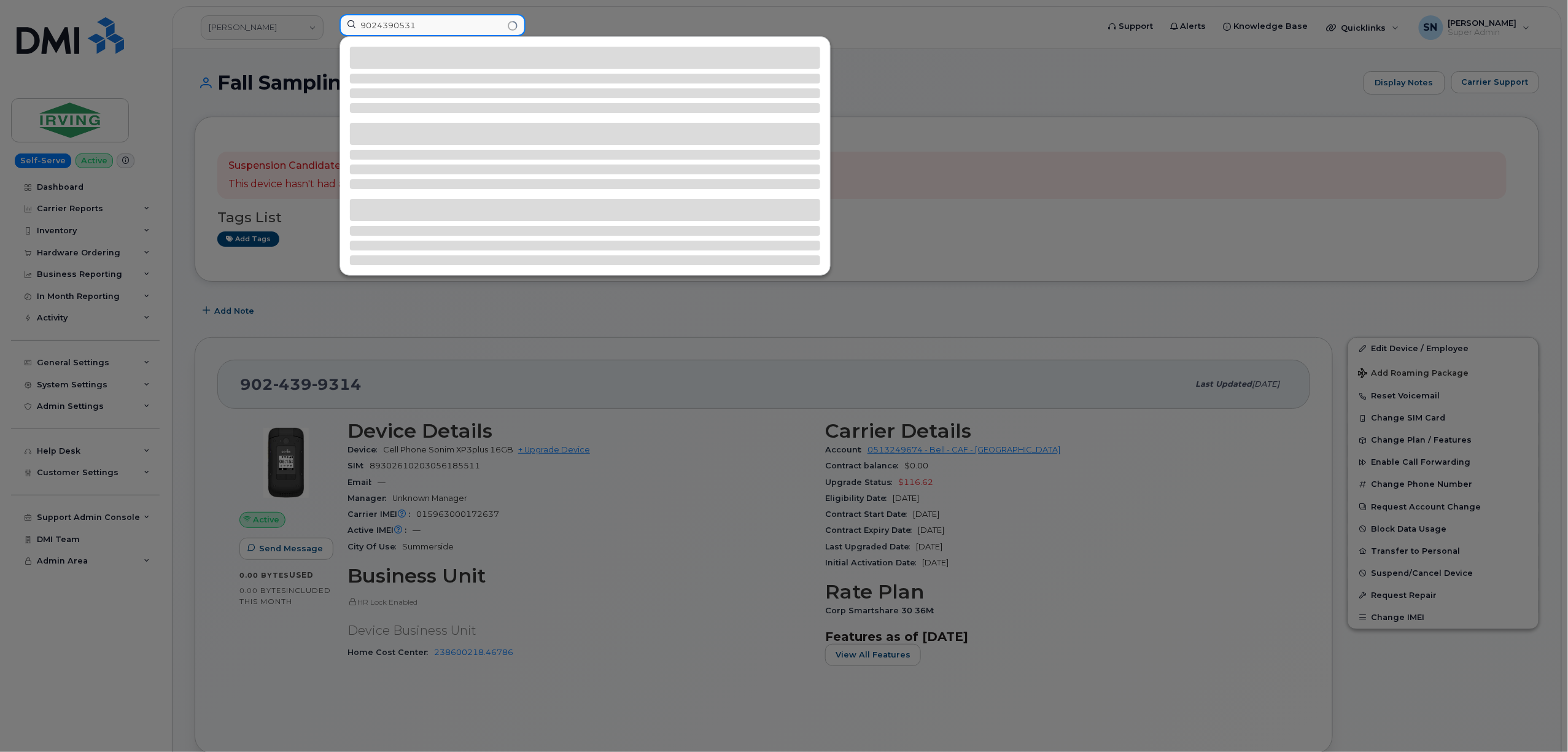
type input "9024390531"
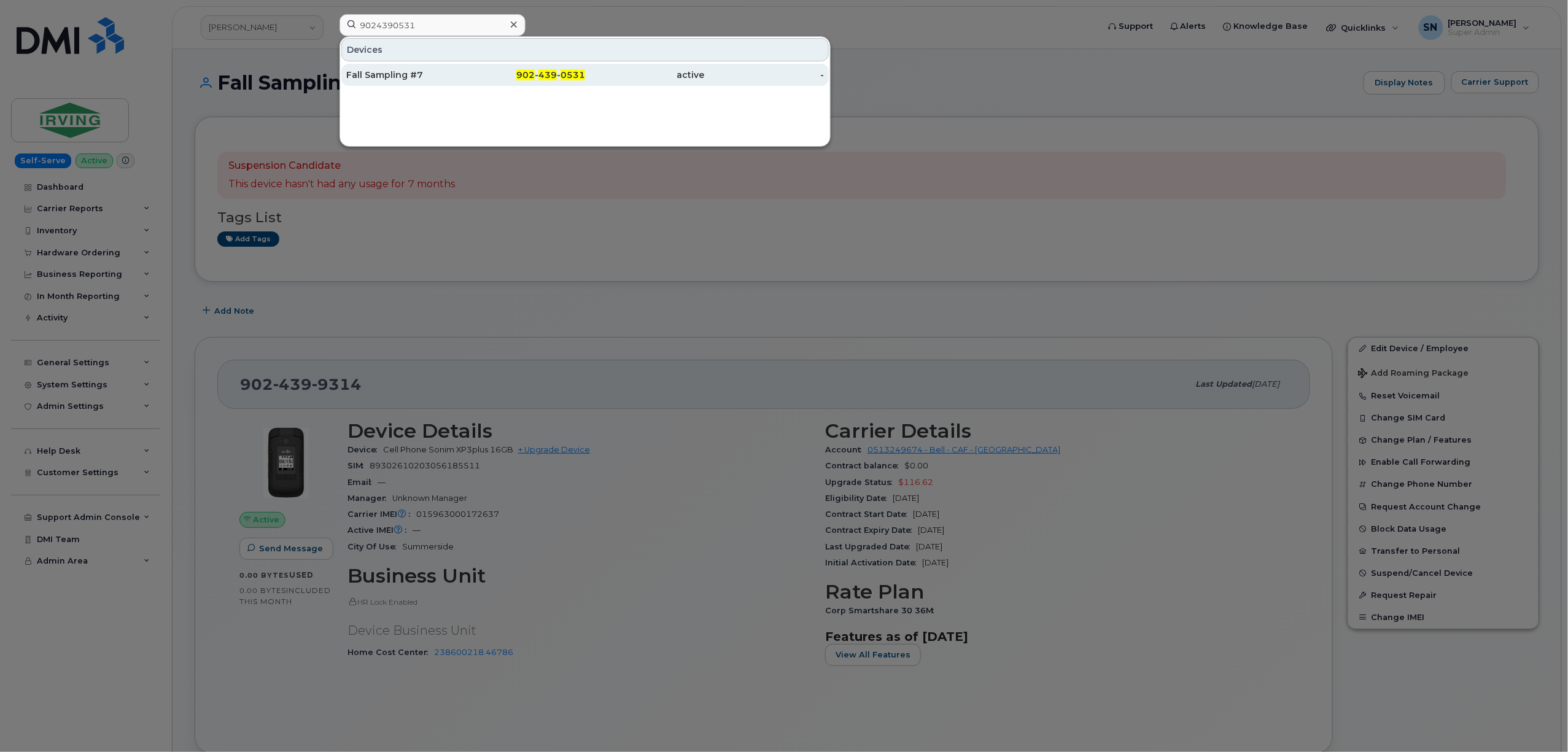
click at [570, 72] on span "0531" at bounding box center [573, 75] width 25 height 11
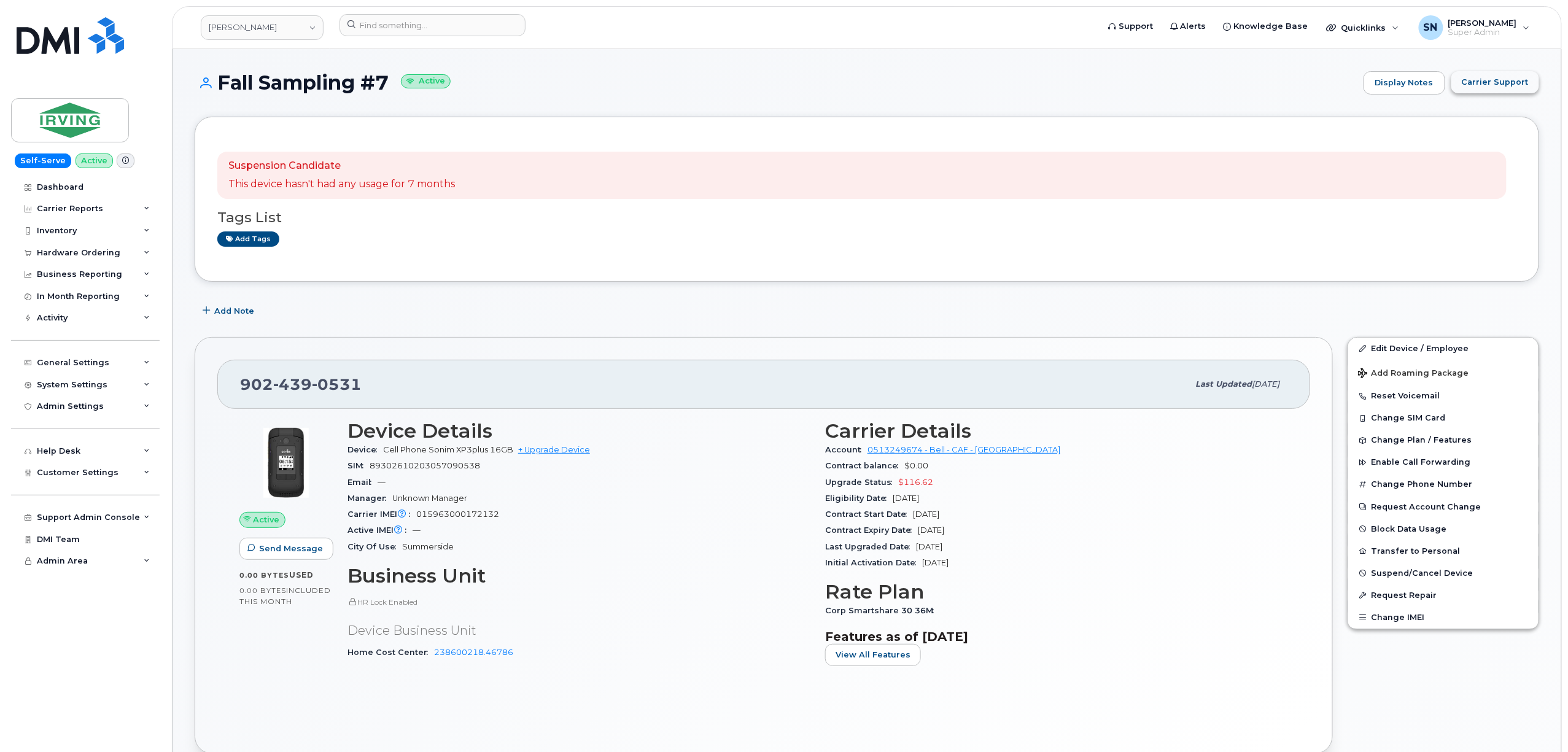
click at [1511, 83] on span "Carrier Support" at bounding box center [1495, 82] width 67 height 12
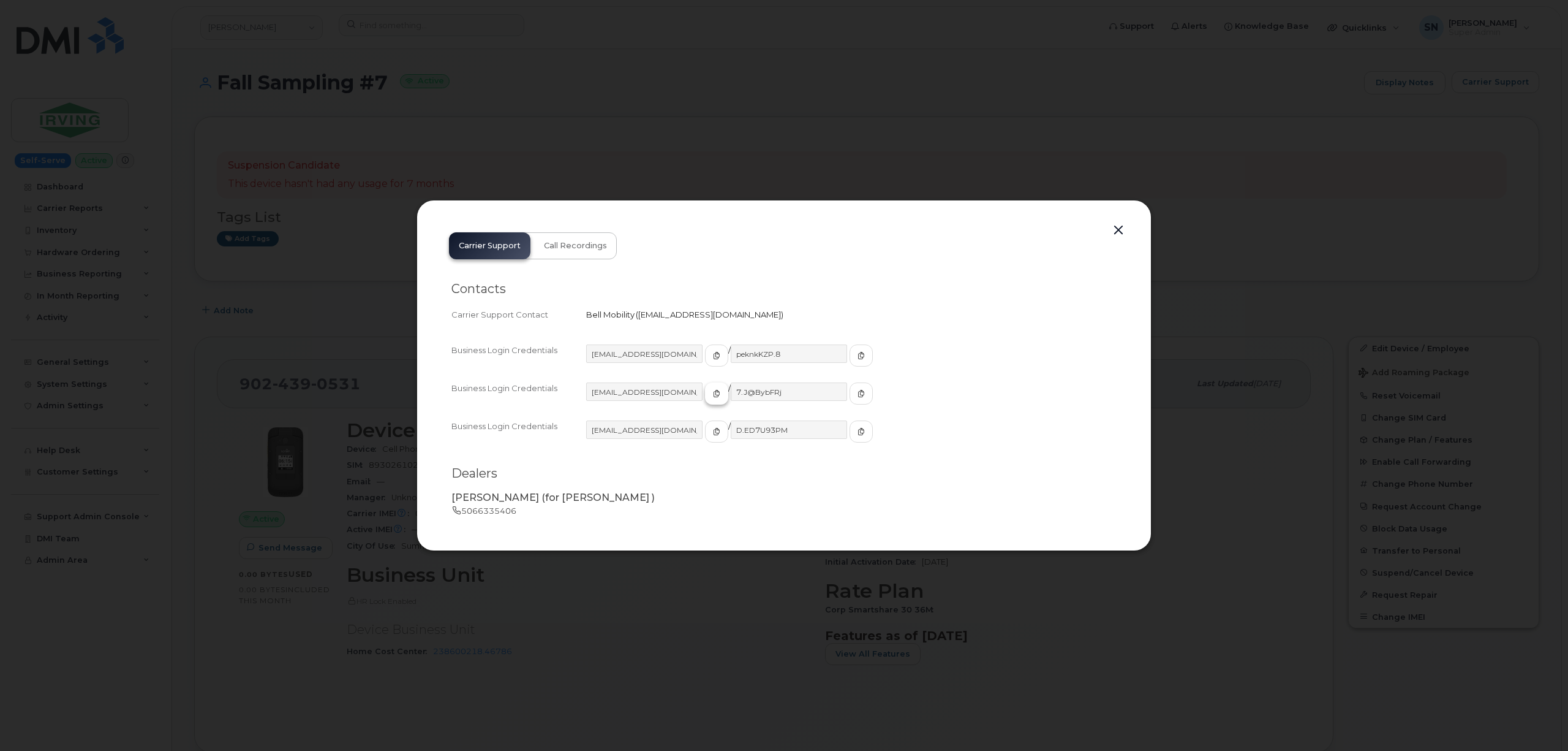
click at [711, 394] on span "button" at bounding box center [717, 394] width 11 height 11
click at [856, 388] on span "button" at bounding box center [861, 394] width 11 height 11
click at [1113, 226] on button "button" at bounding box center [1119, 230] width 18 height 17
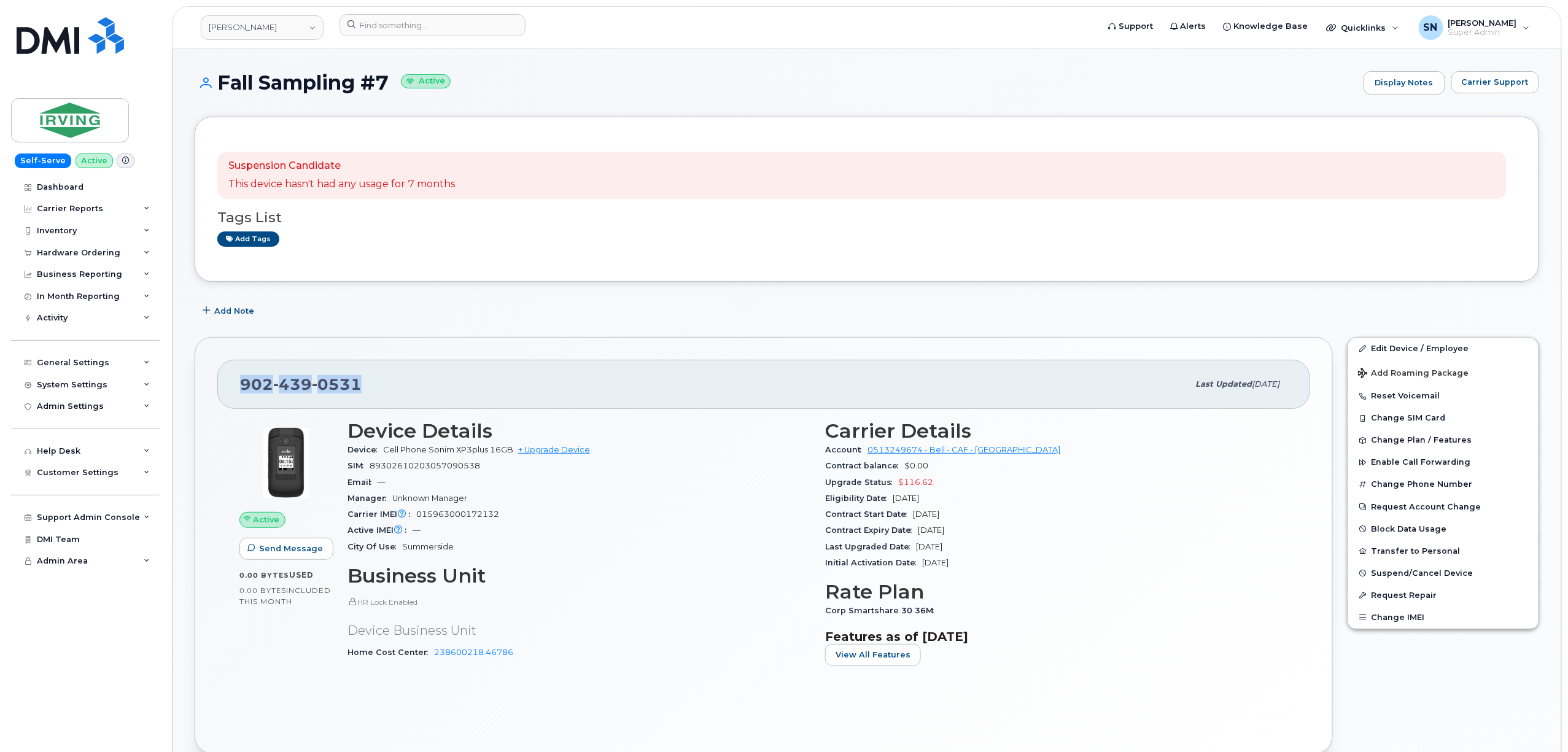
drag, startPoint x: 242, startPoint y: 382, endPoint x: 363, endPoint y: 389, distance: 121.2
click at [363, 389] on div "[PHONE_NUMBER]" at bounding box center [715, 384] width 949 height 26
copy span "[PHONE_NUMBER]"
